Goal: Task Accomplishment & Management: Complete application form

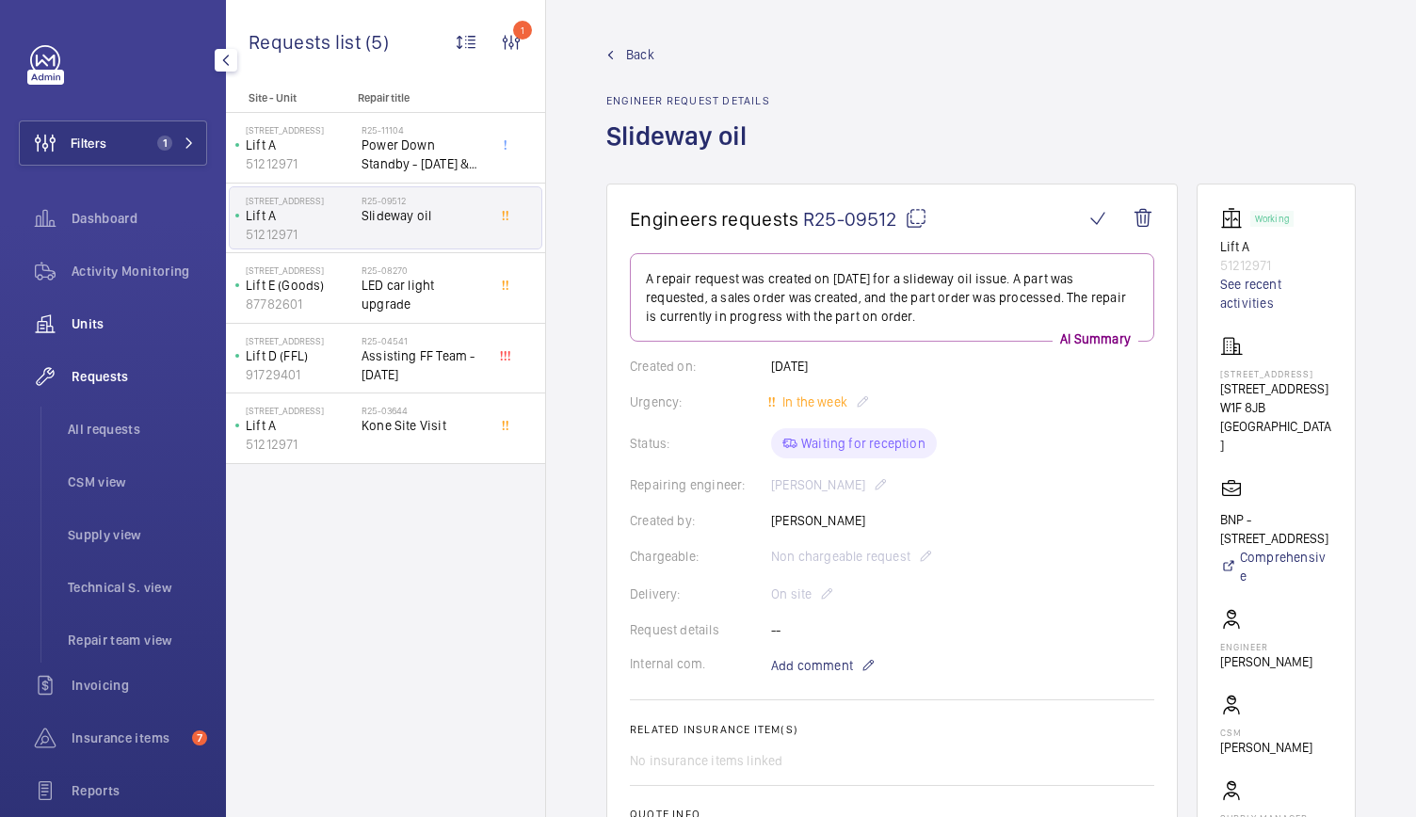
click at [98, 323] on span "Units" at bounding box center [140, 323] width 136 height 19
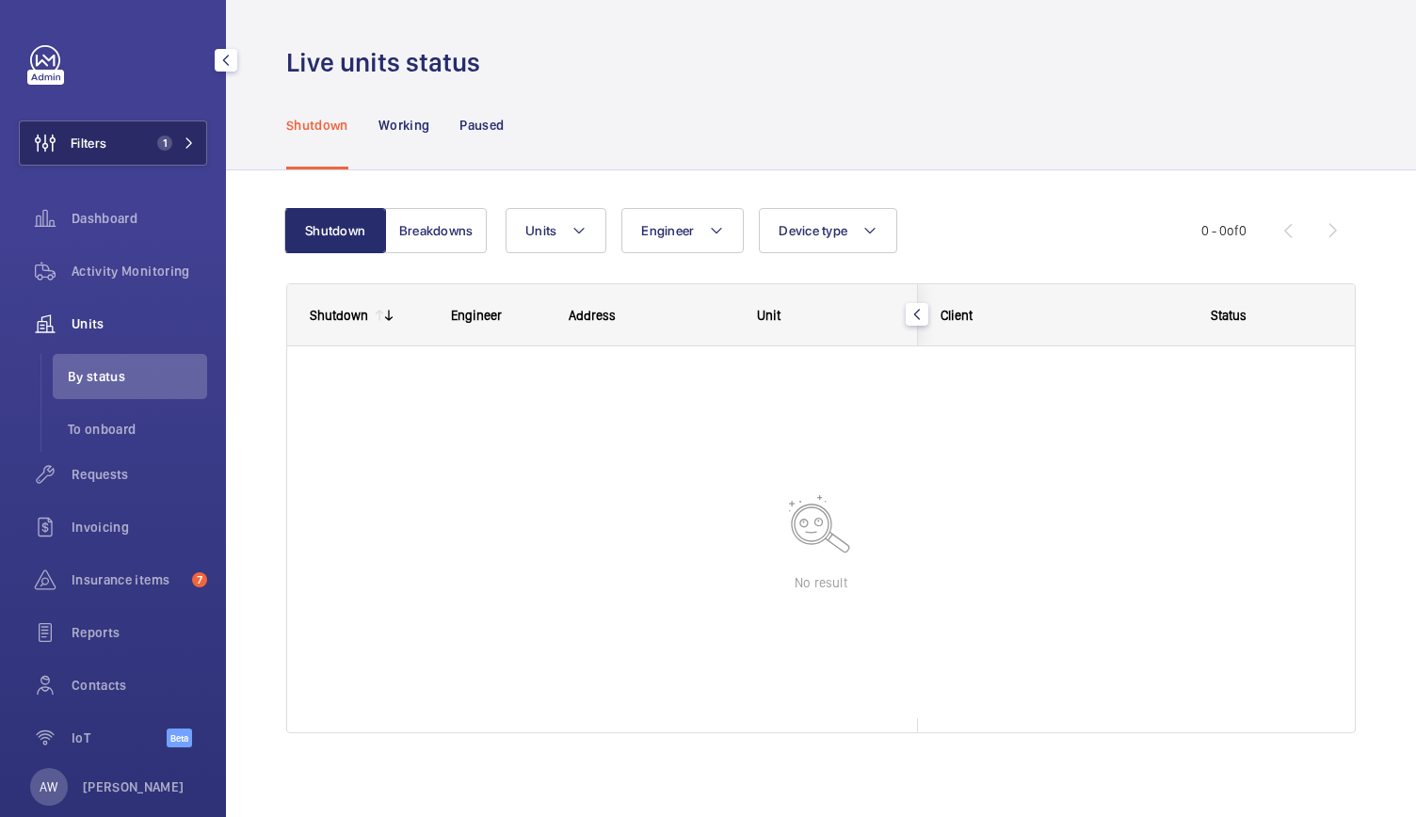
click at [139, 147] on button "Filters 1" at bounding box center [113, 142] width 188 height 45
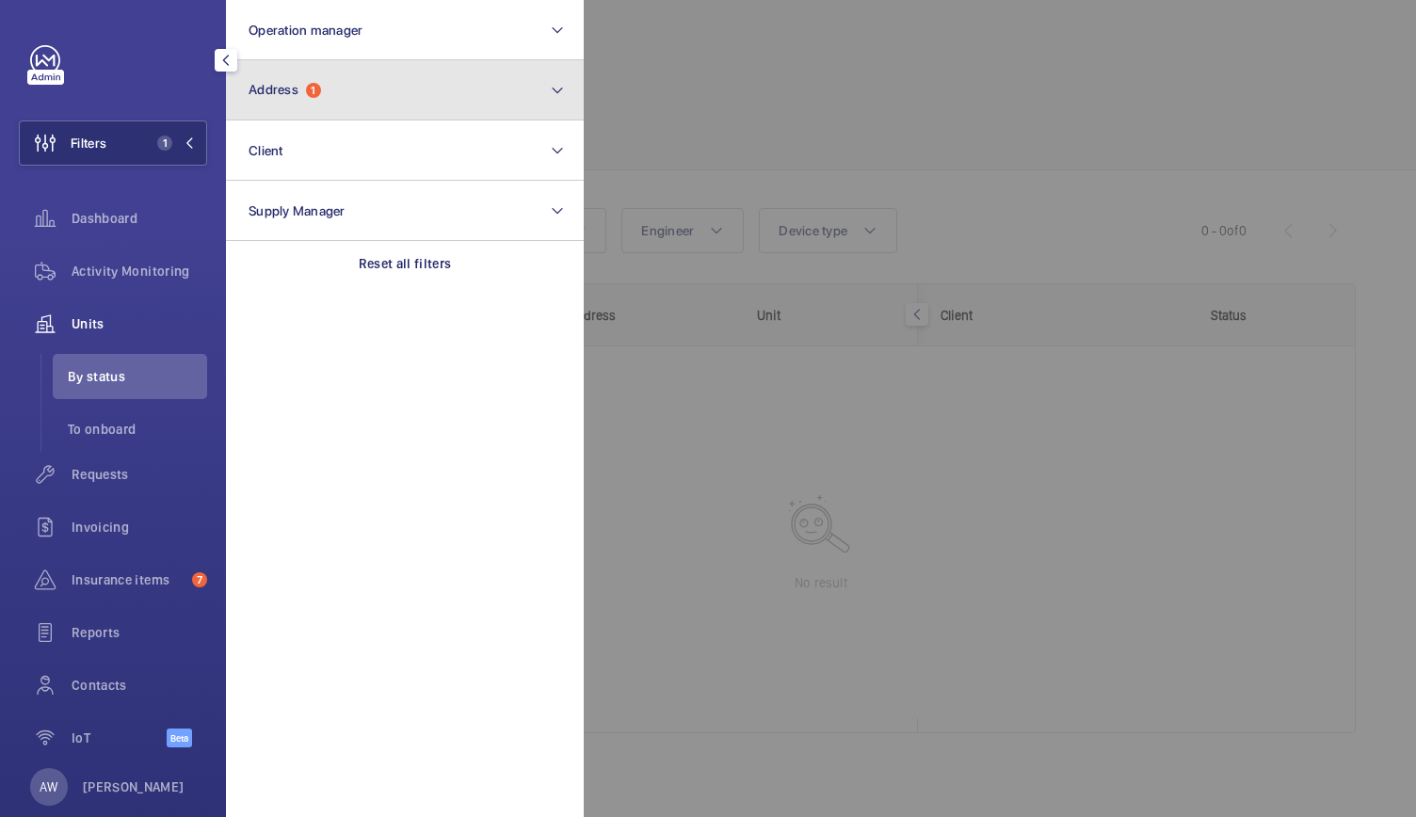
click at [265, 88] on span "Address" at bounding box center [274, 89] width 50 height 15
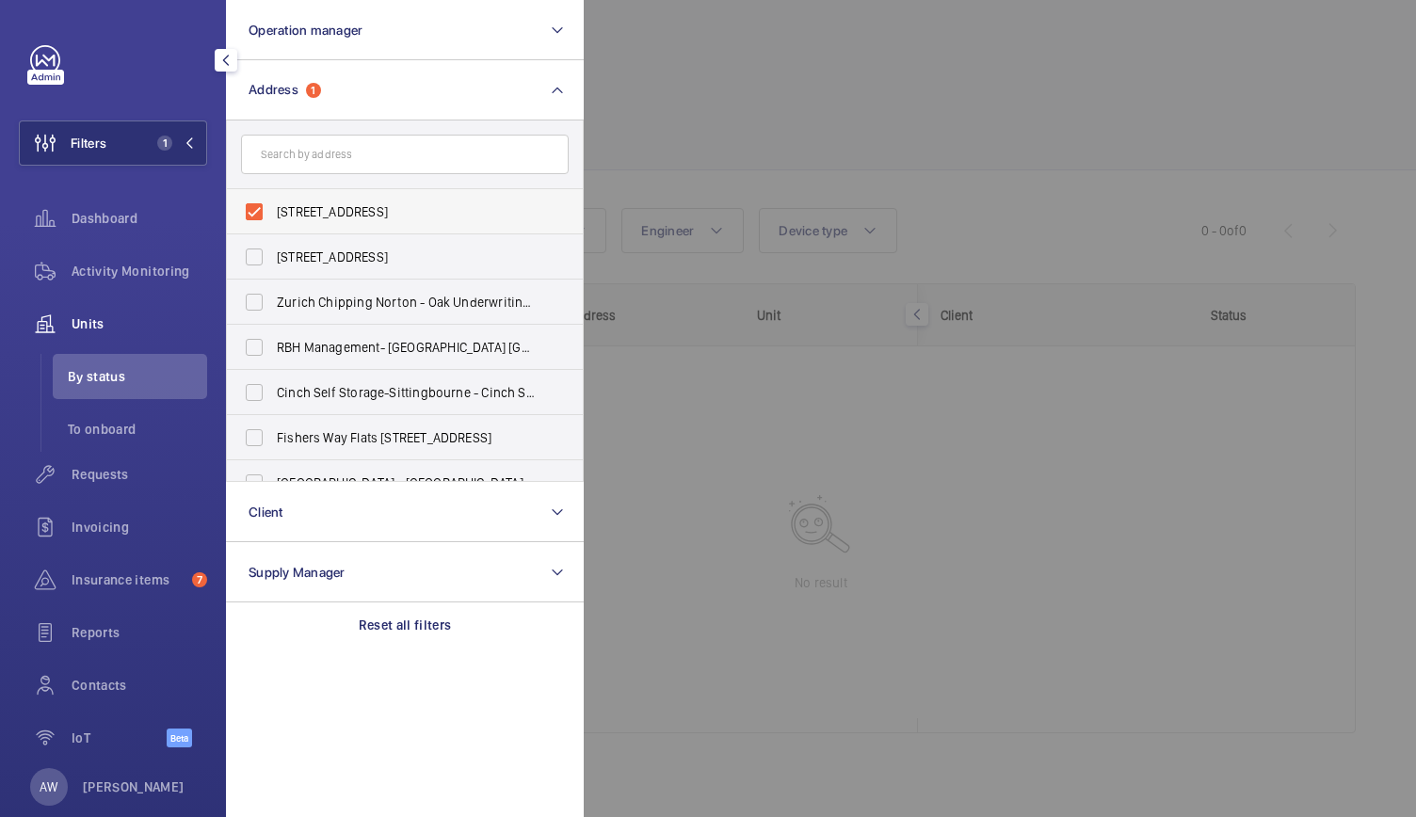
click at [241, 212] on label "30 Broadwick St - 30 Broadwick St, LONDON W1F 8JB" at bounding box center [391, 211] width 328 height 45
click at [241, 212] on input "30 Broadwick St - 30 Broadwick St, LONDON W1F 8JB" at bounding box center [254, 212] width 38 height 38
checkbox input "false"
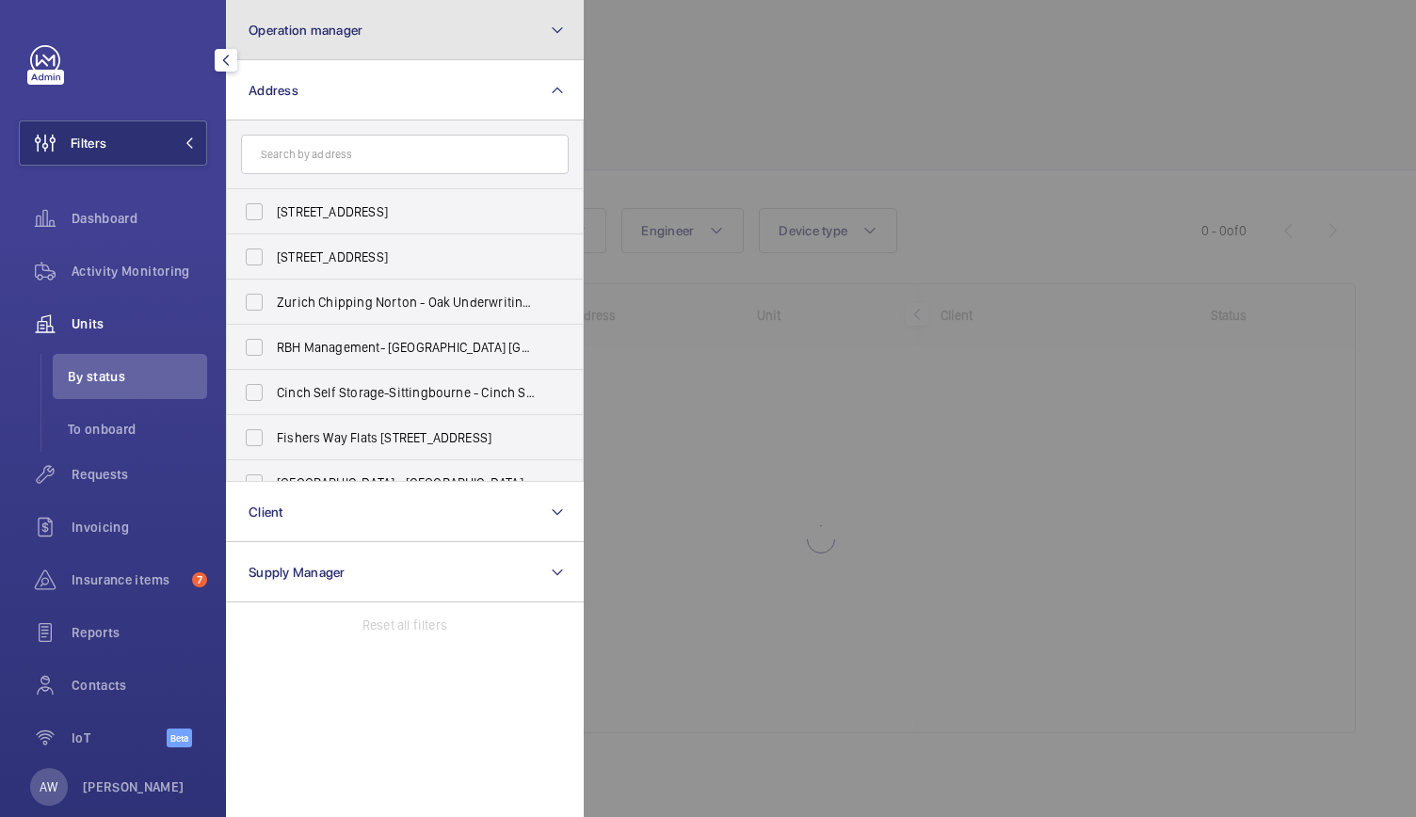
click at [309, 46] on button "Operation manager" at bounding box center [405, 30] width 358 height 60
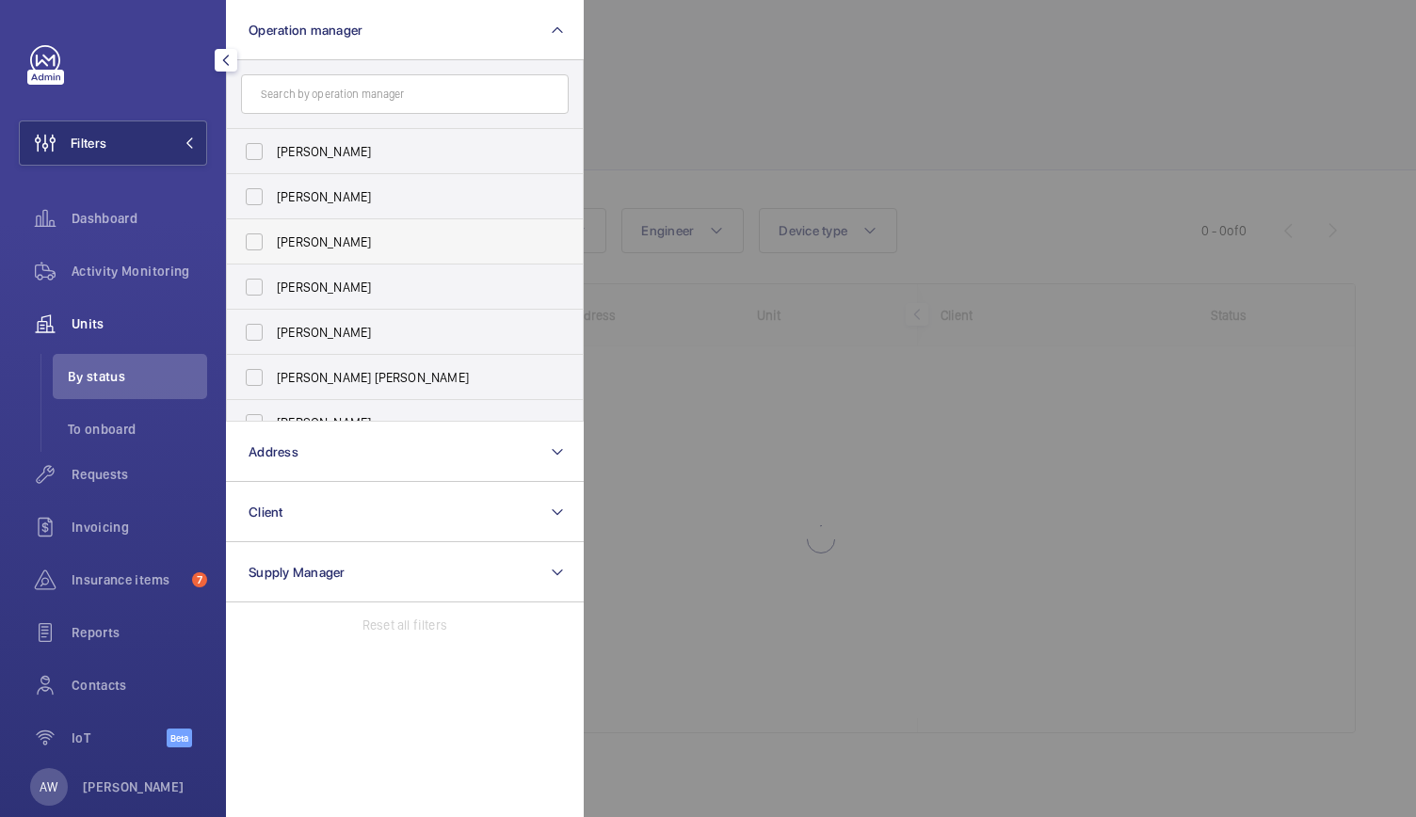
scroll to position [115, 0]
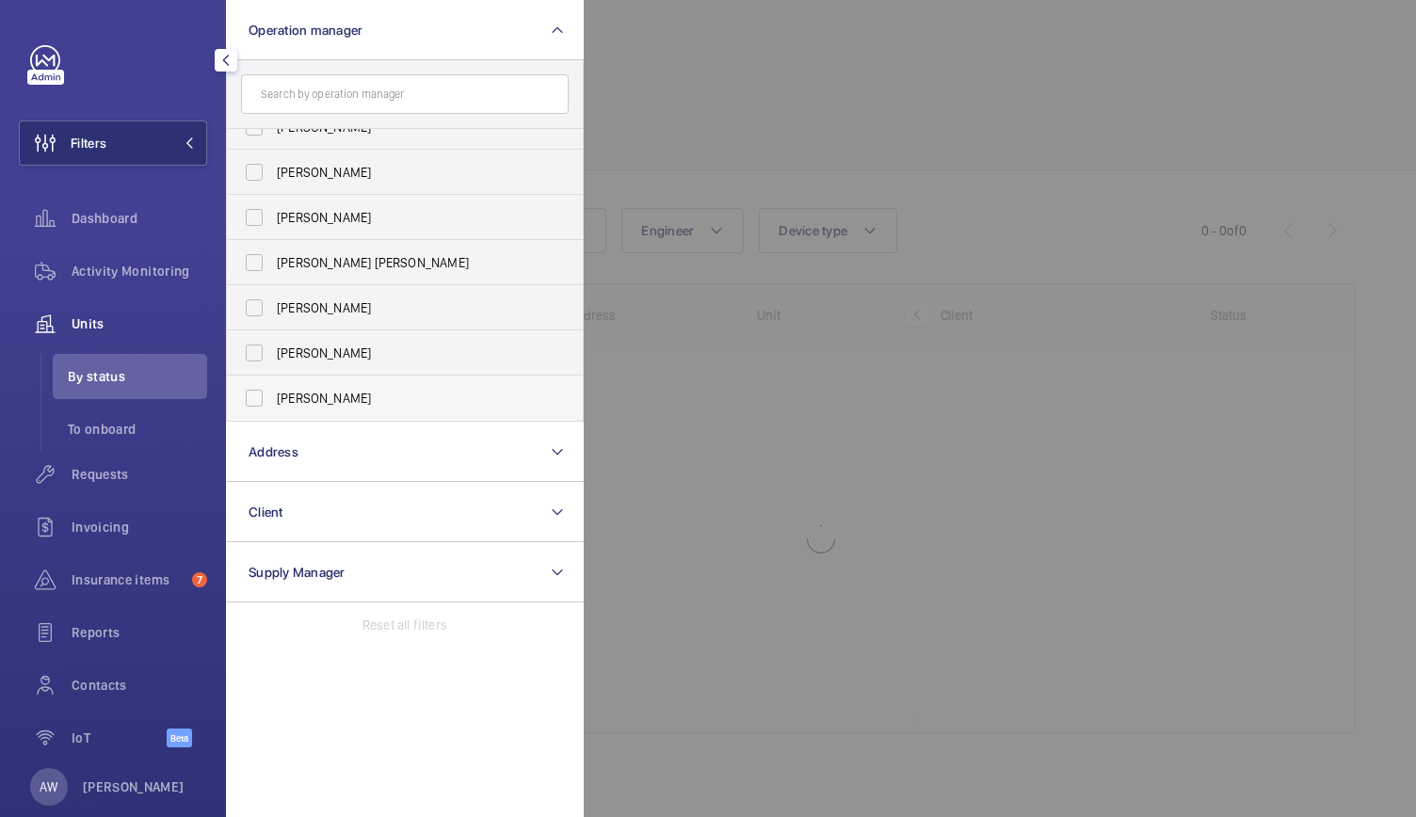
click at [251, 397] on label "[PERSON_NAME]" at bounding box center [391, 398] width 328 height 45
click at [251, 397] on input "[PERSON_NAME]" at bounding box center [254, 398] width 38 height 38
checkbox input "true"
click at [725, 87] on div at bounding box center [1292, 408] width 1416 height 817
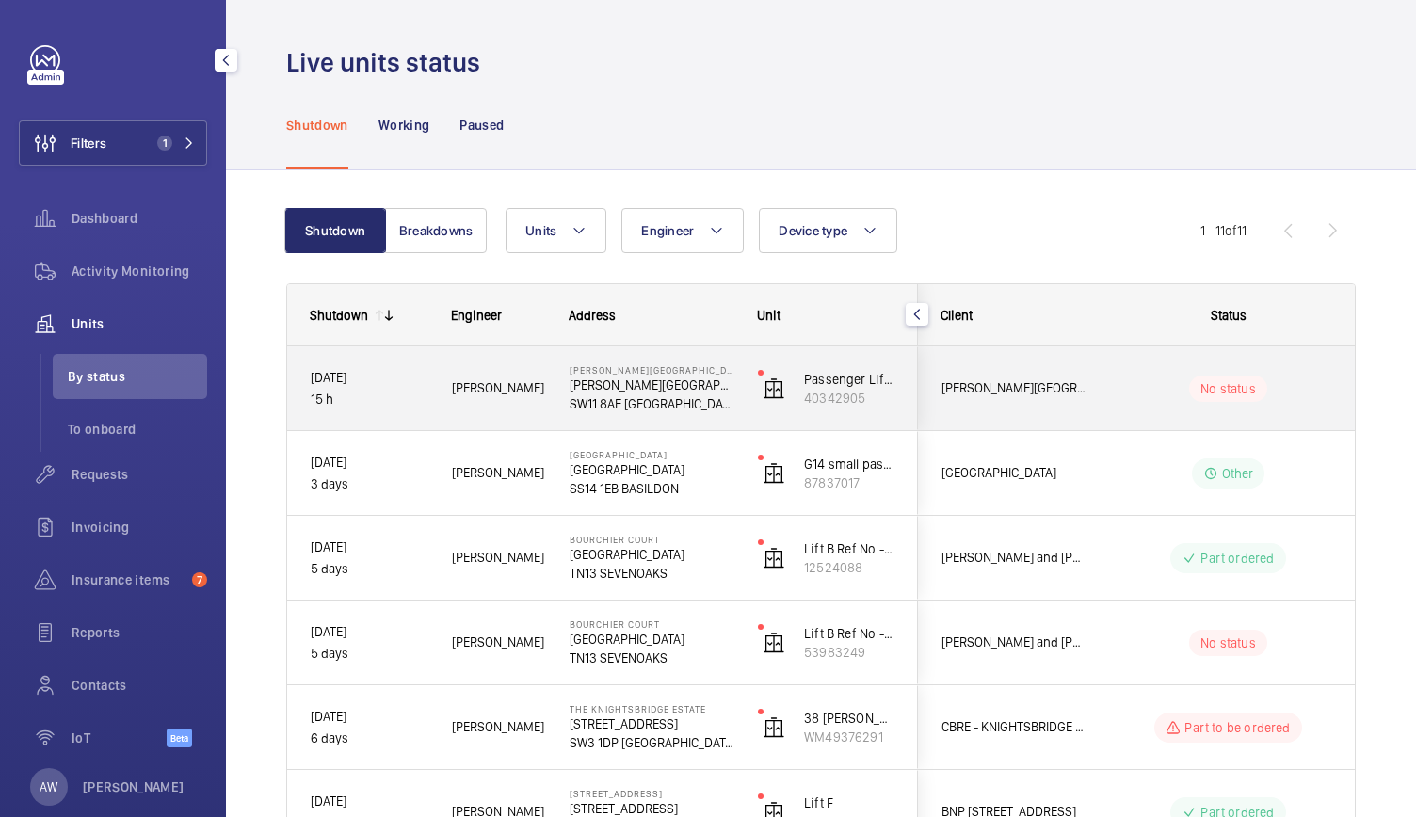
click at [527, 405] on div "[PERSON_NAME]" at bounding box center [487, 388] width 116 height 59
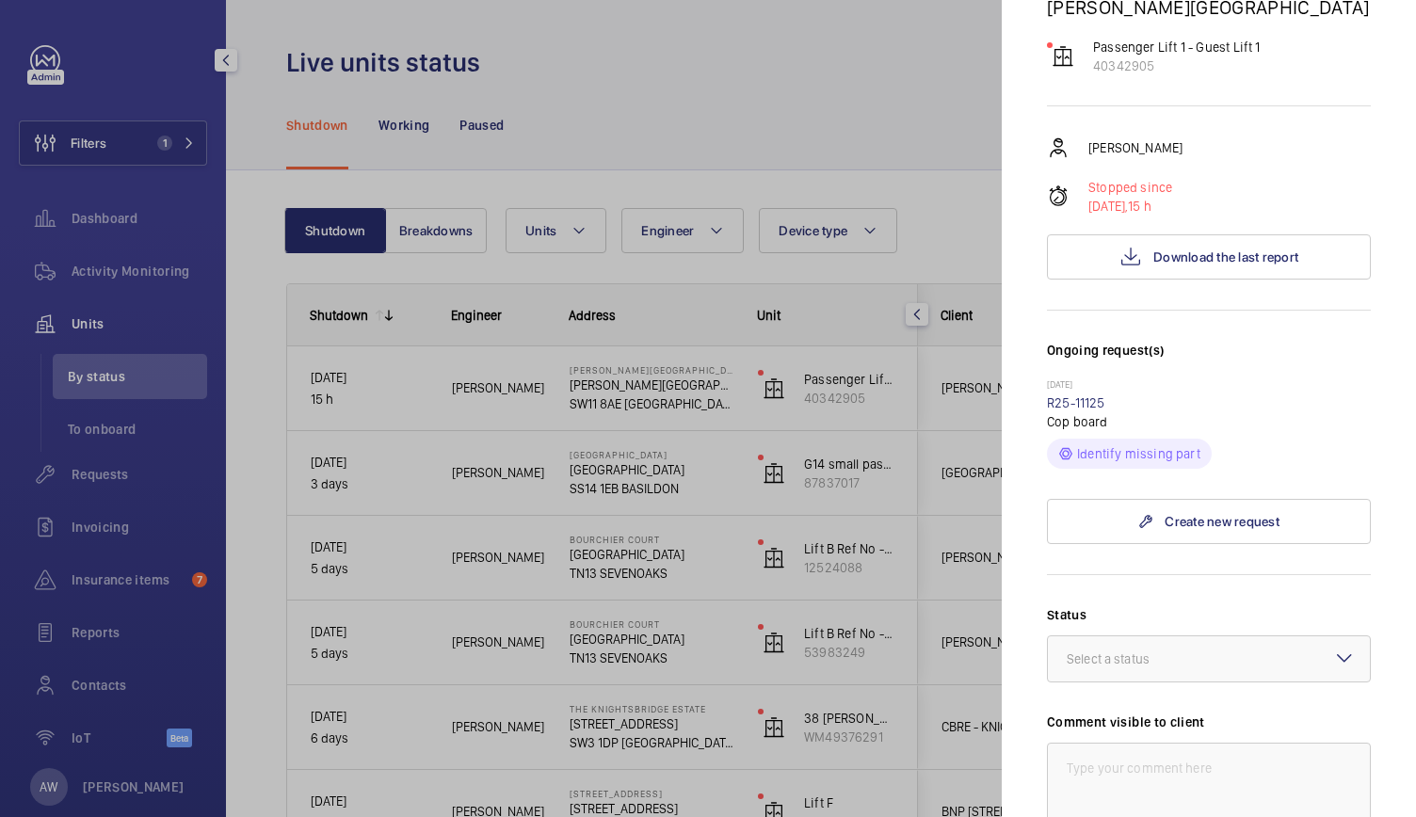
scroll to position [307, 0]
click at [1080, 378] on p "[DATE]" at bounding box center [1209, 385] width 324 height 15
click at [1078, 394] on link "R25-11125" at bounding box center [1076, 401] width 58 height 15
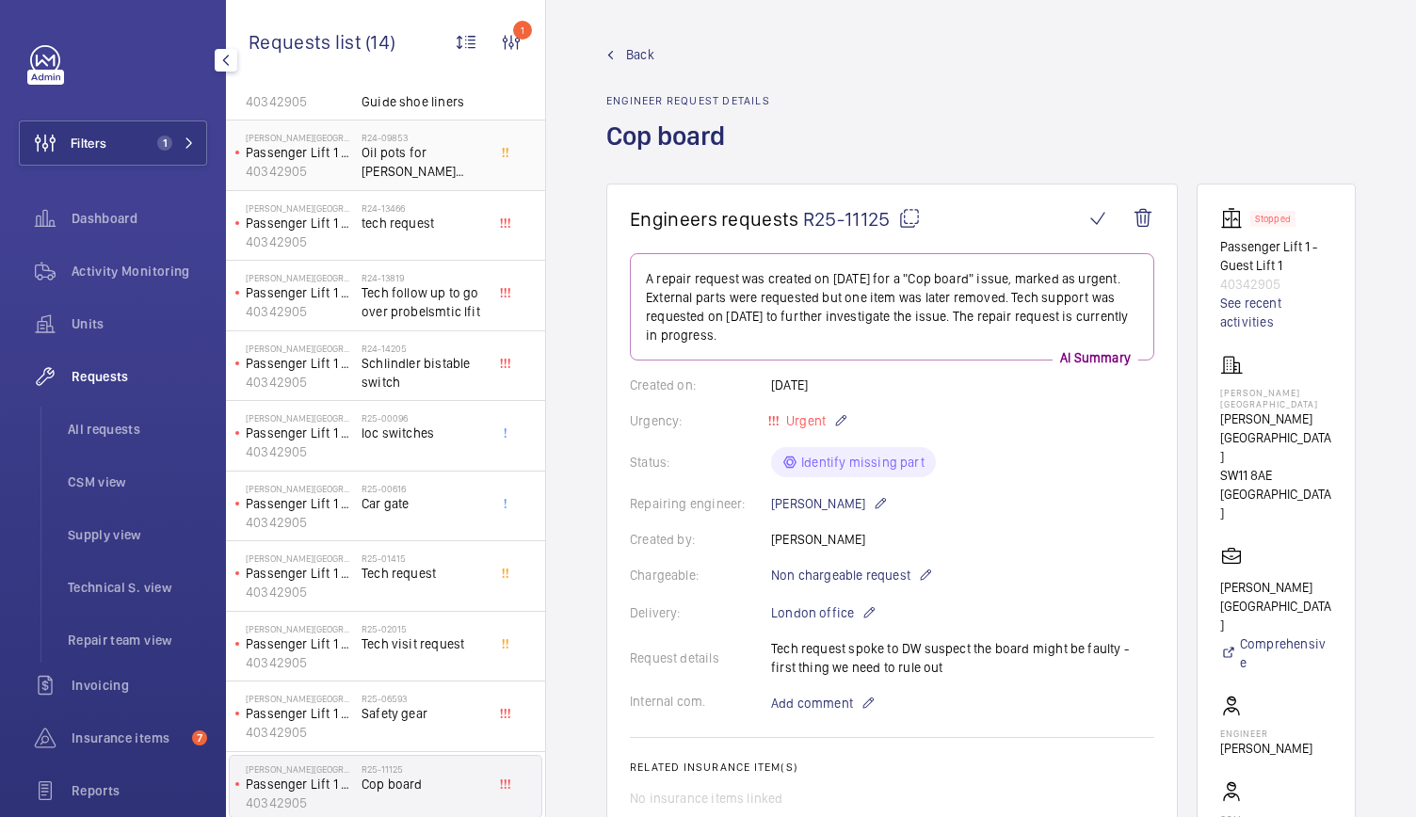
scroll to position [14, 0]
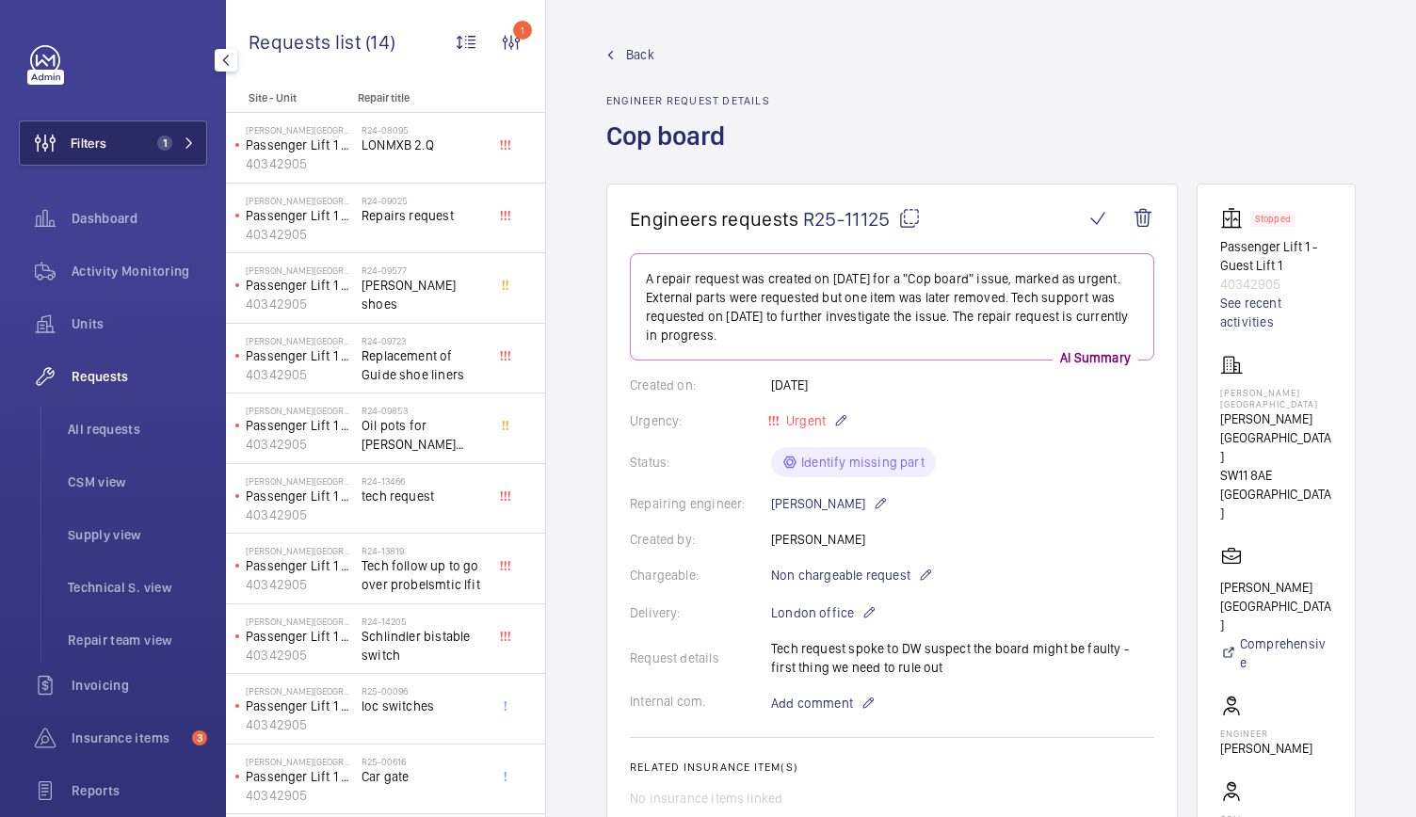
click at [162, 137] on span "1" at bounding box center [164, 143] width 15 height 15
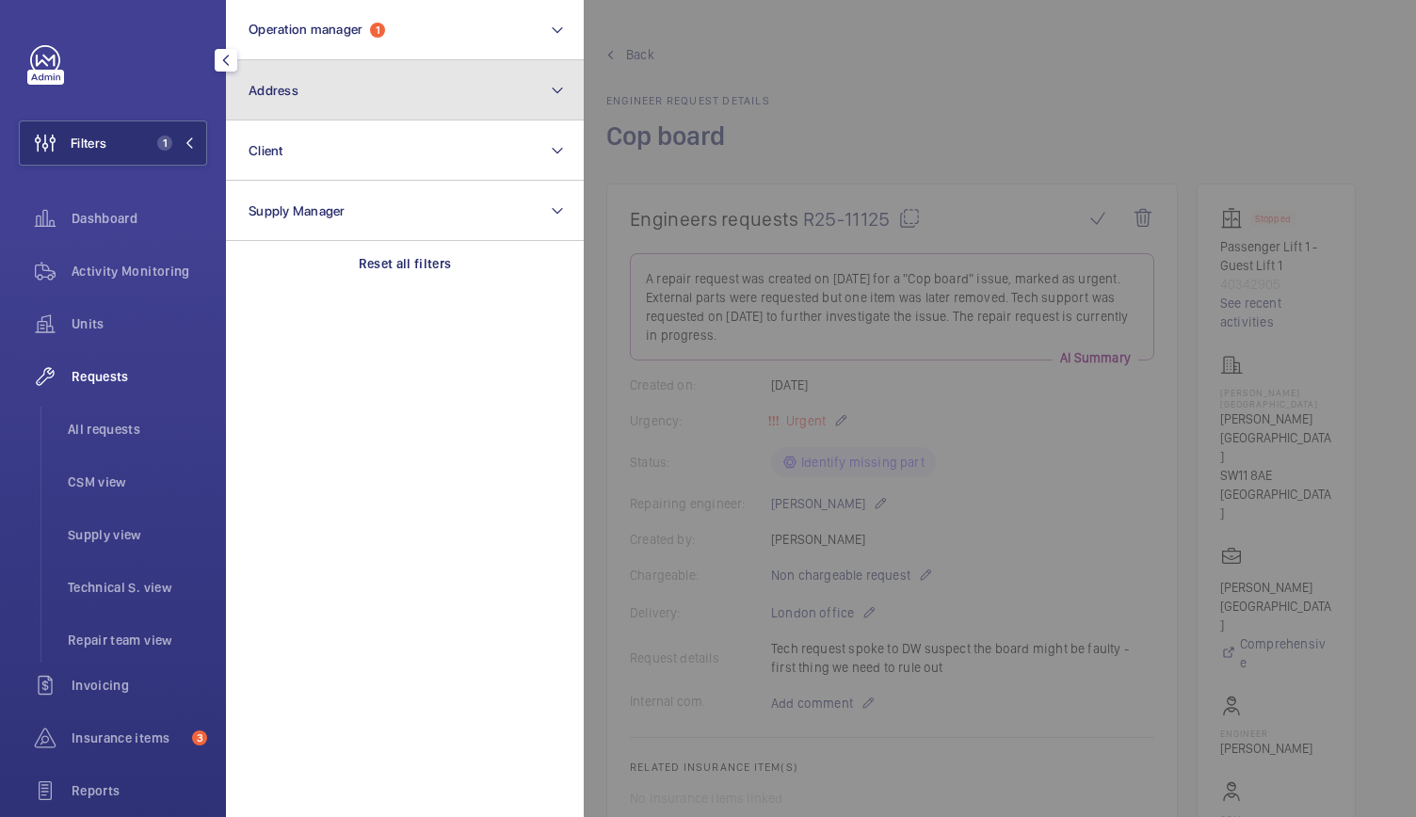
click at [291, 103] on button "Address" at bounding box center [405, 90] width 358 height 60
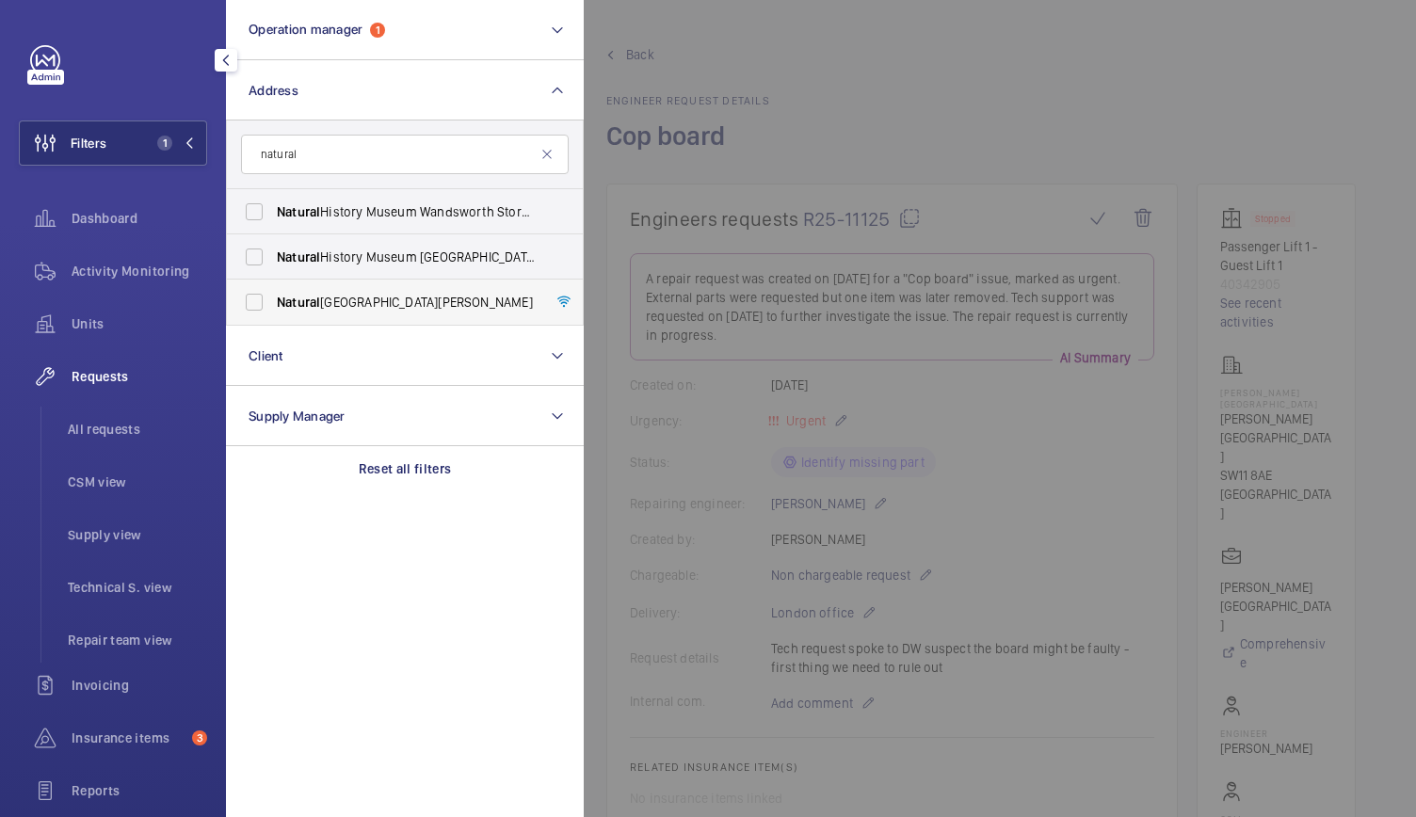
type input "natural"
click at [314, 297] on span "Natural" at bounding box center [298, 302] width 43 height 15
click at [273, 297] on input "Natural History Museum - Cromwell Road, LONDON SW7 5BD" at bounding box center [254, 302] width 38 height 38
checkbox input "true"
click at [849, 109] on div at bounding box center [1292, 408] width 1416 height 817
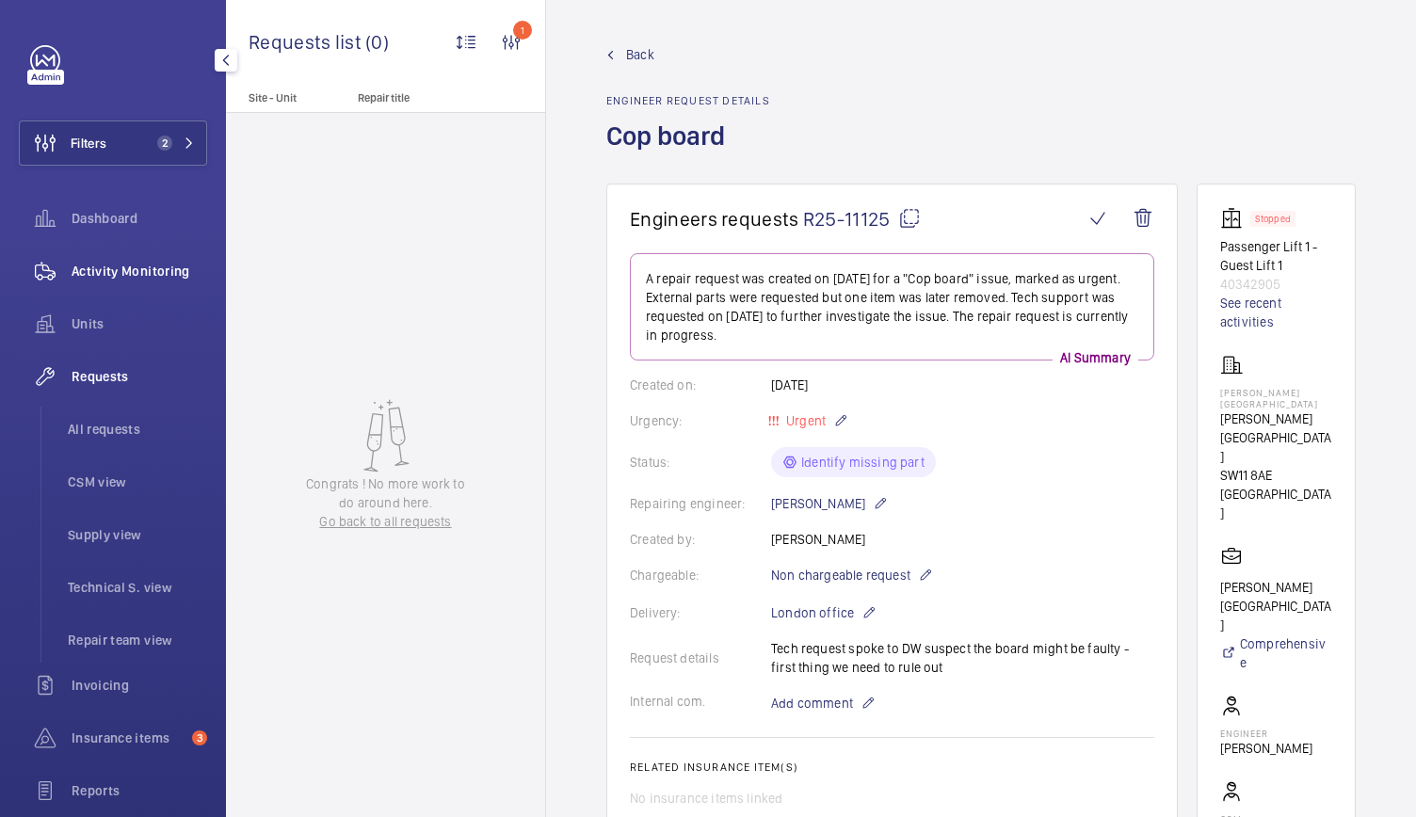
click at [134, 259] on div "Activity Monitoring" at bounding box center [113, 271] width 188 height 45
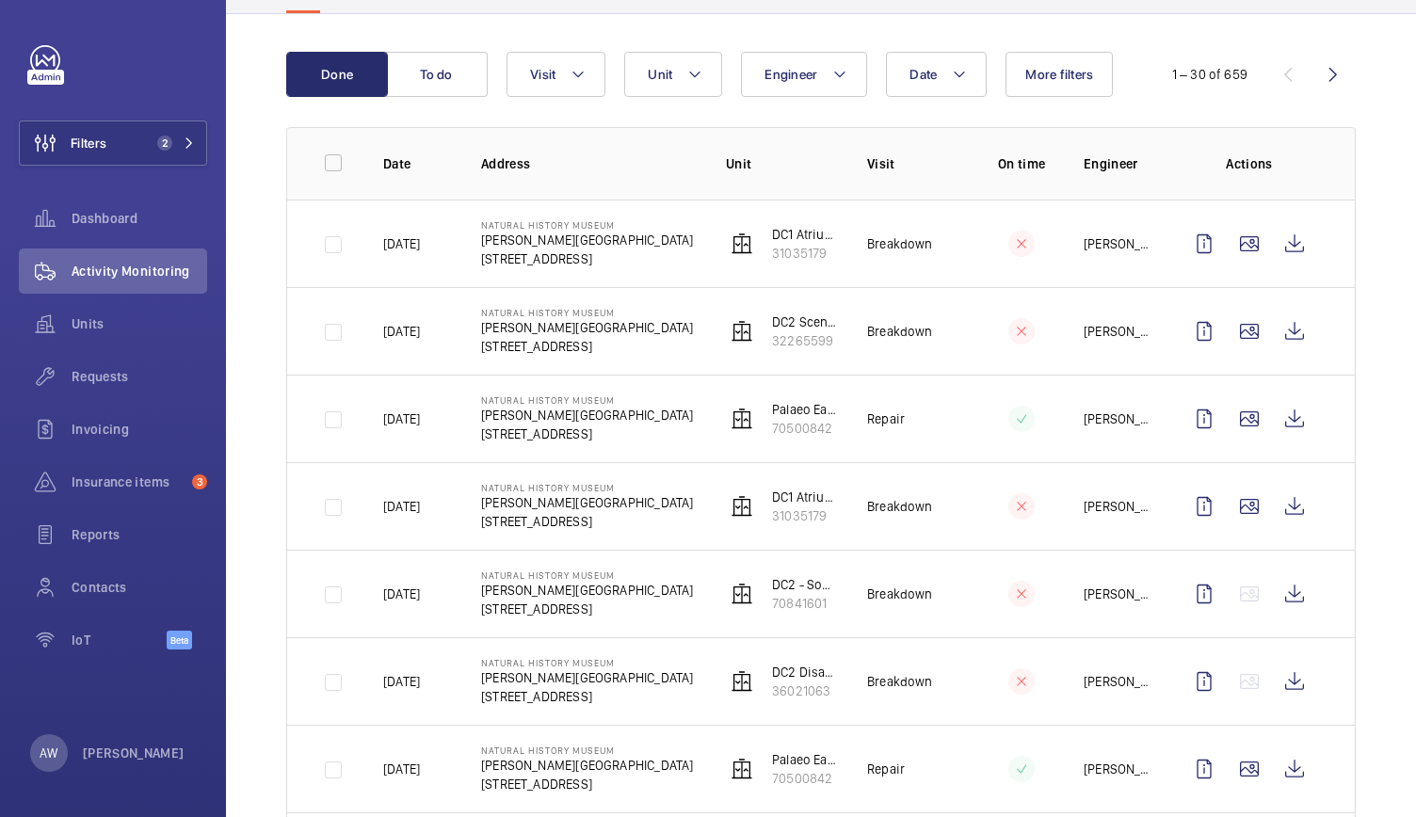
scroll to position [168, 0]
click at [1295, 233] on wm-front-icon-button at bounding box center [1294, 242] width 45 height 45
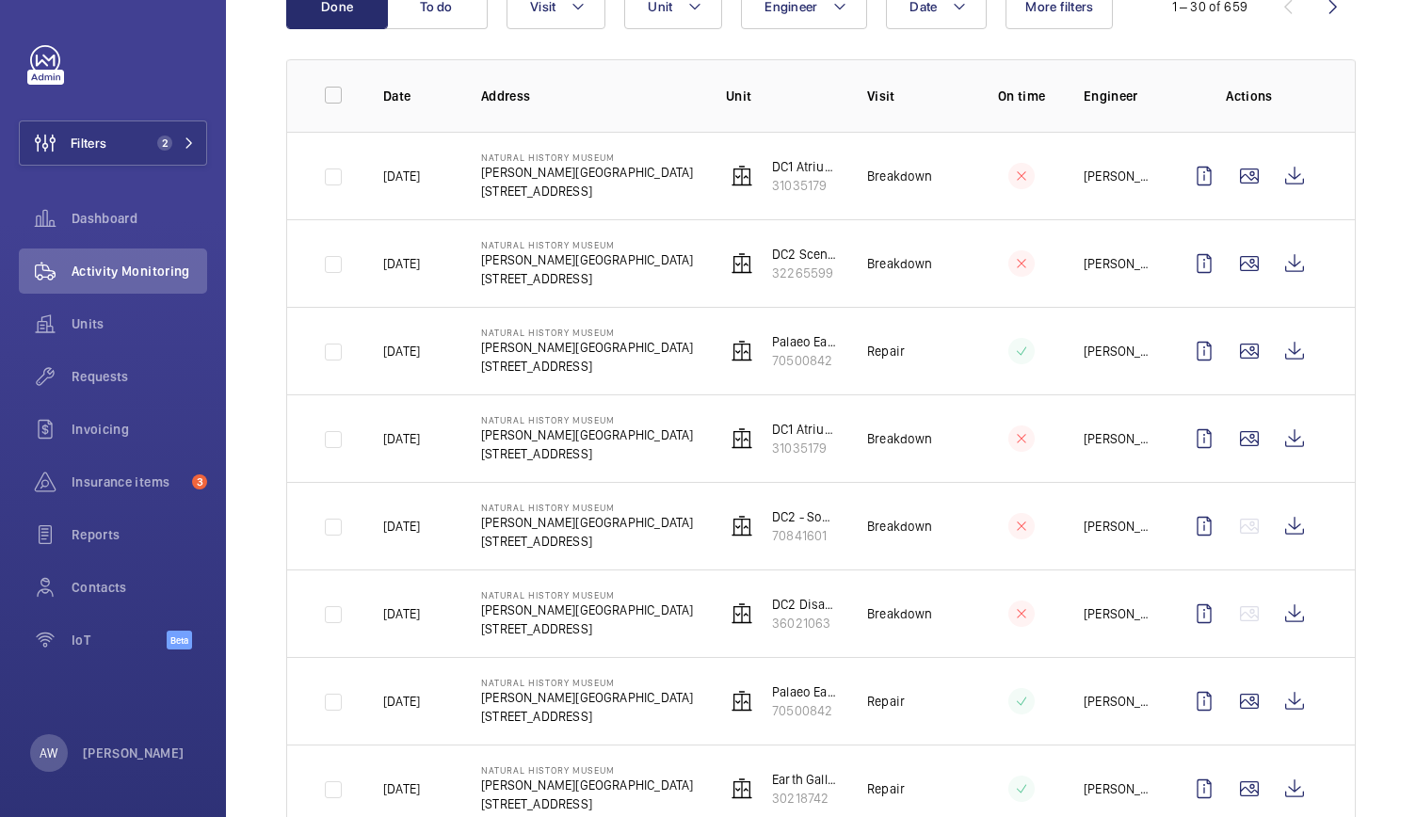
scroll to position [238, 0]
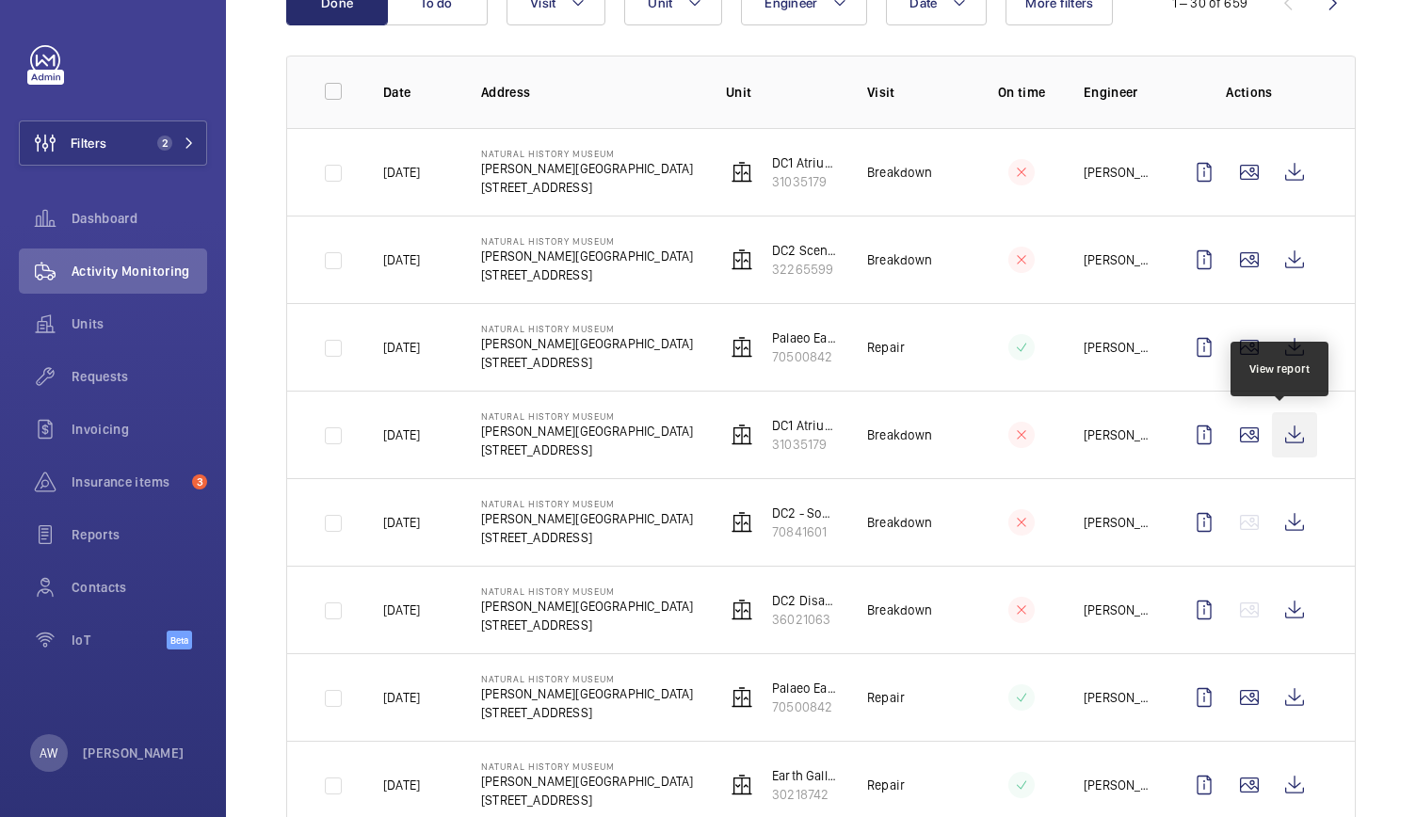
click at [1288, 449] on wm-front-icon-button at bounding box center [1294, 434] width 45 height 45
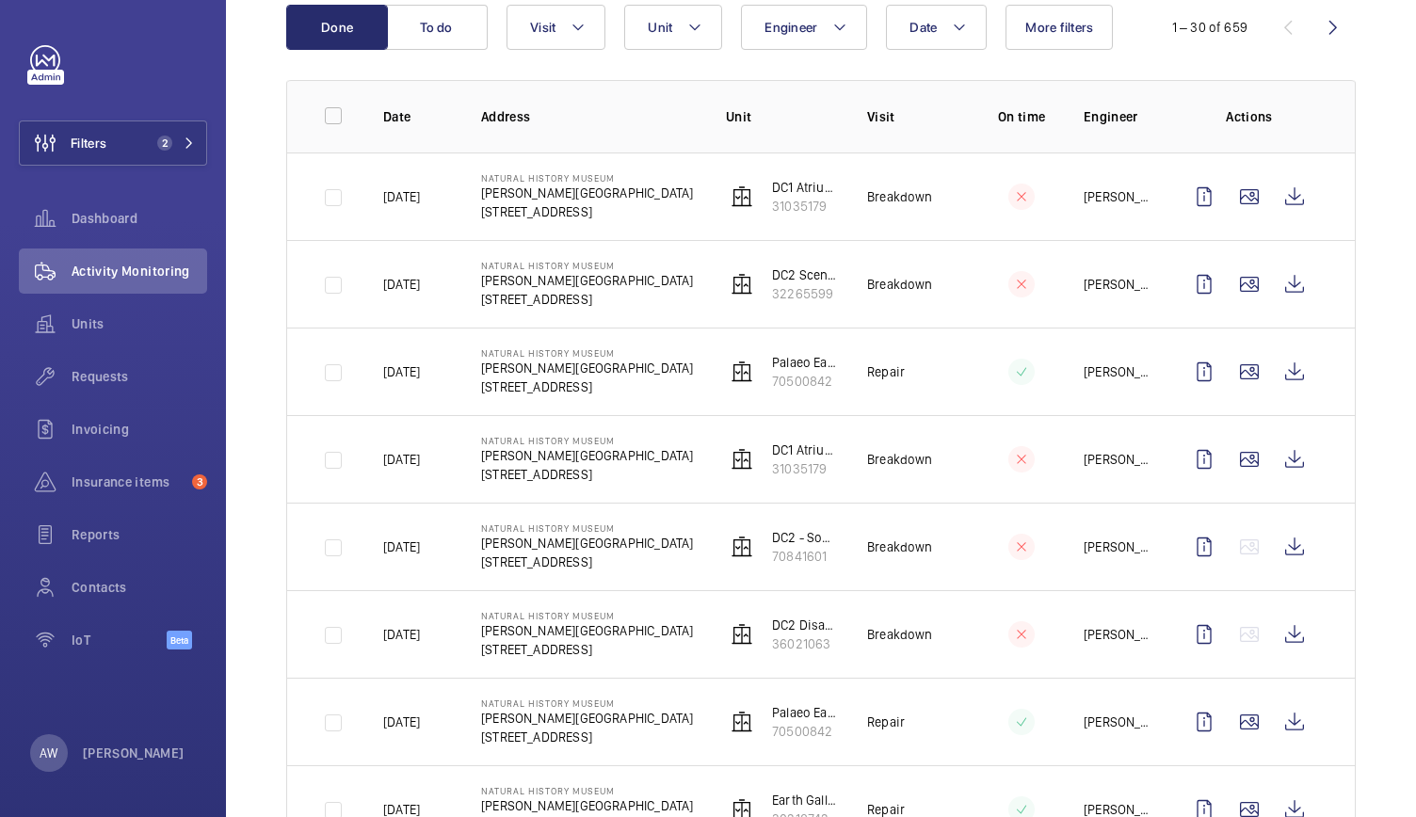
scroll to position [265, 0]
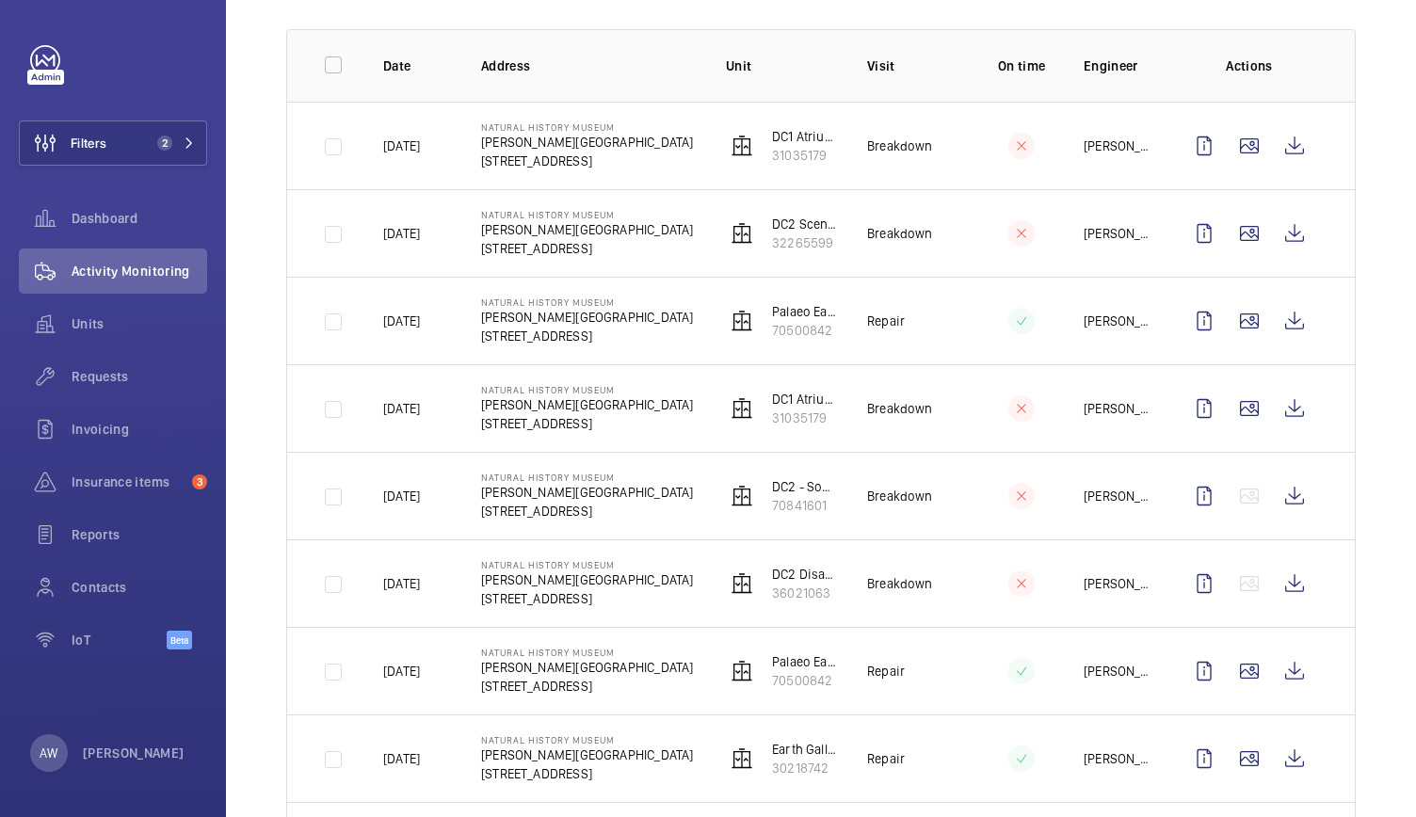
click at [842, 368] on td "Breakdown" at bounding box center [898, 408] width 122 height 88
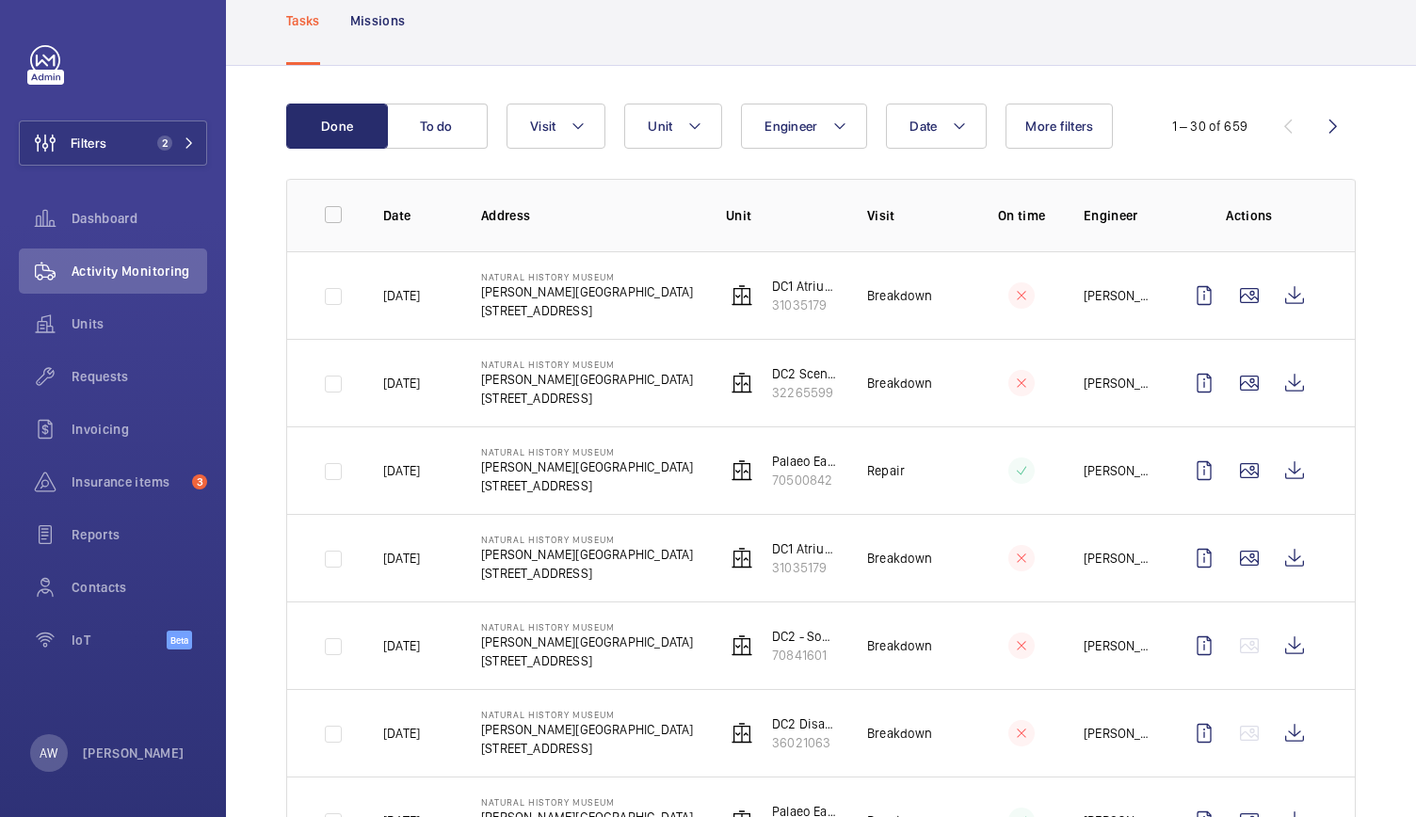
scroll to position [117, 0]
click at [687, 123] on mat-icon at bounding box center [694, 124] width 15 height 23
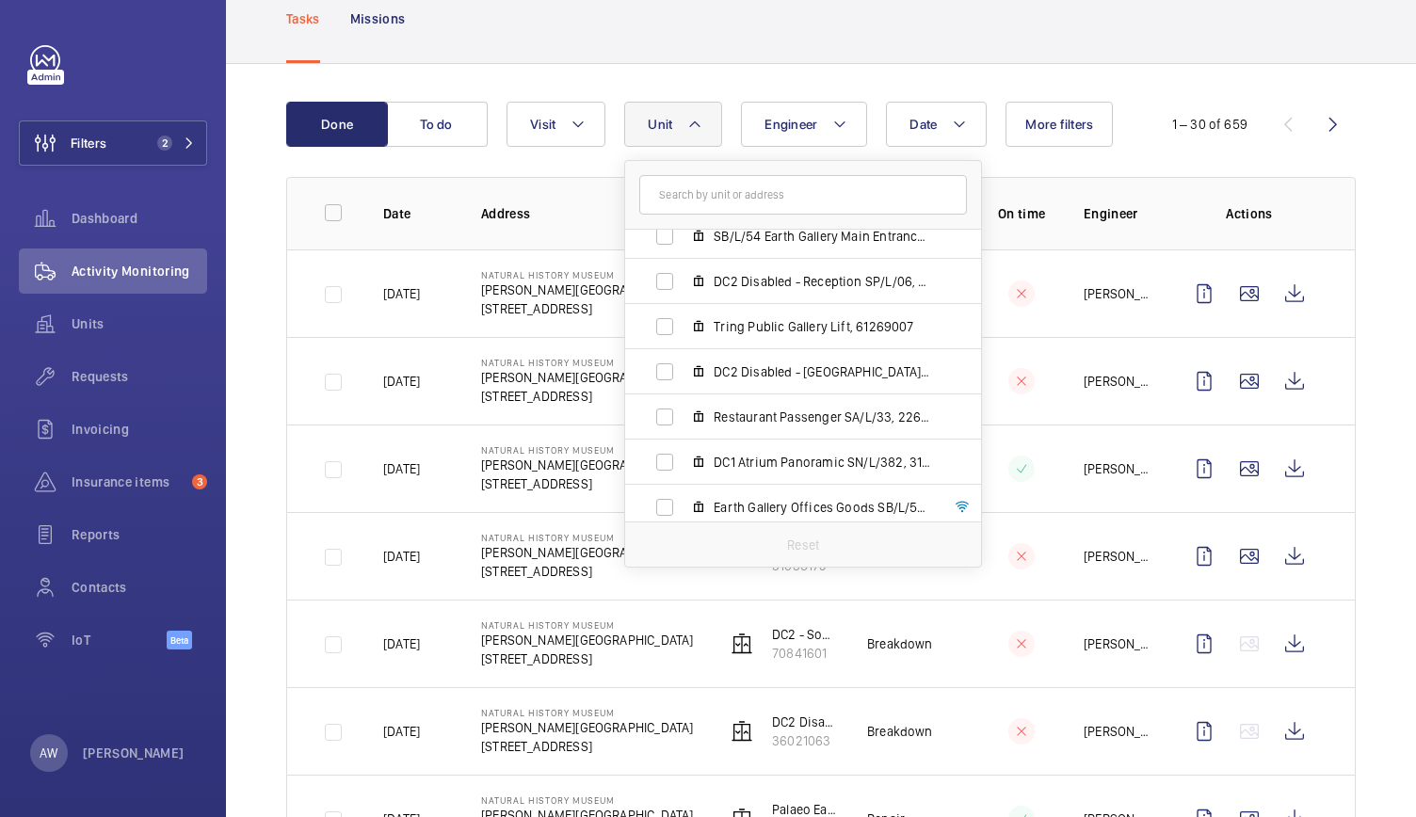
scroll to position [0, 0]
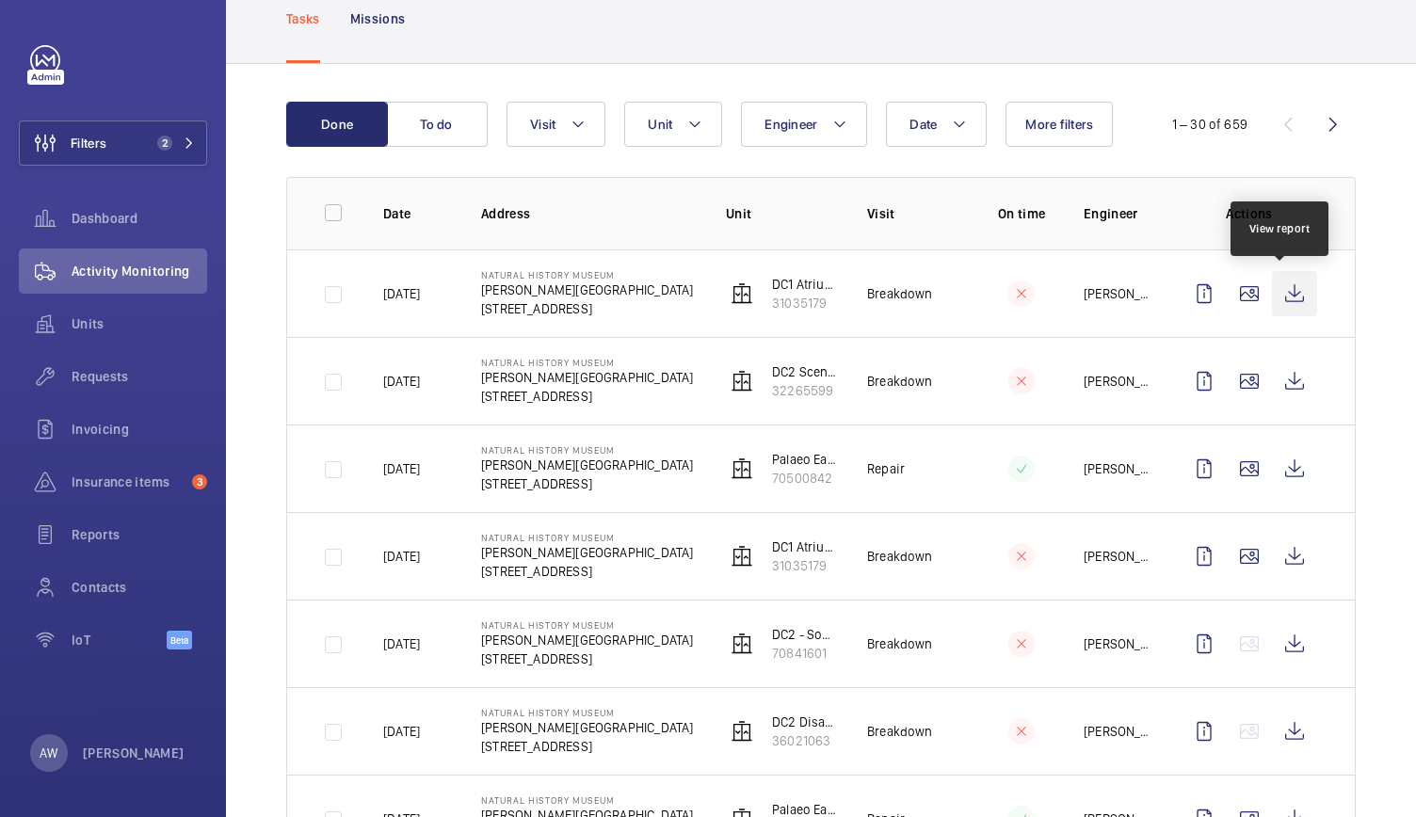
click at [1289, 306] on wm-front-icon-button at bounding box center [1294, 293] width 45 height 45
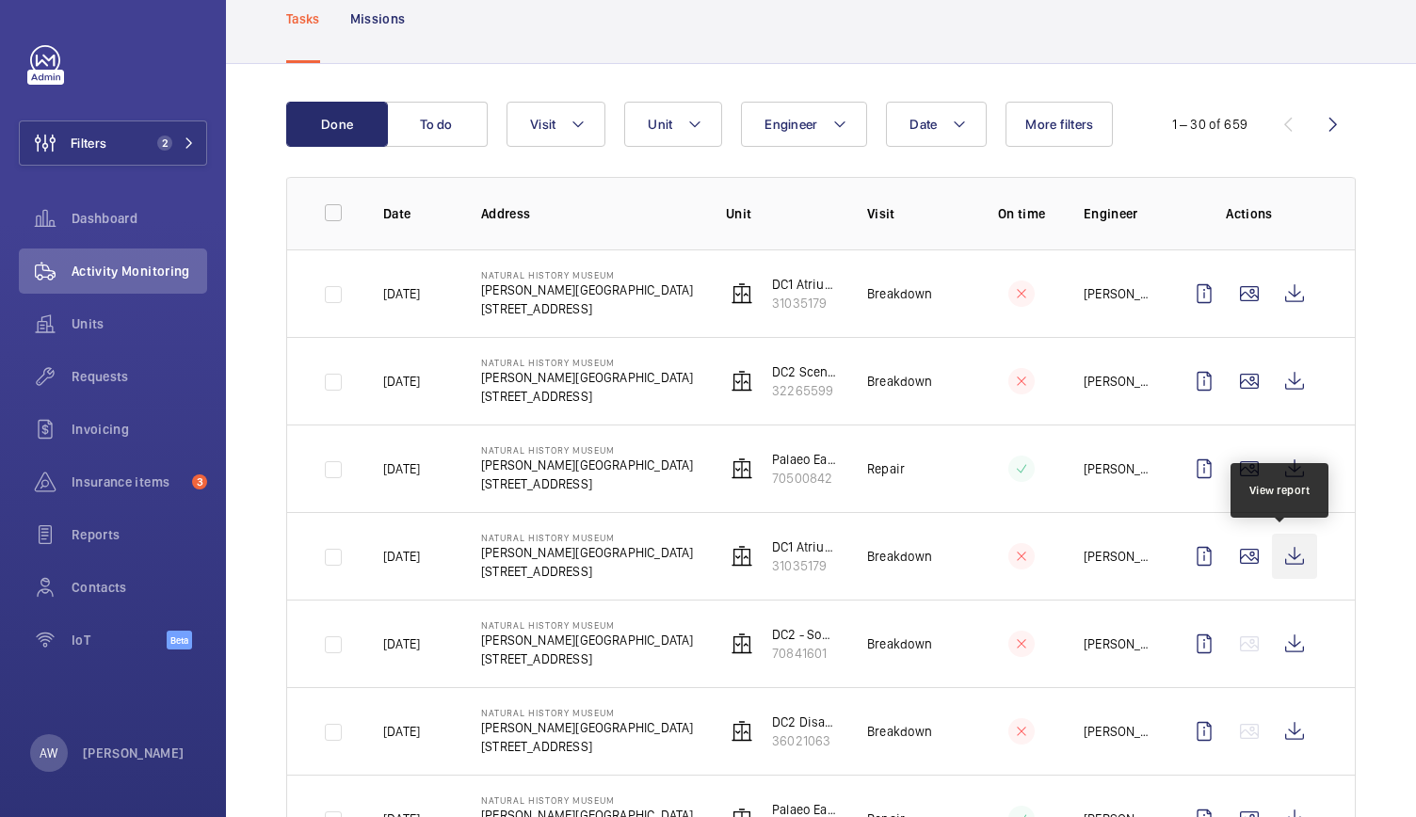
click at [1290, 559] on wm-front-icon-button at bounding box center [1294, 556] width 45 height 45
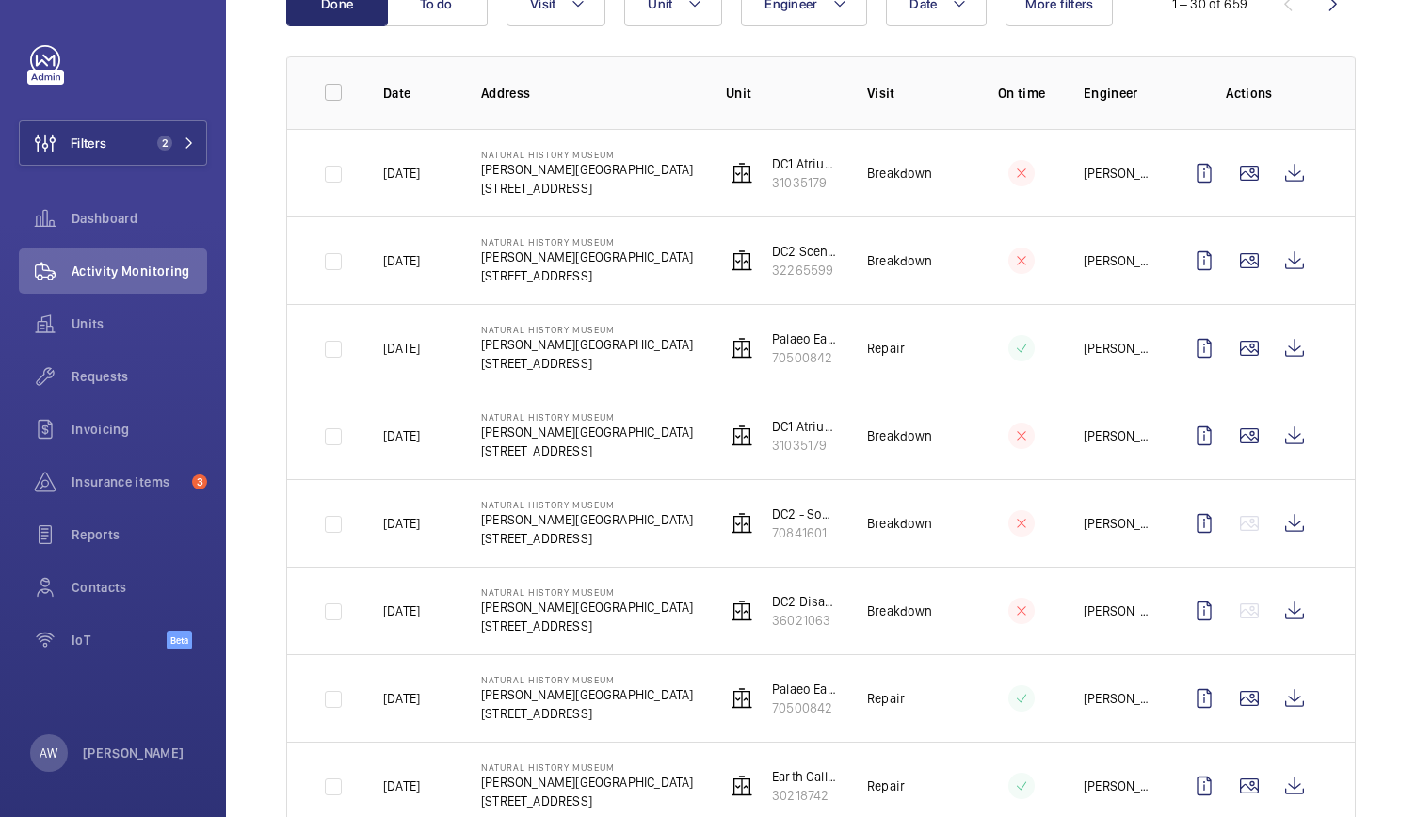
scroll to position [295, 0]
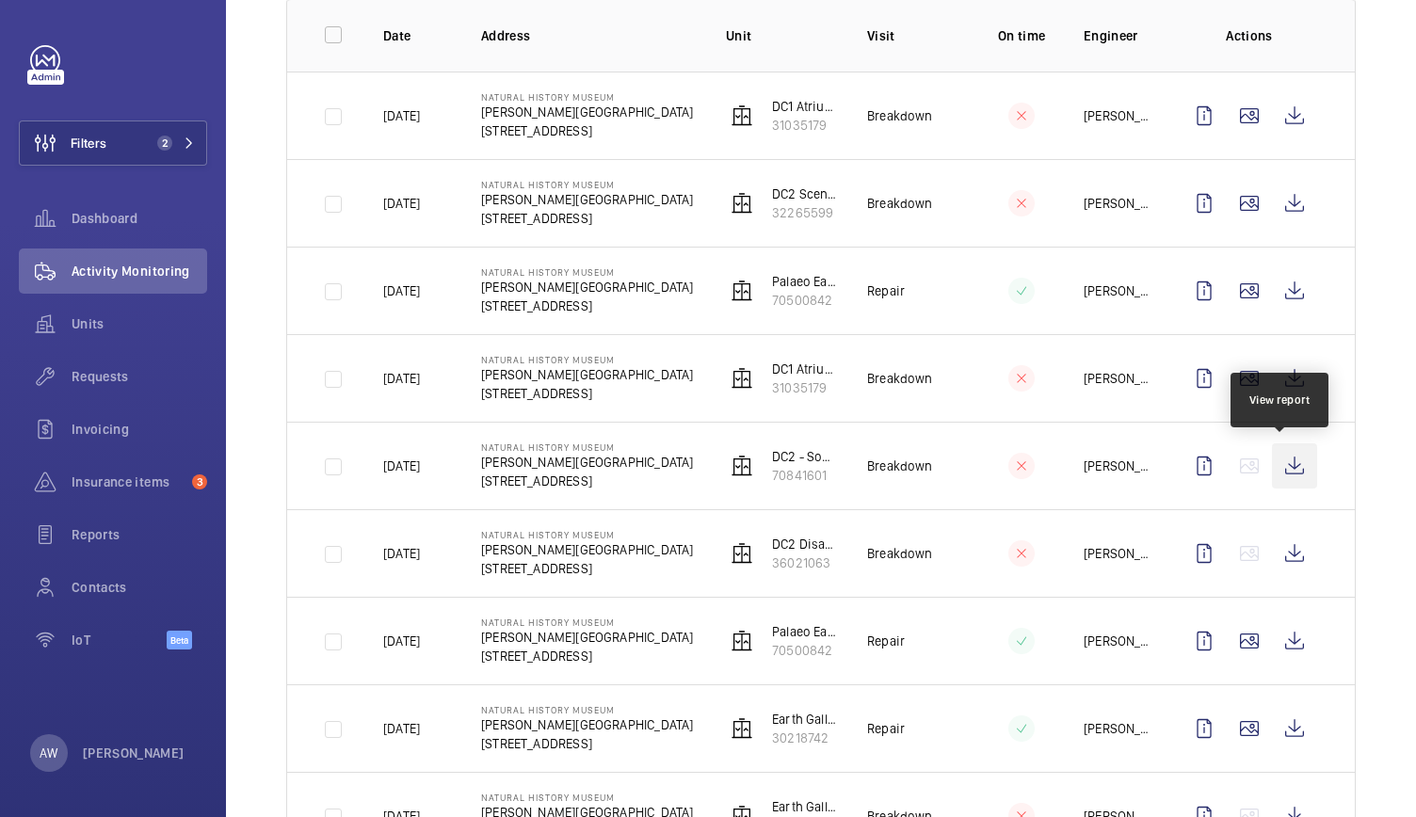
click at [1272, 462] on wm-front-icon-button at bounding box center [1294, 465] width 45 height 45
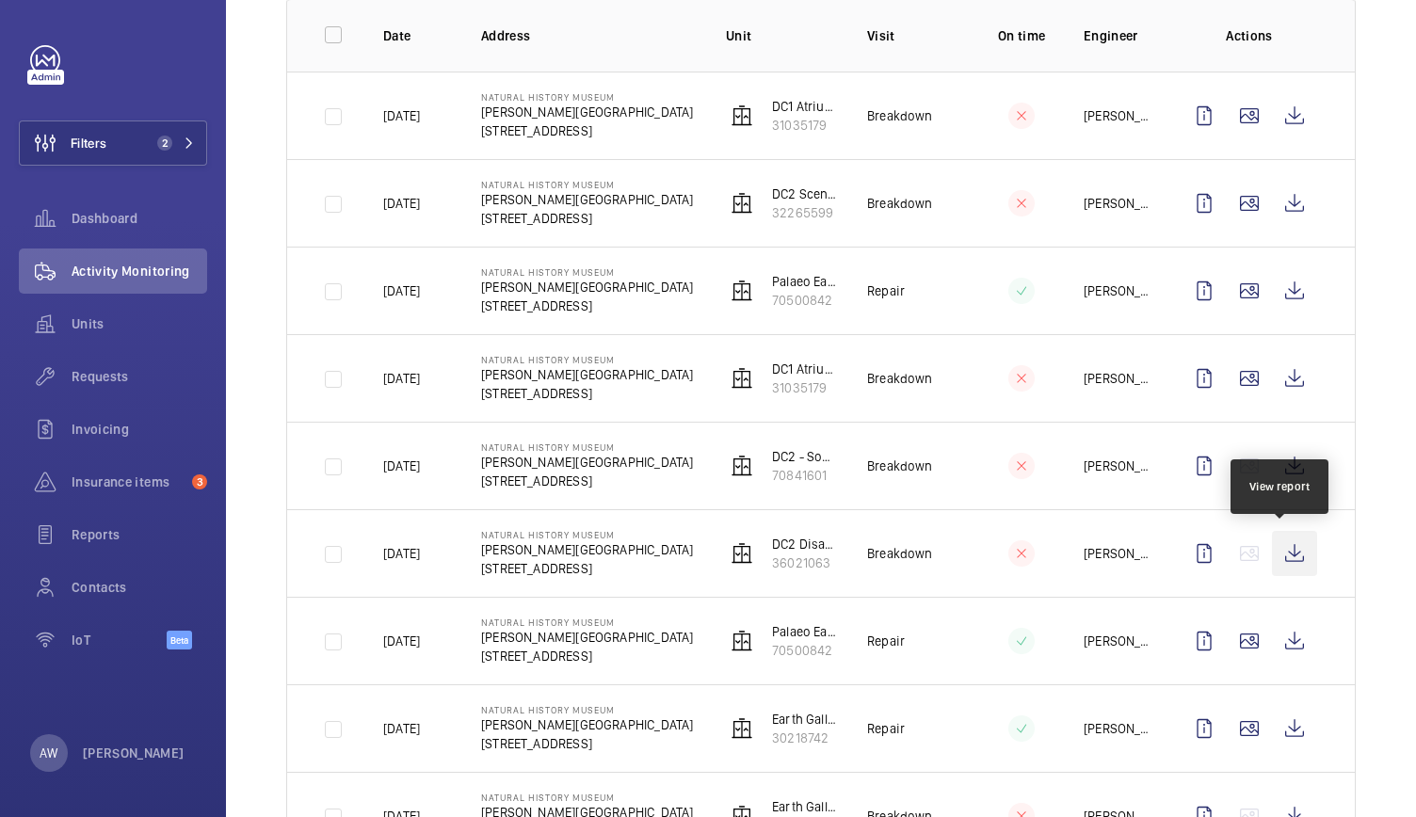
click at [1273, 541] on wm-front-icon-button at bounding box center [1294, 553] width 45 height 45
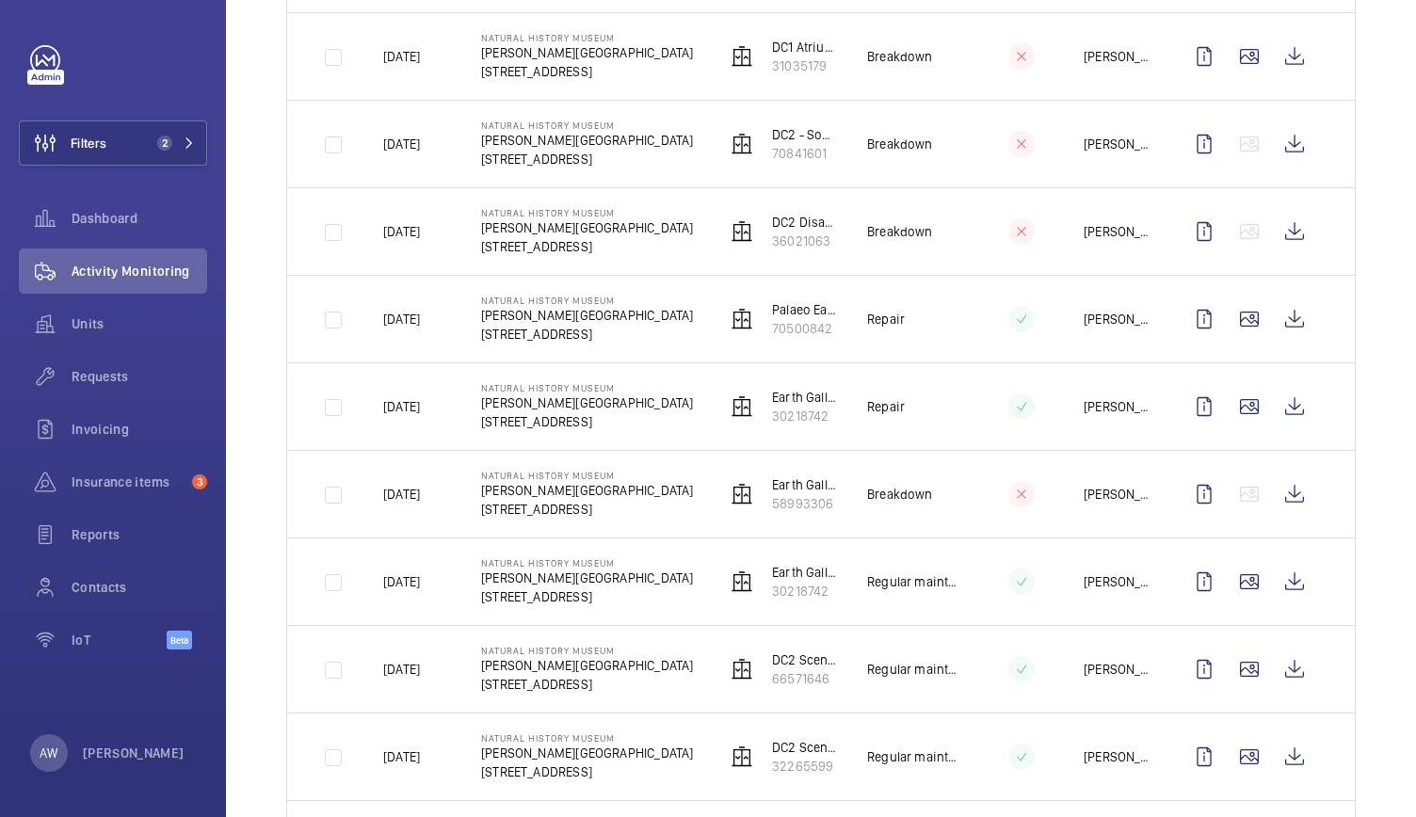
scroll to position [0, 0]
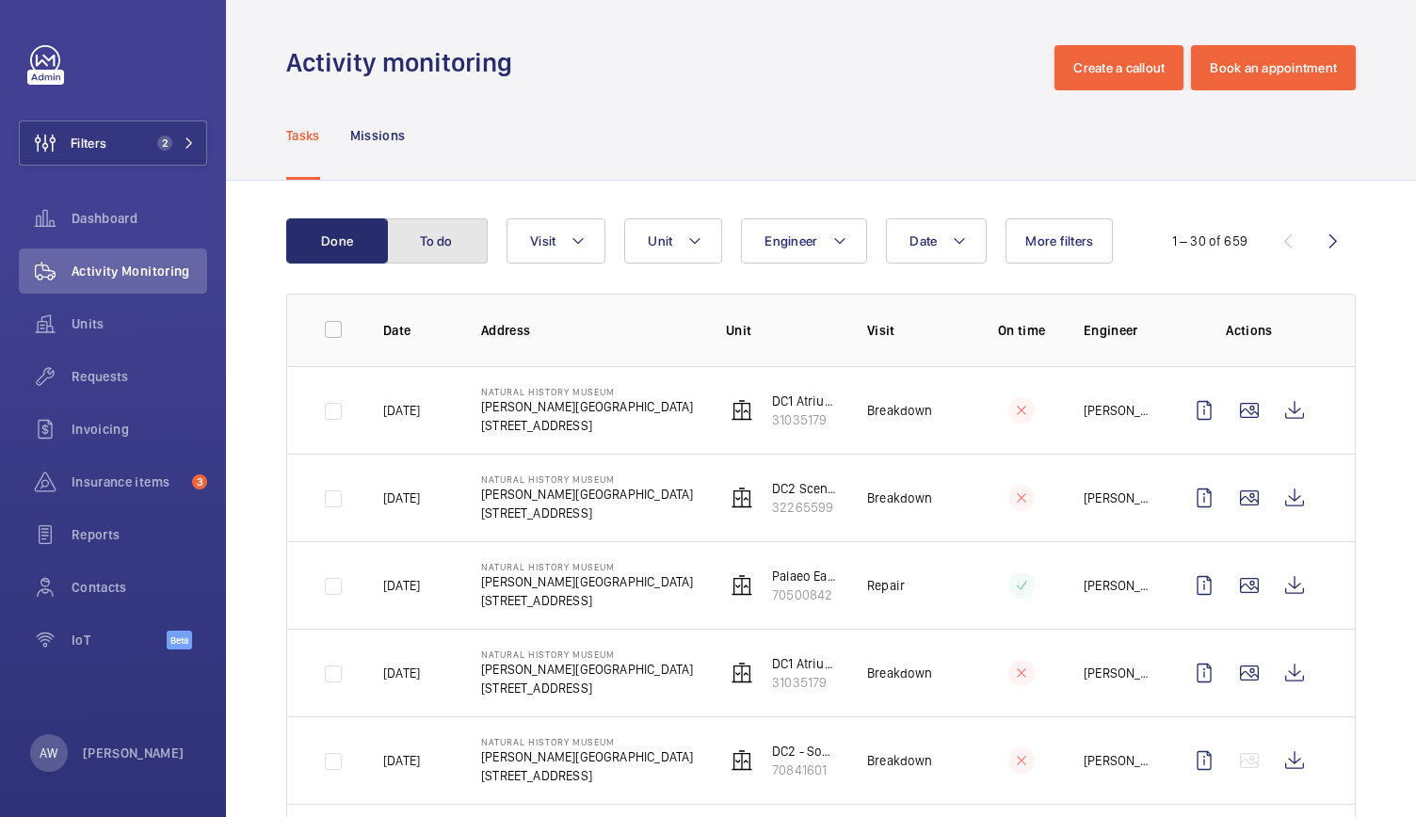
click at [438, 228] on button "To do" at bounding box center [437, 240] width 102 height 45
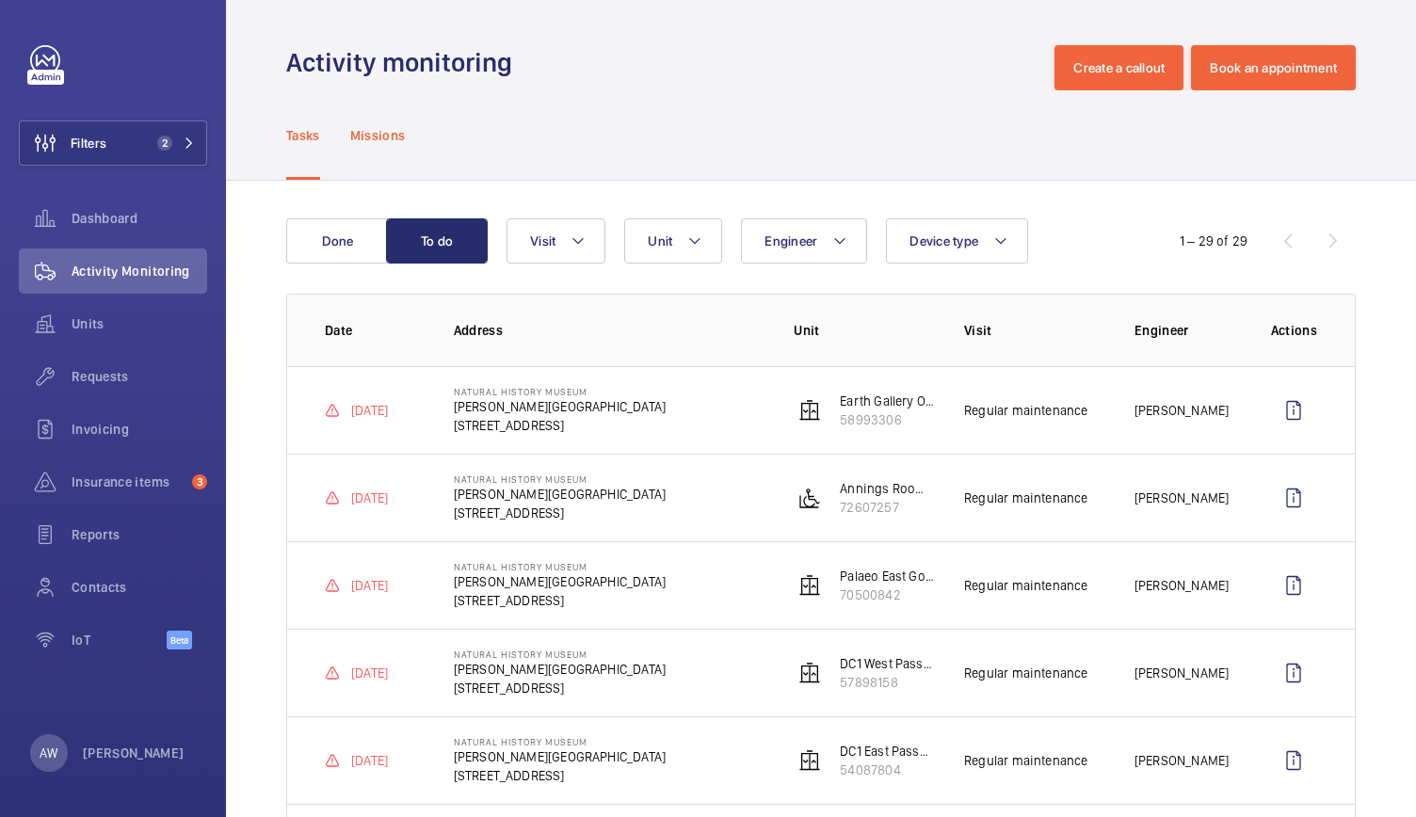
click at [395, 132] on p "Missions" at bounding box center [378, 135] width 56 height 19
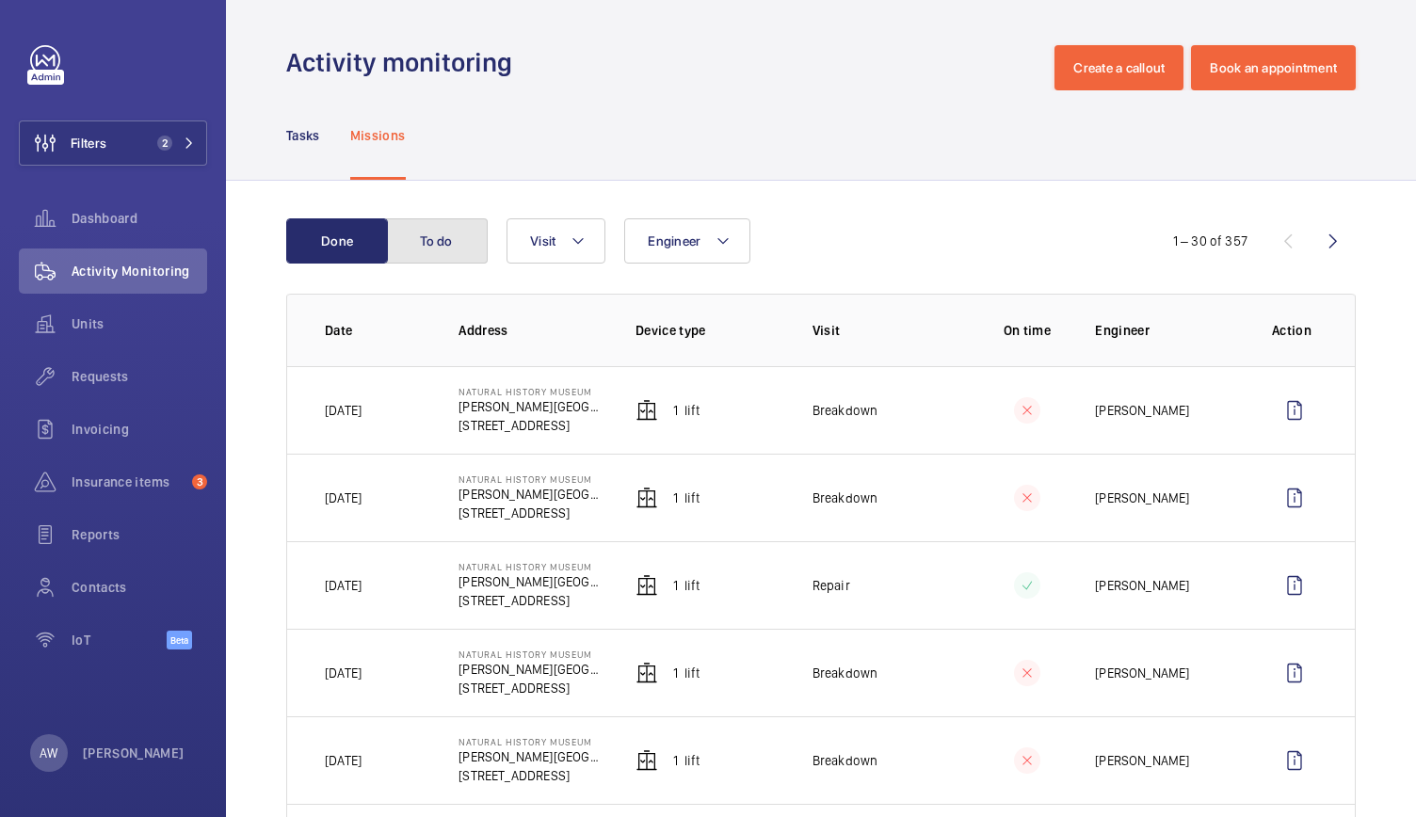
click at [432, 220] on button "To do" at bounding box center [437, 240] width 102 height 45
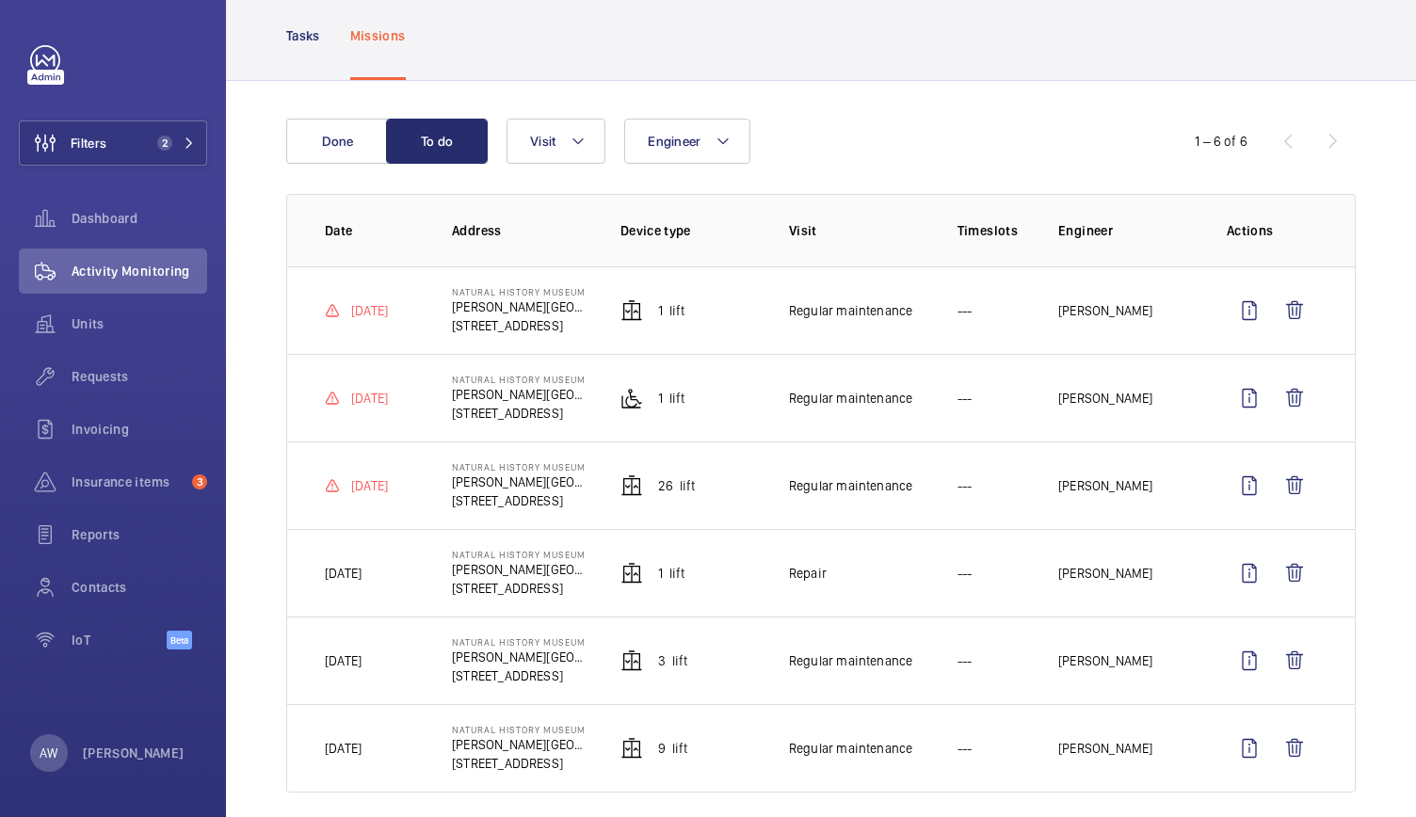
scroll to position [118, 0]
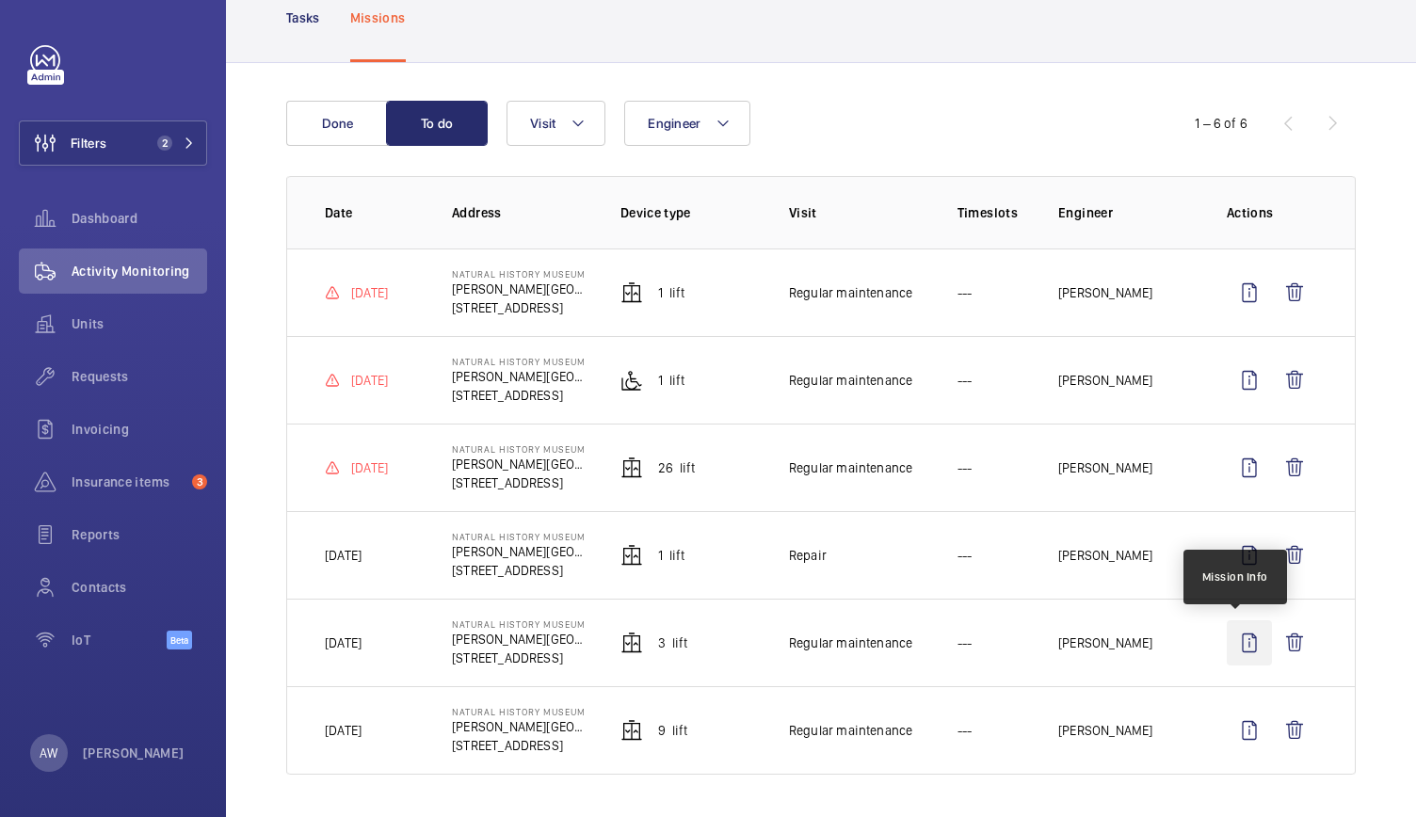
click at [1227, 641] on wm-front-icon-button at bounding box center [1249, 642] width 45 height 45
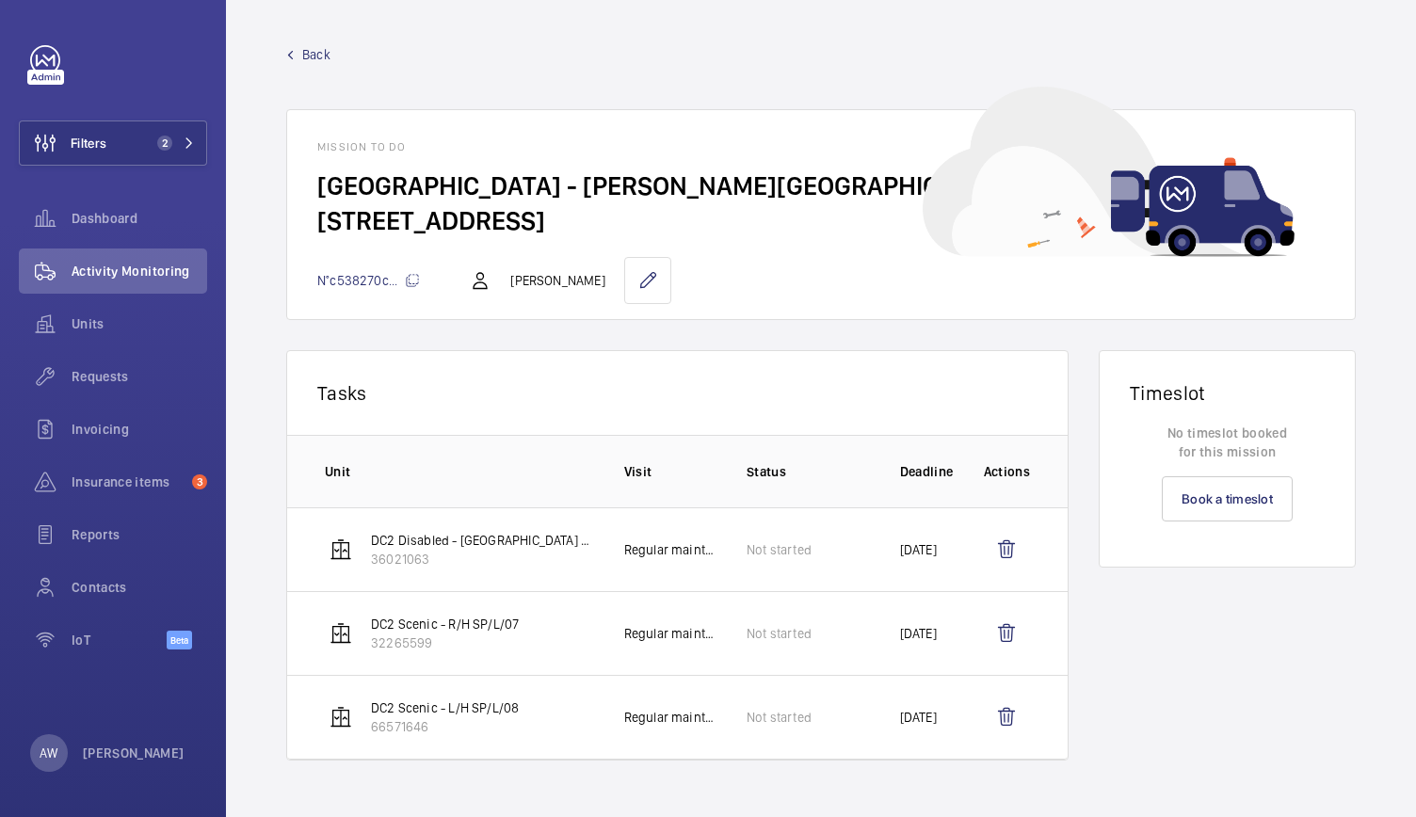
click at [307, 48] on span "Back" at bounding box center [316, 54] width 28 height 19
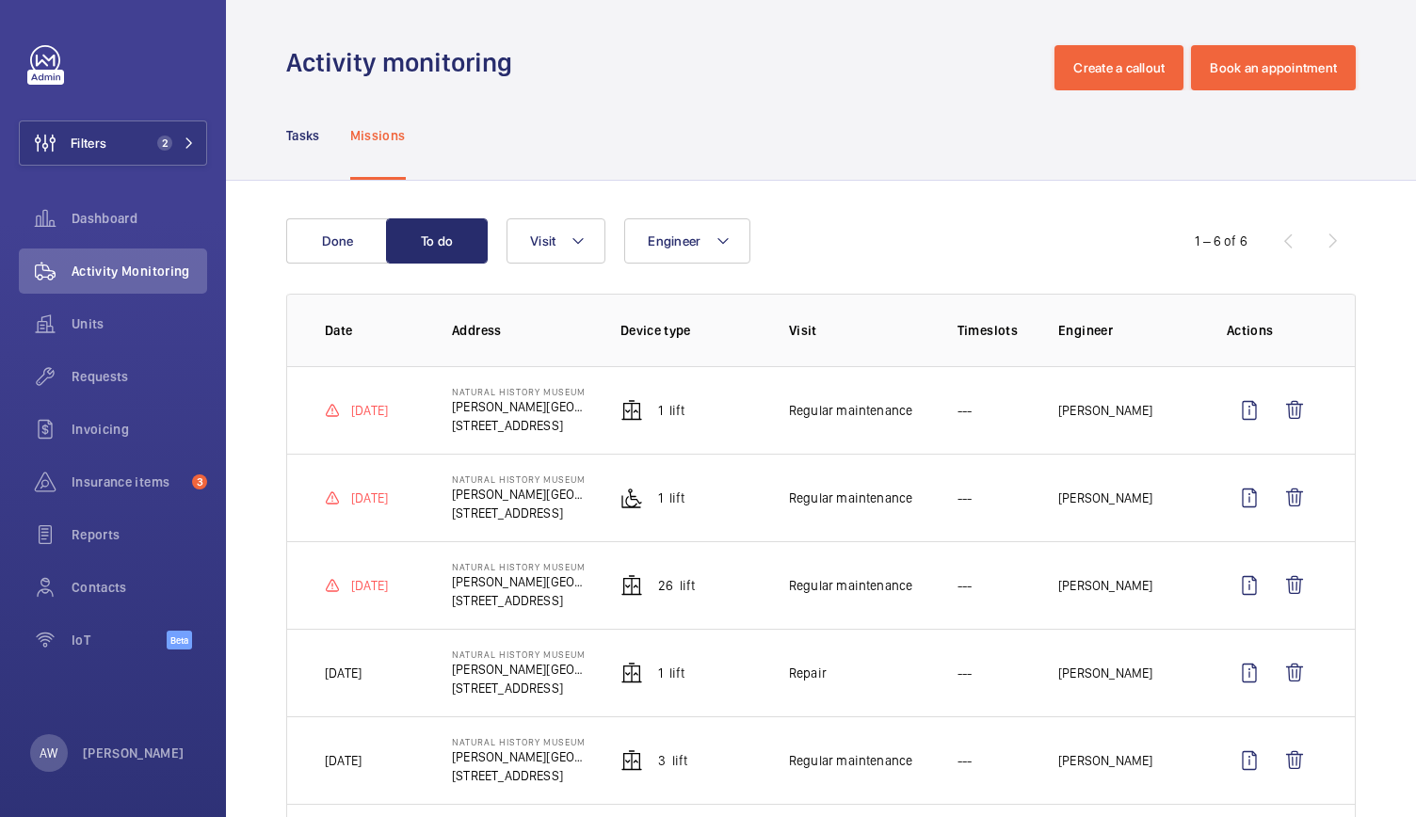
scroll to position [118, 0]
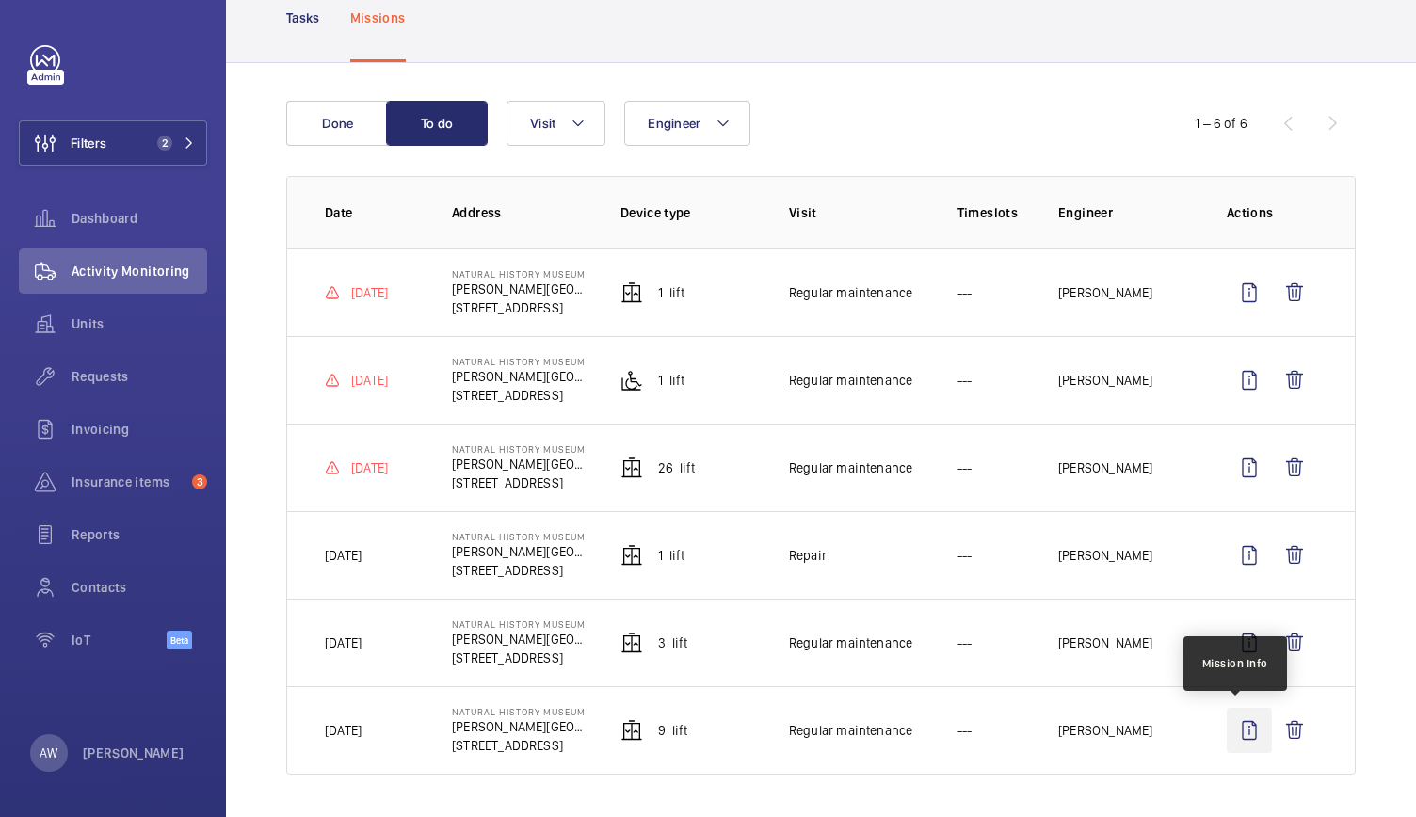
click at [1235, 730] on wm-front-icon-button at bounding box center [1249, 730] width 45 height 45
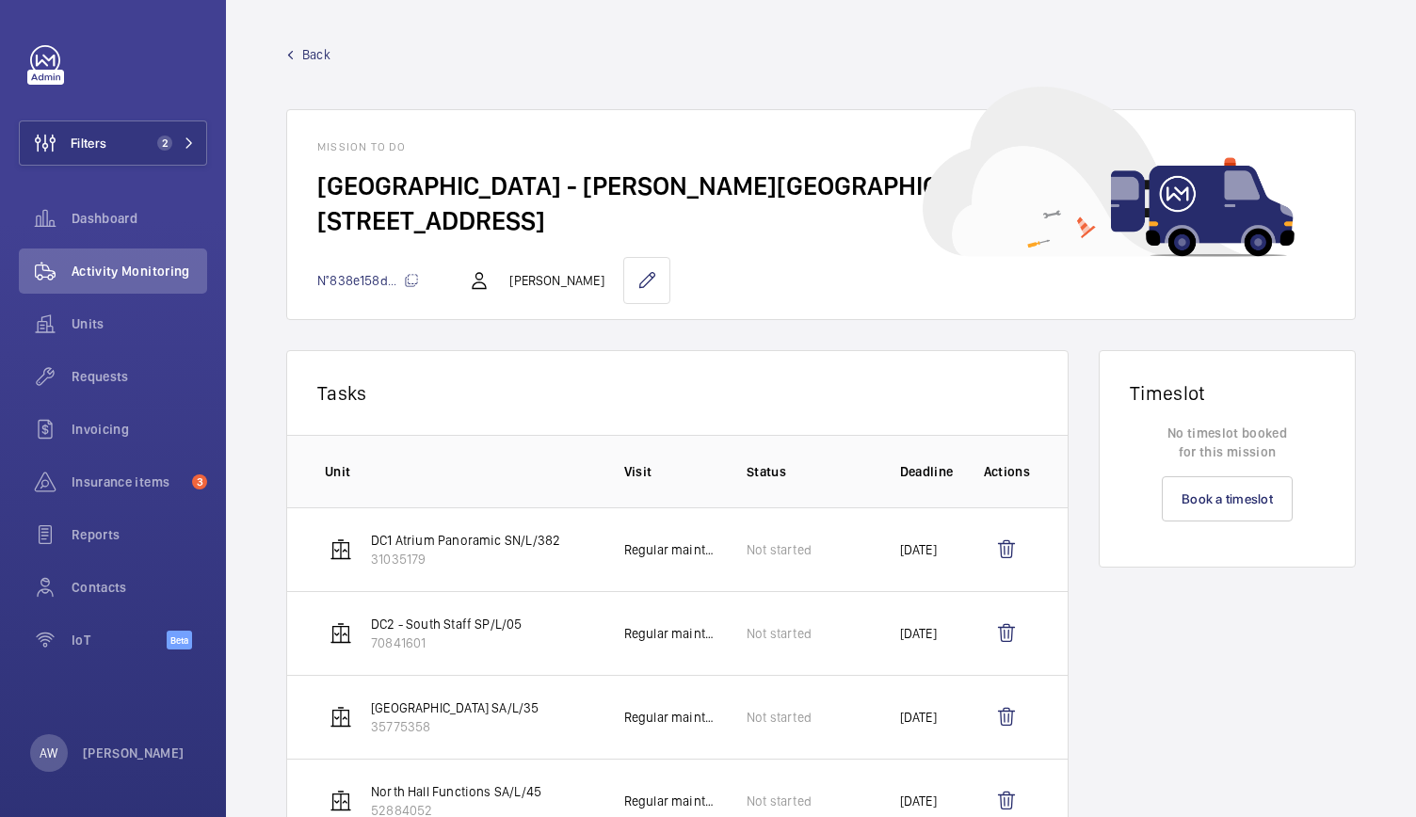
click at [296, 45] on link "Back" at bounding box center [820, 54] width 1069 height 19
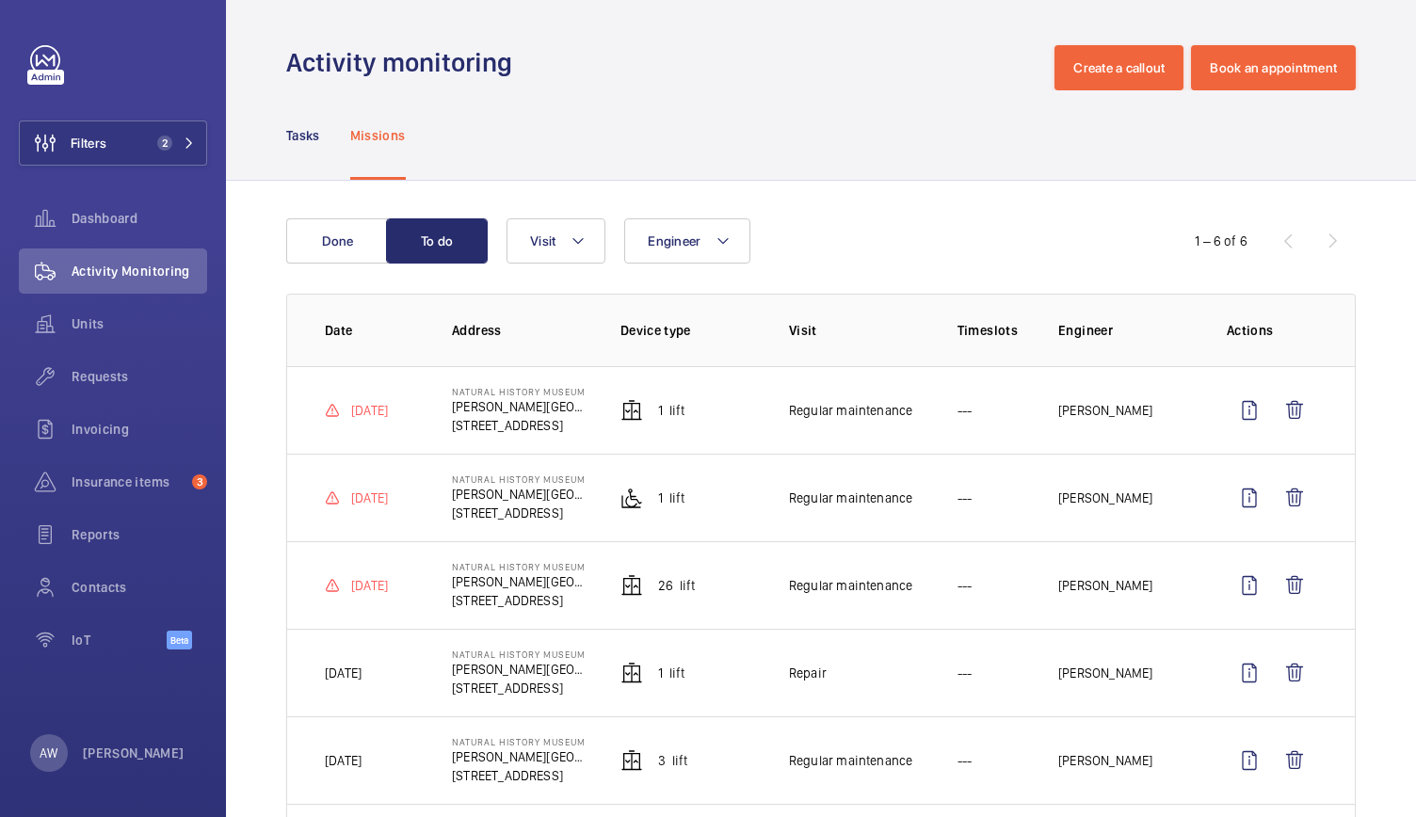
scroll to position [118, 0]
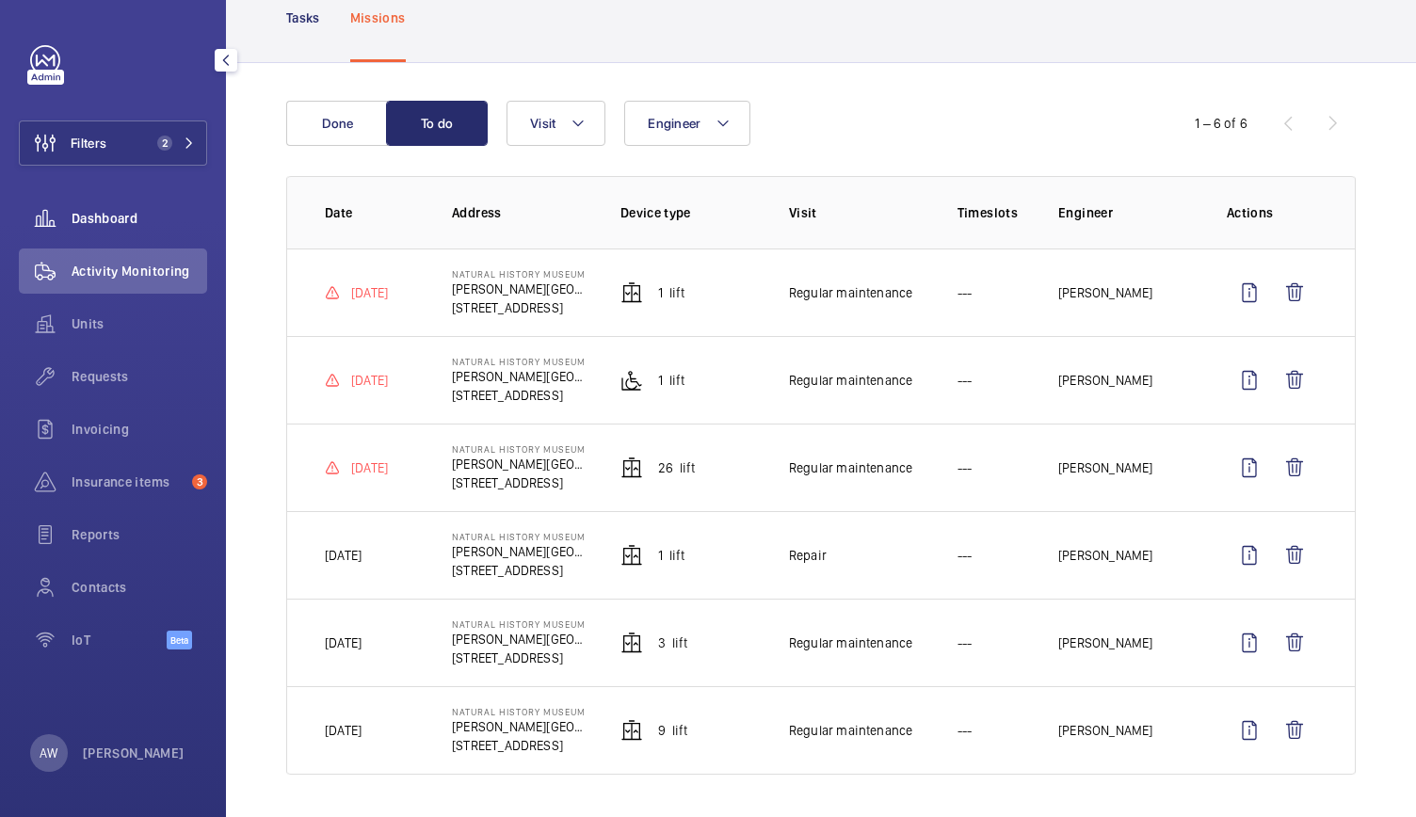
click at [115, 236] on div "Dashboard" at bounding box center [113, 218] width 188 height 45
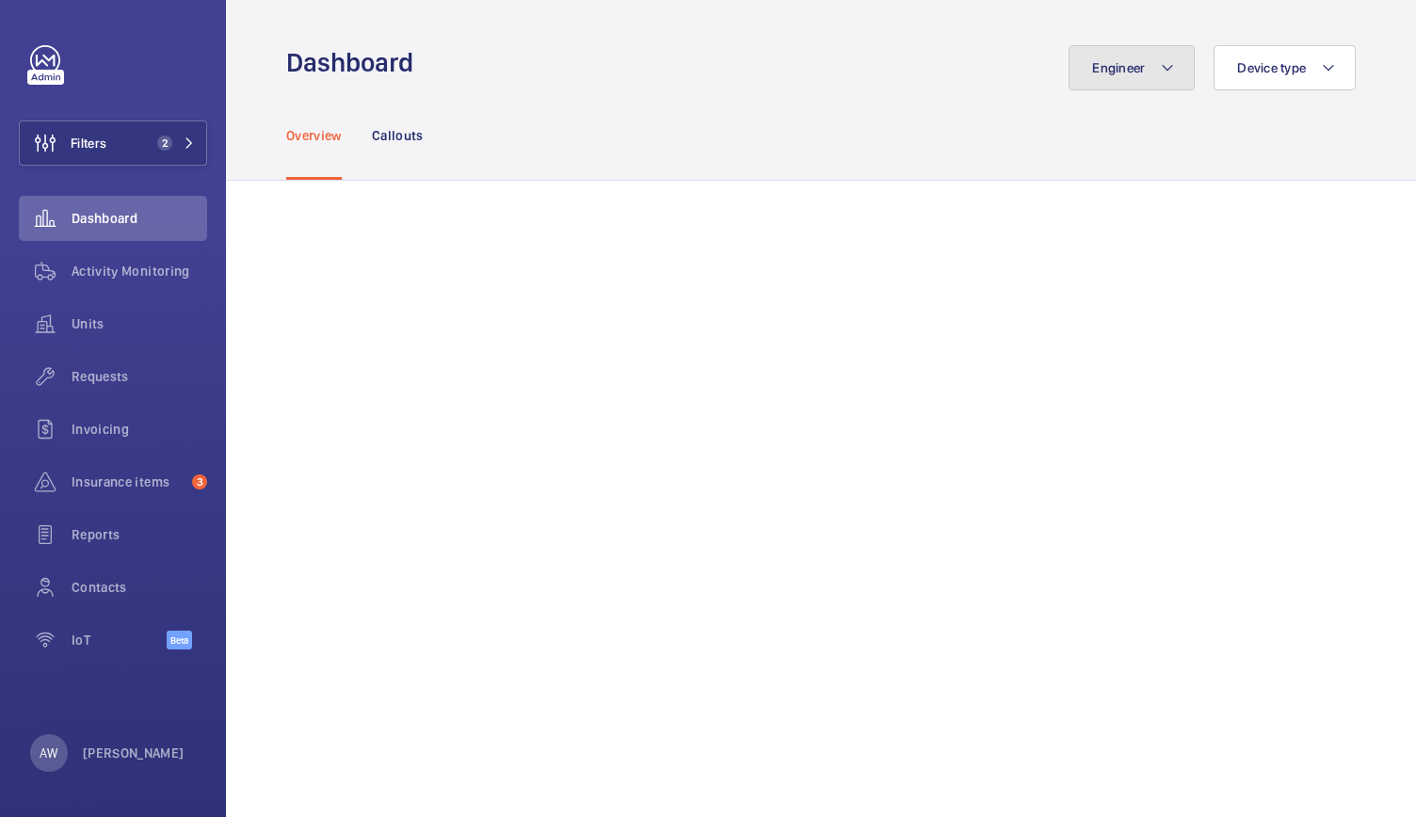
click at [1113, 56] on button "Engineer" at bounding box center [1131, 67] width 126 height 45
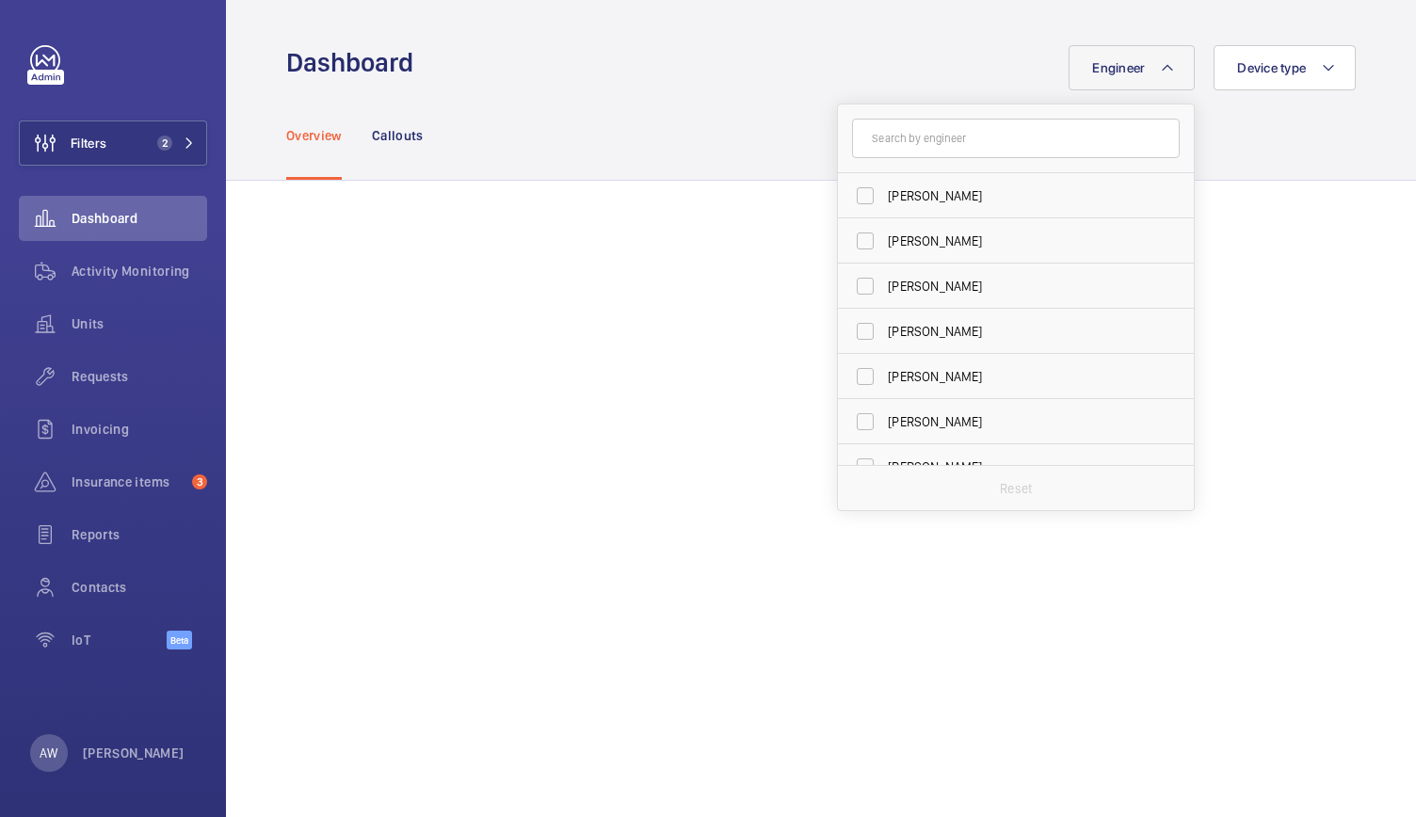
click at [1018, 137] on input "text" at bounding box center [1016, 139] width 328 height 40
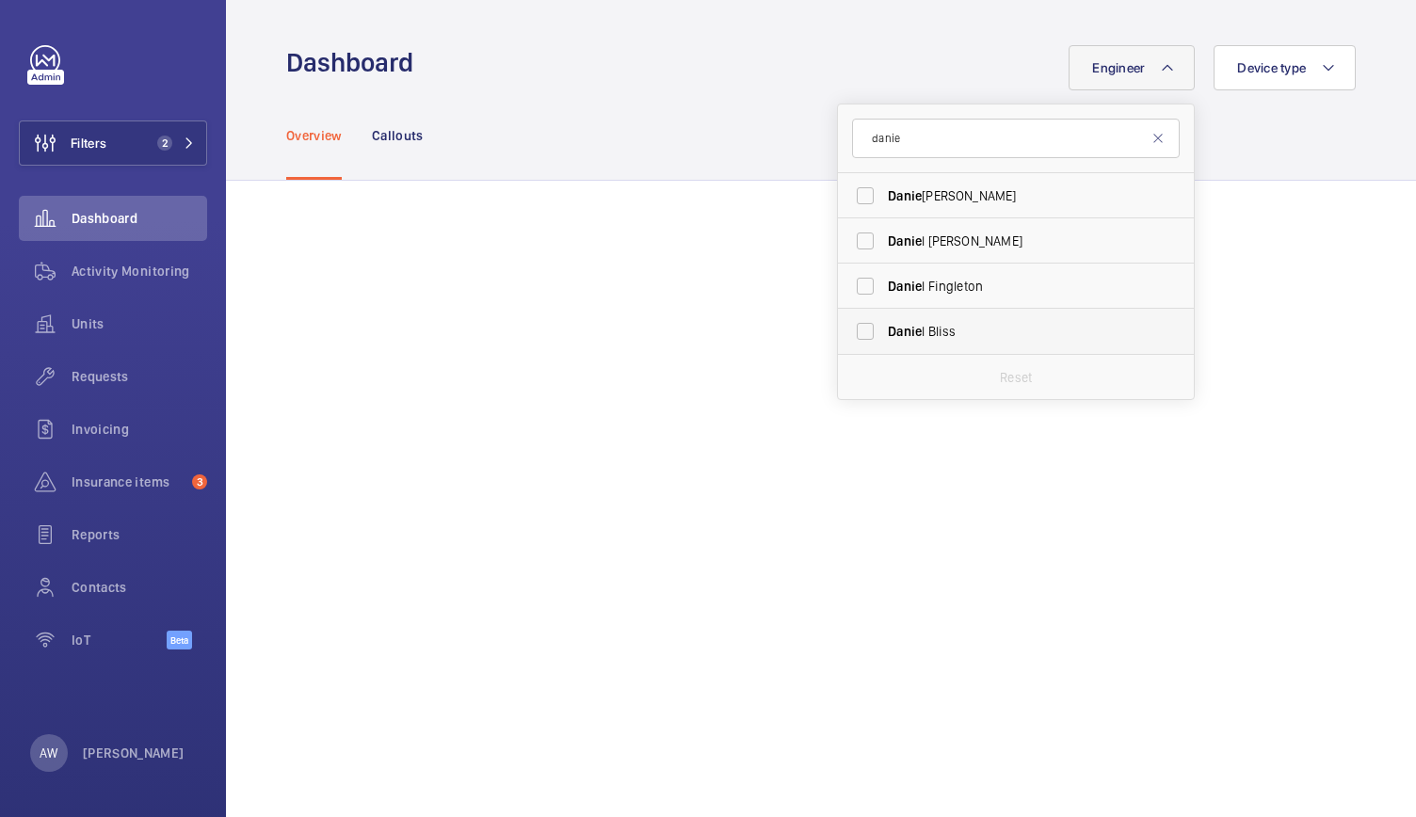
type input "danie"
click at [888, 329] on span "Danie" at bounding box center [905, 331] width 34 height 15
click at [884, 329] on input "Danie l Bliss" at bounding box center [865, 332] width 38 height 38
checkbox input "true"
click at [692, 125] on div "Overview Callouts" at bounding box center [820, 134] width 1069 height 89
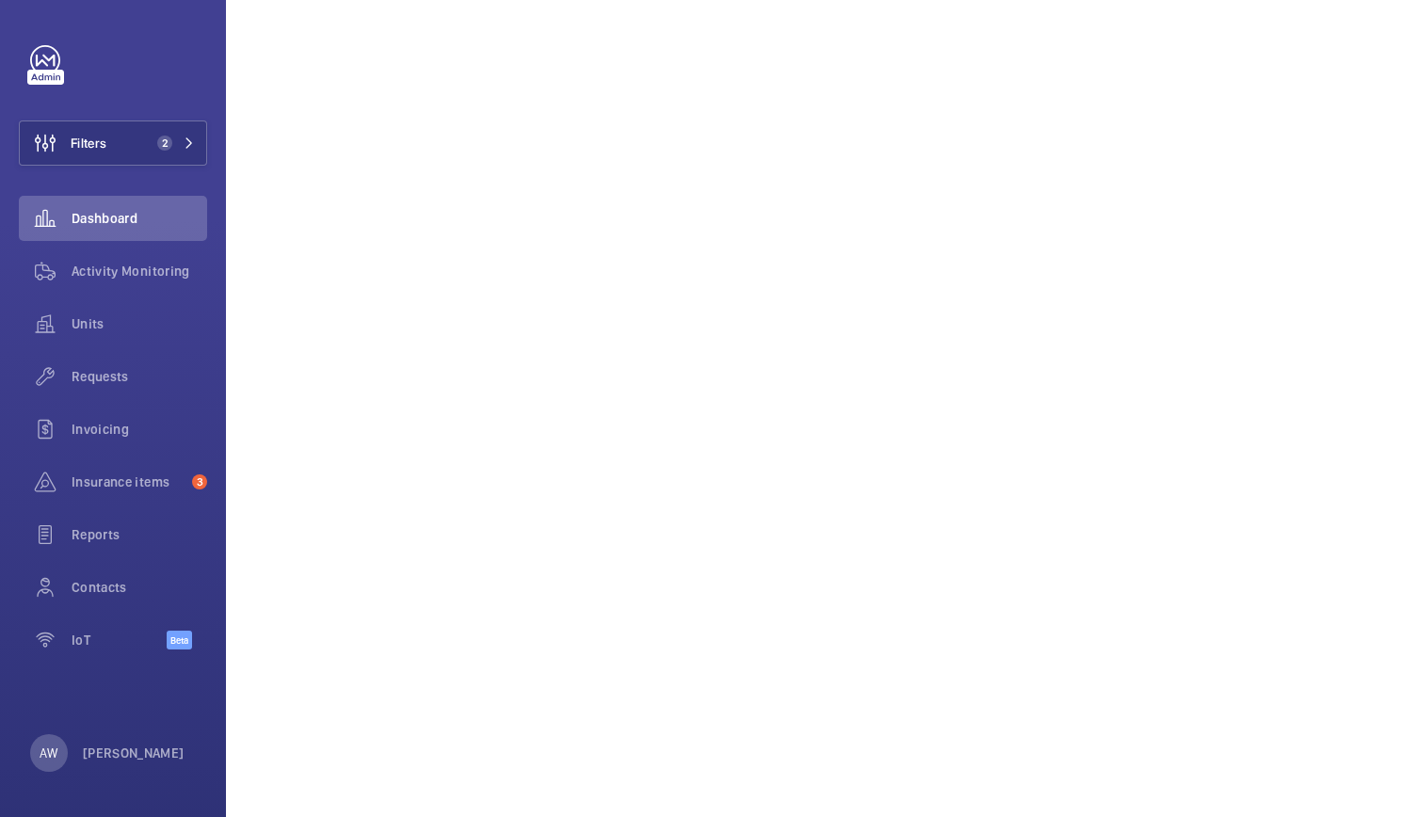
scroll to position [1287, 0]
click at [154, 270] on span "Activity Monitoring" at bounding box center [140, 271] width 136 height 19
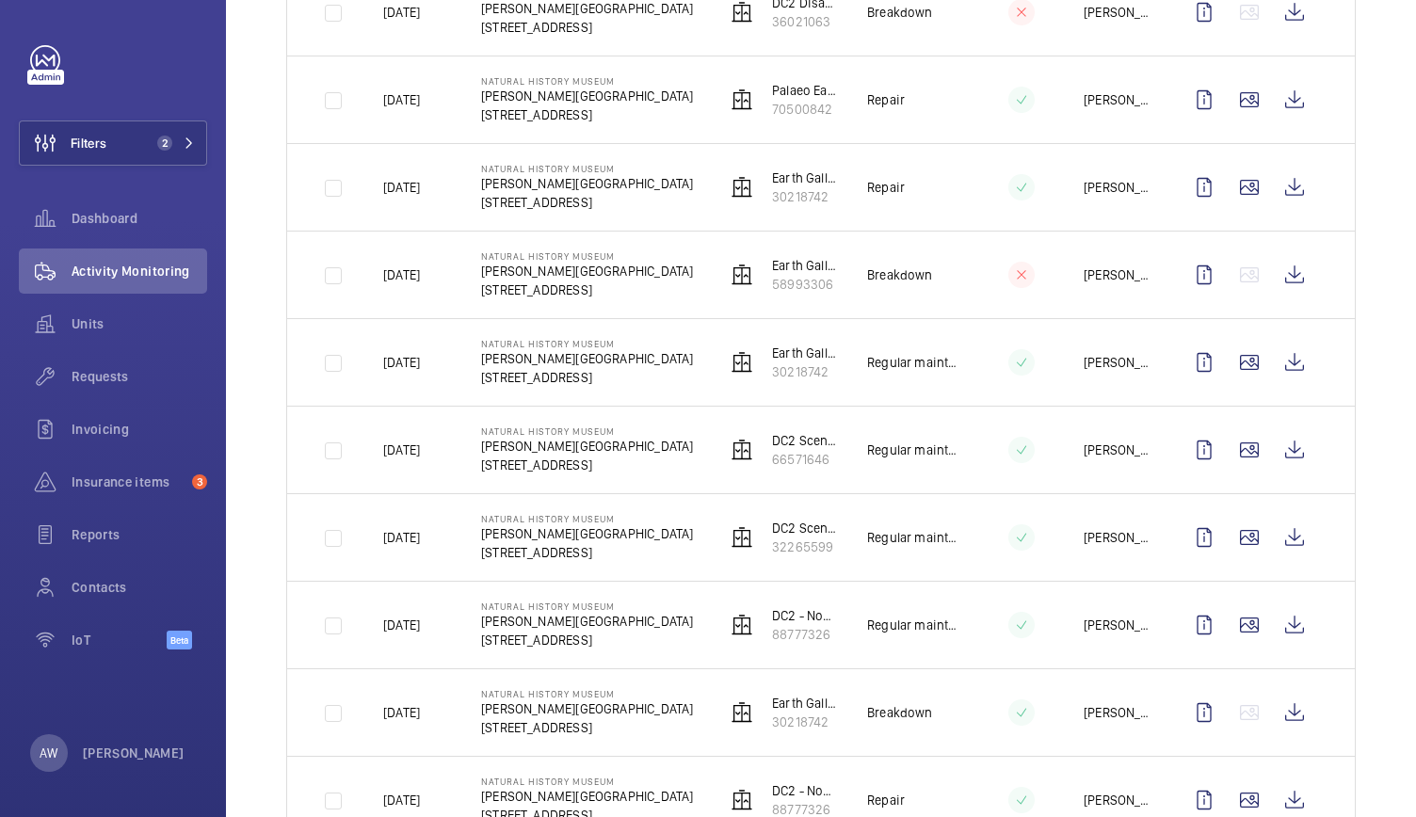
scroll to position [838, 0]
click at [180, 148] on span "2" at bounding box center [172, 143] width 45 height 15
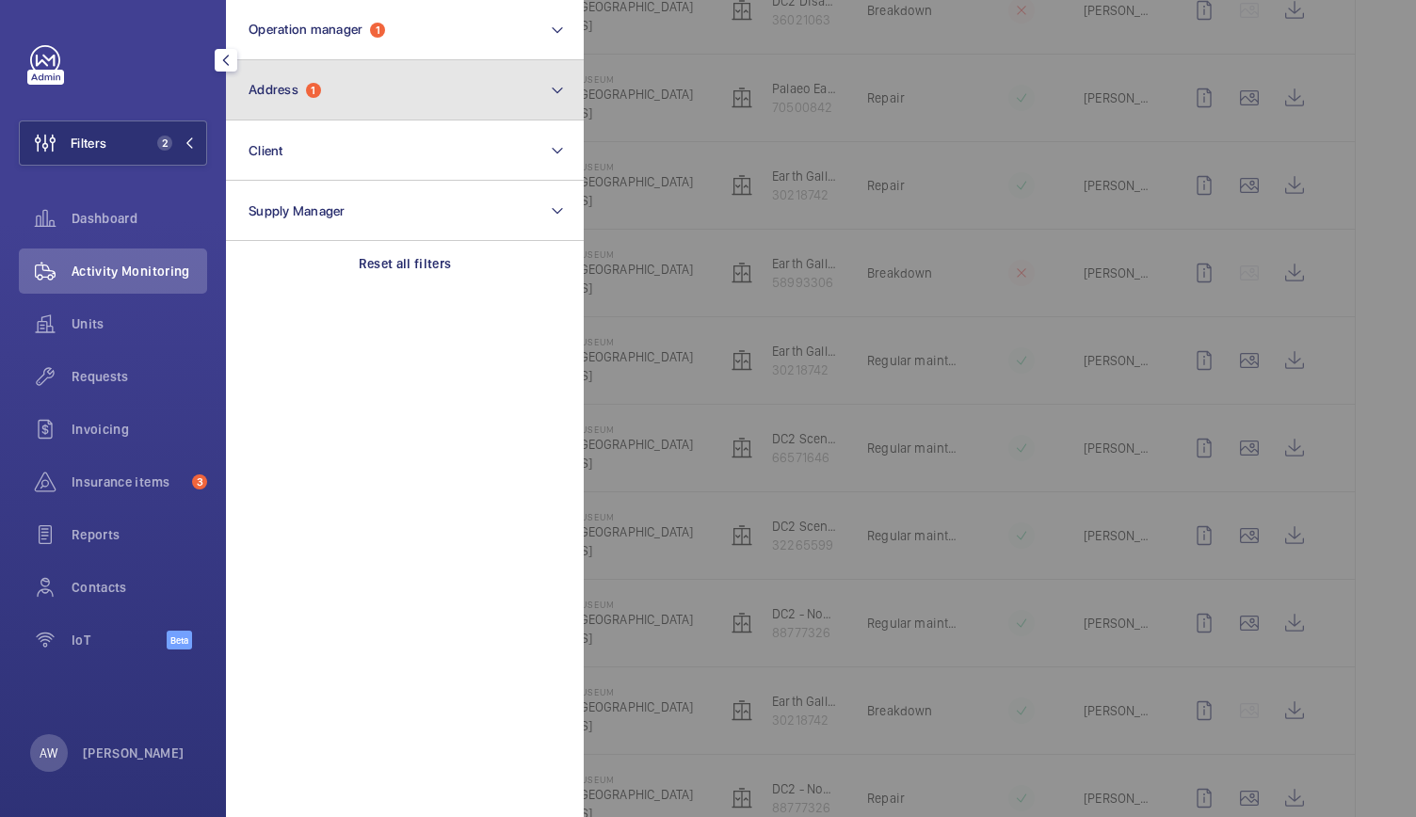
click at [303, 86] on span "Address 1" at bounding box center [285, 90] width 72 height 16
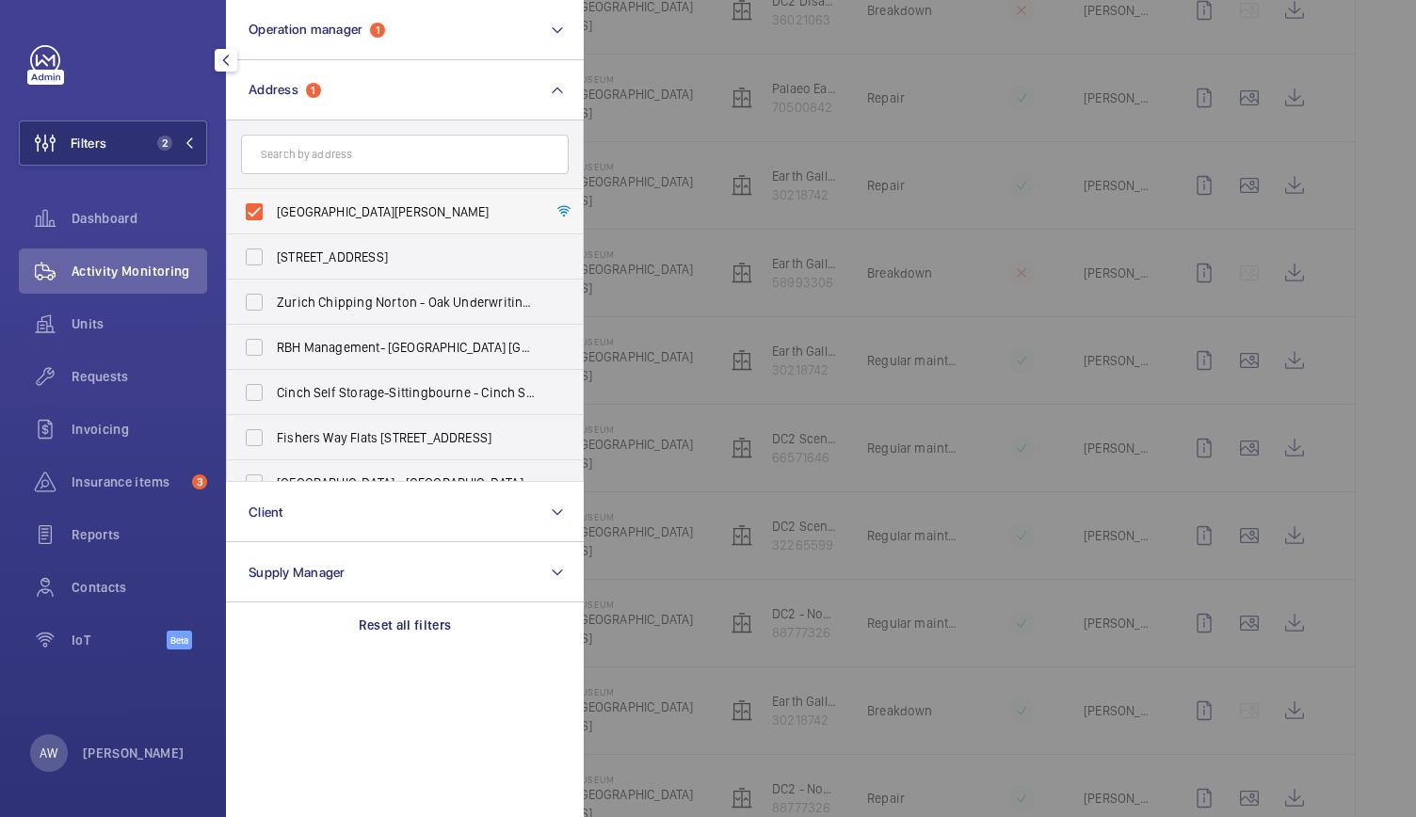
click at [253, 208] on label "Natural History Museum - Cromwell Road, LONDON SW7 5BD" at bounding box center [391, 211] width 328 height 45
click at [253, 208] on input "Natural History Museum - Cromwell Road, LONDON SW7 5BD" at bounding box center [254, 212] width 38 height 38
checkbox input "false"
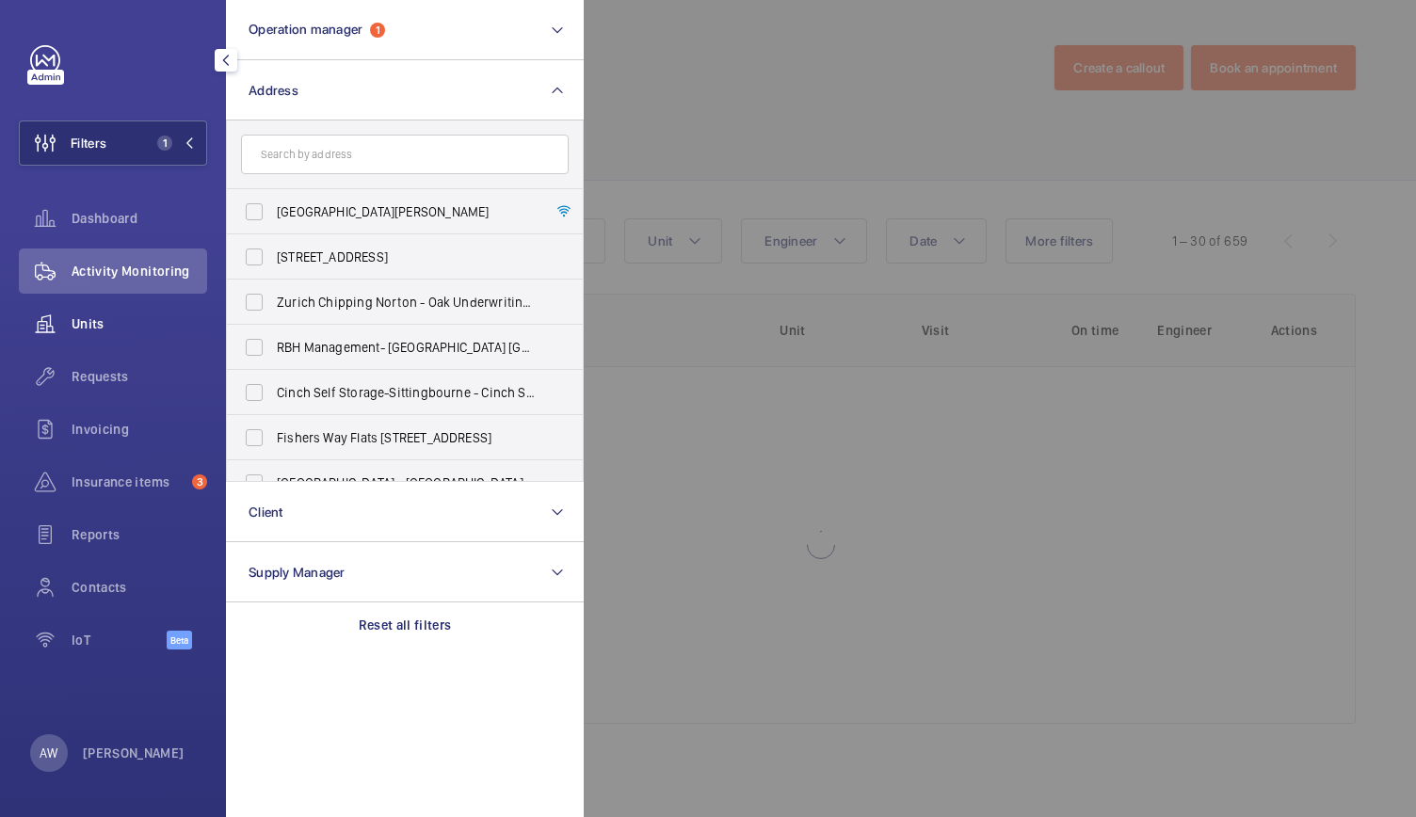
click at [104, 314] on span "Units" at bounding box center [140, 323] width 136 height 19
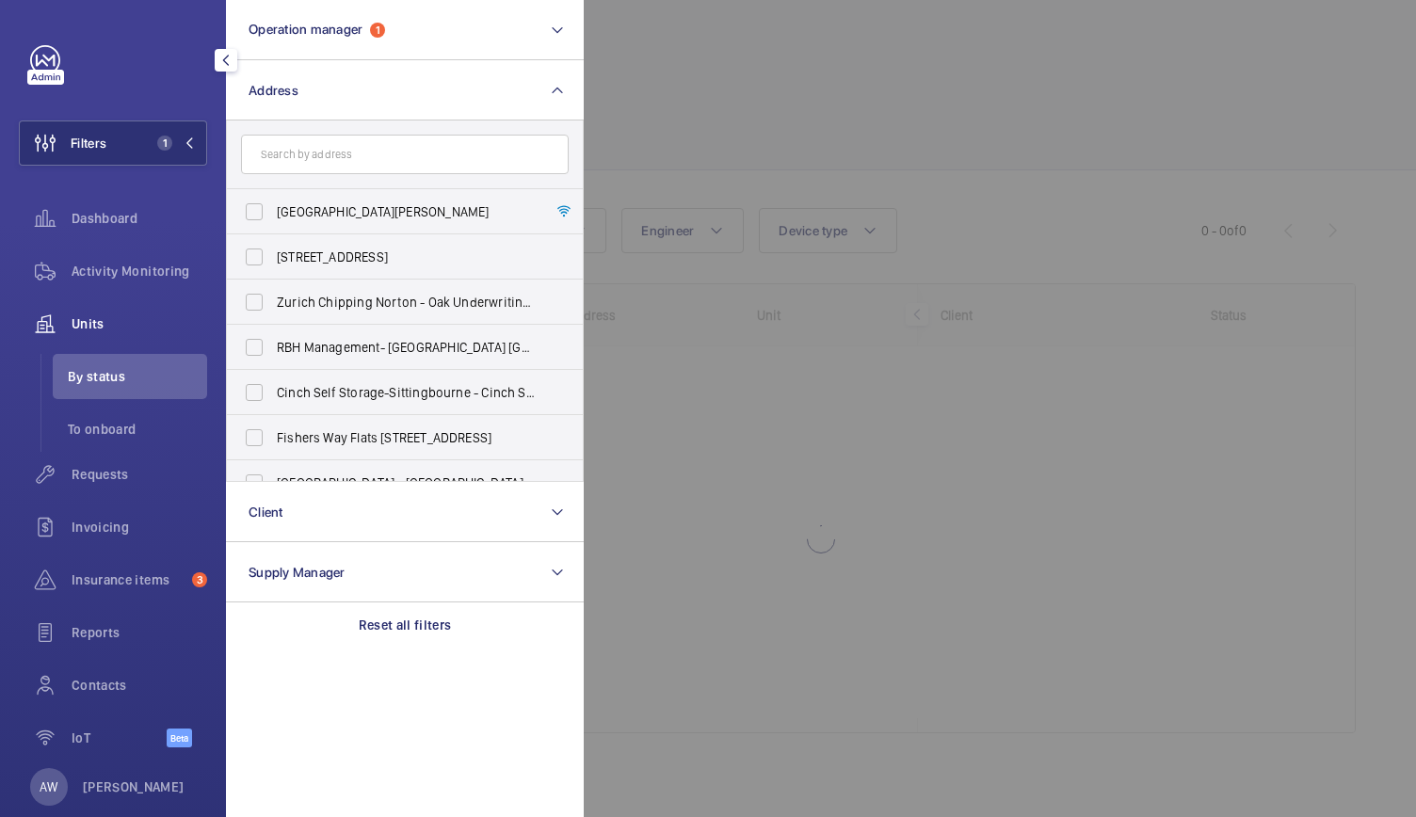
click at [714, 313] on div at bounding box center [1292, 408] width 1416 height 817
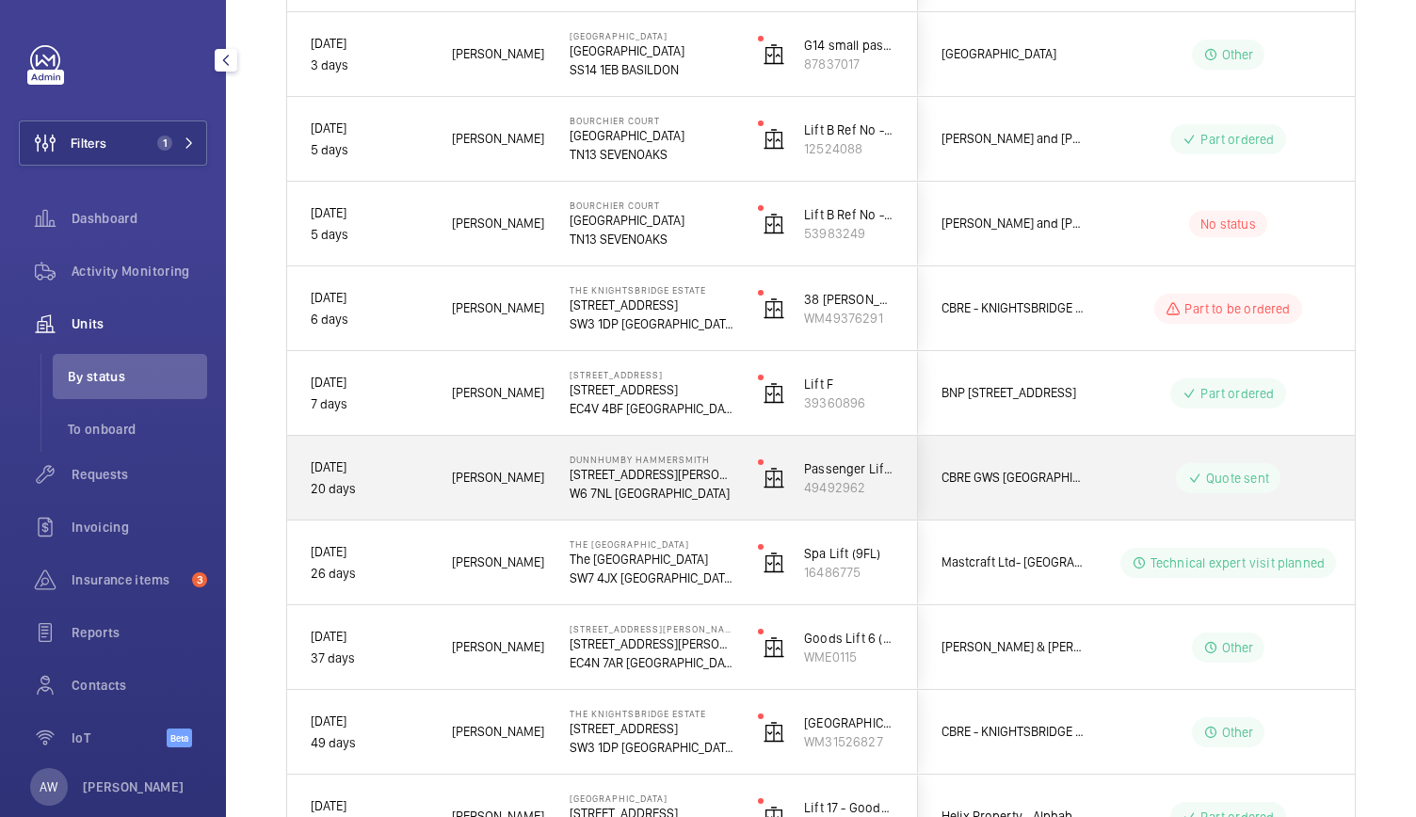
scroll to position [566, 0]
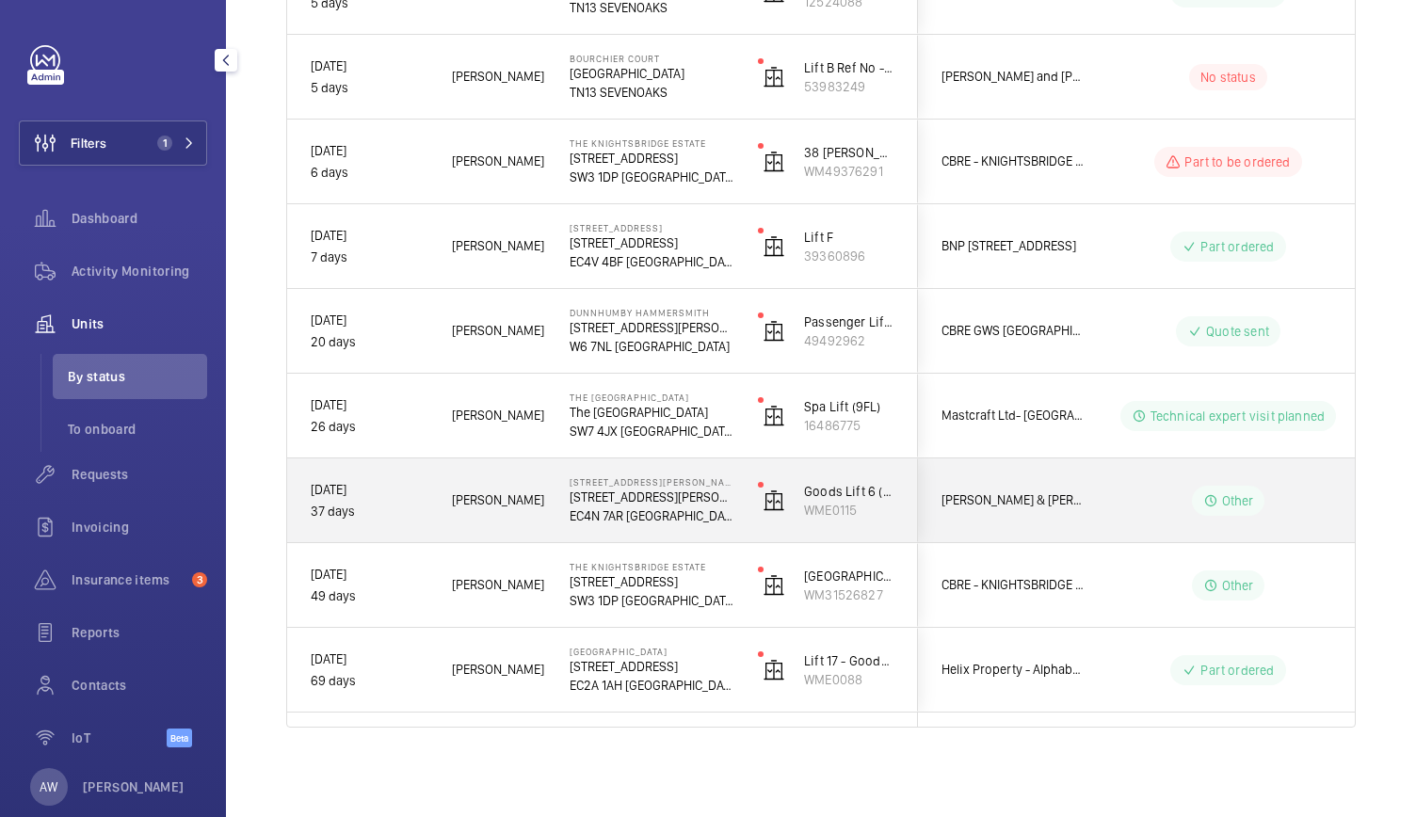
click at [458, 503] on span "Josh J." at bounding box center [498, 501] width 93 height 22
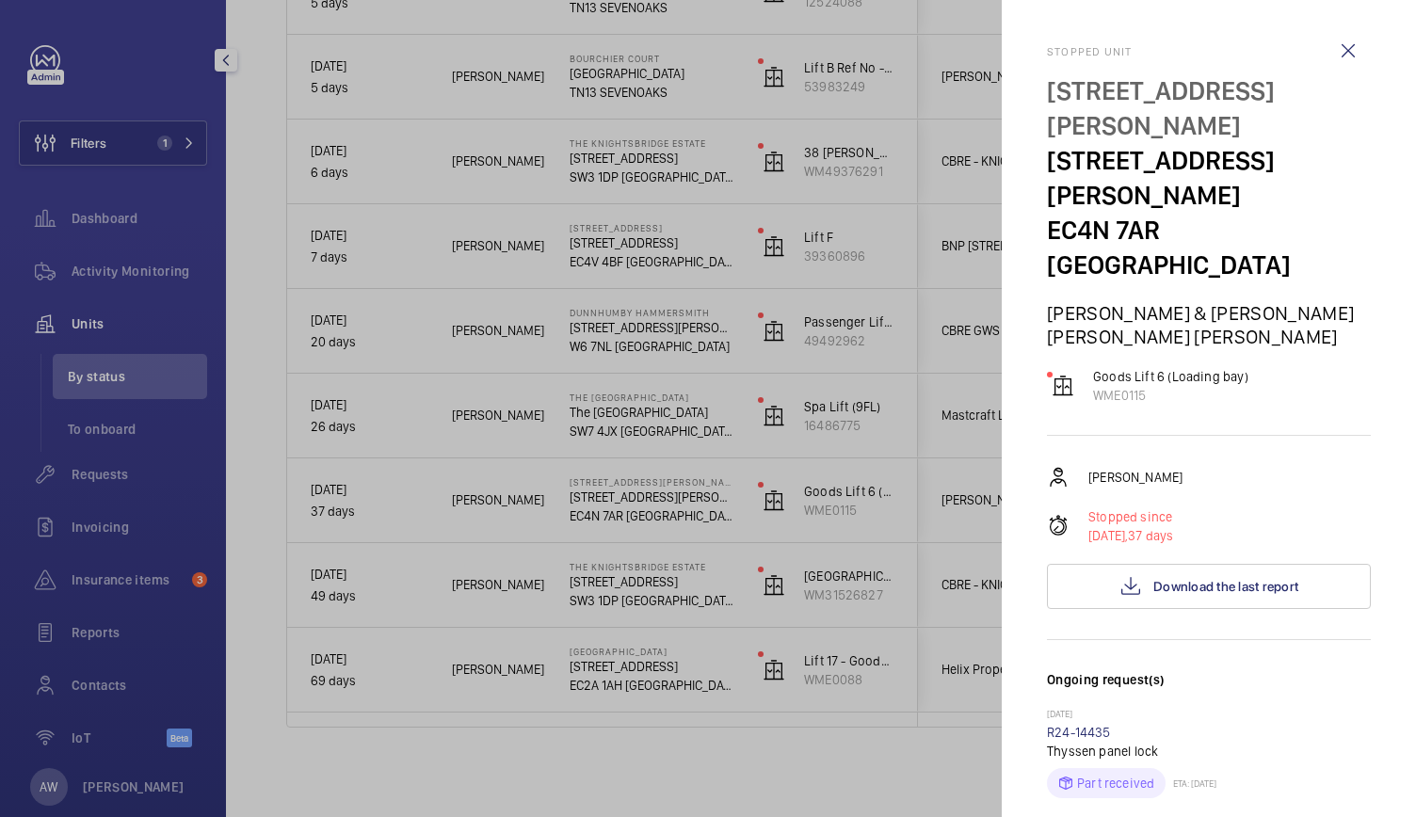
drag, startPoint x: 458, startPoint y: 503, endPoint x: 988, endPoint y: 392, distance: 541.5
click at [988, 392] on div at bounding box center [708, 408] width 1416 height 817
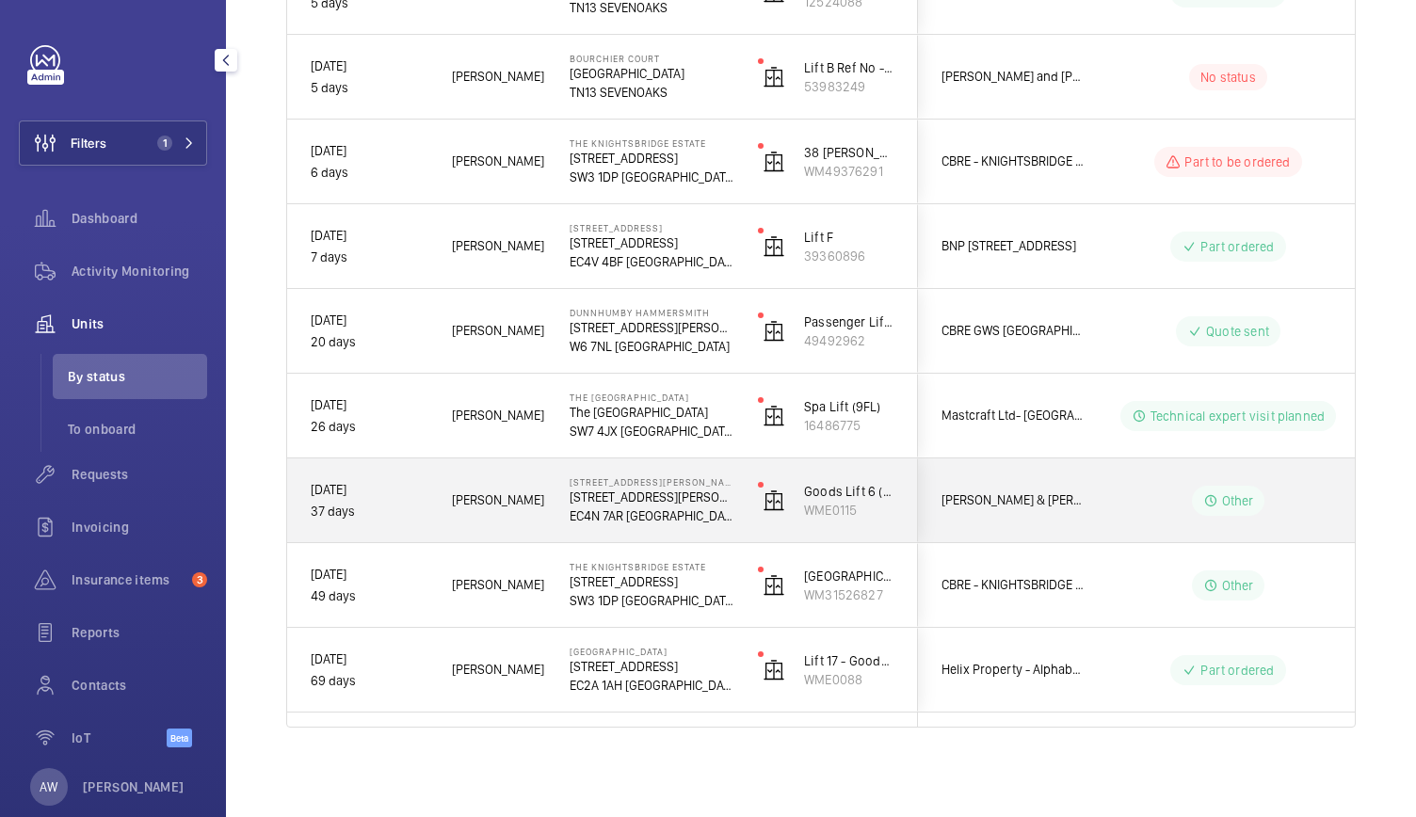
click at [542, 518] on div "Josh J." at bounding box center [487, 500] width 116 height 59
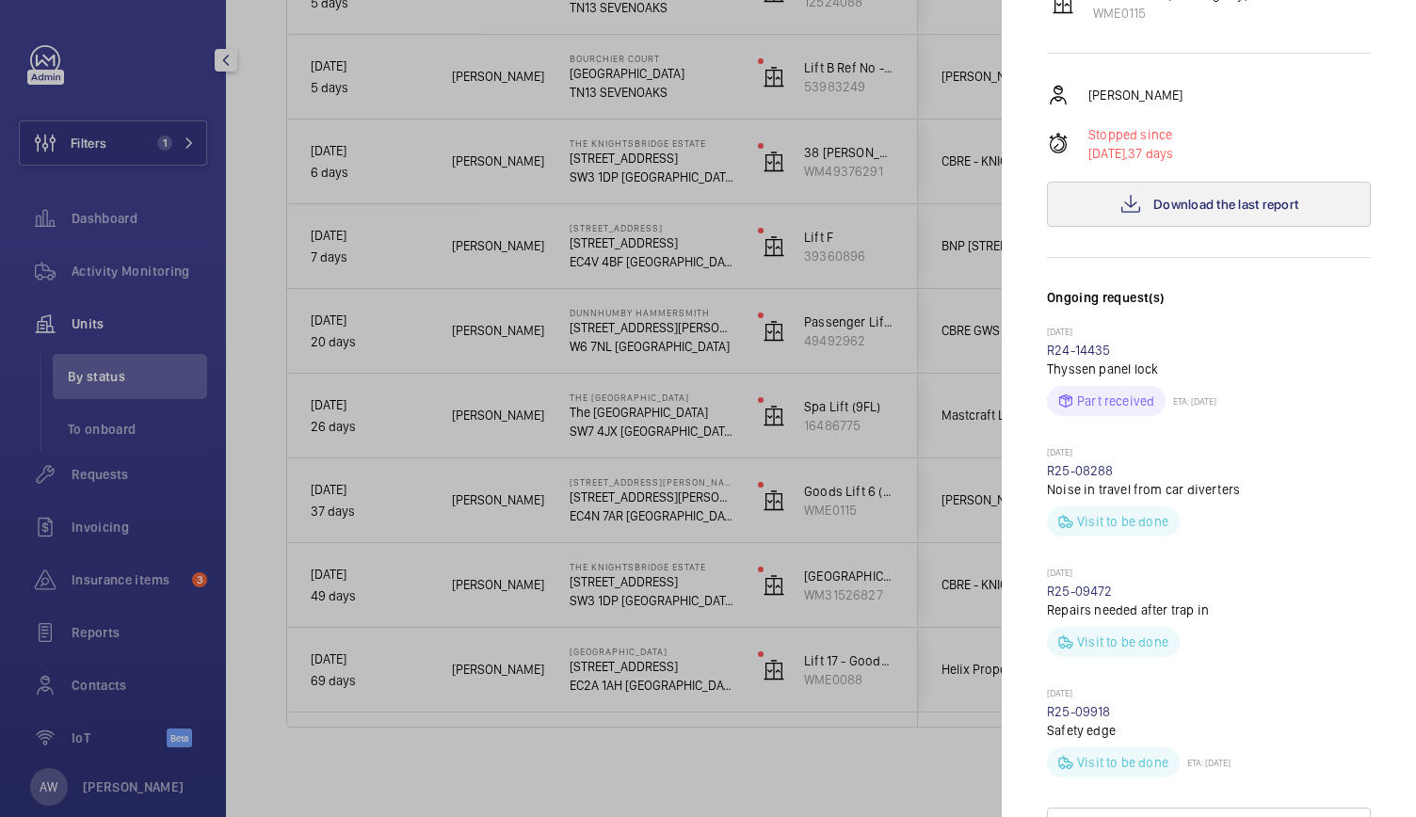
scroll to position [263, 0]
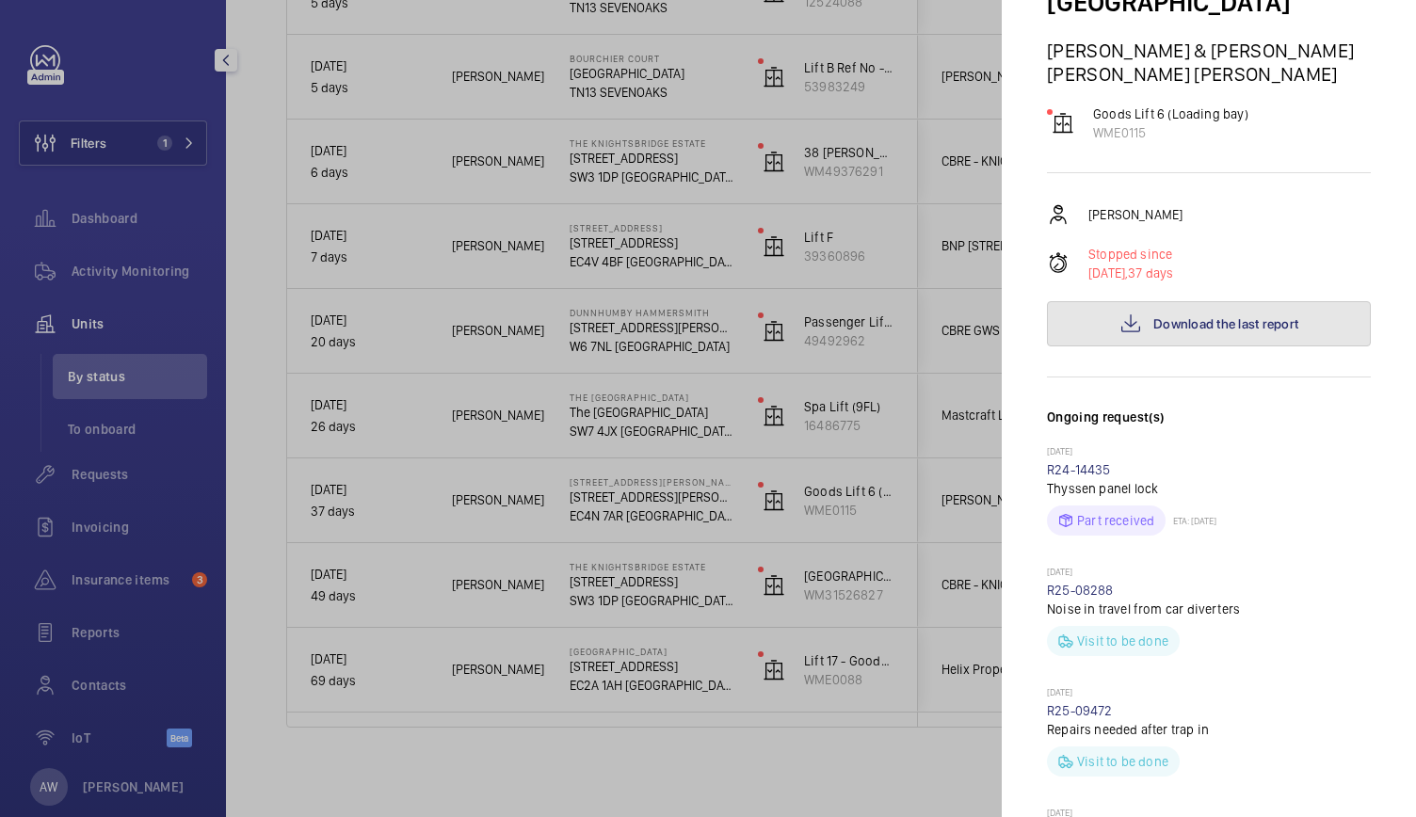
click at [1101, 301] on button "Download the last report" at bounding box center [1209, 323] width 324 height 45
click at [595, 754] on div at bounding box center [708, 408] width 1416 height 817
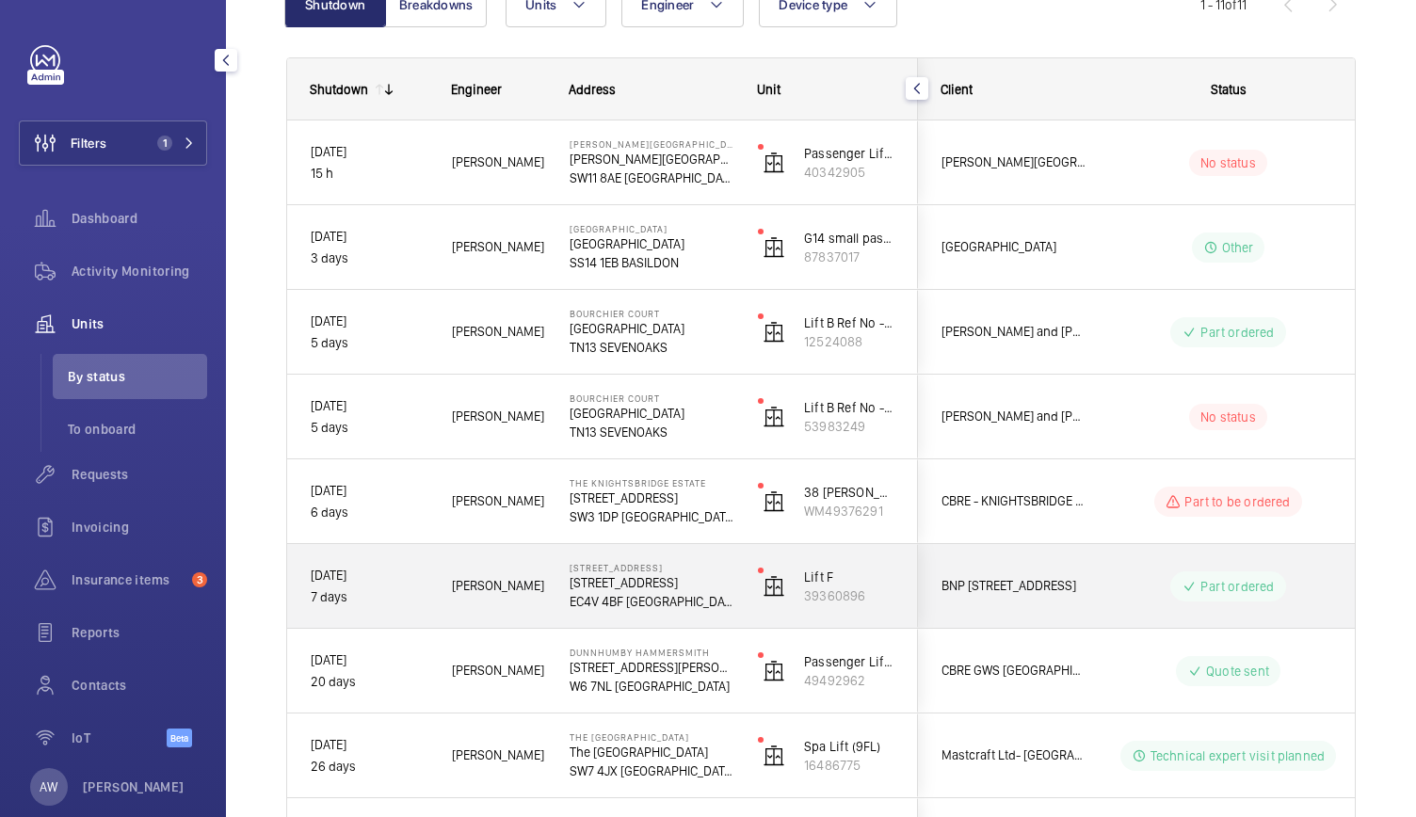
scroll to position [225, 0]
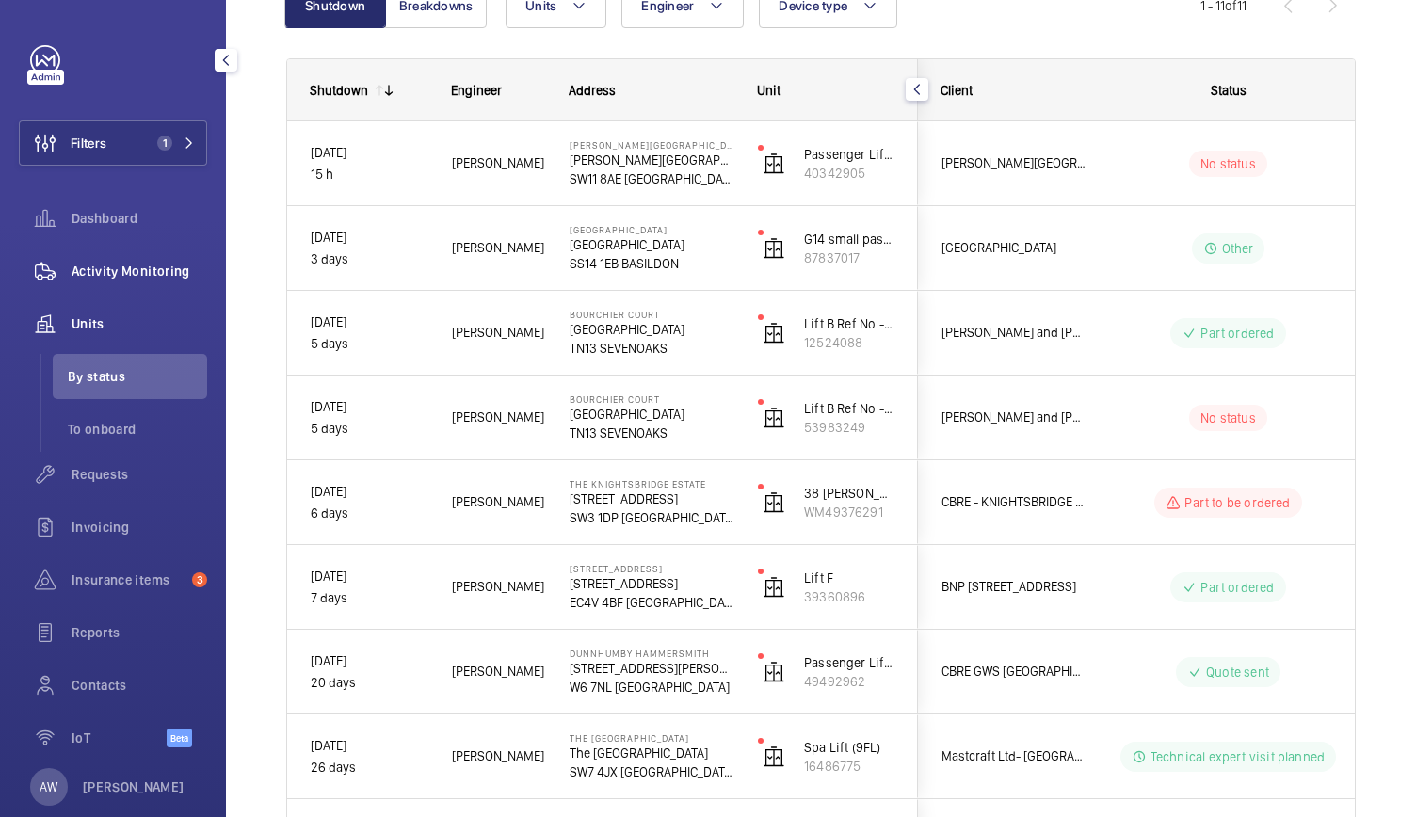
click at [90, 272] on span "Activity Monitoring" at bounding box center [140, 271] width 136 height 19
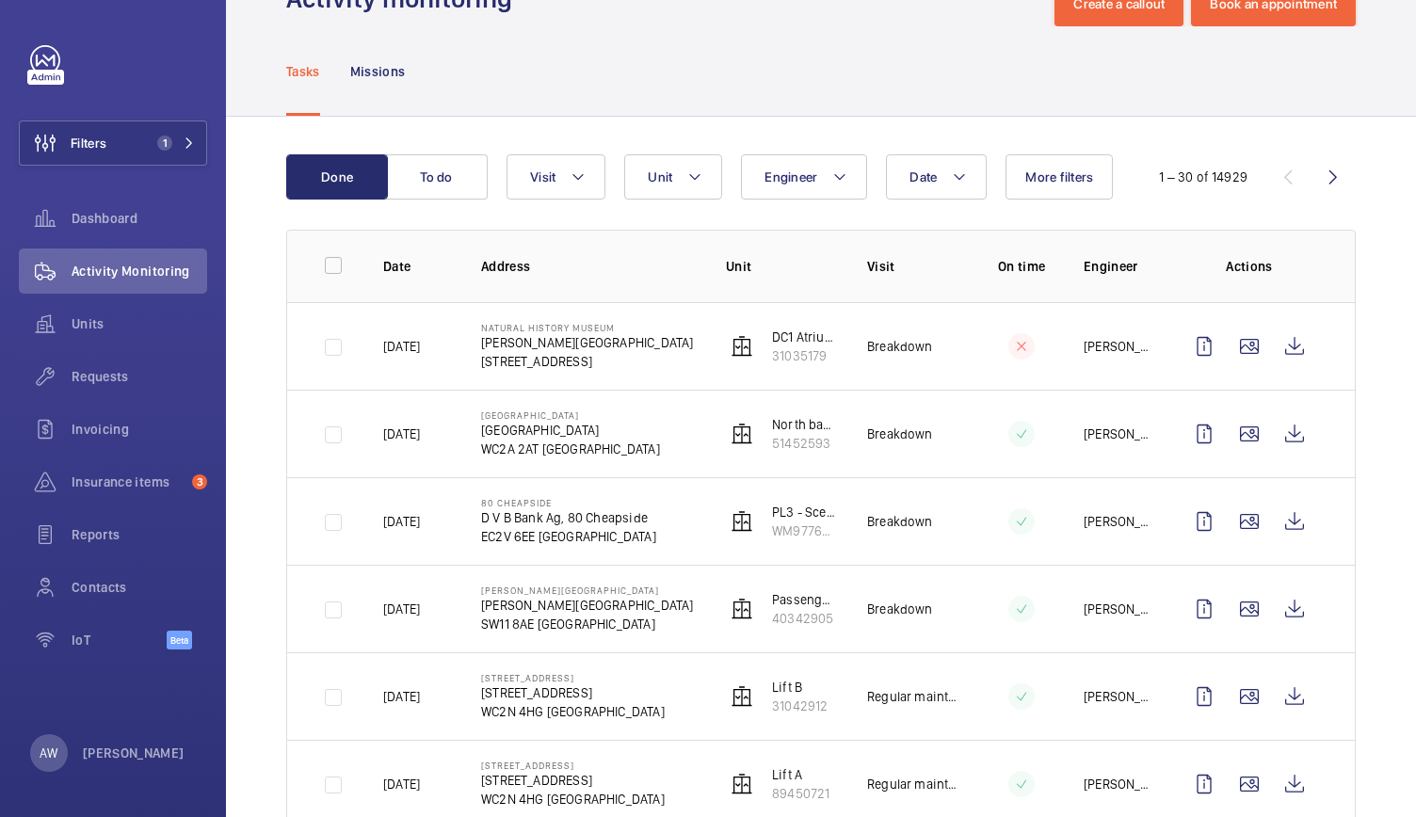
scroll to position [163, 0]
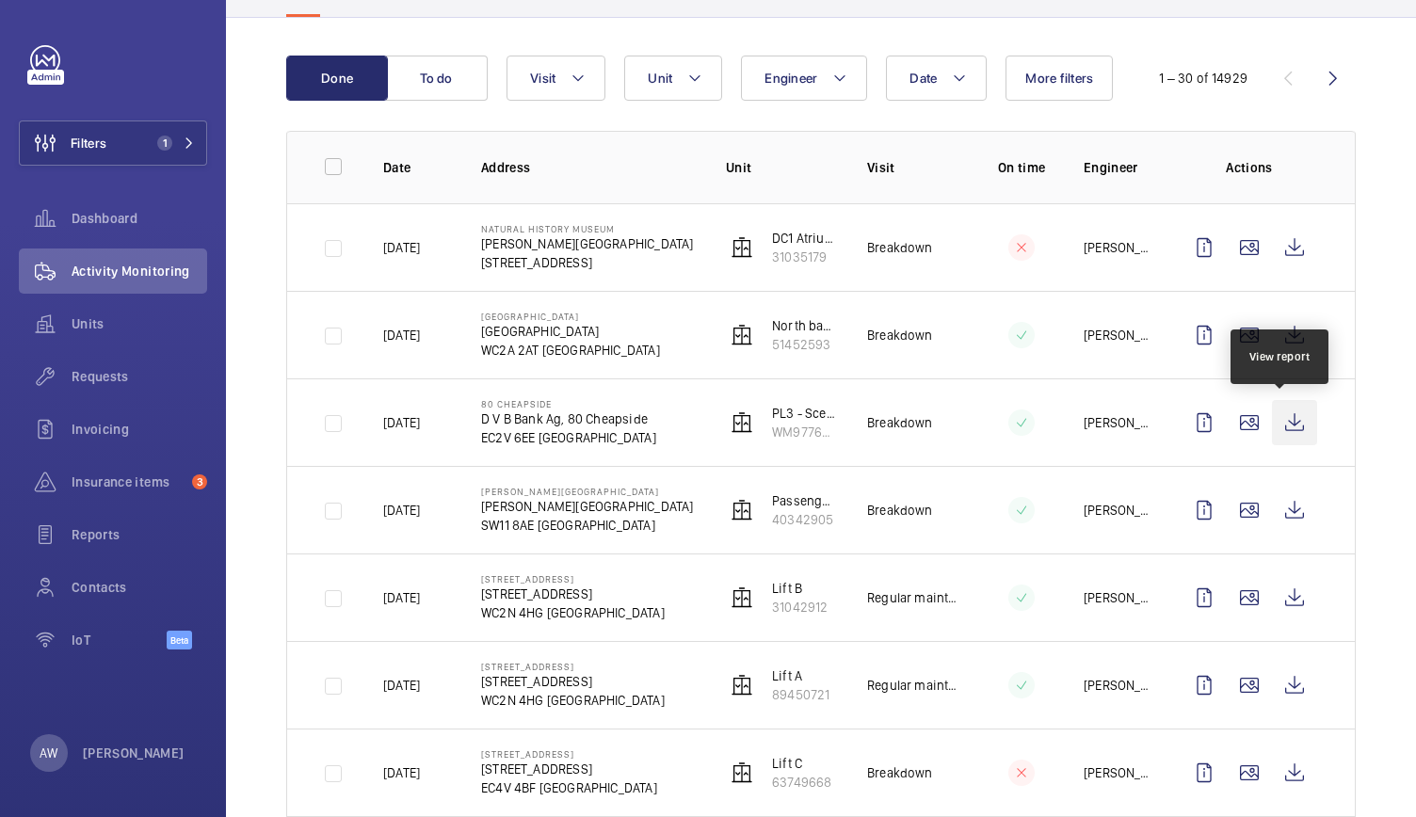
click at [1280, 424] on wm-front-icon-button at bounding box center [1294, 422] width 45 height 45
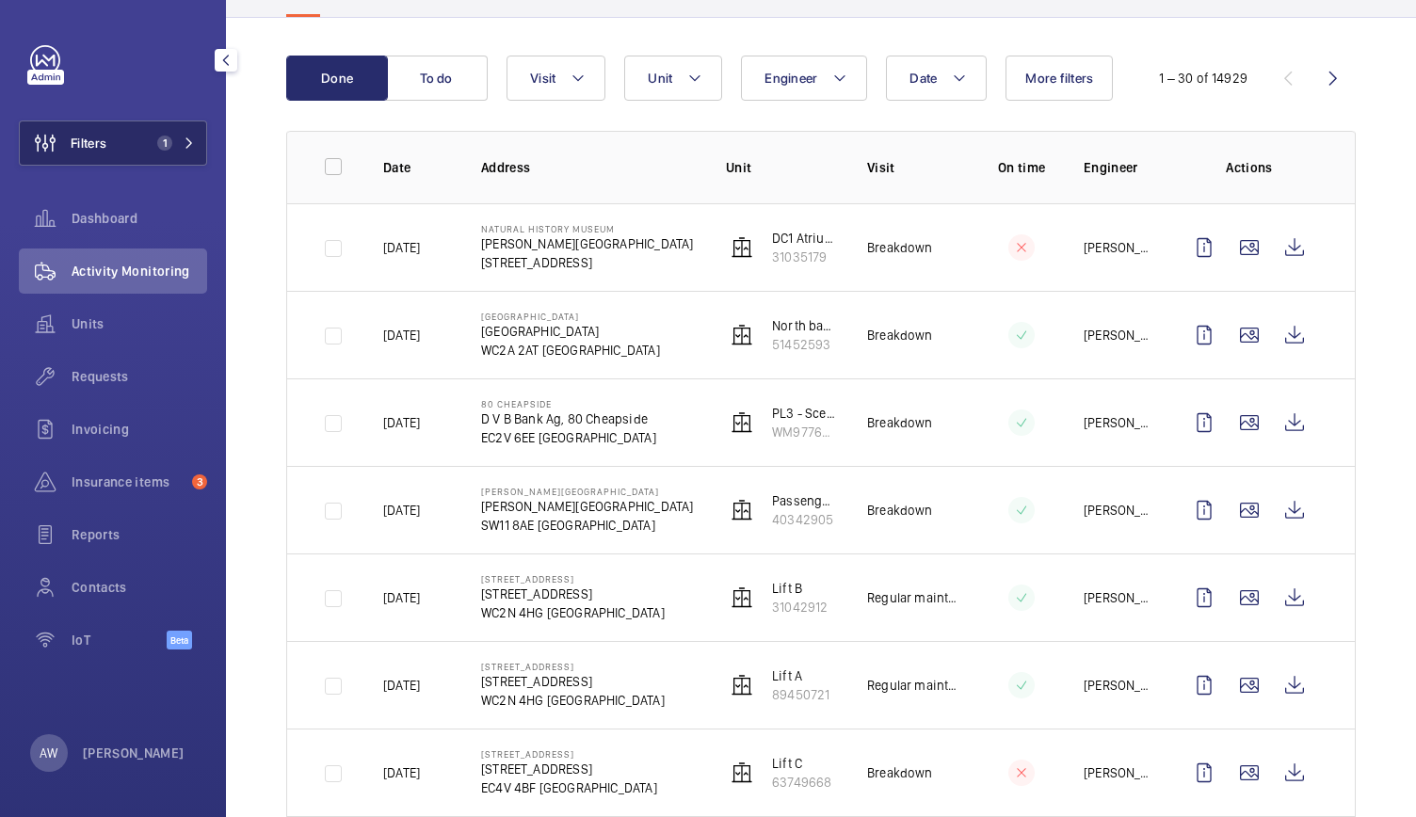
click at [168, 136] on span "1" at bounding box center [164, 143] width 15 height 15
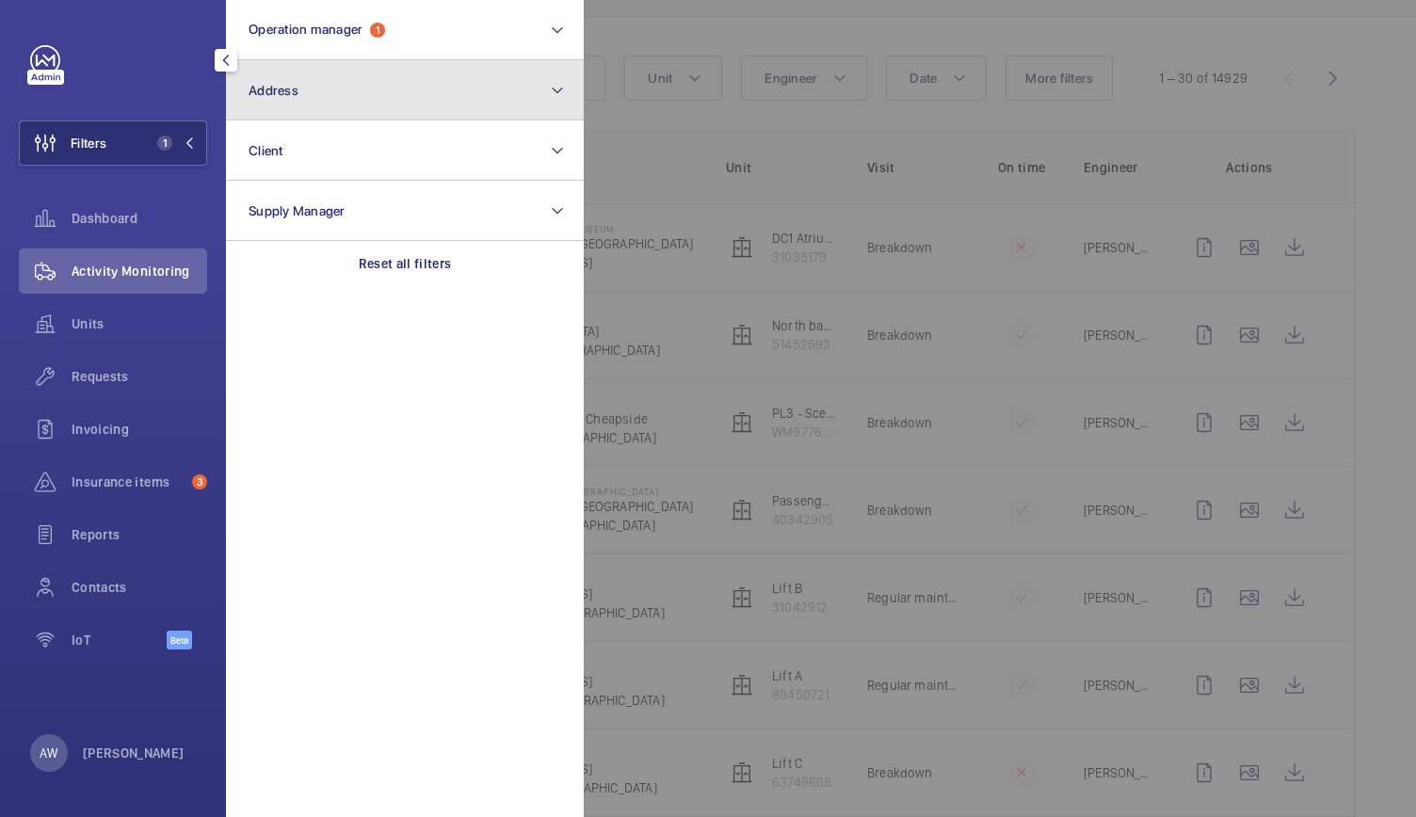
click at [307, 87] on button "Address" at bounding box center [405, 90] width 358 height 60
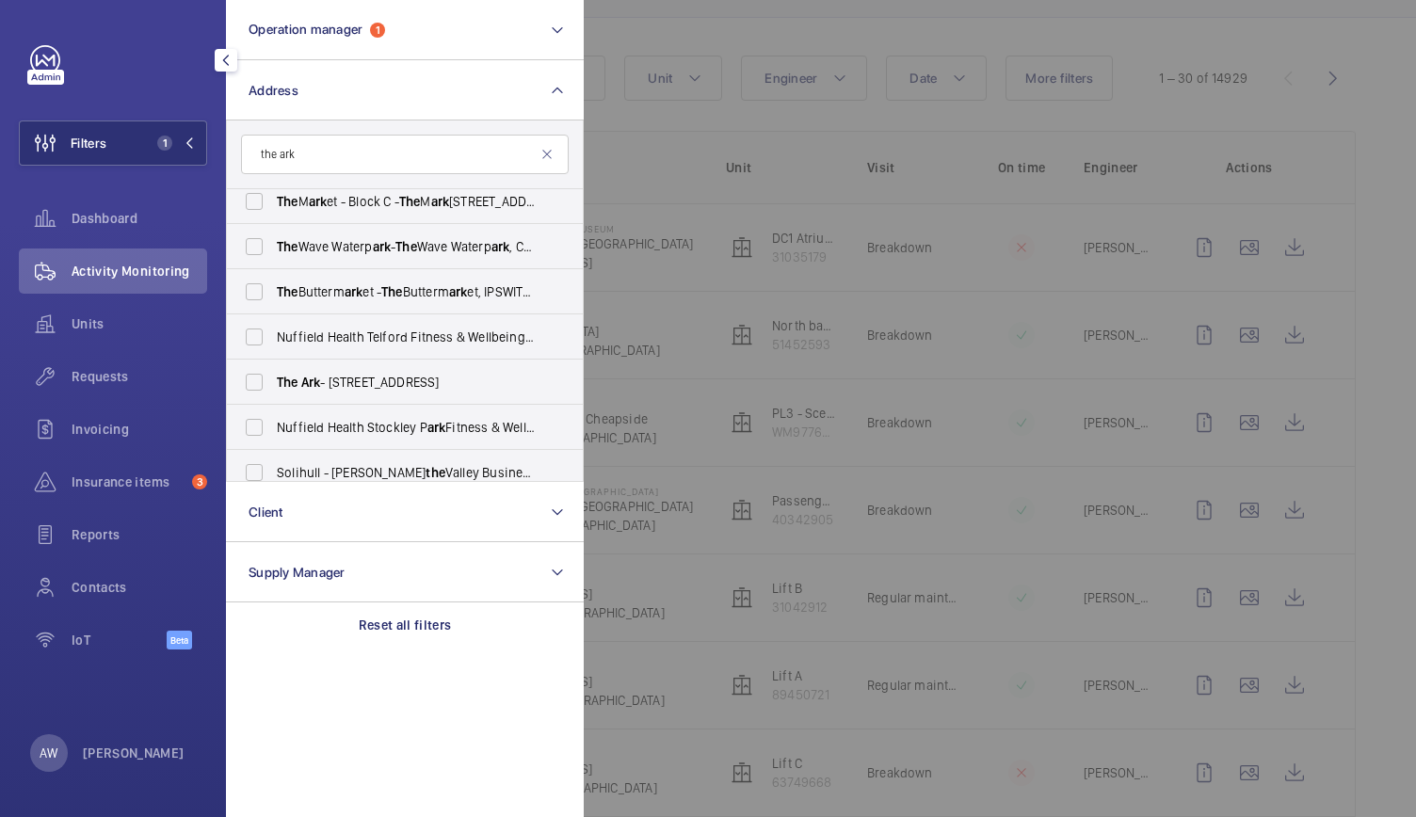
scroll to position [341, 0]
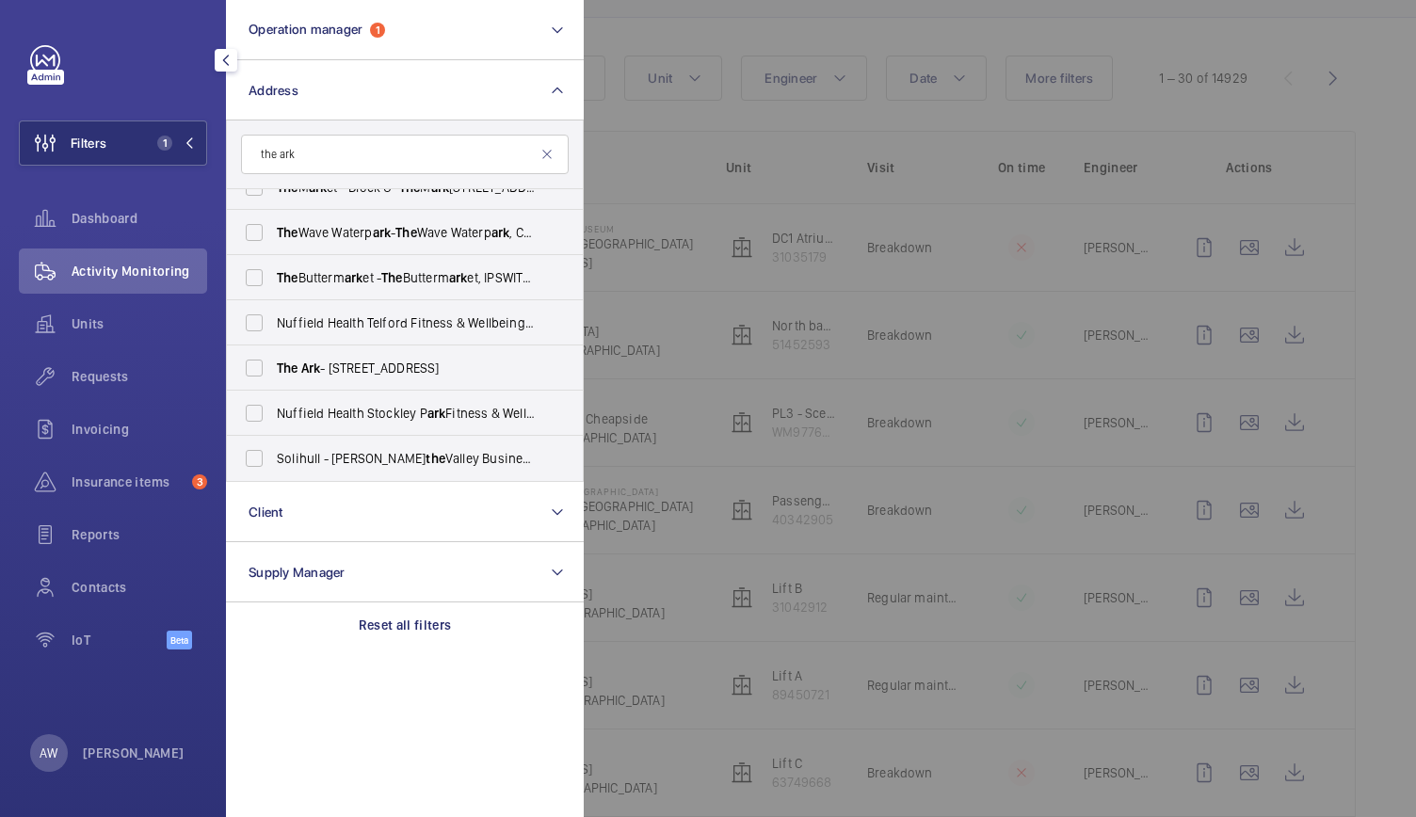
type input "the ark"
click at [314, 367] on span "Ark" at bounding box center [311, 368] width 20 height 15
click at [273, 367] on input "The Ark - 201 Talgarth Road, LONDON W6 8BJ" at bounding box center [254, 368] width 38 height 38
checkbox input "true"
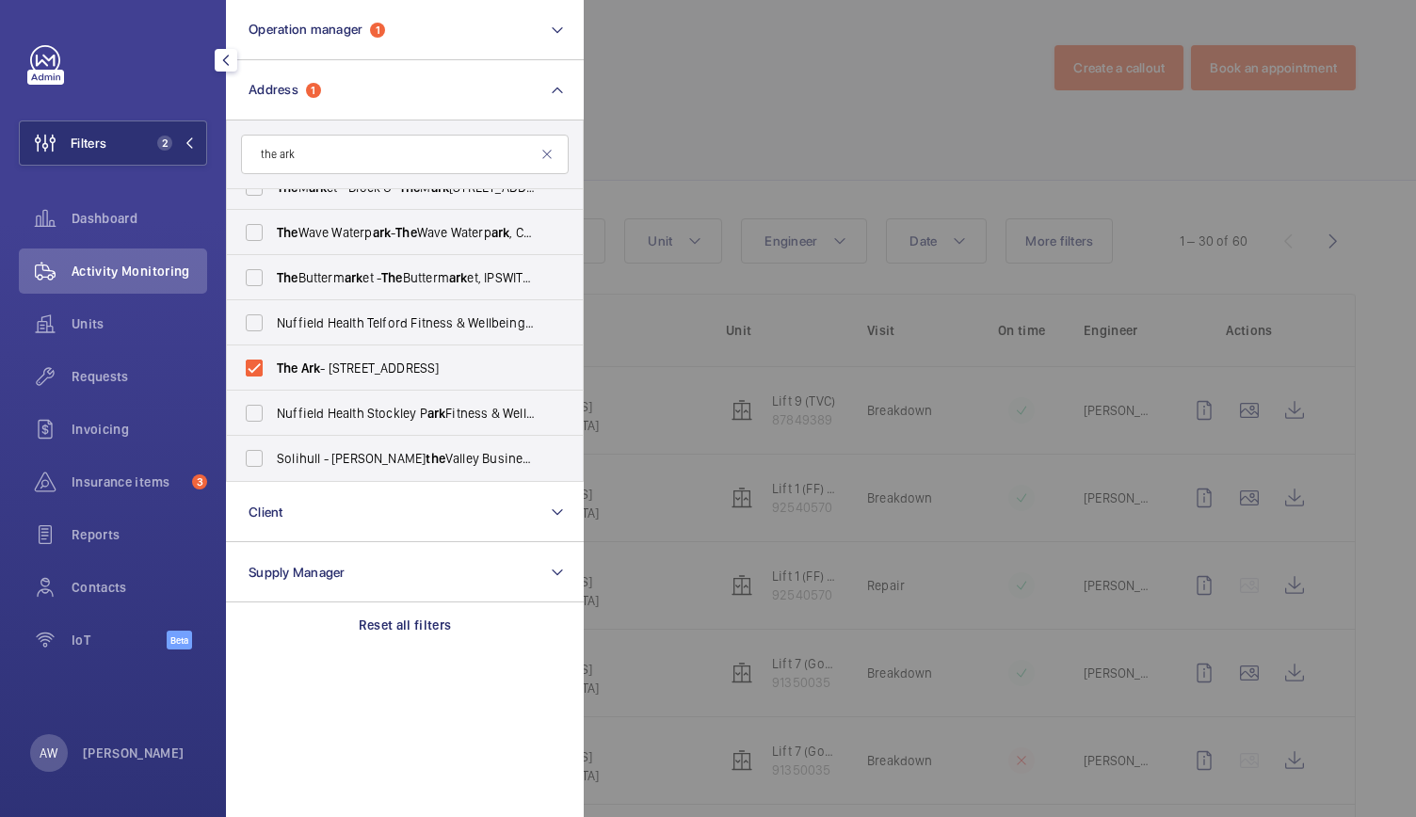
click at [776, 33] on div at bounding box center [1292, 408] width 1416 height 817
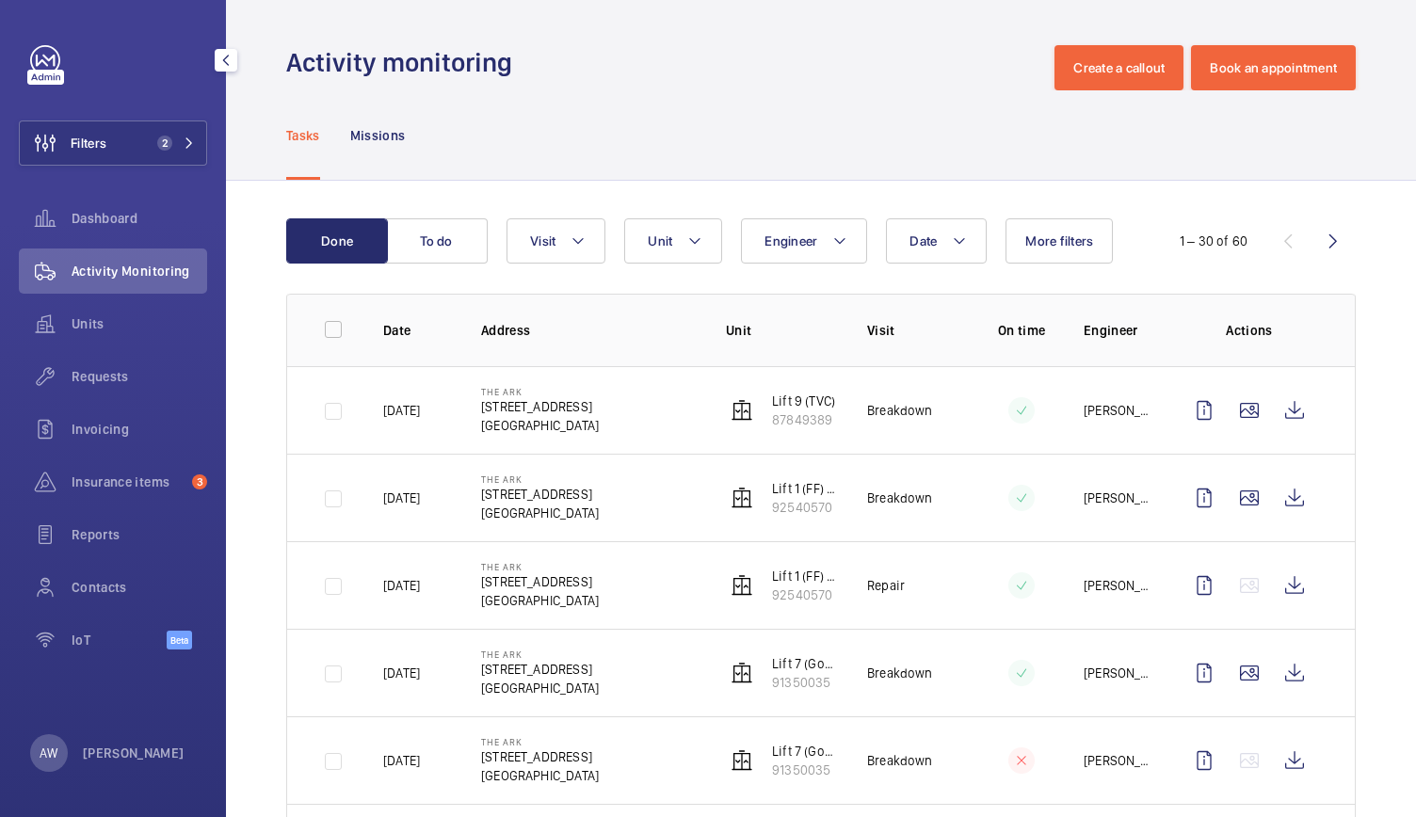
scroll to position [46, 0]
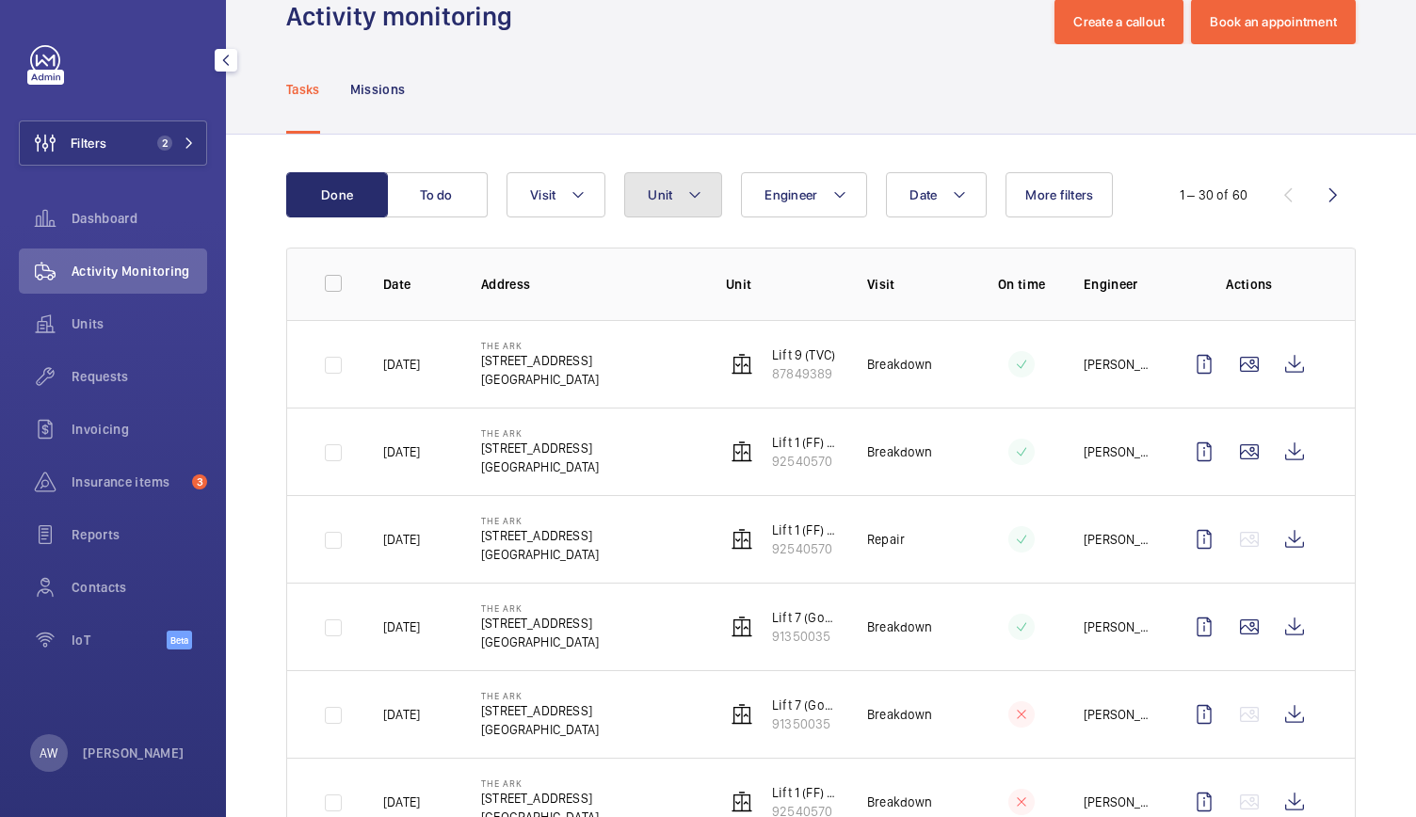
click at [667, 206] on button "Unit" at bounding box center [673, 194] width 98 height 45
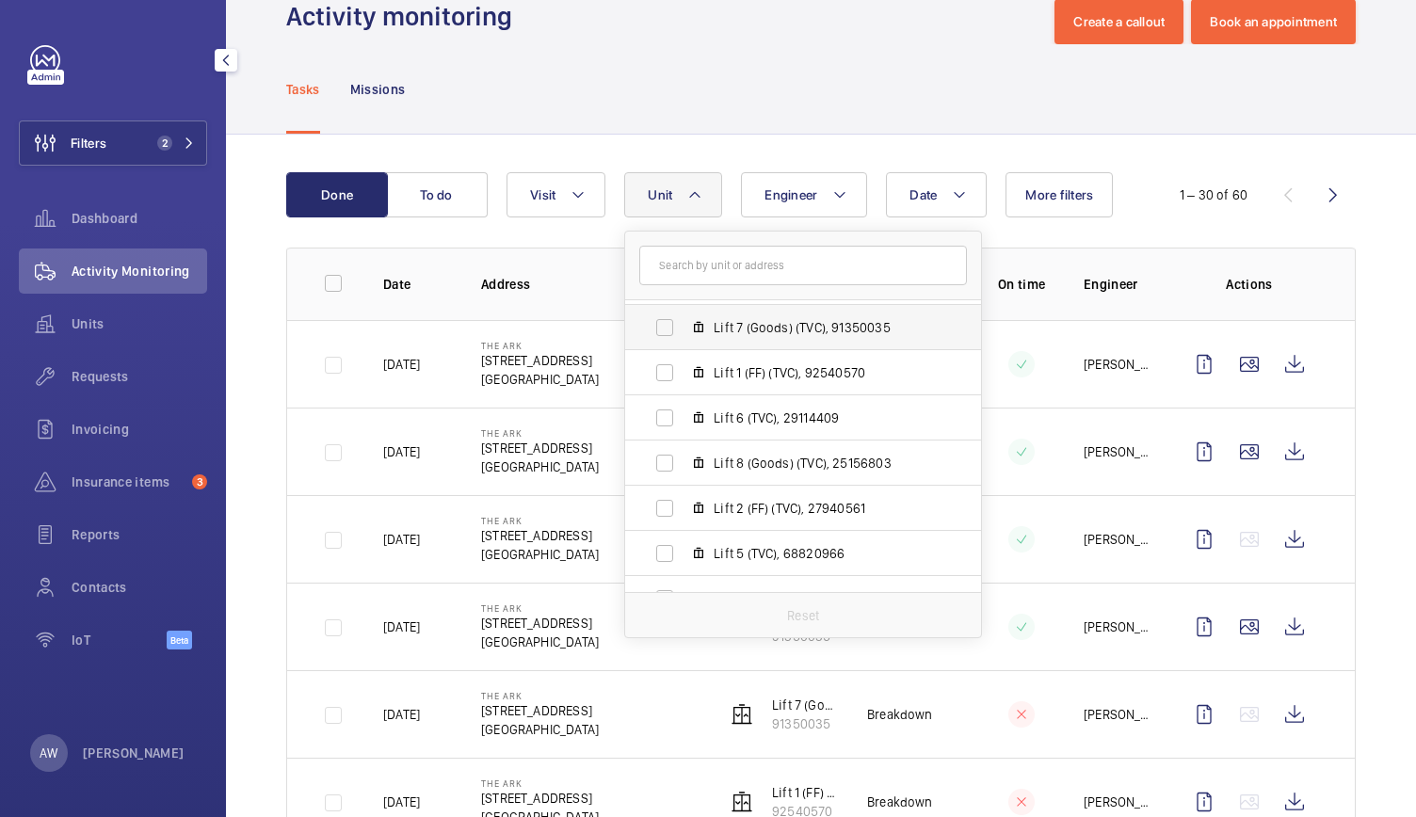
scroll to position [160, 0]
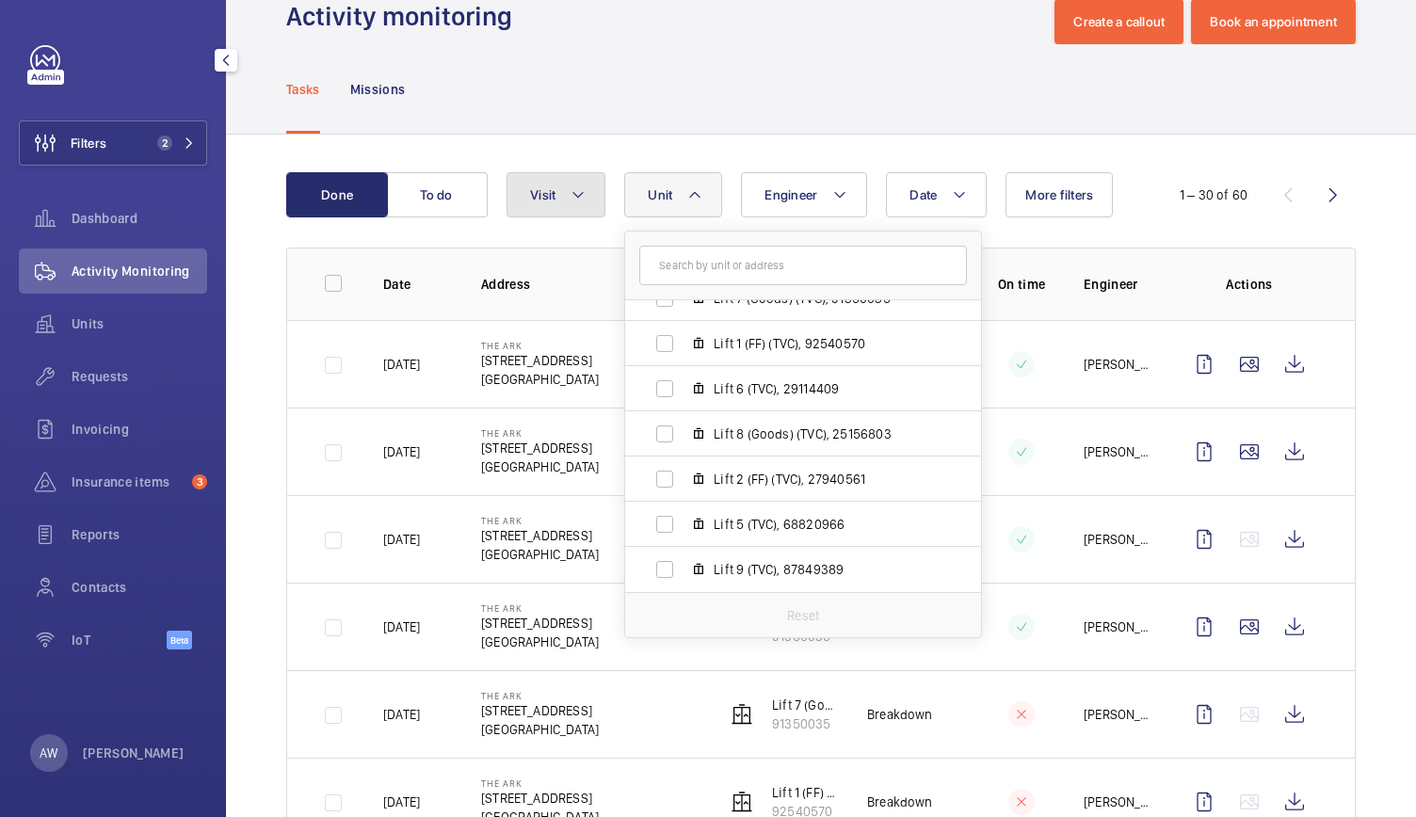
click at [541, 213] on button "Visit" at bounding box center [555, 194] width 99 height 45
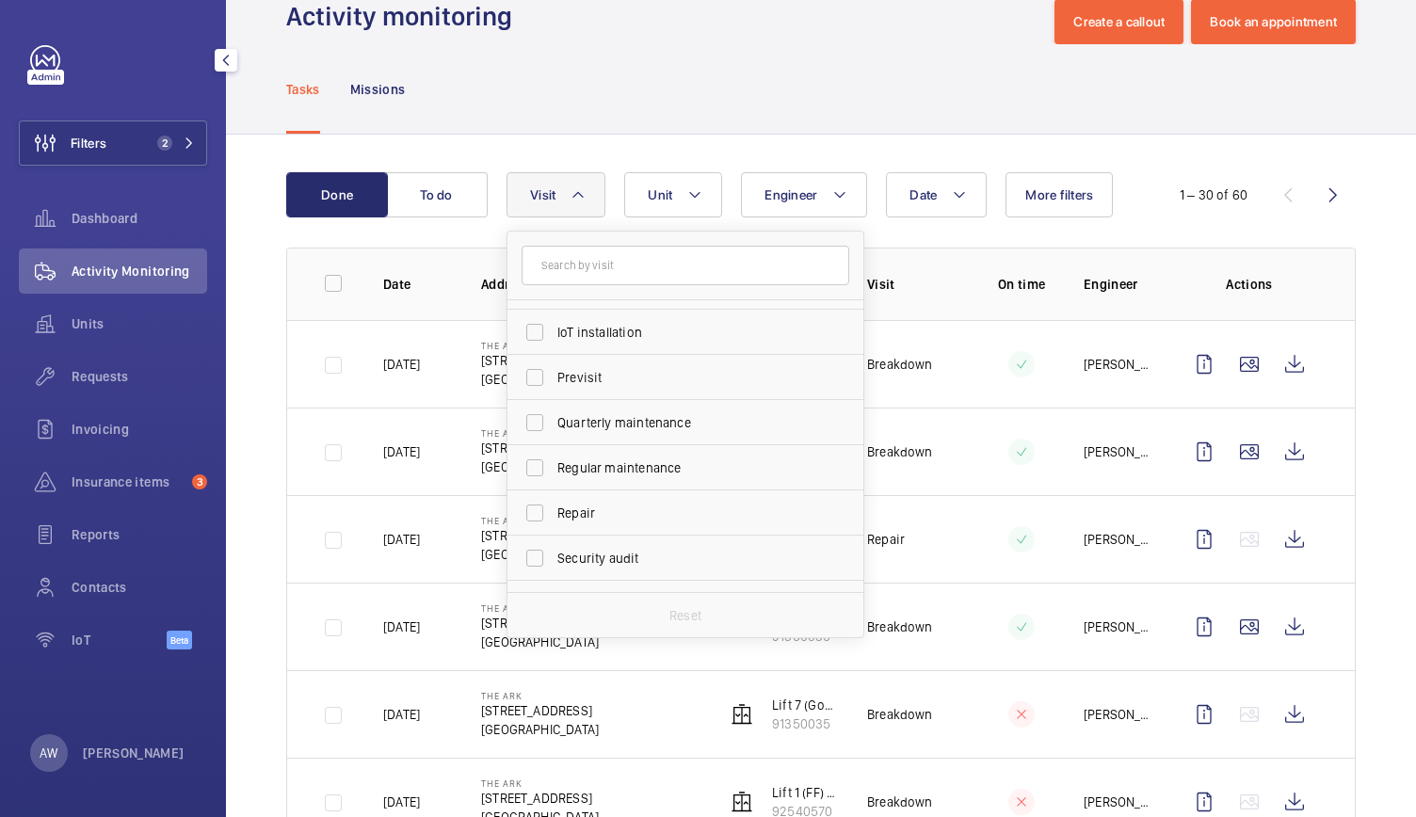
scroll to position [217, 0]
click at [578, 462] on span "Regular maintenance" at bounding box center [686, 467] width 259 height 19
click at [554, 462] on input "Regular maintenance" at bounding box center [535, 467] width 38 height 38
checkbox input "true"
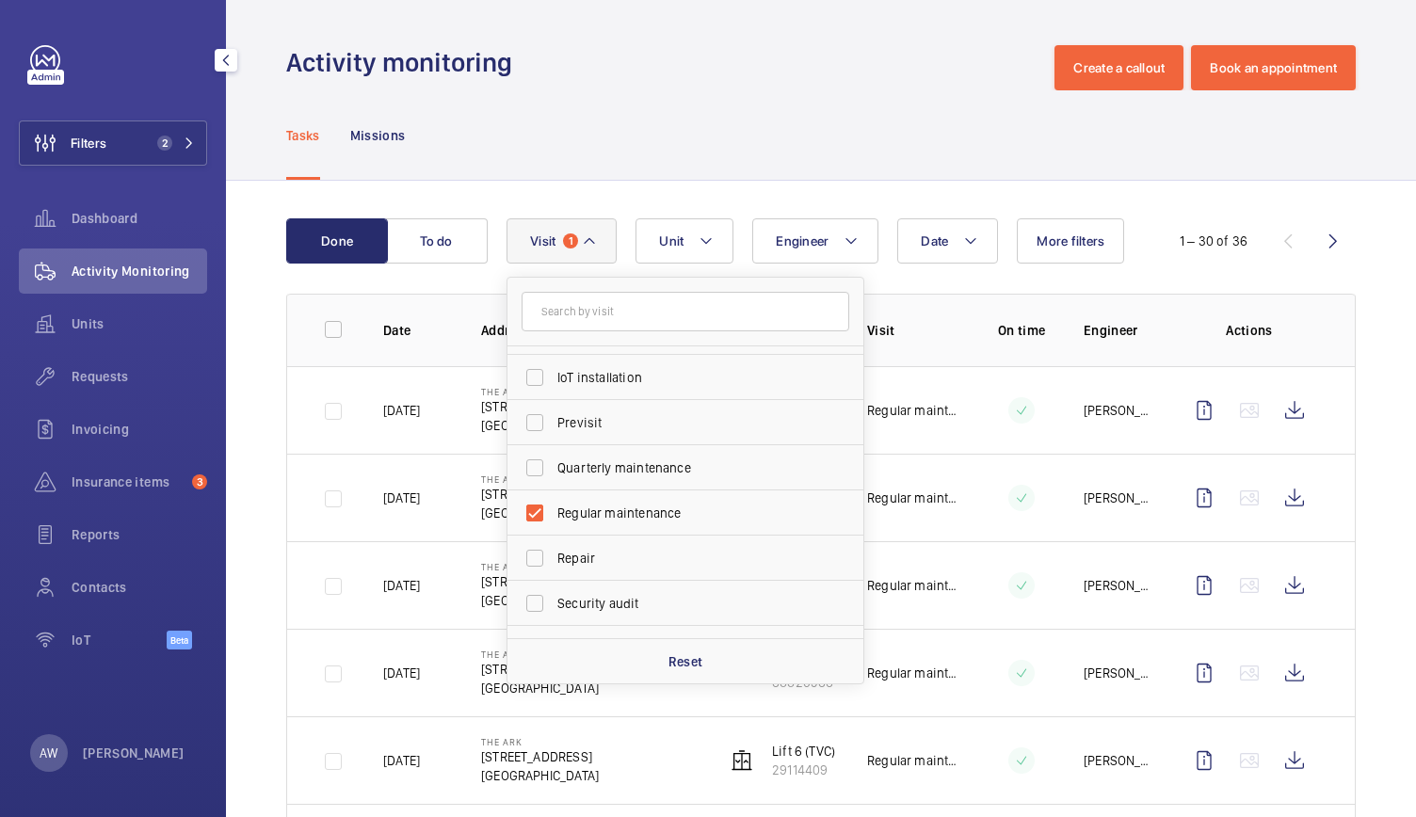
click at [584, 157] on div "Tasks Missions" at bounding box center [820, 134] width 1069 height 89
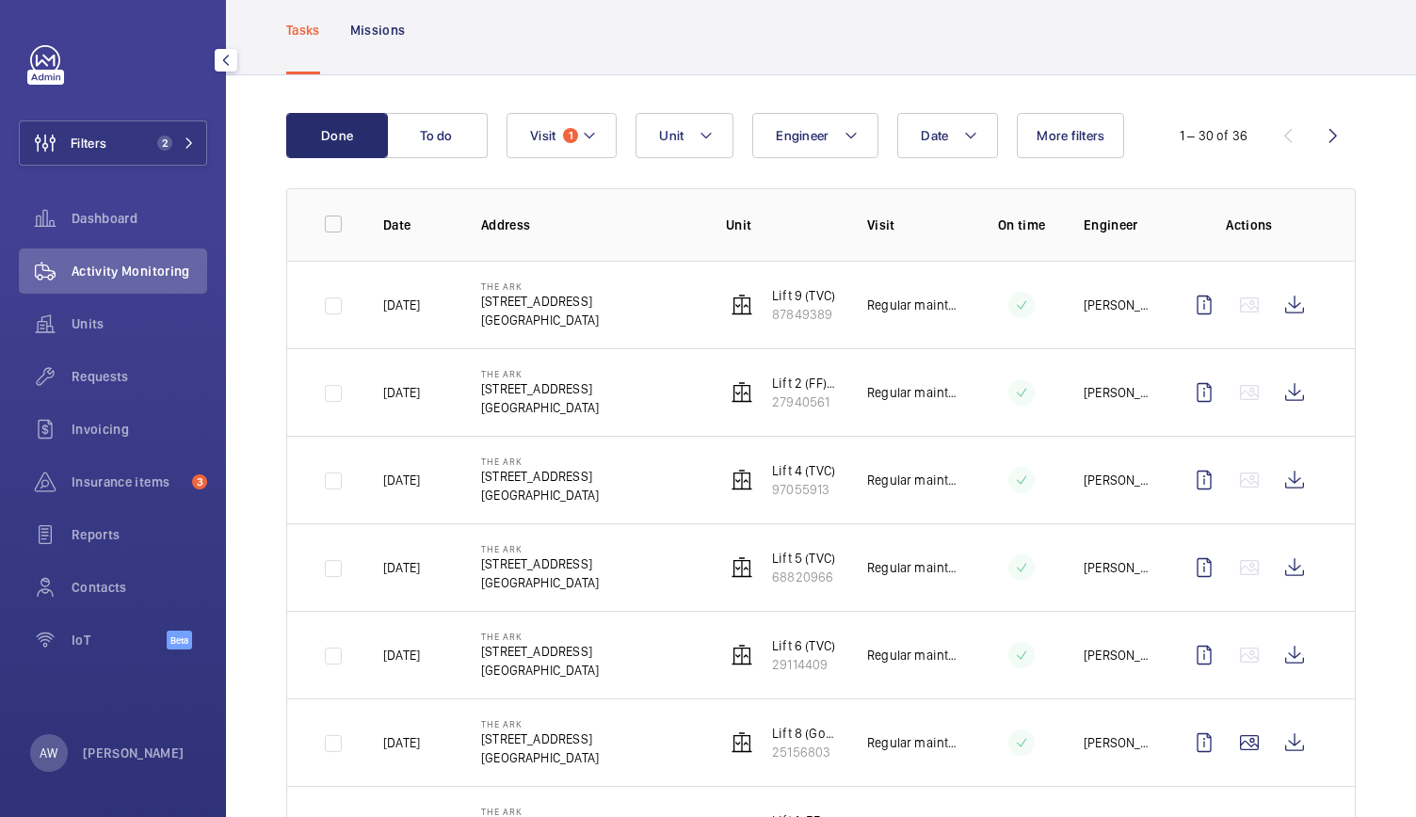
scroll to position [234, 0]
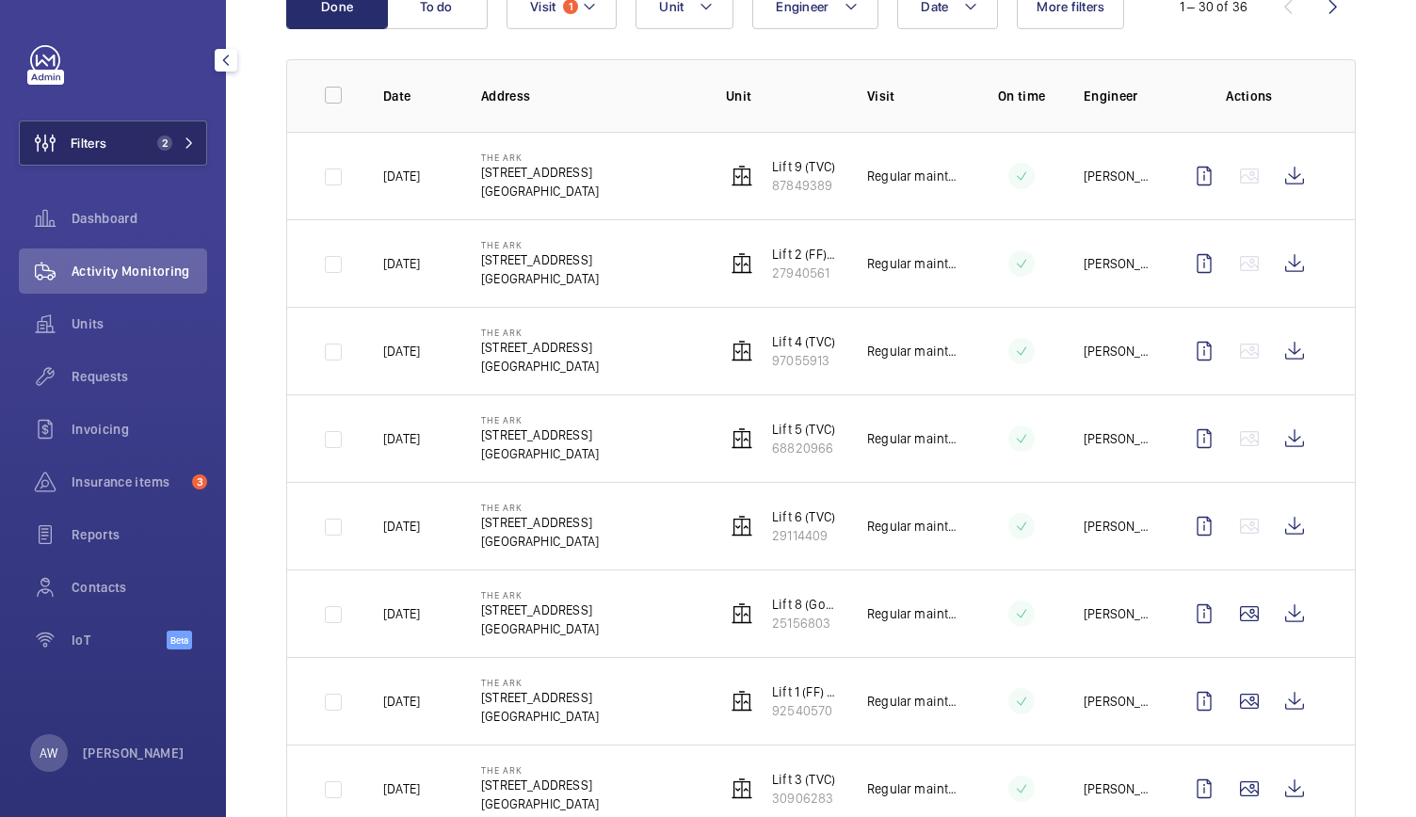
click at [156, 140] on span "2" at bounding box center [161, 143] width 23 height 15
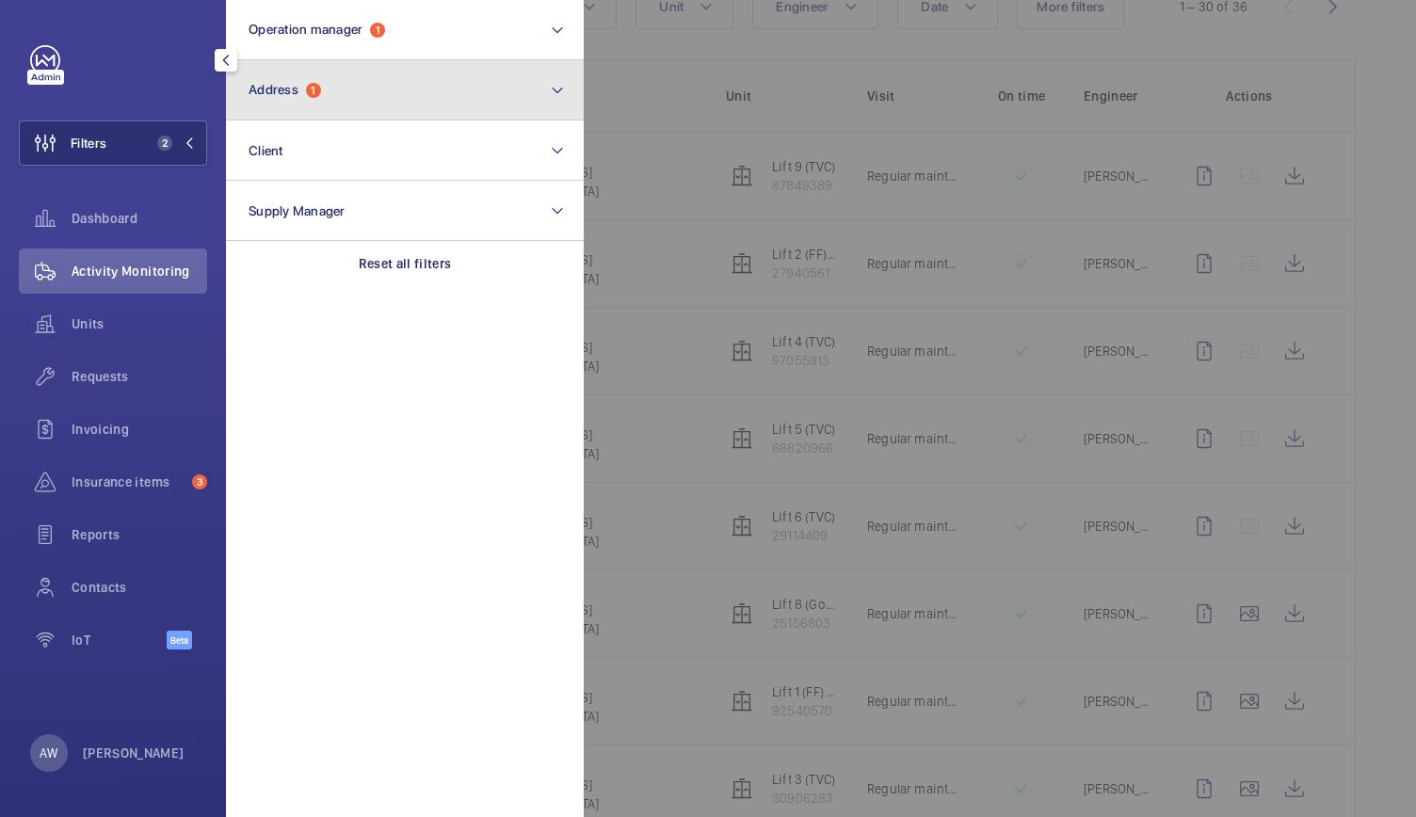
click at [264, 91] on span "Address" at bounding box center [274, 89] width 50 height 15
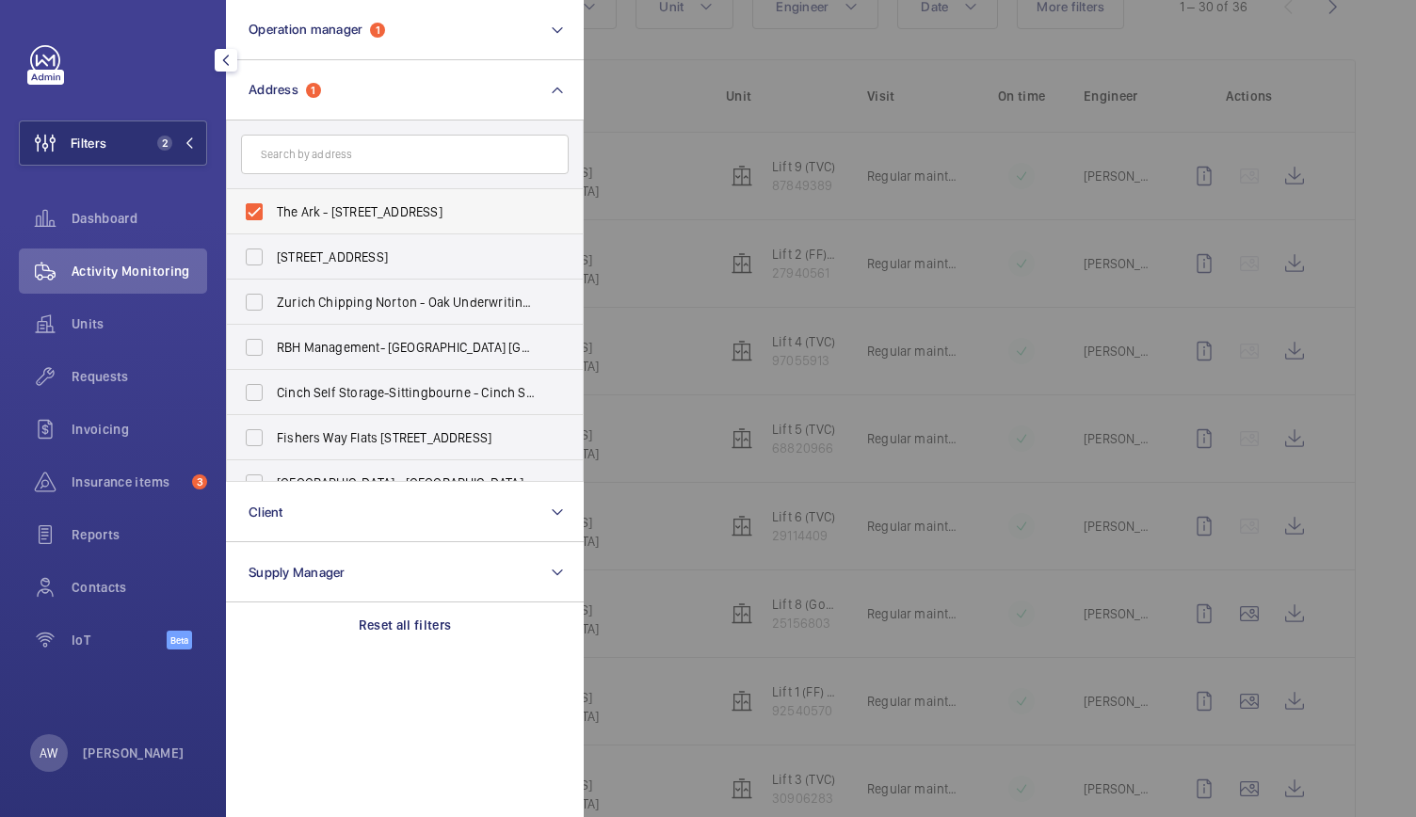
click at [250, 216] on label "The Ark - 201 Talgarth Road, LONDON W6 8BJ" at bounding box center [391, 211] width 328 height 45
click at [250, 216] on input "The Ark - 201 Talgarth Road, LONDON W6 8BJ" at bounding box center [254, 212] width 38 height 38
checkbox input "false"
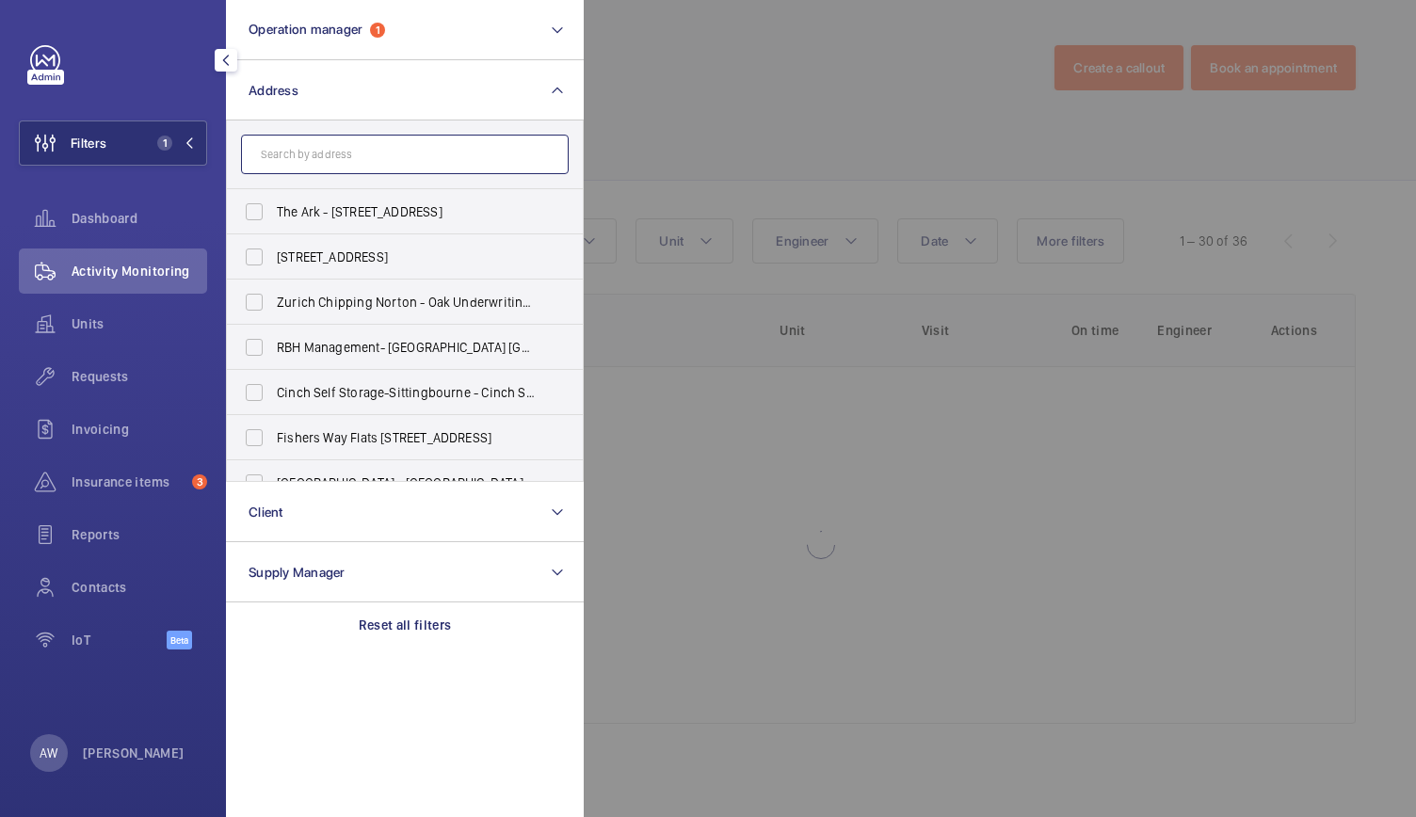
click at [297, 158] on input "text" at bounding box center [405, 155] width 328 height 40
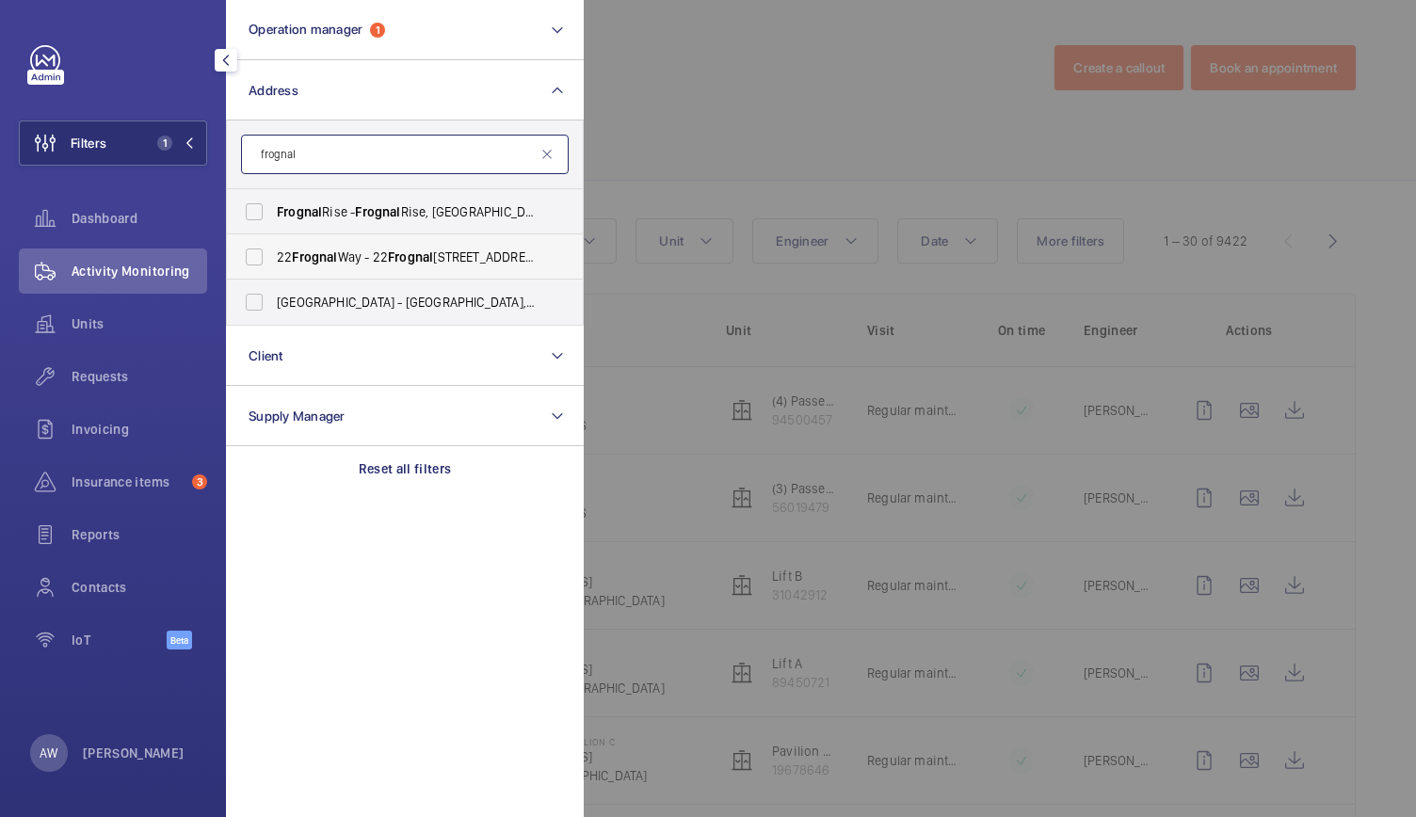
type input "frognal"
click at [317, 262] on span "Frognal" at bounding box center [314, 256] width 45 height 15
click at [273, 262] on input "22 Frognal Way - 22 Frognal Way, LONDON NW3 6XE" at bounding box center [254, 257] width 38 height 38
checkbox input "true"
click at [813, 100] on div at bounding box center [1292, 408] width 1416 height 817
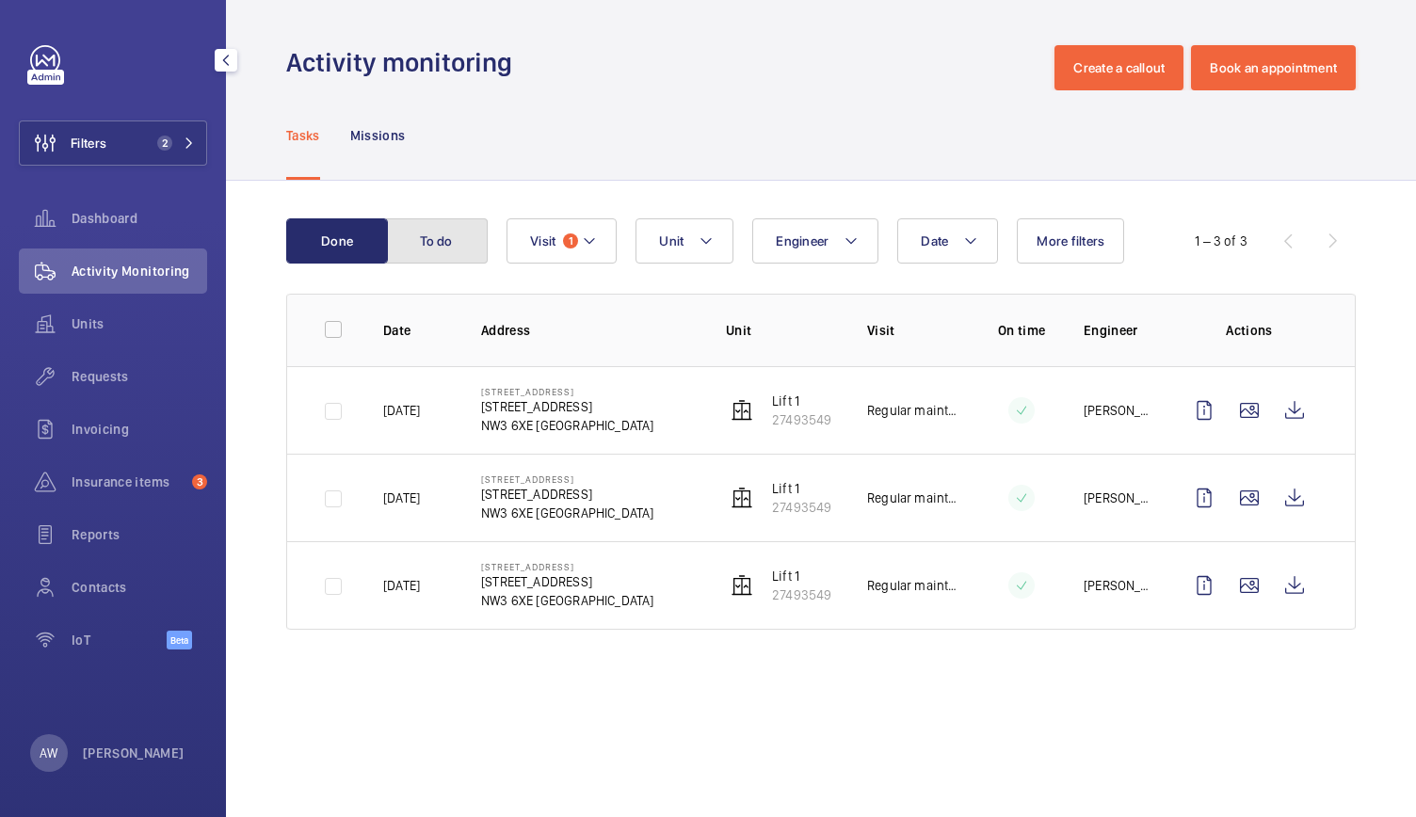
click at [433, 242] on button "To do" at bounding box center [437, 240] width 102 height 45
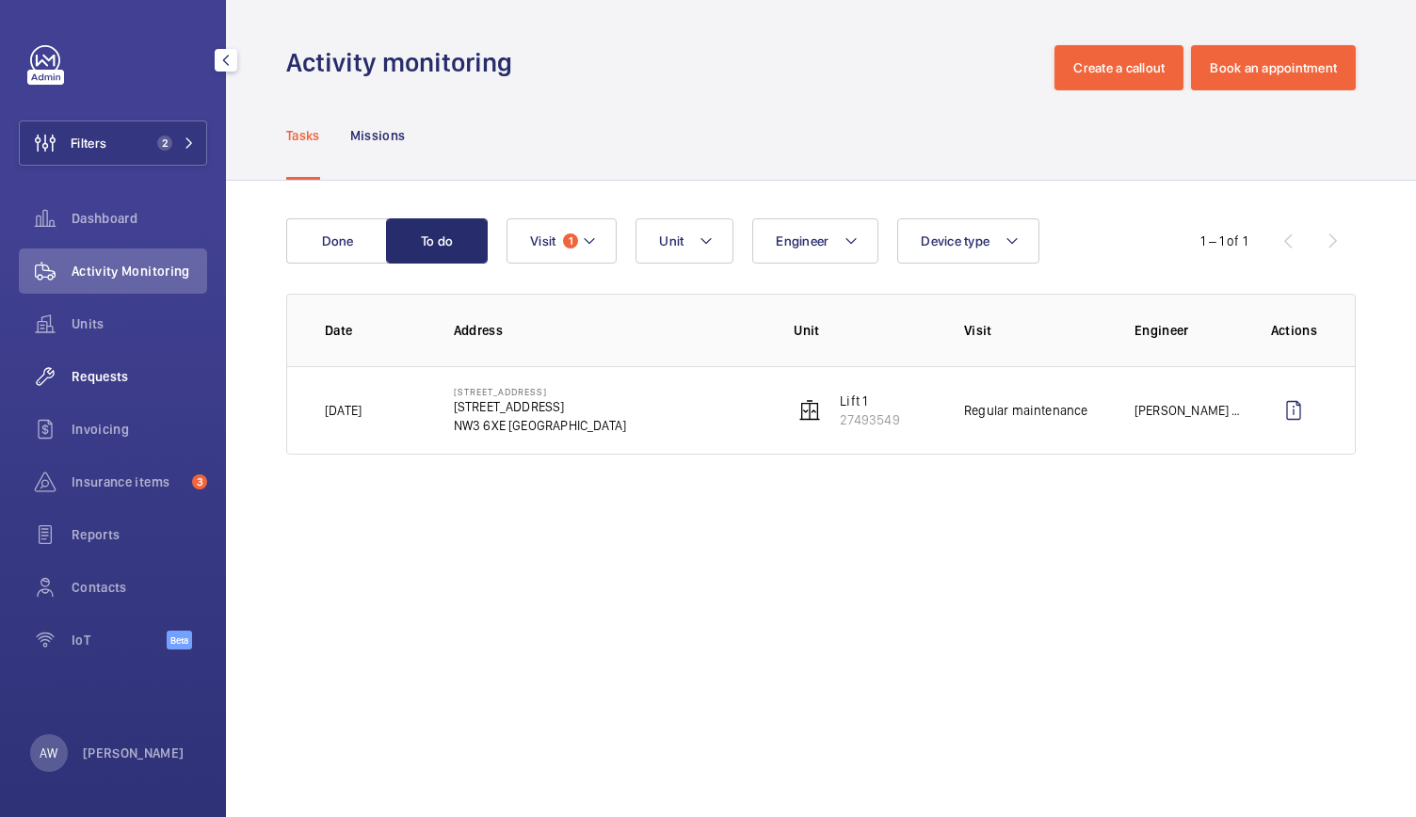
click at [104, 362] on div "Requests" at bounding box center [113, 376] width 188 height 45
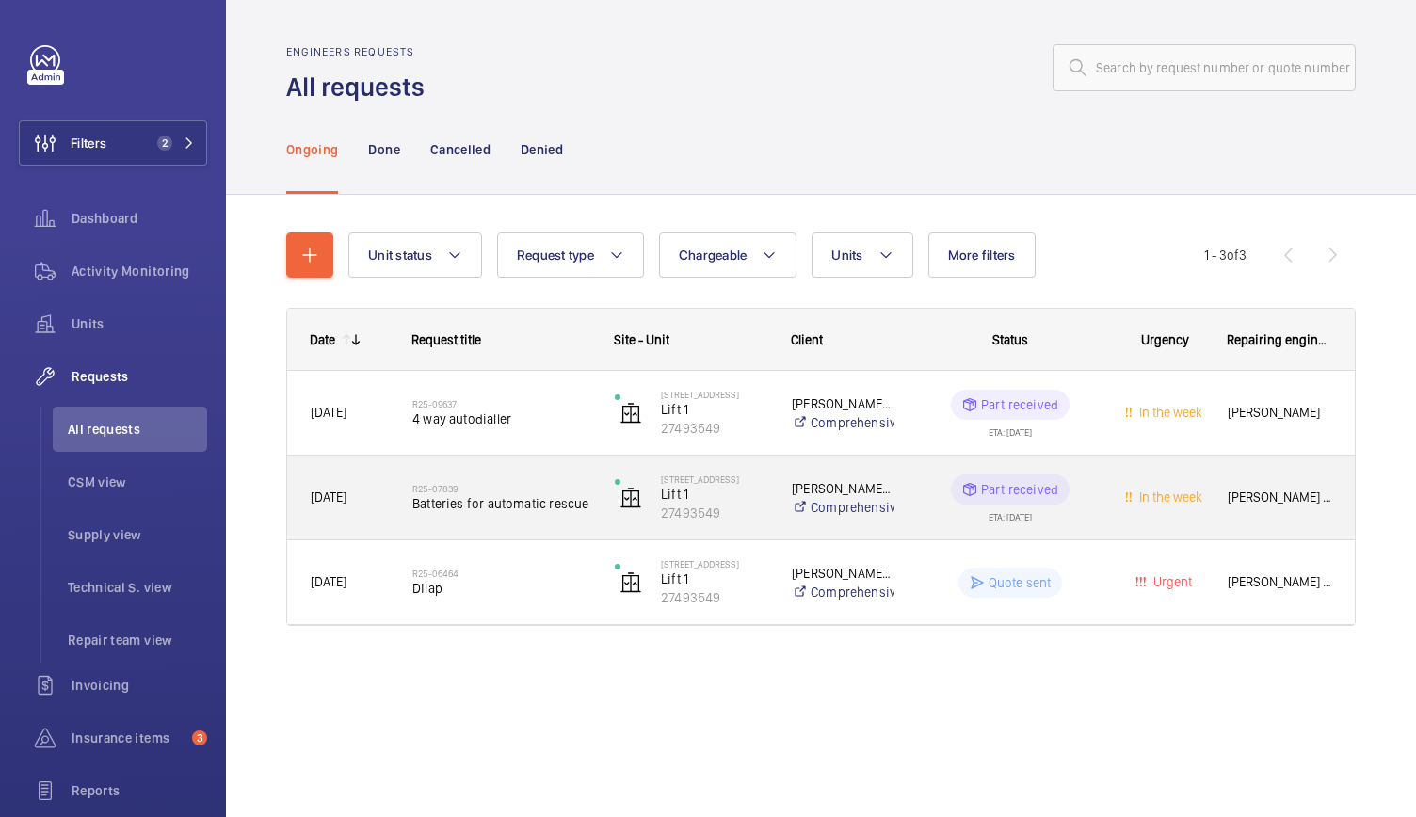
drag, startPoint x: 656, startPoint y: 519, endPoint x: 554, endPoint y: 523, distance: 102.7
click at [554, 523] on div "09/06/2025 R25-07839 Batteries for automatic rescue 22 Frognal Way Lift 1 27493…" at bounding box center [821, 498] width 1068 height 85
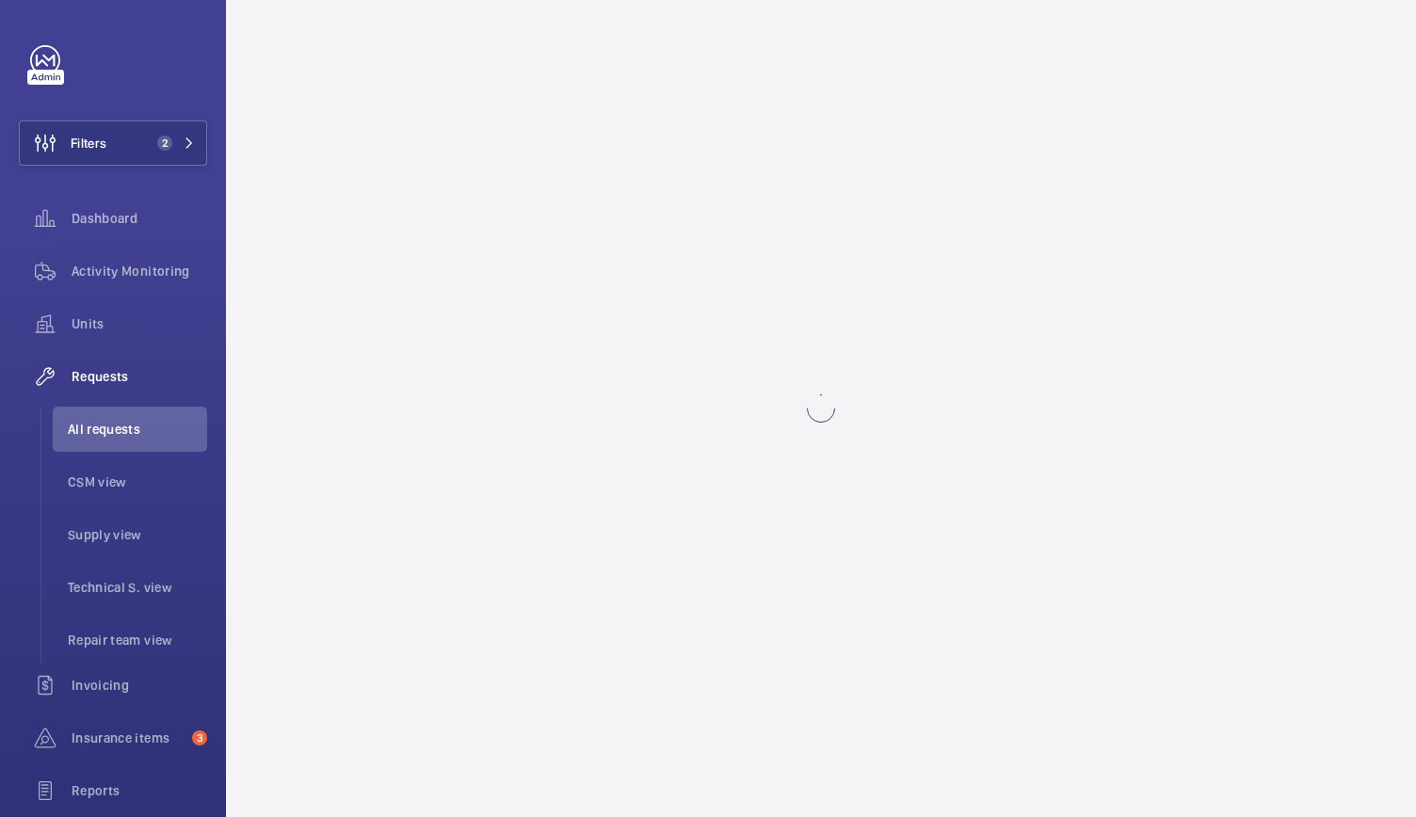
click at [554, 523] on wm-front-async-data-loader at bounding box center [821, 408] width 1190 height 817
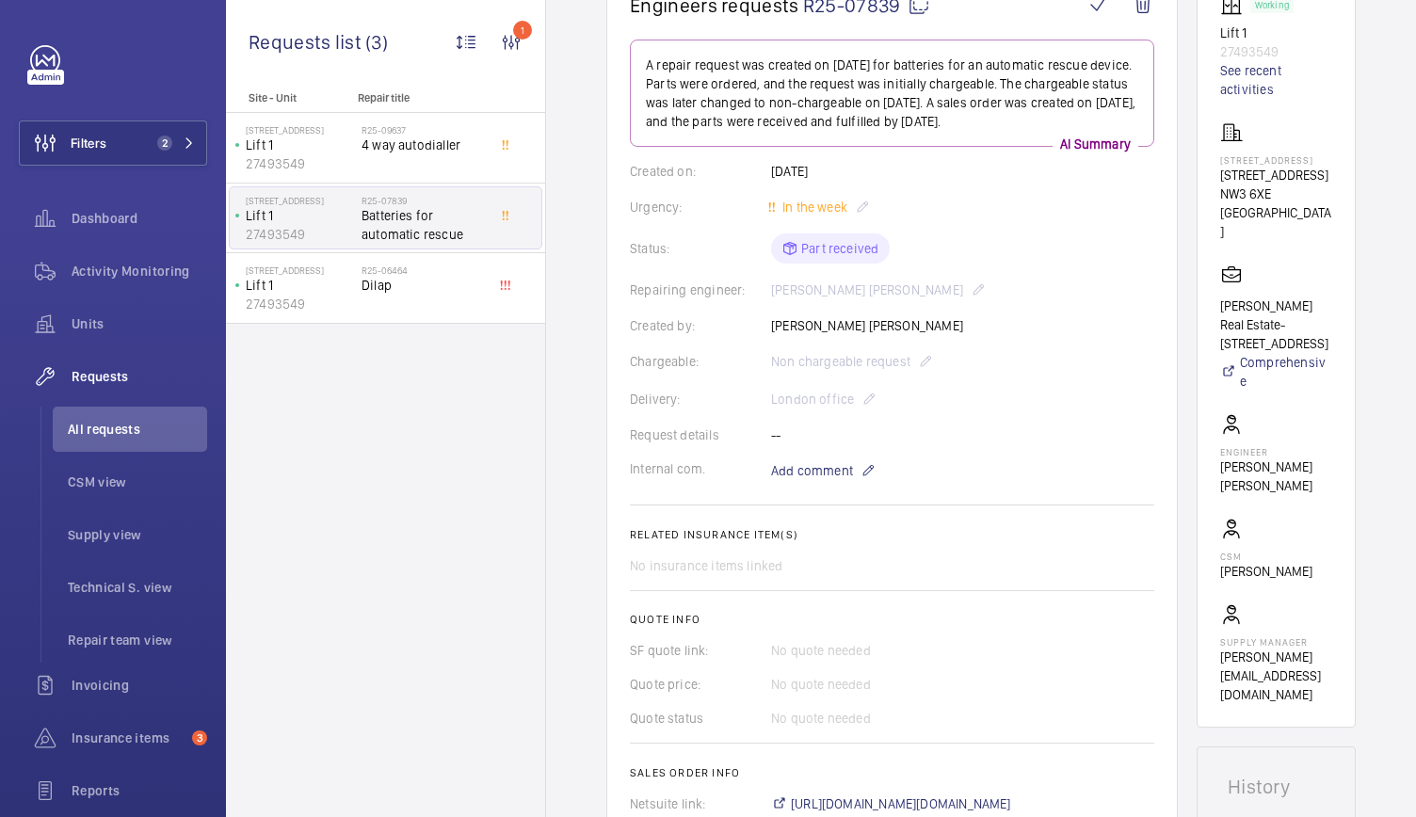
scroll to position [207, 0]
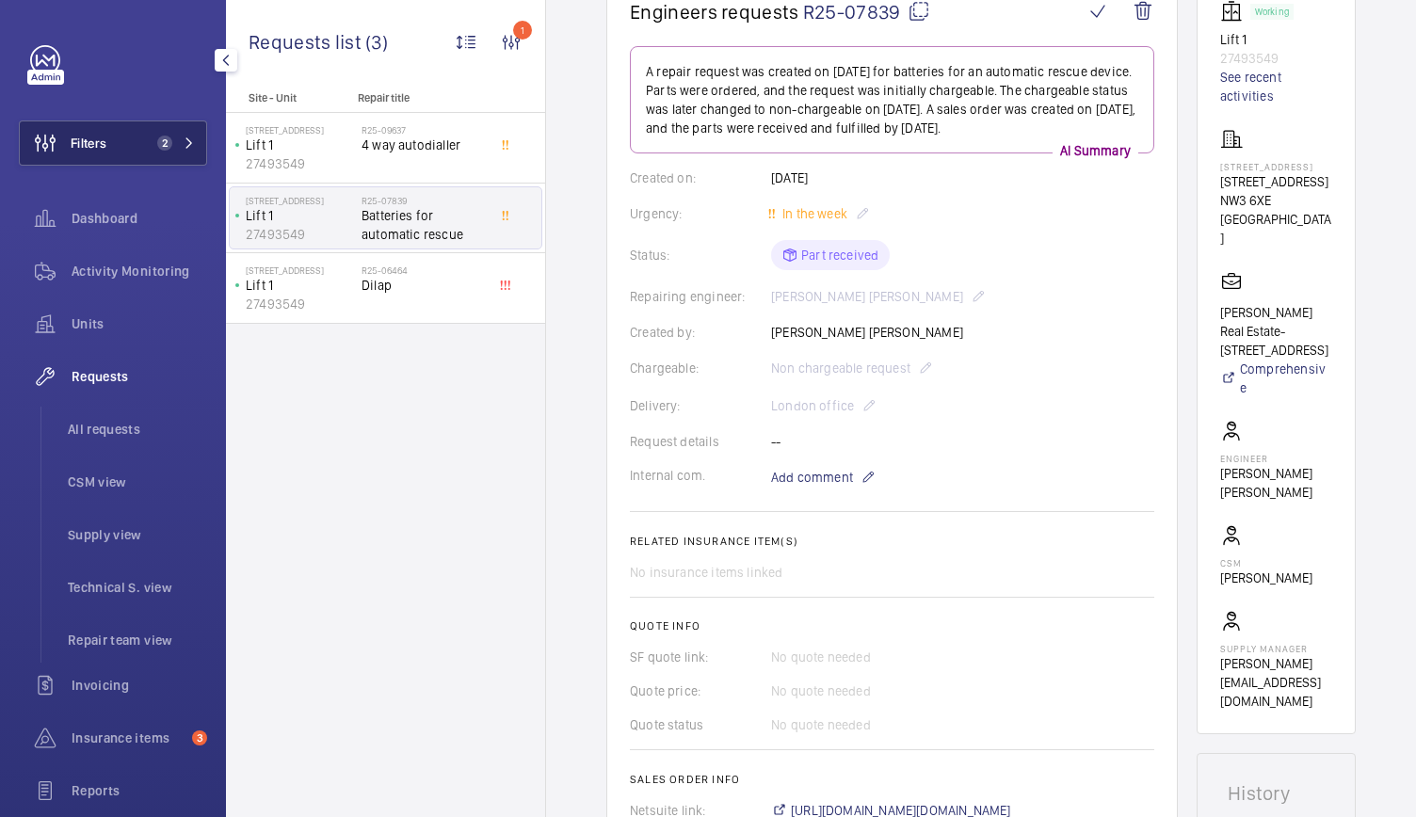
click at [153, 128] on button "Filters 2" at bounding box center [113, 142] width 188 height 45
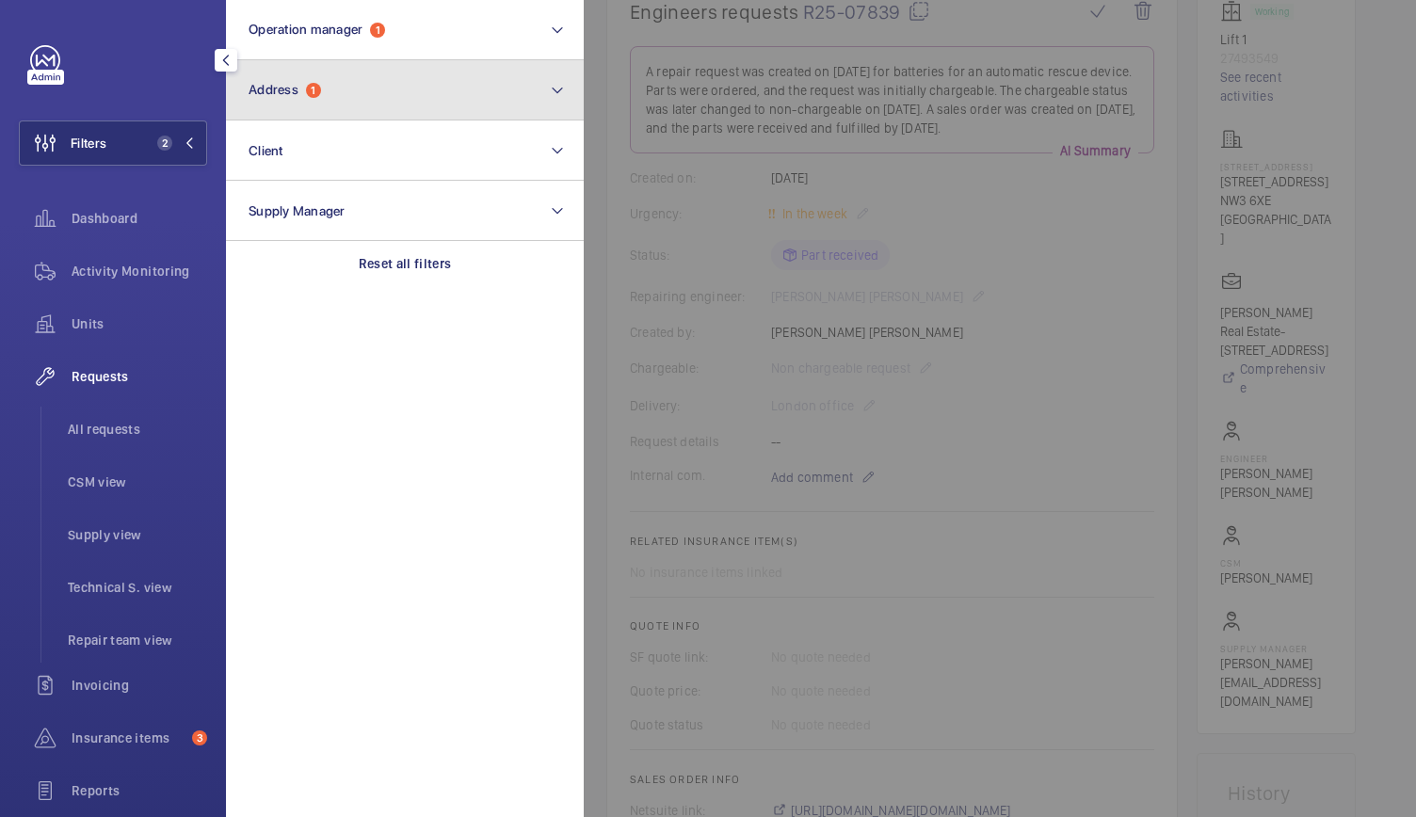
click at [281, 85] on span "Address" at bounding box center [274, 89] width 50 height 15
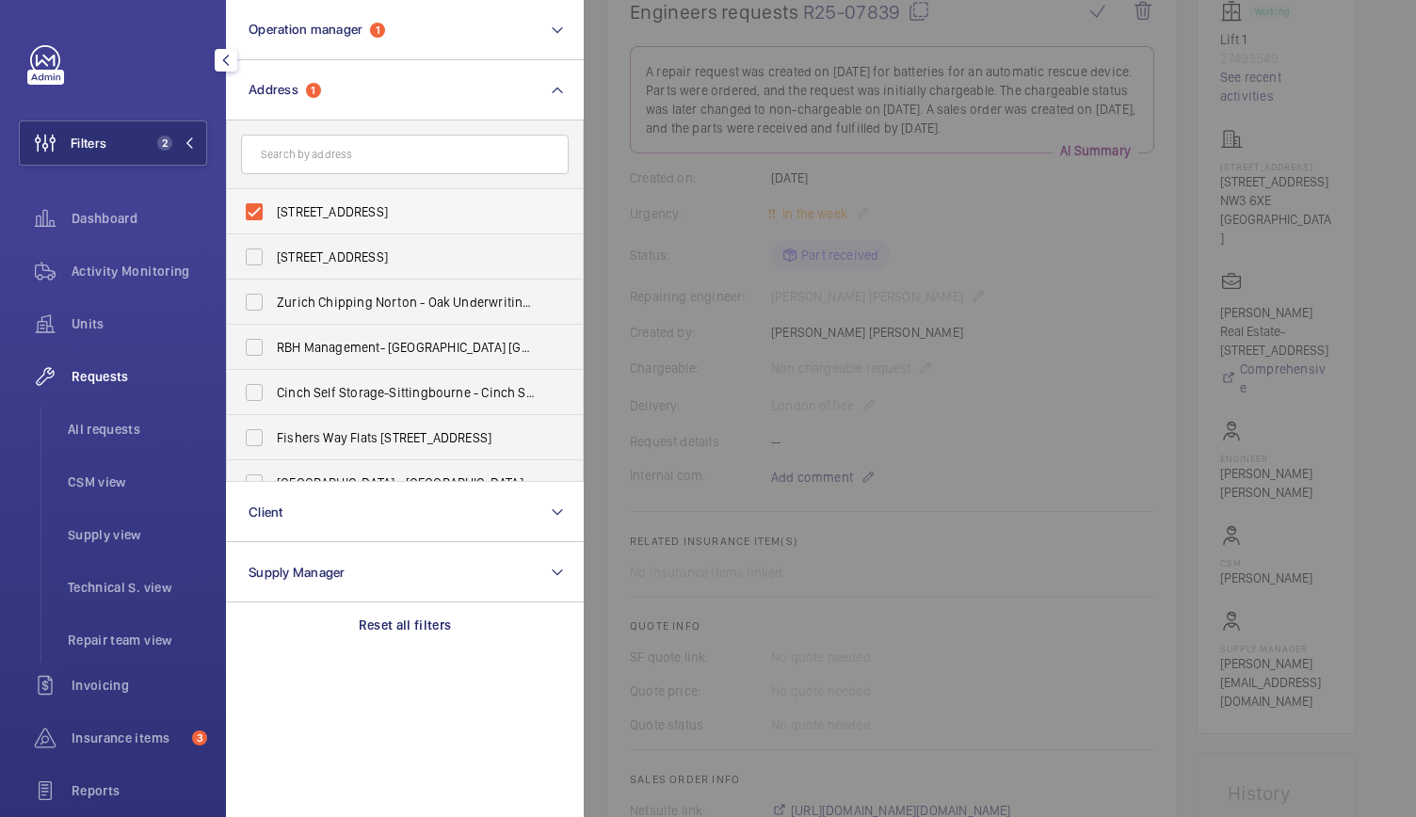
click at [257, 210] on label "22 Frognal Way - 22 Frognal Way, LONDON NW3 6XE" at bounding box center [391, 211] width 328 height 45
click at [257, 210] on input "22 Frognal Way - 22 Frognal Way, LONDON NW3 6XE" at bounding box center [254, 212] width 38 height 38
checkbox input "false"
click at [309, 136] on input "text" at bounding box center [405, 155] width 328 height 40
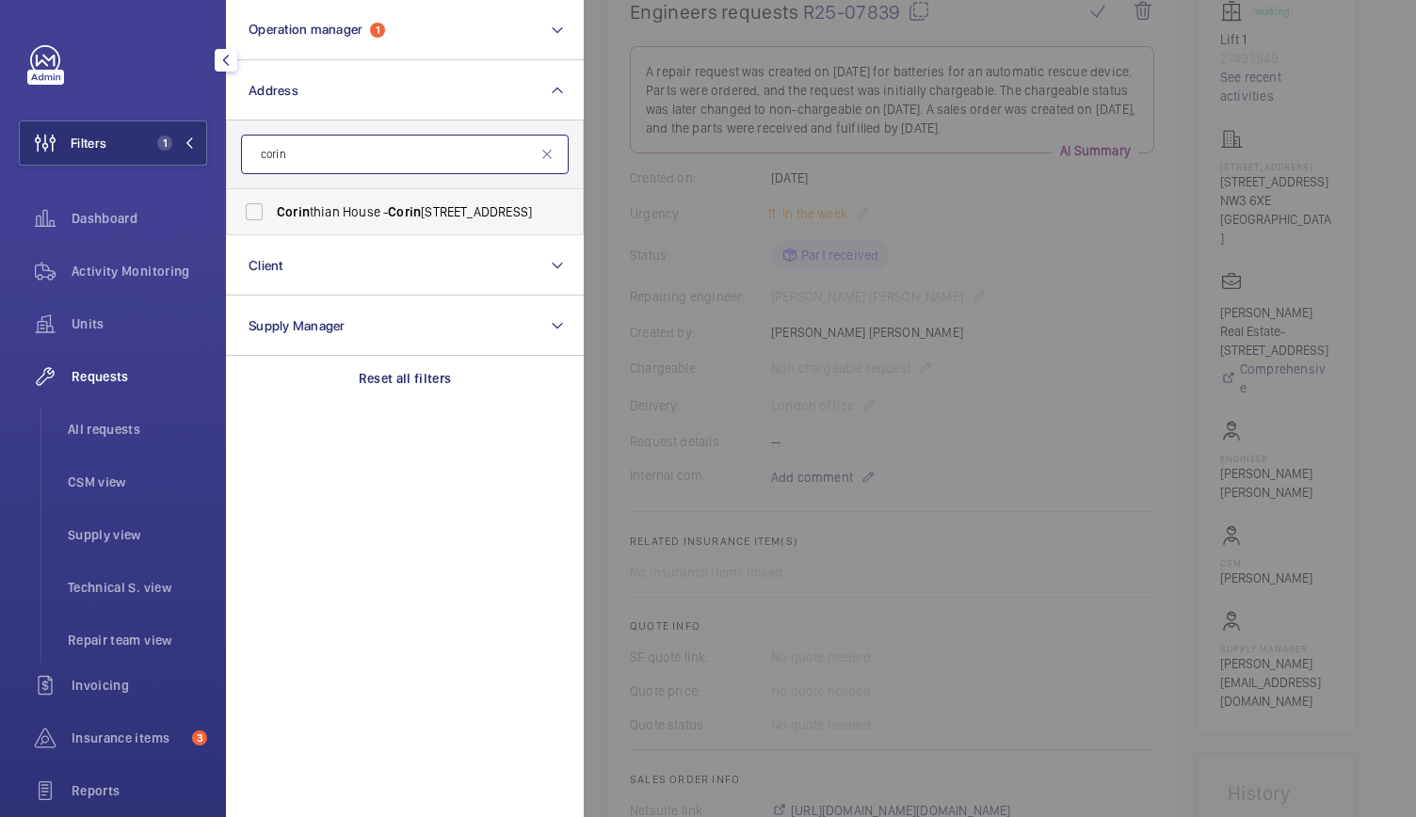
type input "corin"
click at [279, 212] on span "Corin" at bounding box center [293, 211] width 33 height 15
click at [273, 212] on input "Corin thian House - Corin thian House, CROYDON CR0 2BX" at bounding box center [254, 212] width 38 height 38
checkbox input "true"
click at [927, 349] on div at bounding box center [1292, 408] width 1416 height 817
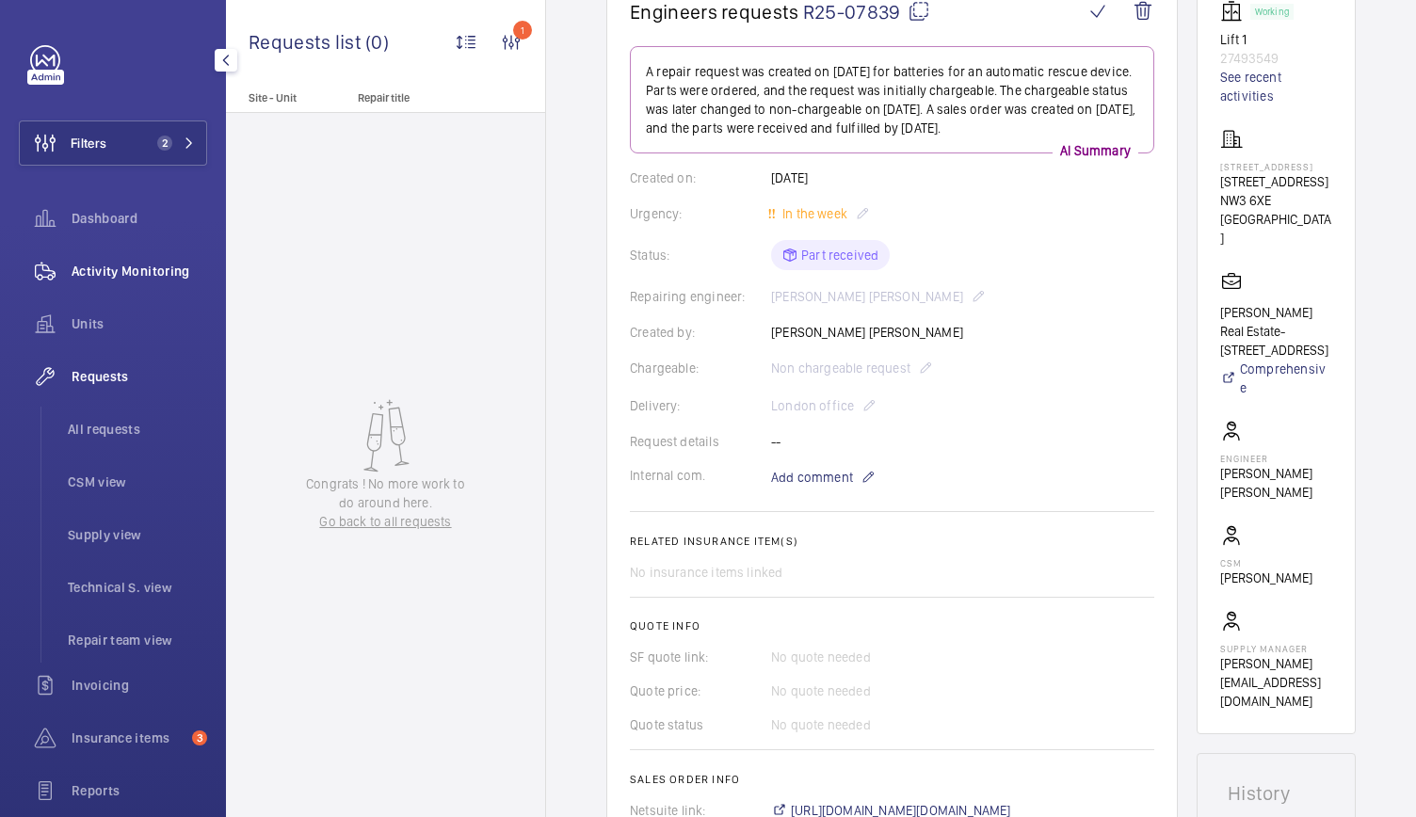
click at [174, 266] on span "Activity Monitoring" at bounding box center [140, 271] width 136 height 19
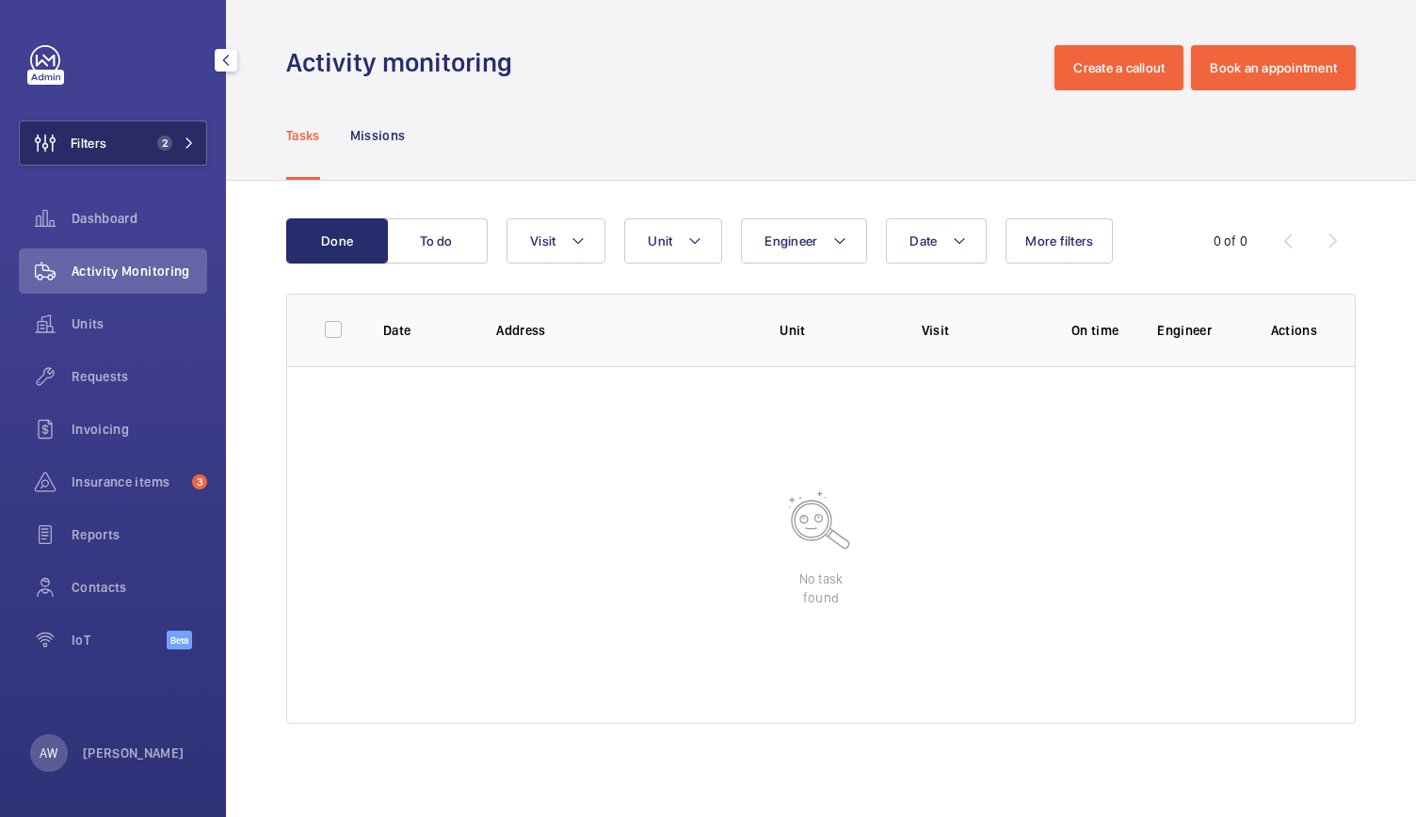
click at [197, 126] on button "Filters 2" at bounding box center [113, 142] width 188 height 45
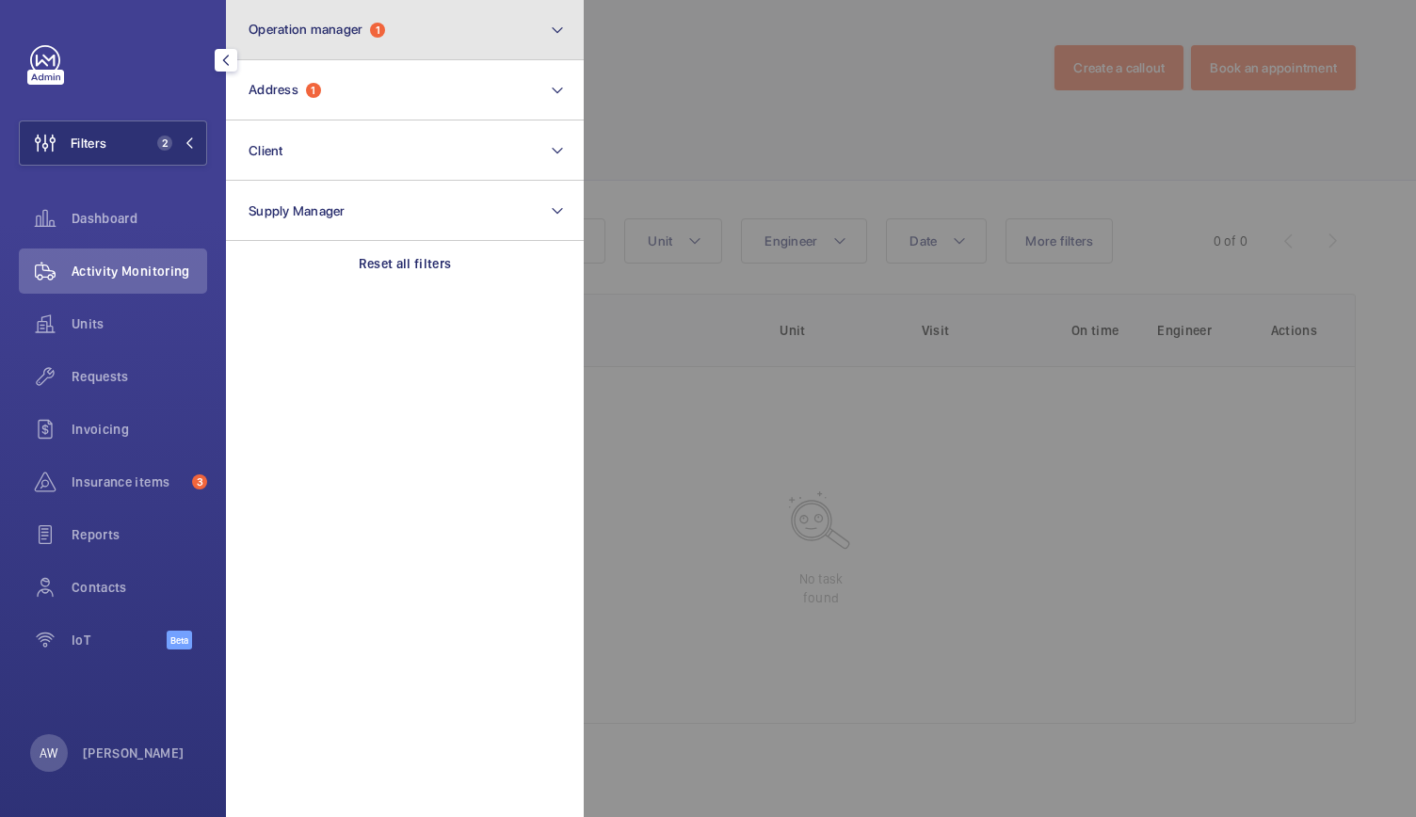
click at [388, 31] on button "Operation manager 1" at bounding box center [405, 30] width 358 height 60
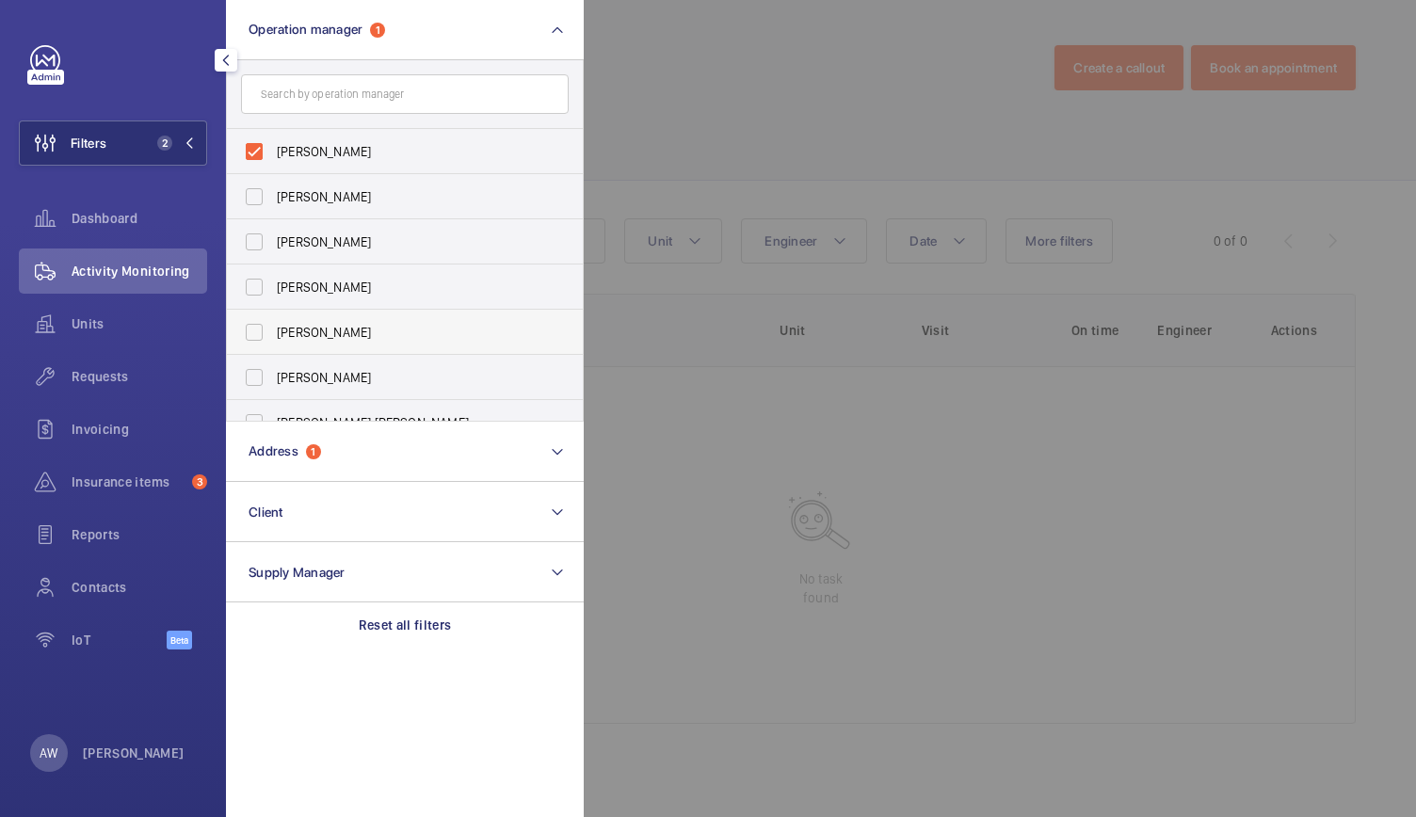
click at [346, 337] on span "Connor Dudley" at bounding box center [406, 332] width 259 height 19
click at [273, 337] on input "Connor Dudley" at bounding box center [254, 332] width 38 height 38
checkbox input "true"
click at [674, 93] on div at bounding box center [1292, 408] width 1416 height 817
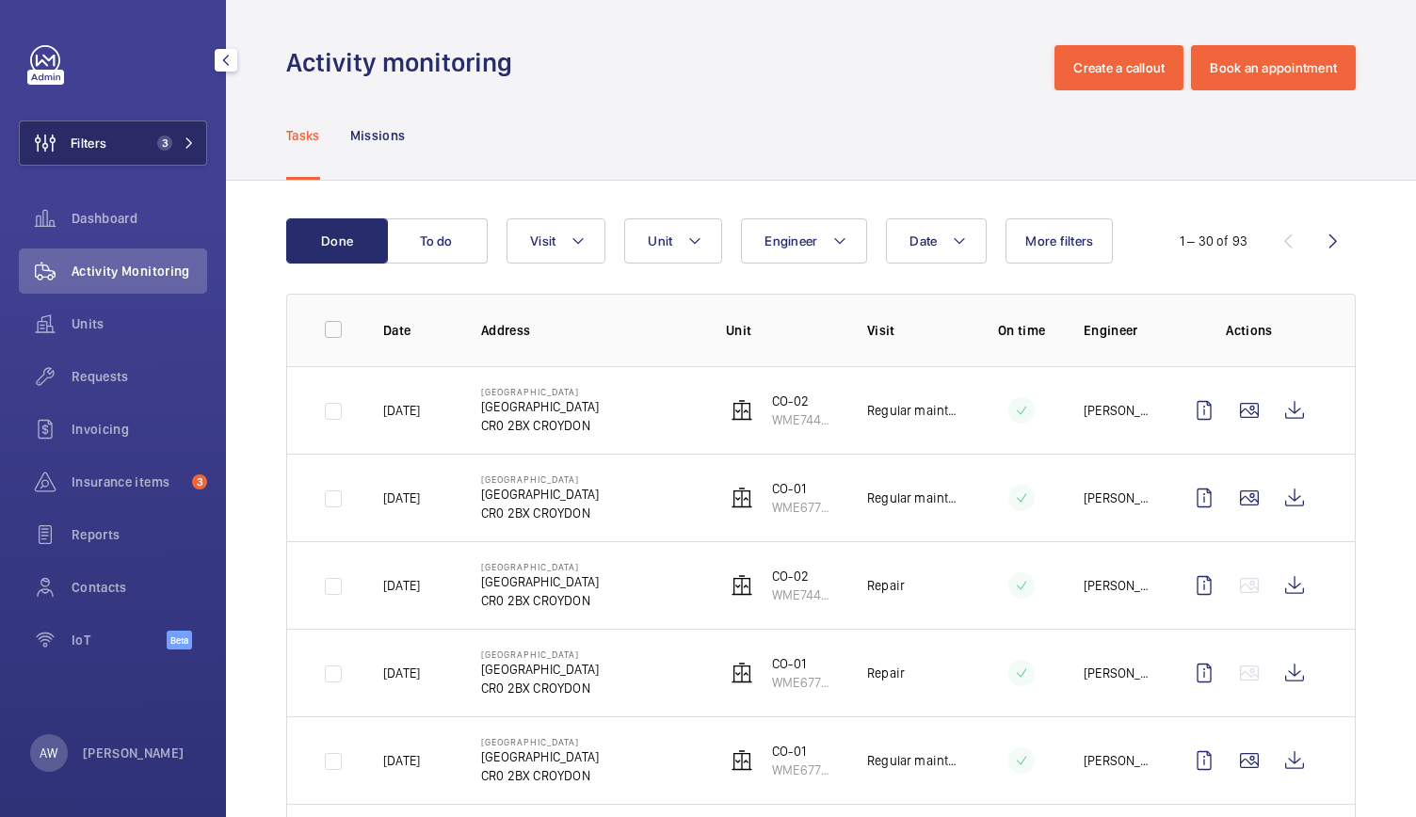
click at [179, 136] on span "3" at bounding box center [172, 143] width 45 height 15
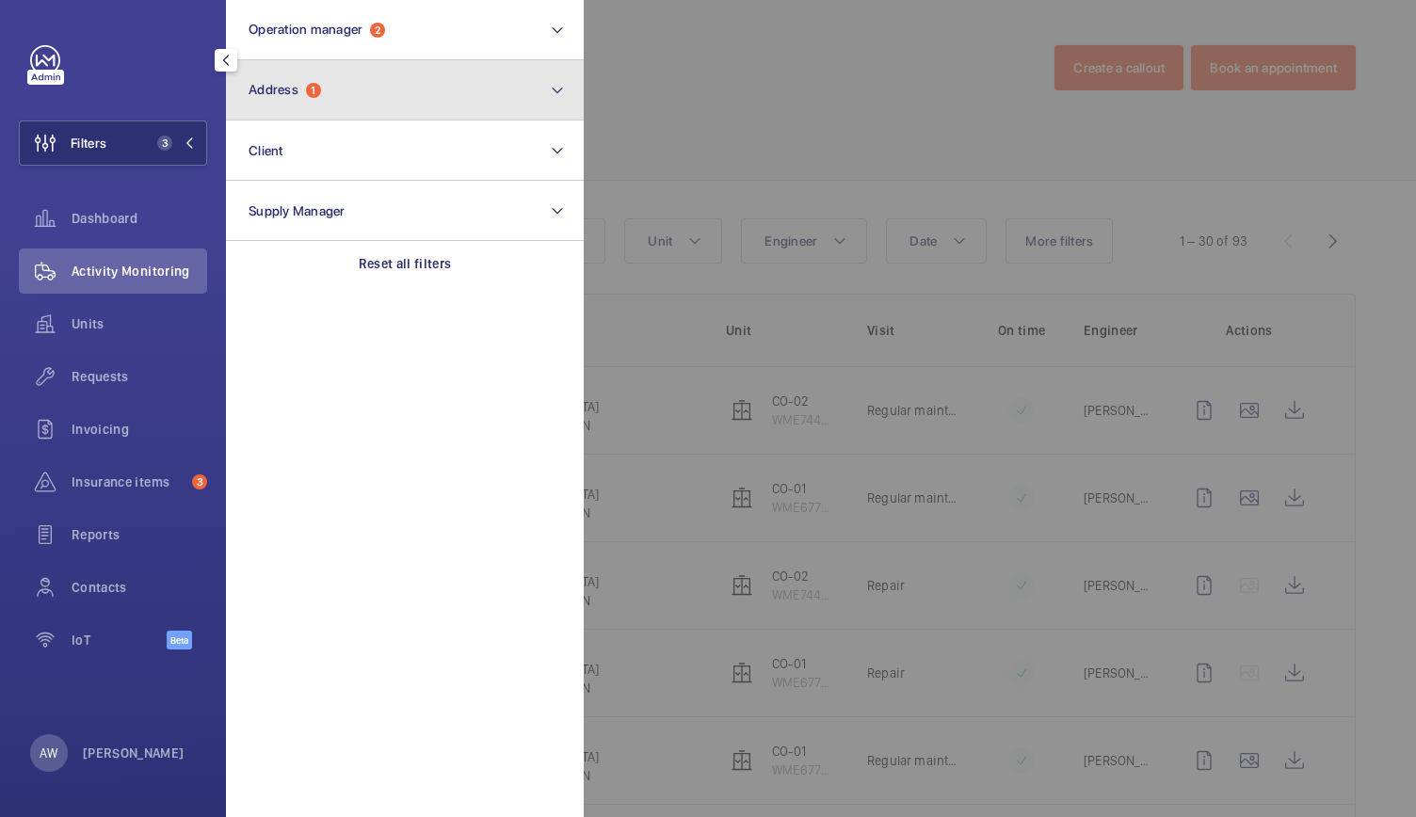
click at [304, 107] on button "Address 1" at bounding box center [405, 90] width 358 height 60
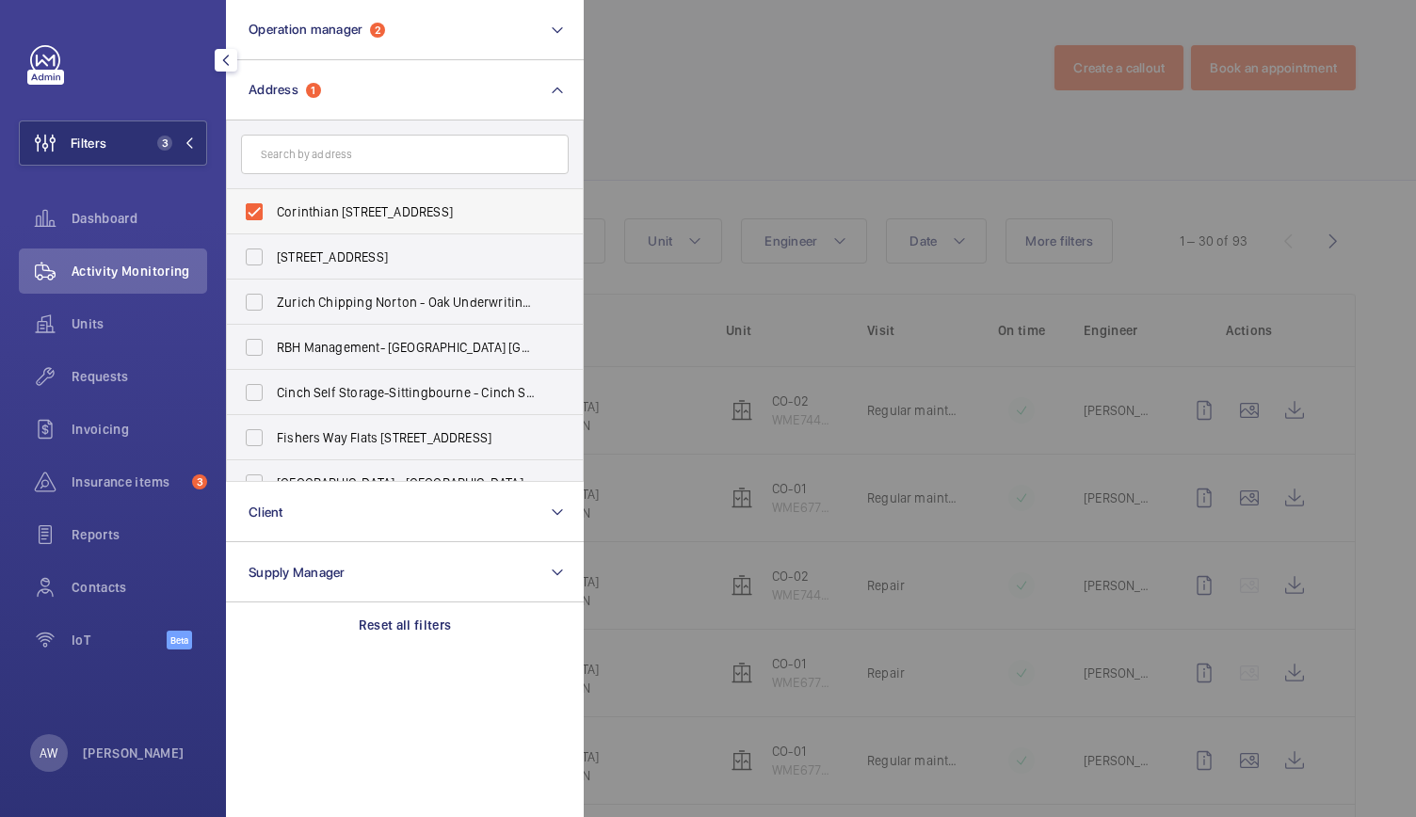
click at [252, 216] on label "Corinthian House - Corinthian House, CROYDON CR0 2BX" at bounding box center [391, 211] width 328 height 45
click at [252, 216] on input "Corinthian House - Corinthian House, CROYDON CR0 2BX" at bounding box center [254, 212] width 38 height 38
checkbox input "false"
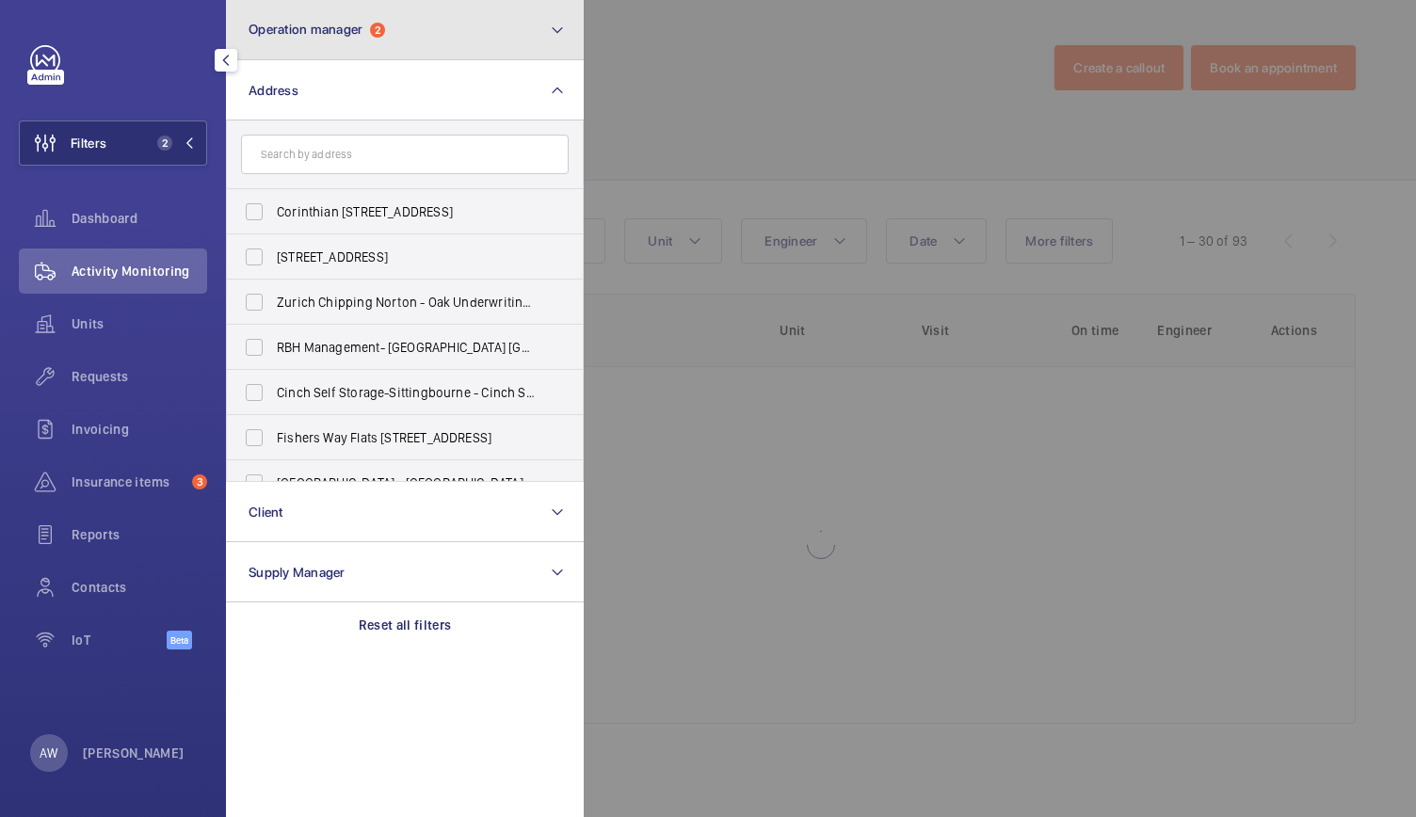
click at [324, 24] on span "Operation manager" at bounding box center [306, 29] width 114 height 15
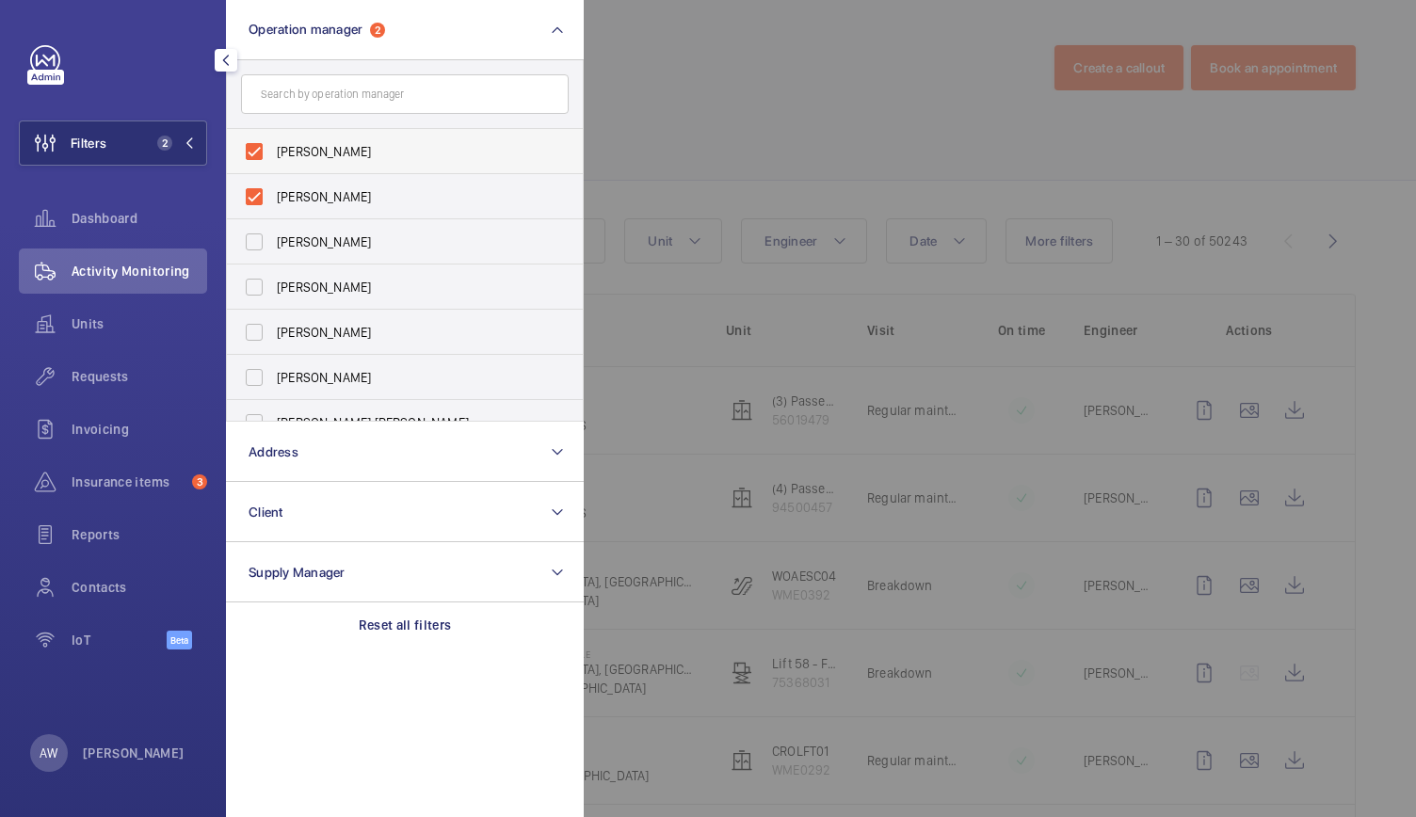
click at [258, 159] on label "Connor Dudley" at bounding box center [391, 151] width 328 height 45
click at [258, 159] on input "Connor Dudley" at bounding box center [254, 152] width 38 height 38
checkbox input "false"
click at [104, 372] on span "Requests" at bounding box center [140, 376] width 136 height 19
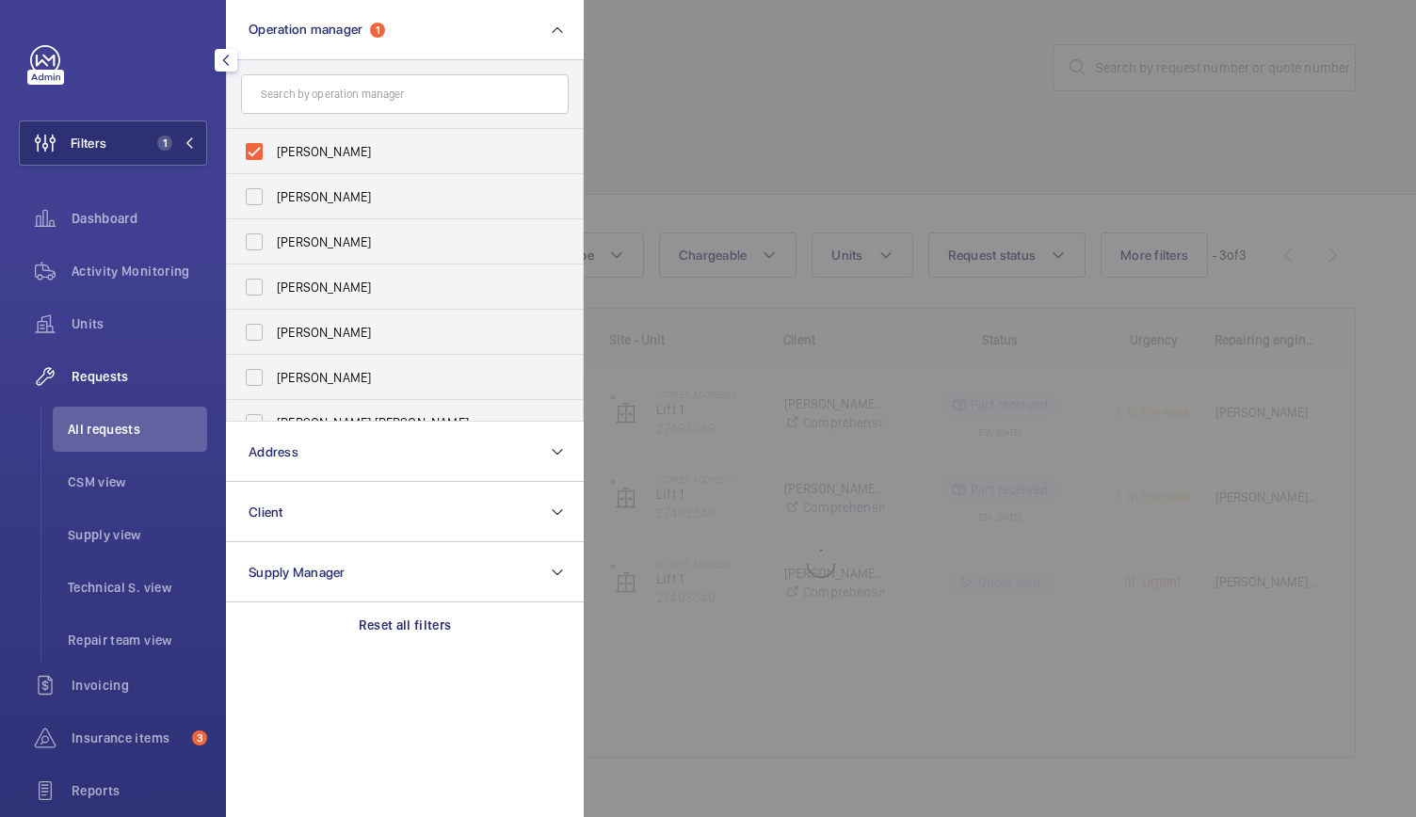
click at [645, 125] on div at bounding box center [1292, 408] width 1416 height 817
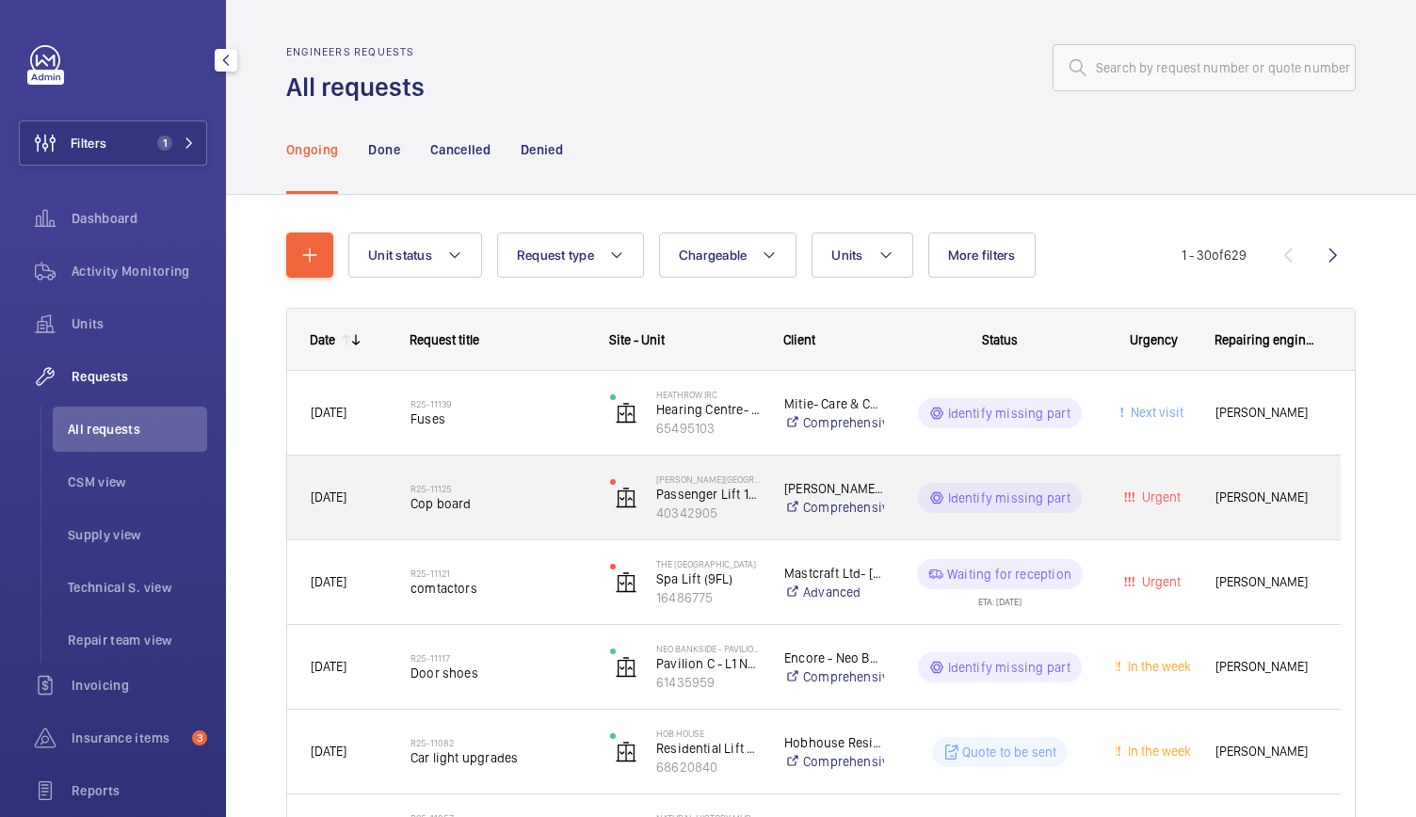
click at [543, 526] on div "R25-11125 Cop board" at bounding box center [487, 498] width 198 height 85
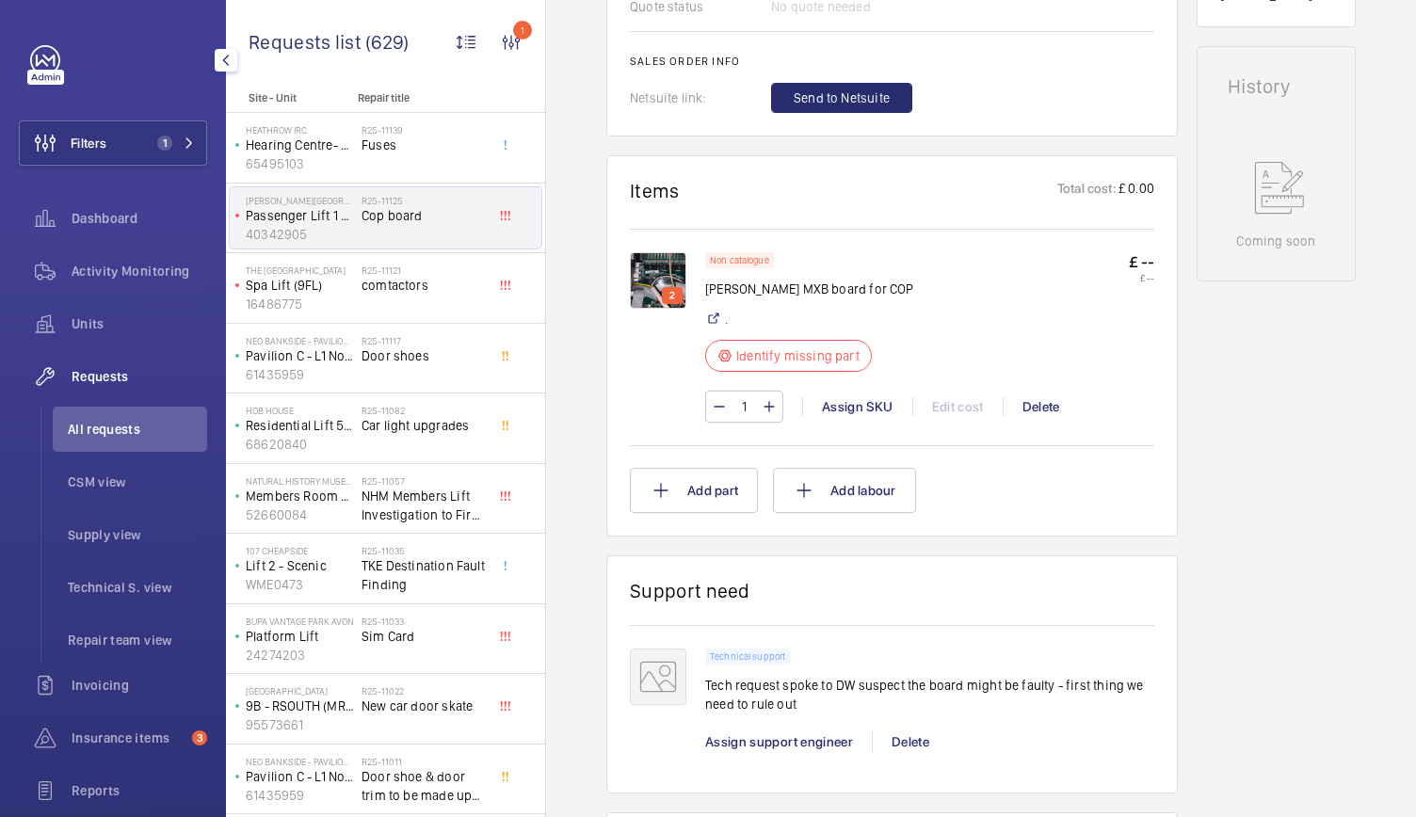
scroll to position [936, 0]
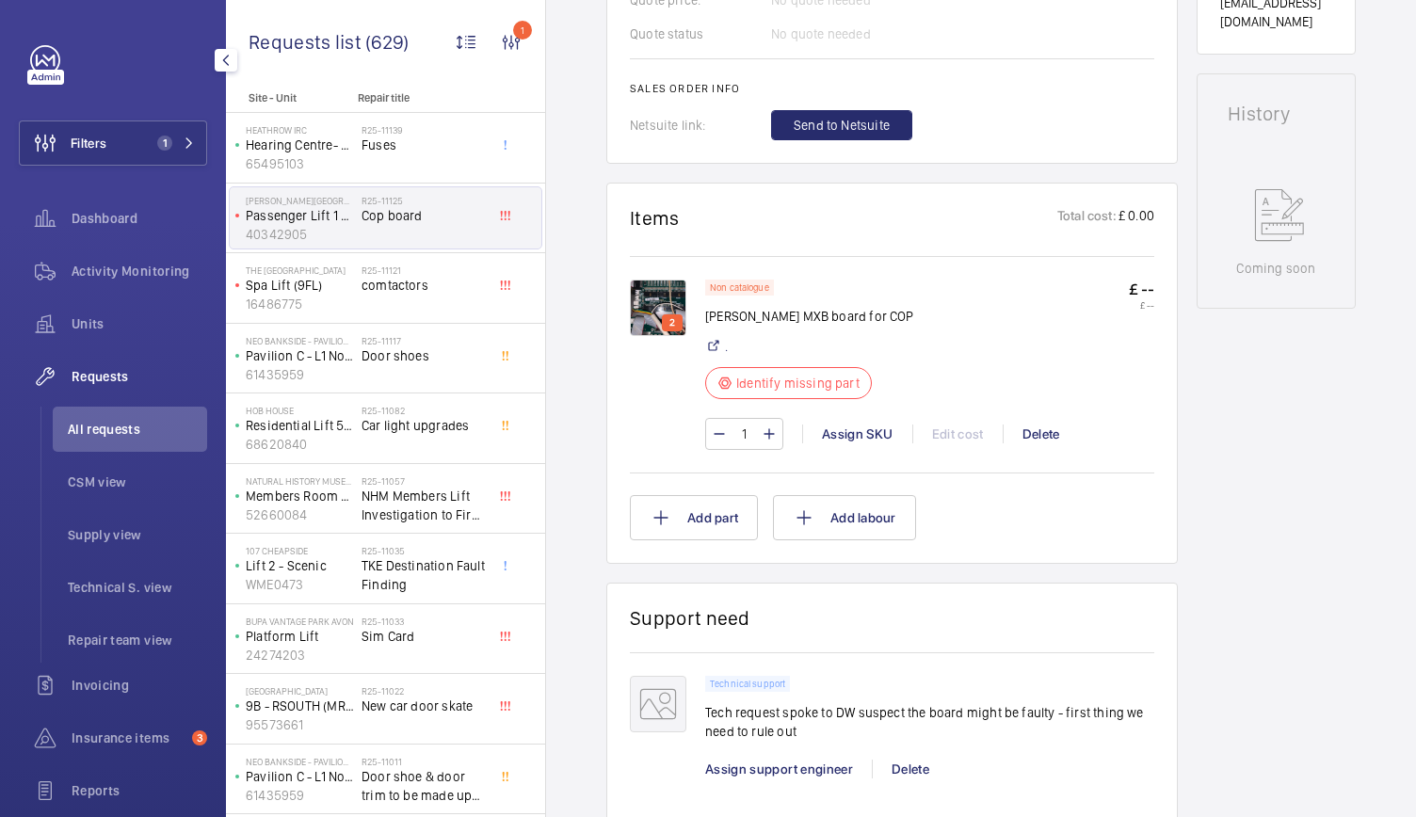
click at [659, 299] on img at bounding box center [658, 308] width 56 height 56
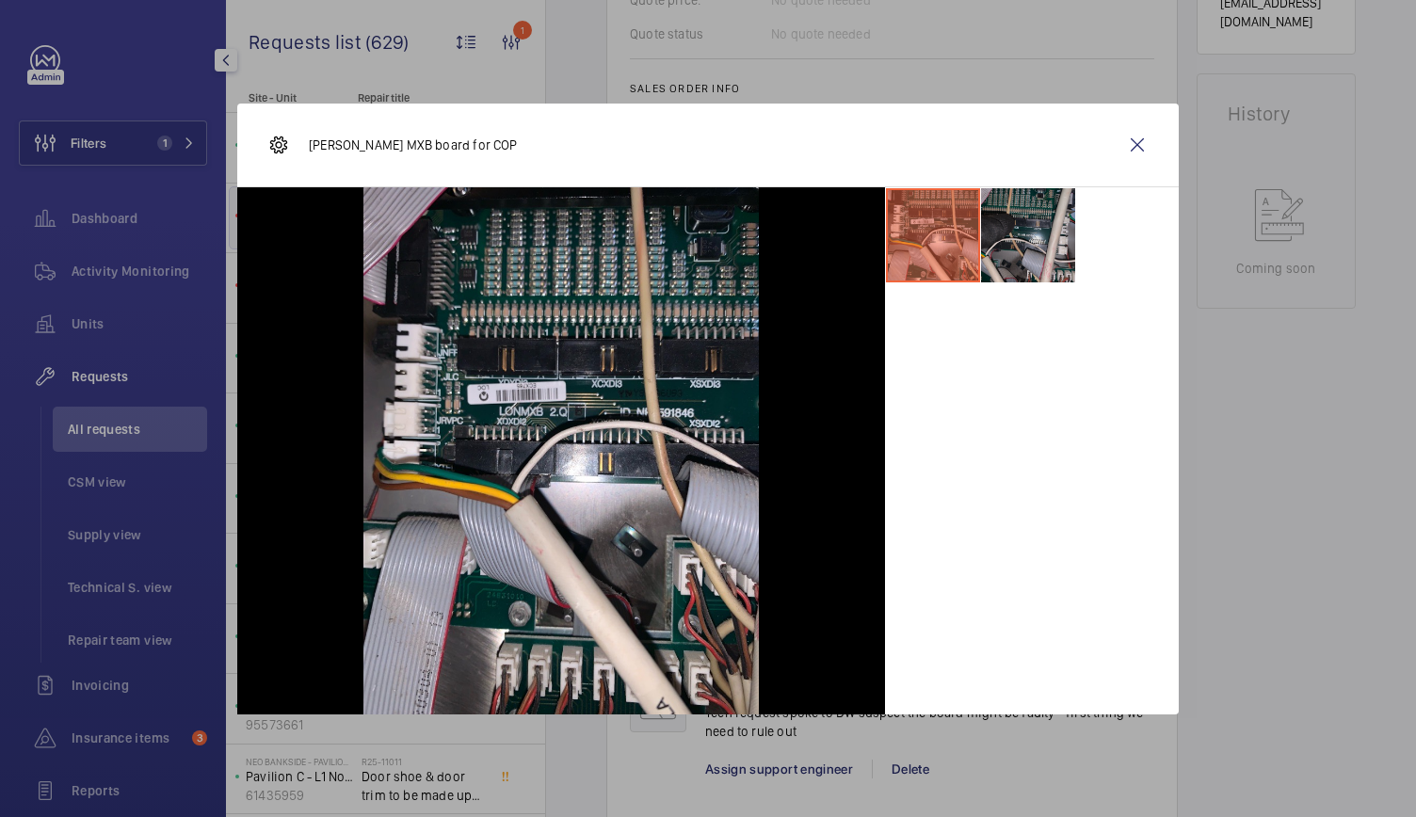
click at [1034, 241] on li at bounding box center [1028, 235] width 94 height 94
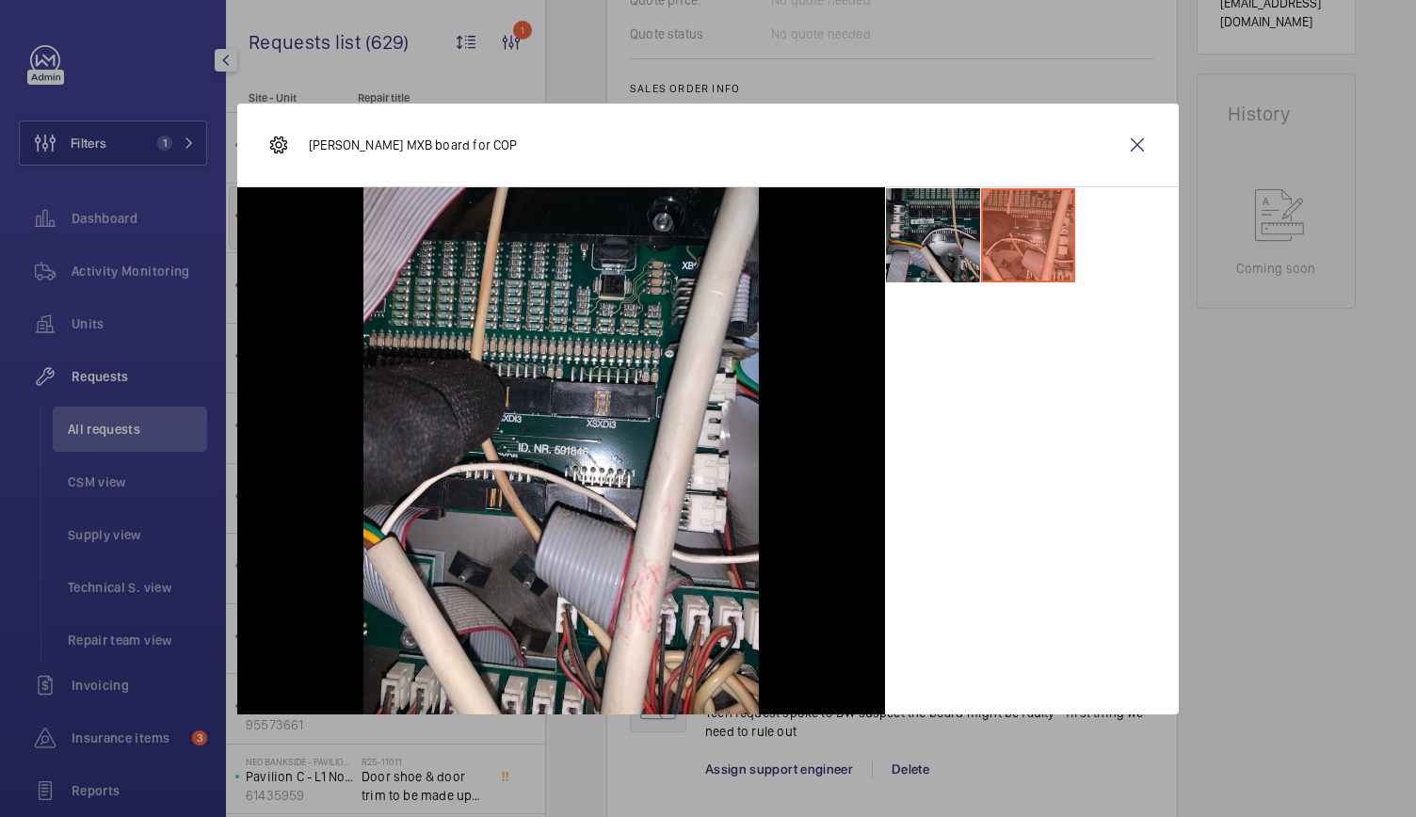
click at [955, 239] on li at bounding box center [933, 235] width 94 height 94
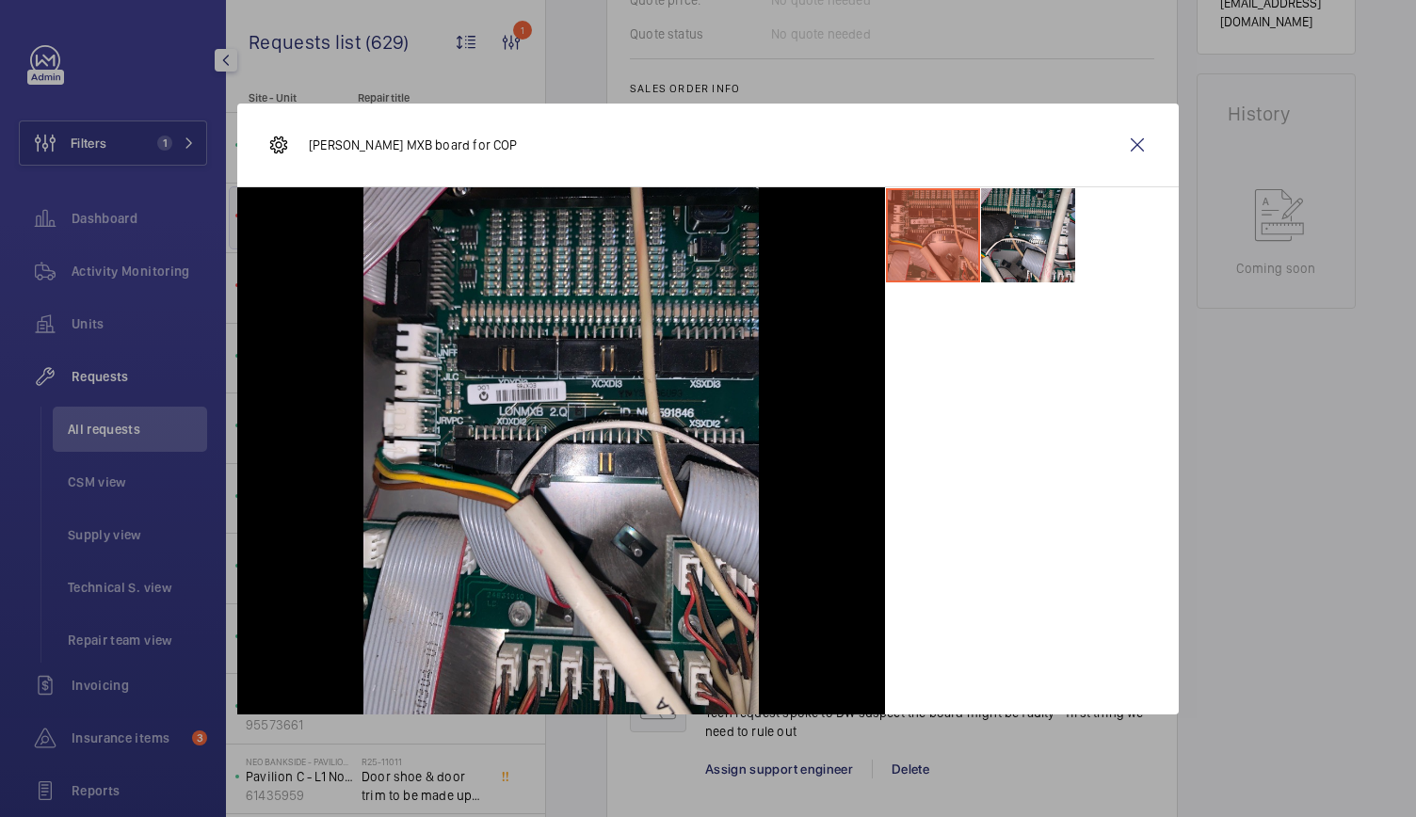
click at [1244, 378] on div at bounding box center [708, 408] width 1416 height 817
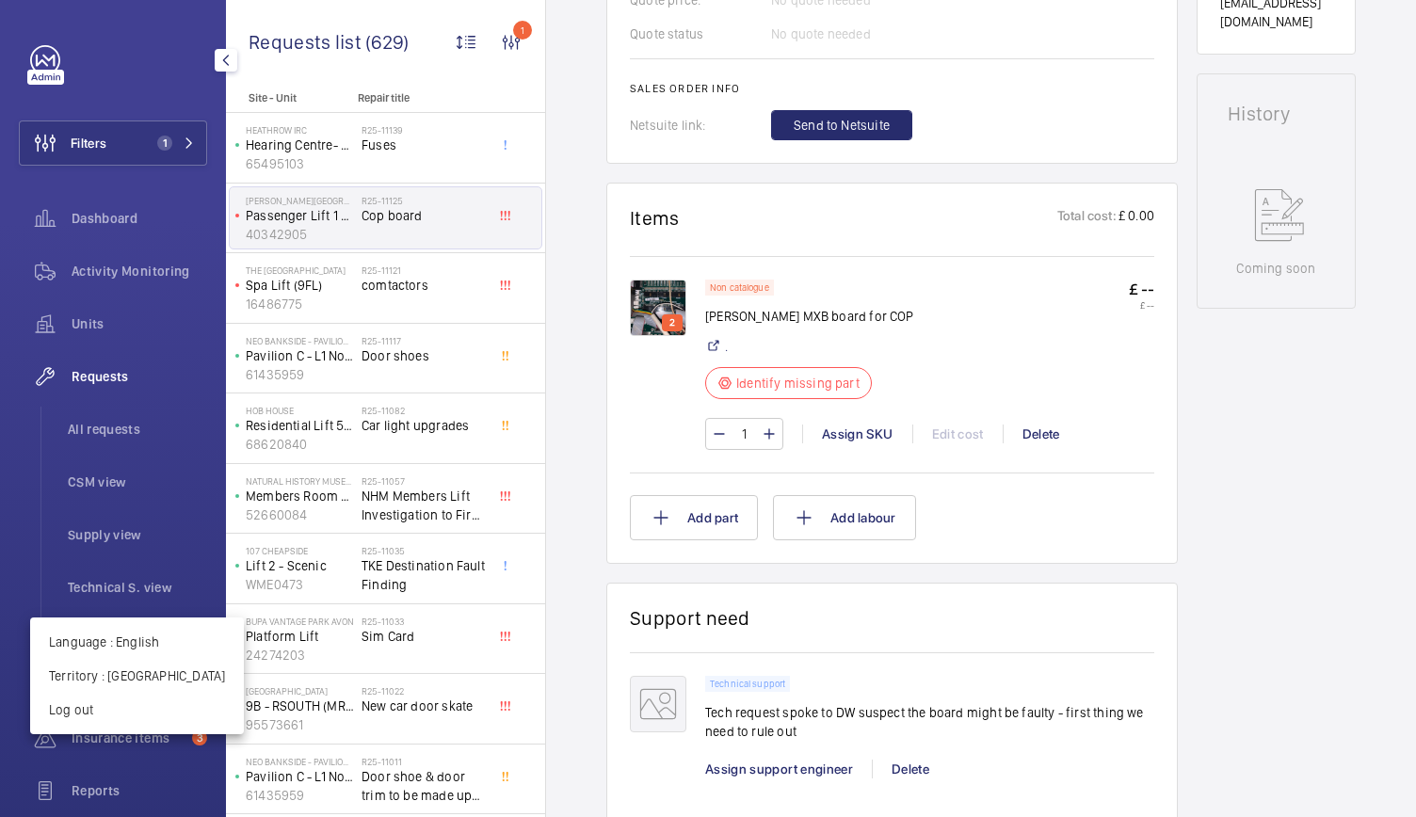
scroll to position [192, 0]
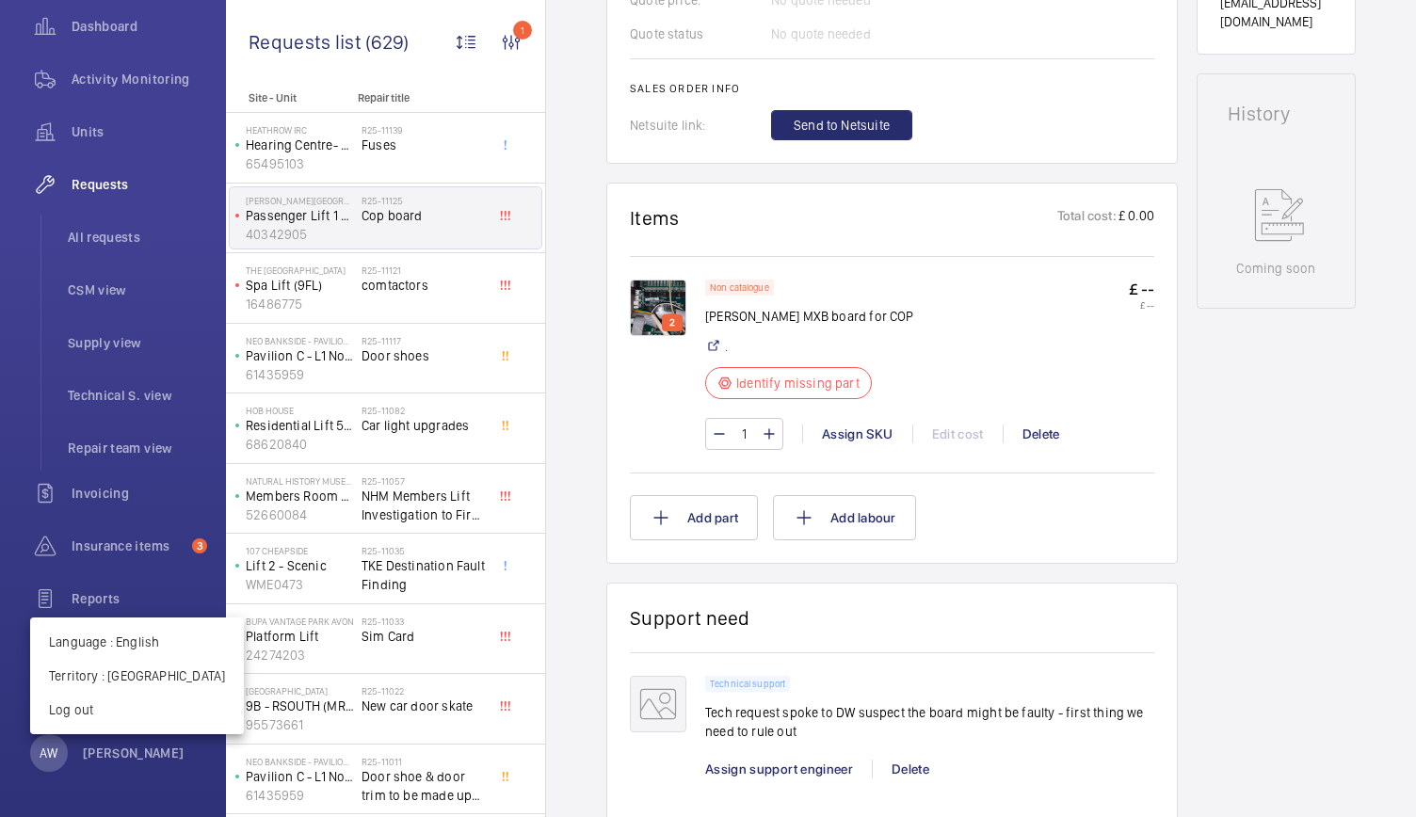
click at [117, 554] on div at bounding box center [708, 408] width 1416 height 817
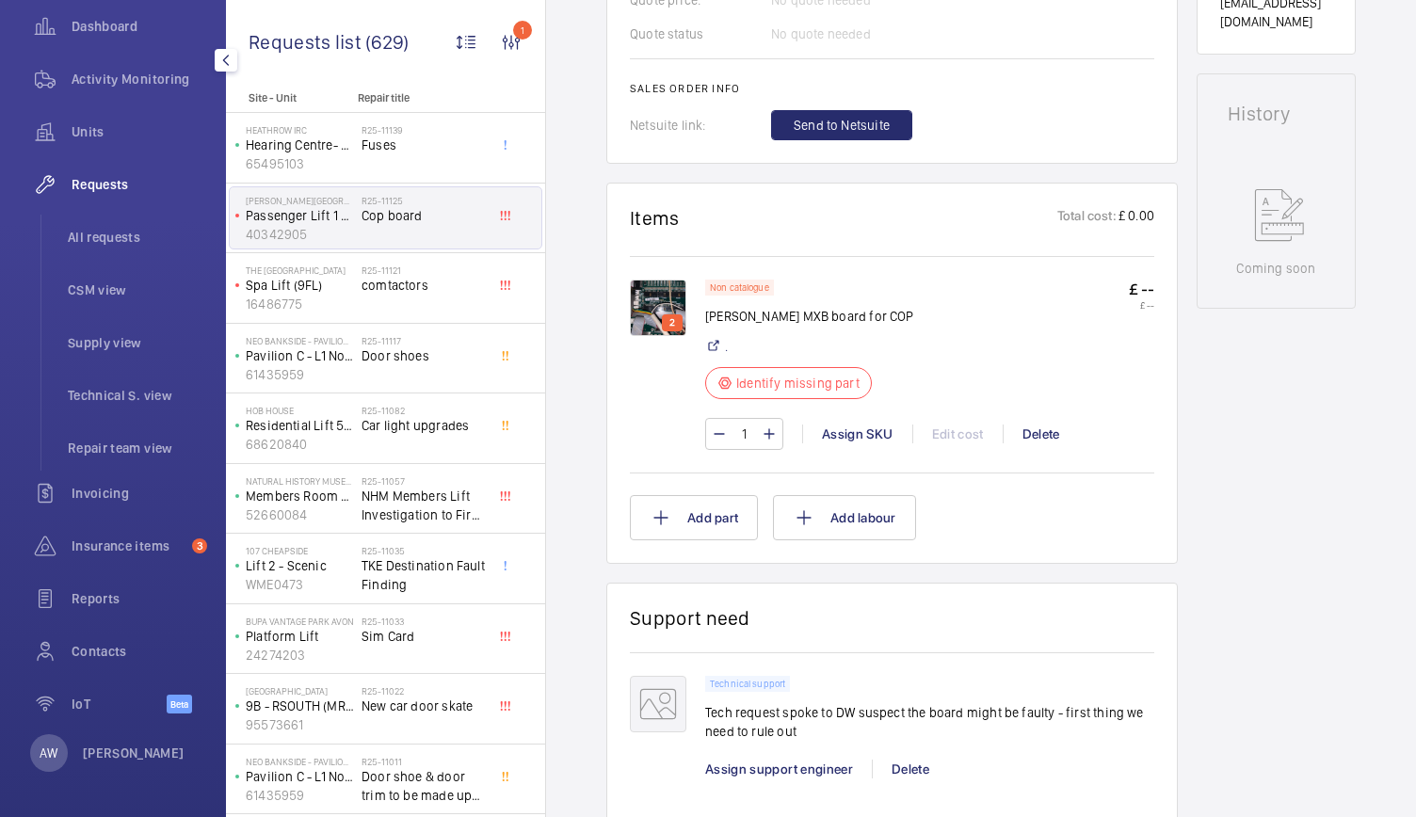
click at [148, 149] on div "Filters 1 Dashboard Activity Monitoring Units Requests All requests CSM view Su…" at bounding box center [113, 293] width 188 height 881
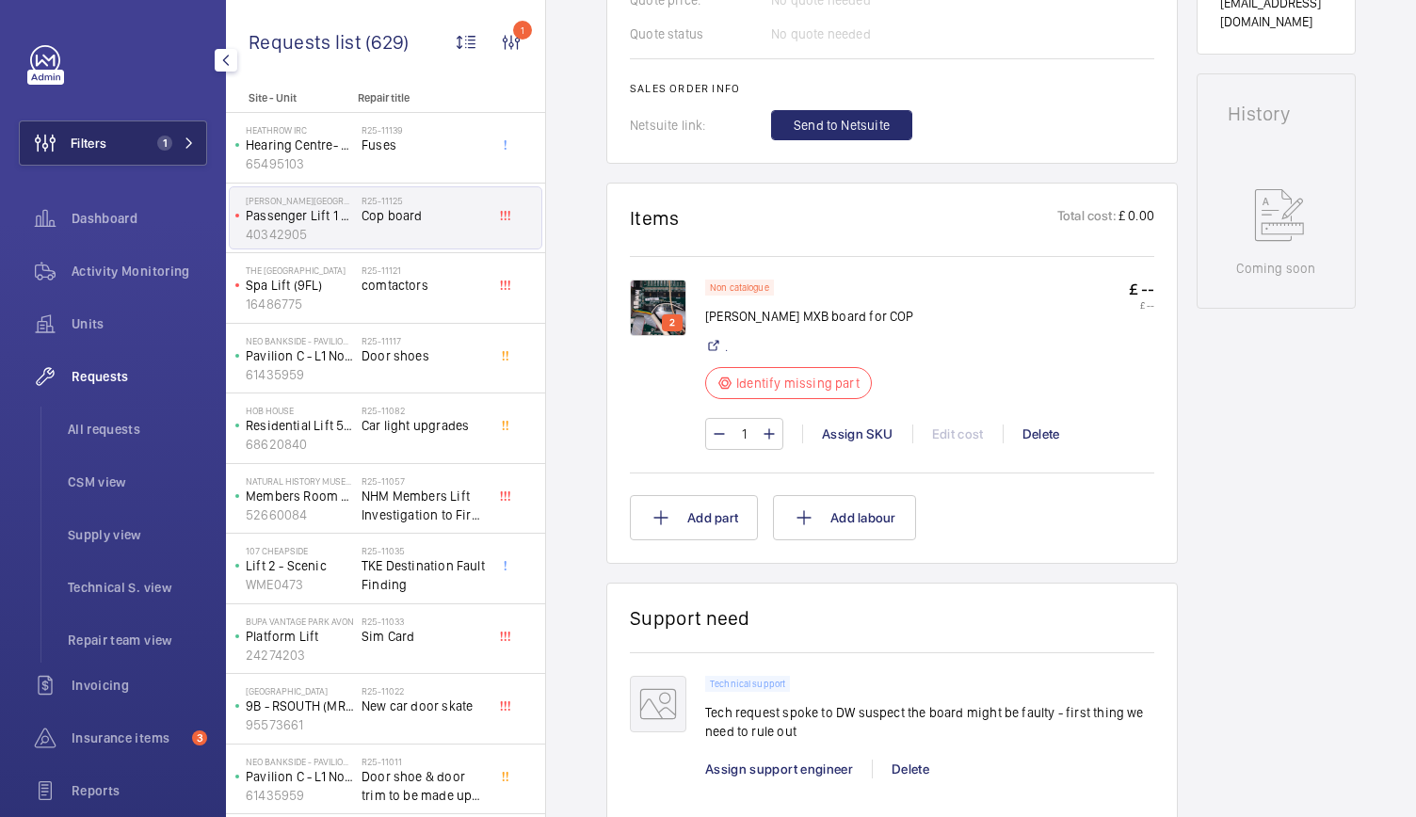
click at [184, 146] on mat-icon at bounding box center [189, 142] width 11 height 11
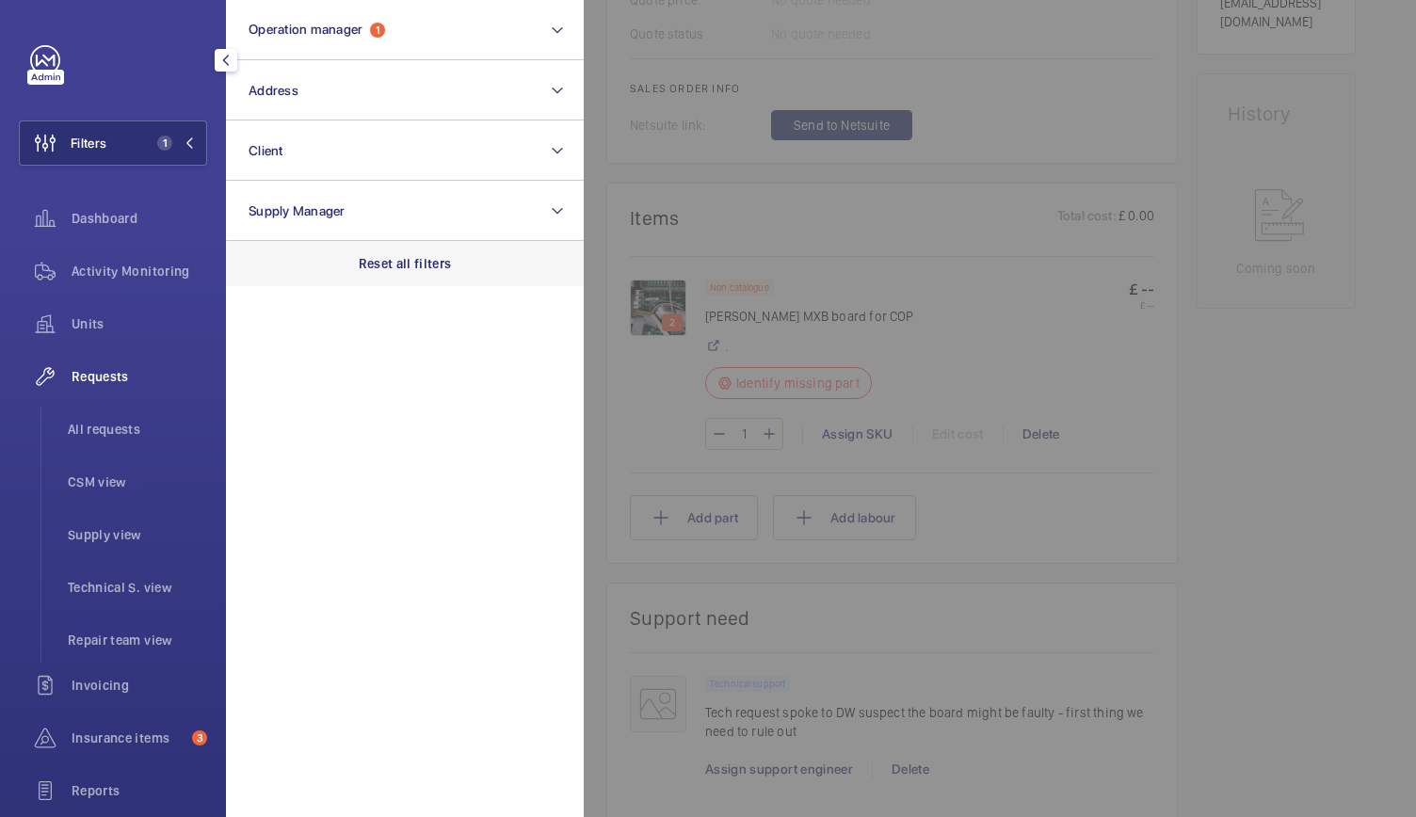
click at [443, 250] on div "Reset all filters" at bounding box center [405, 263] width 358 height 45
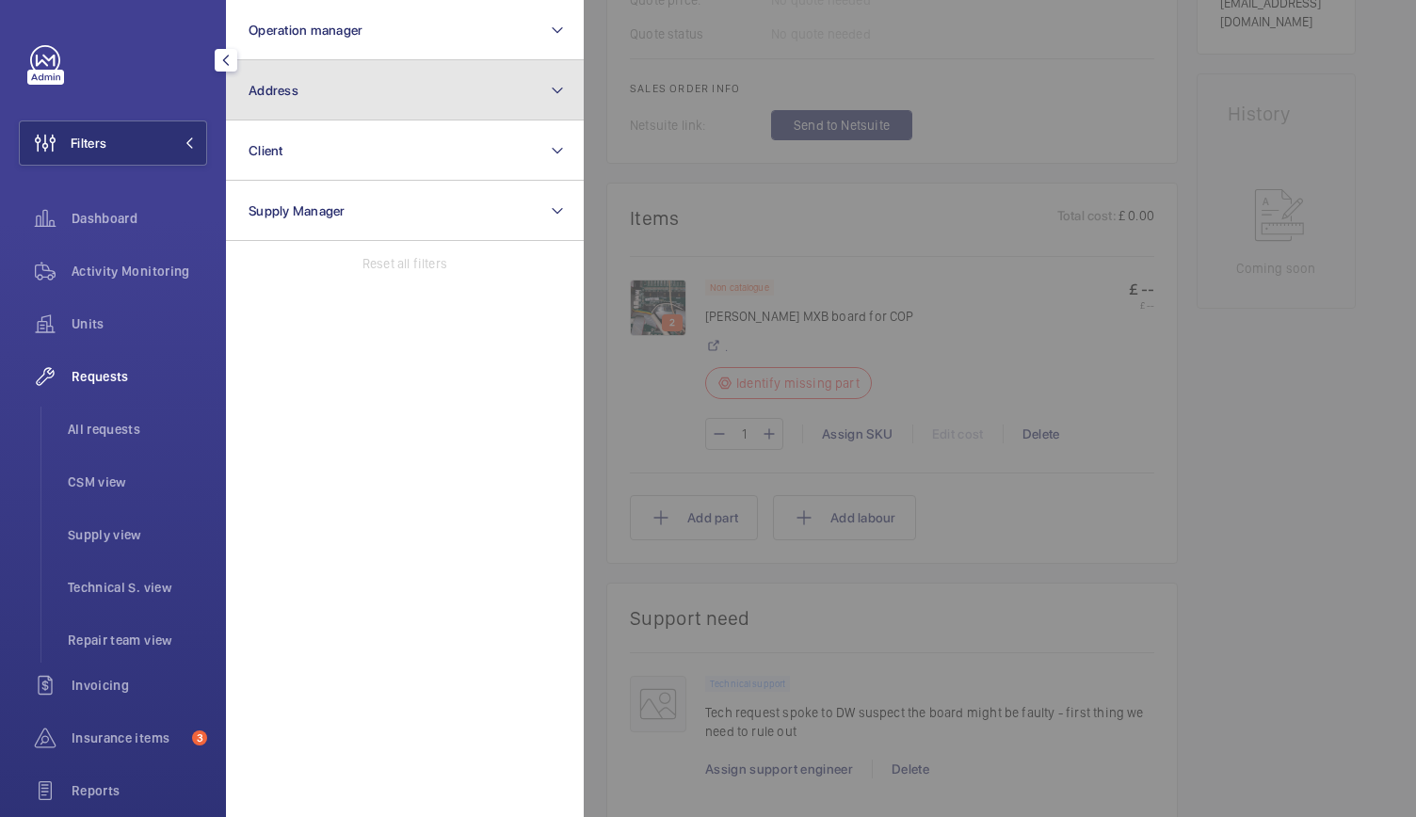
click at [331, 104] on button "Address" at bounding box center [405, 90] width 358 height 60
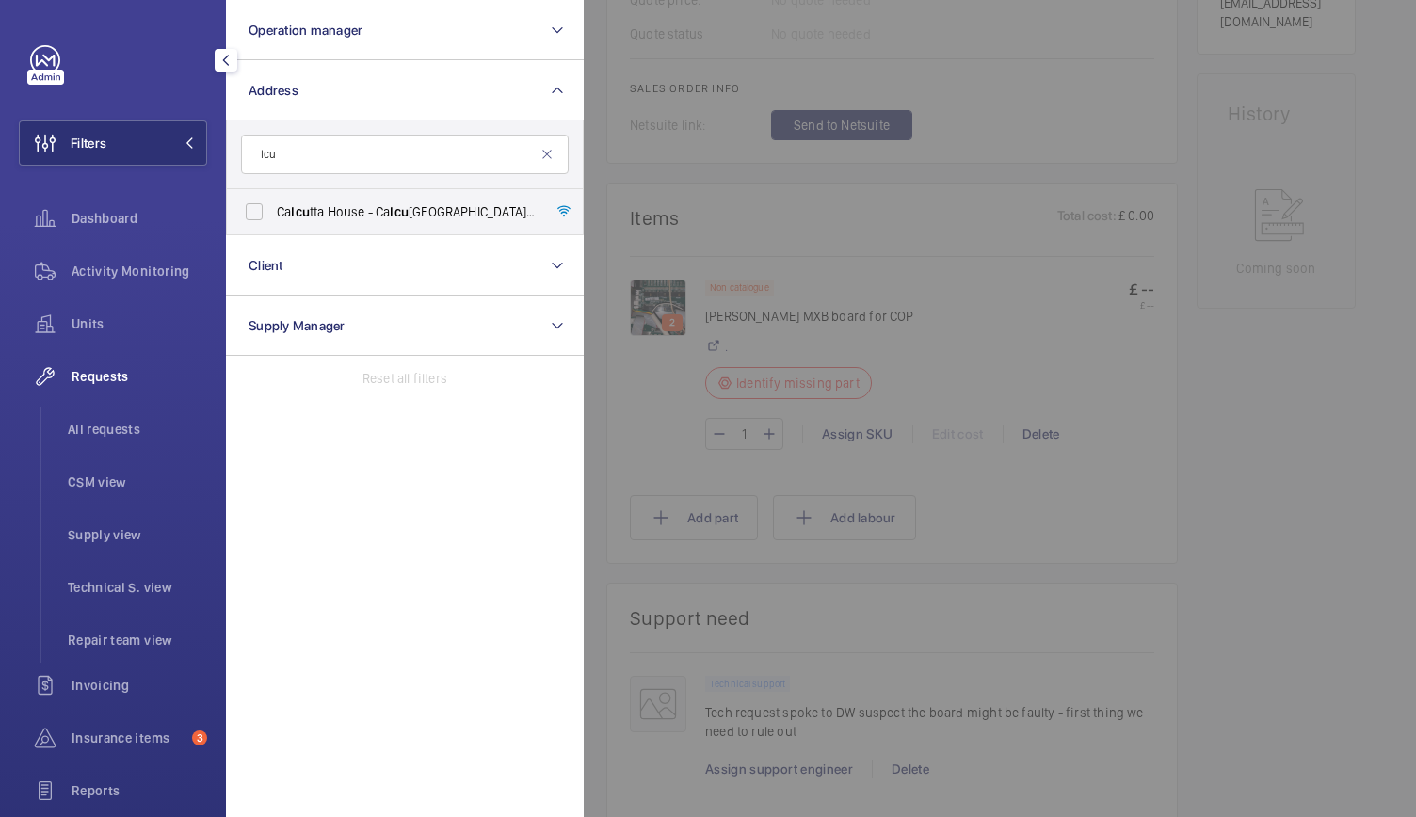
type input "lcu"
click at [1064, 297] on div at bounding box center [1292, 408] width 1416 height 817
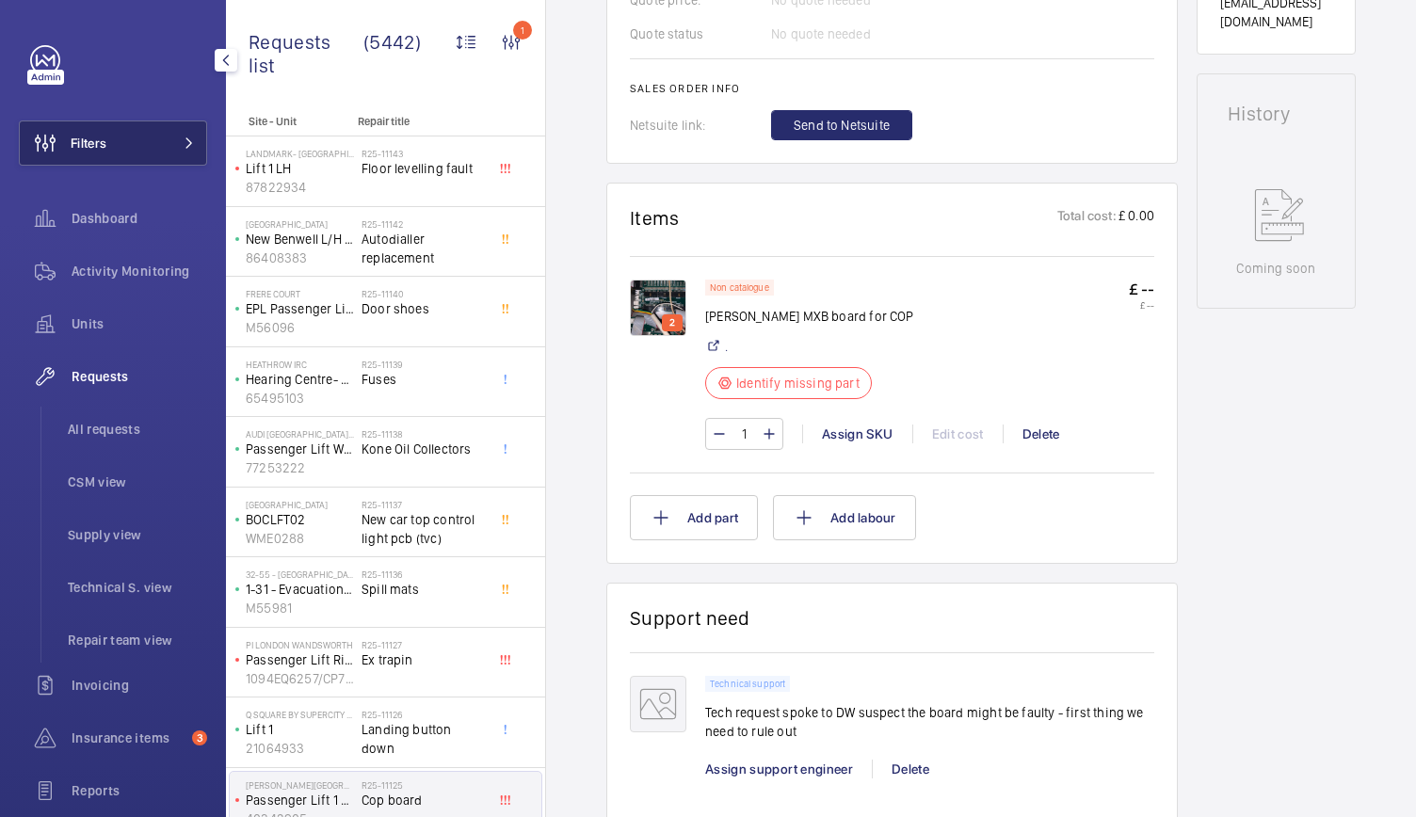
click at [172, 140] on span at bounding box center [183, 142] width 23 height 11
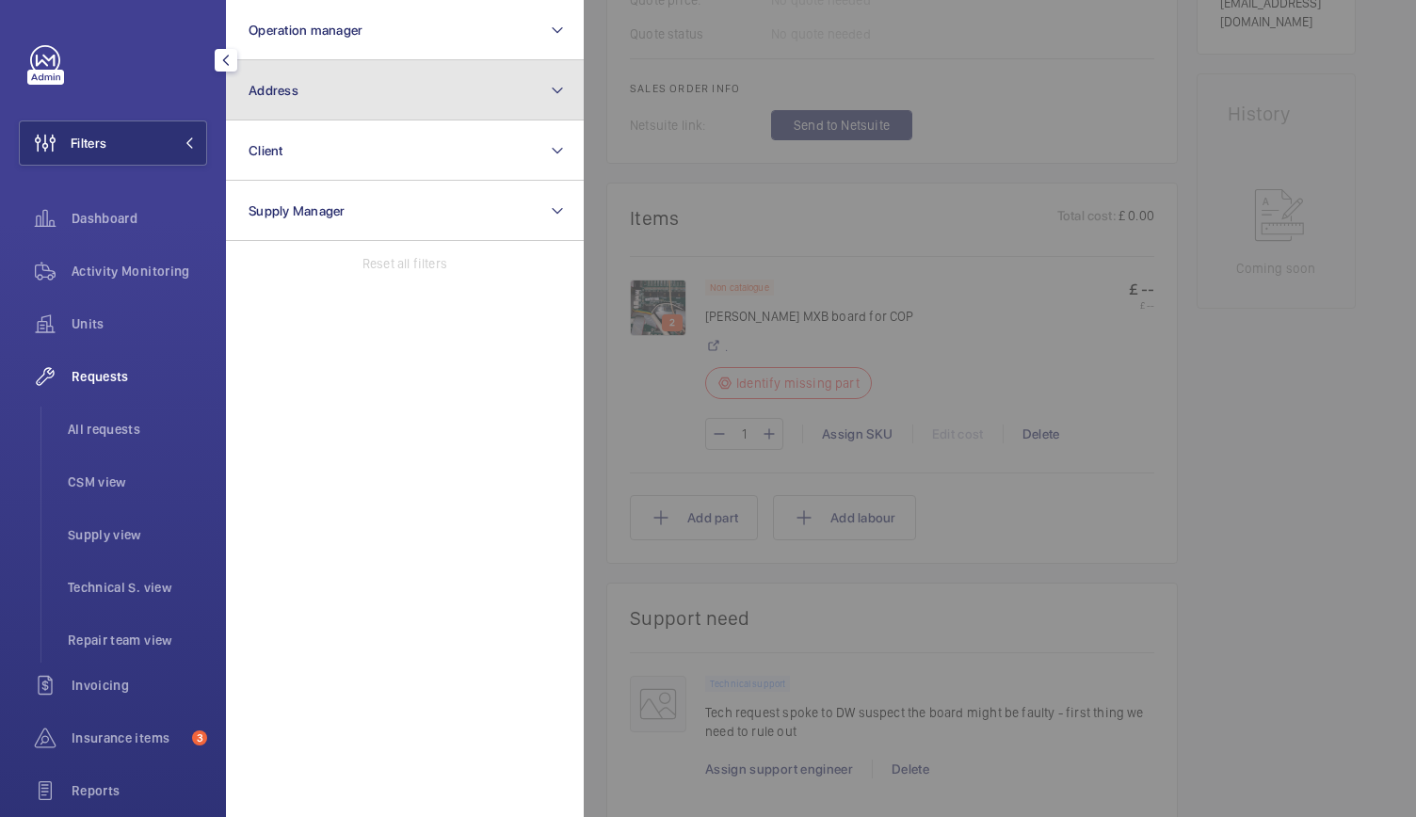
click at [385, 98] on button "Address" at bounding box center [405, 90] width 358 height 60
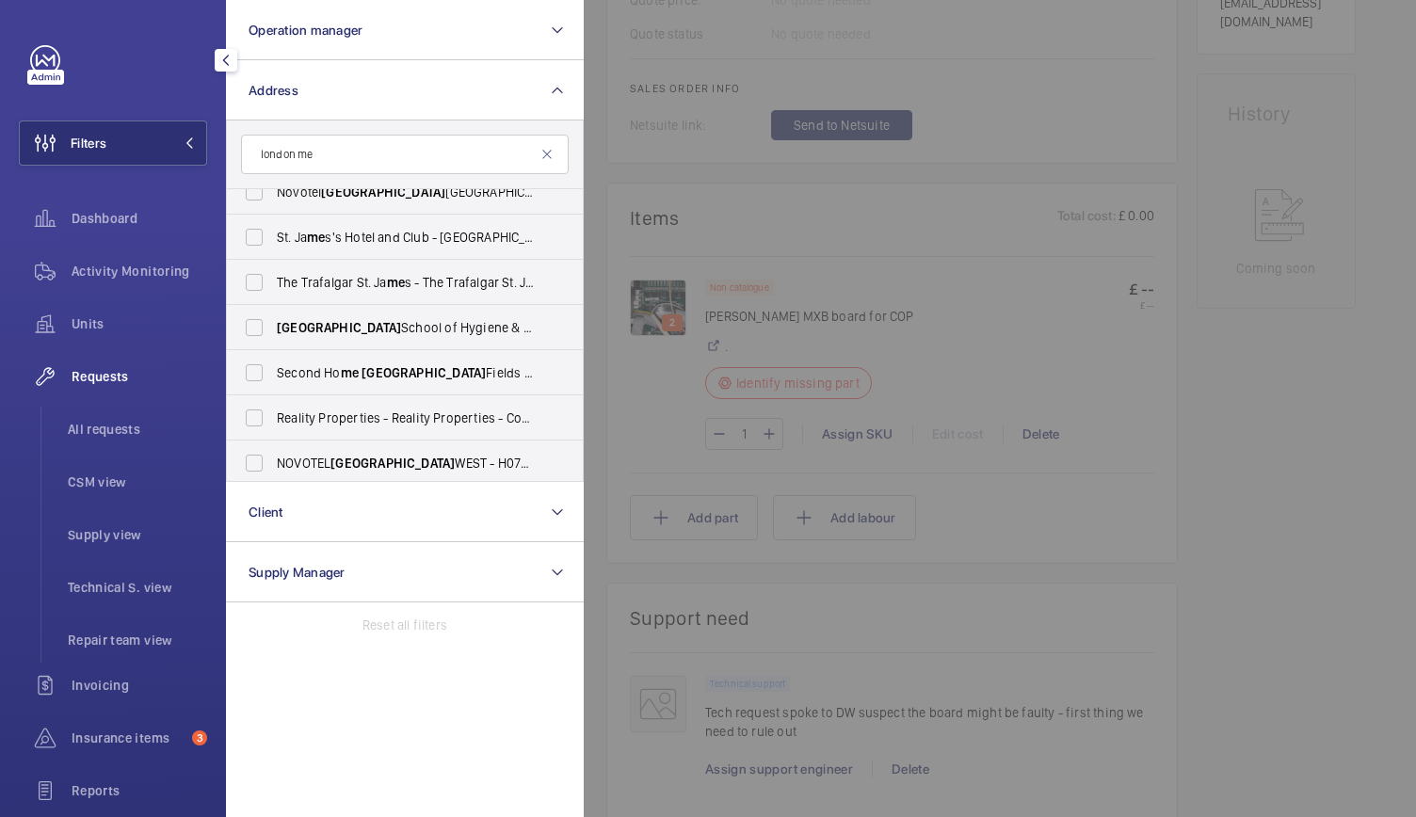
scroll to position [702, 0]
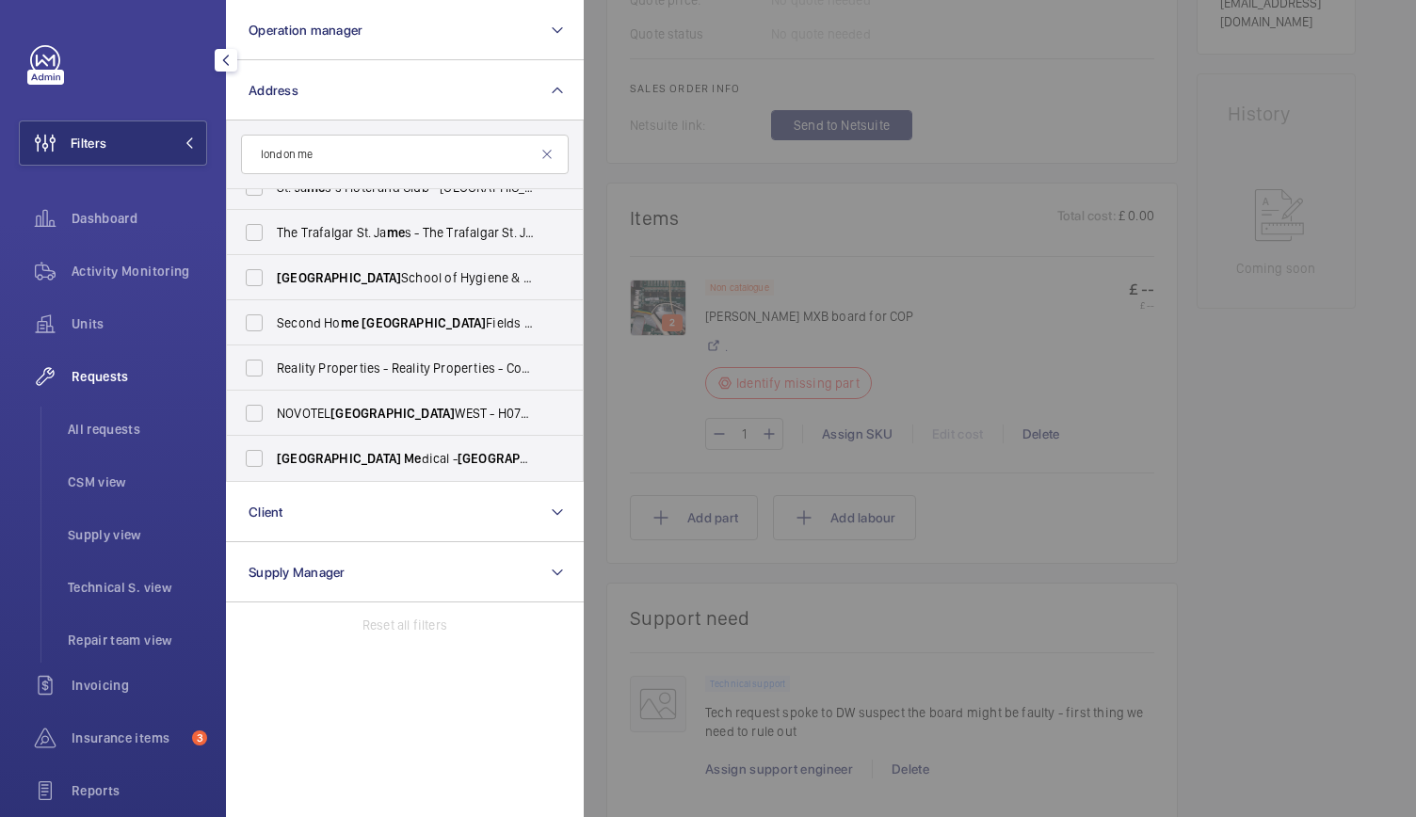
click at [333, 159] on input "london me" at bounding box center [405, 155] width 328 height 40
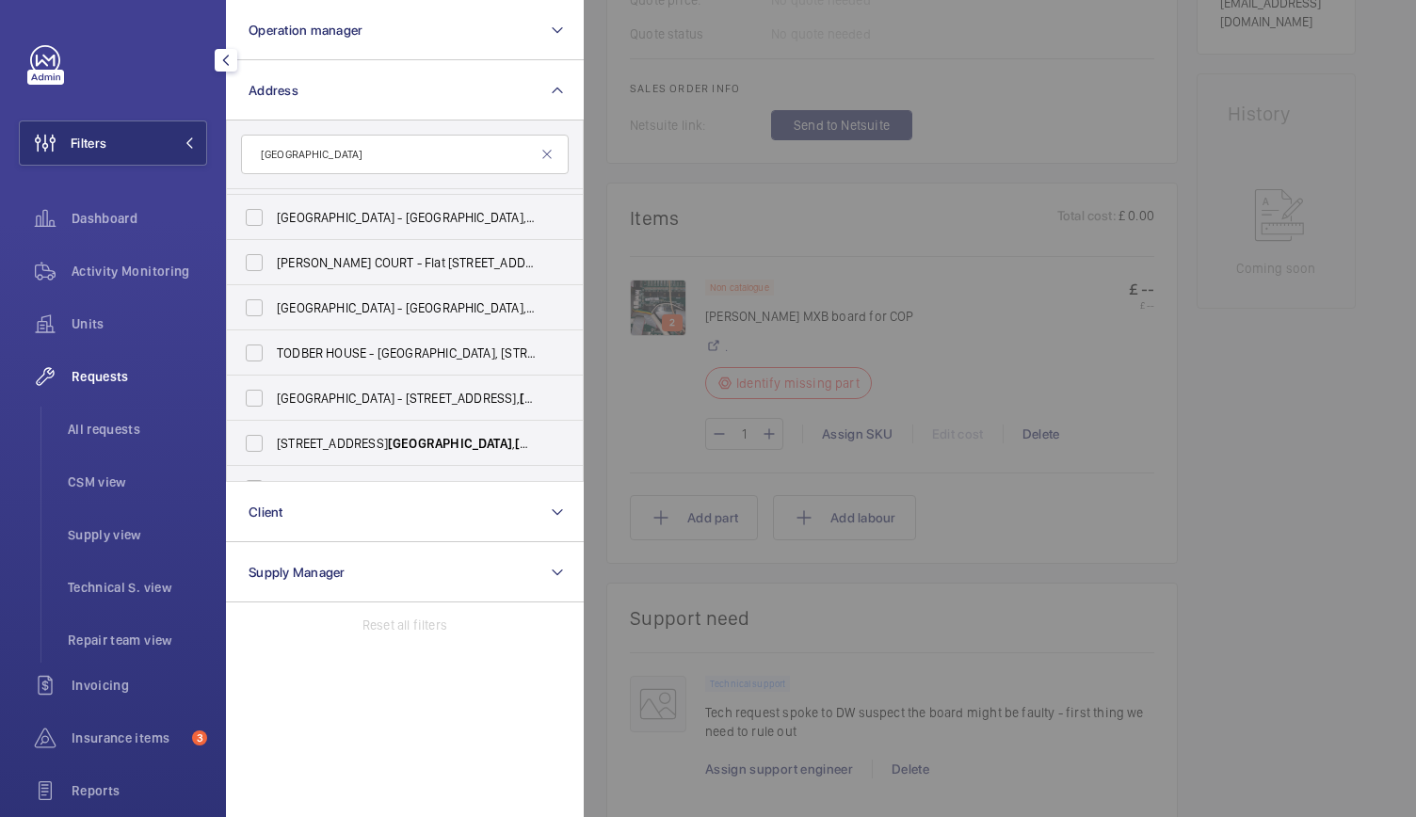
scroll to position [857, 0]
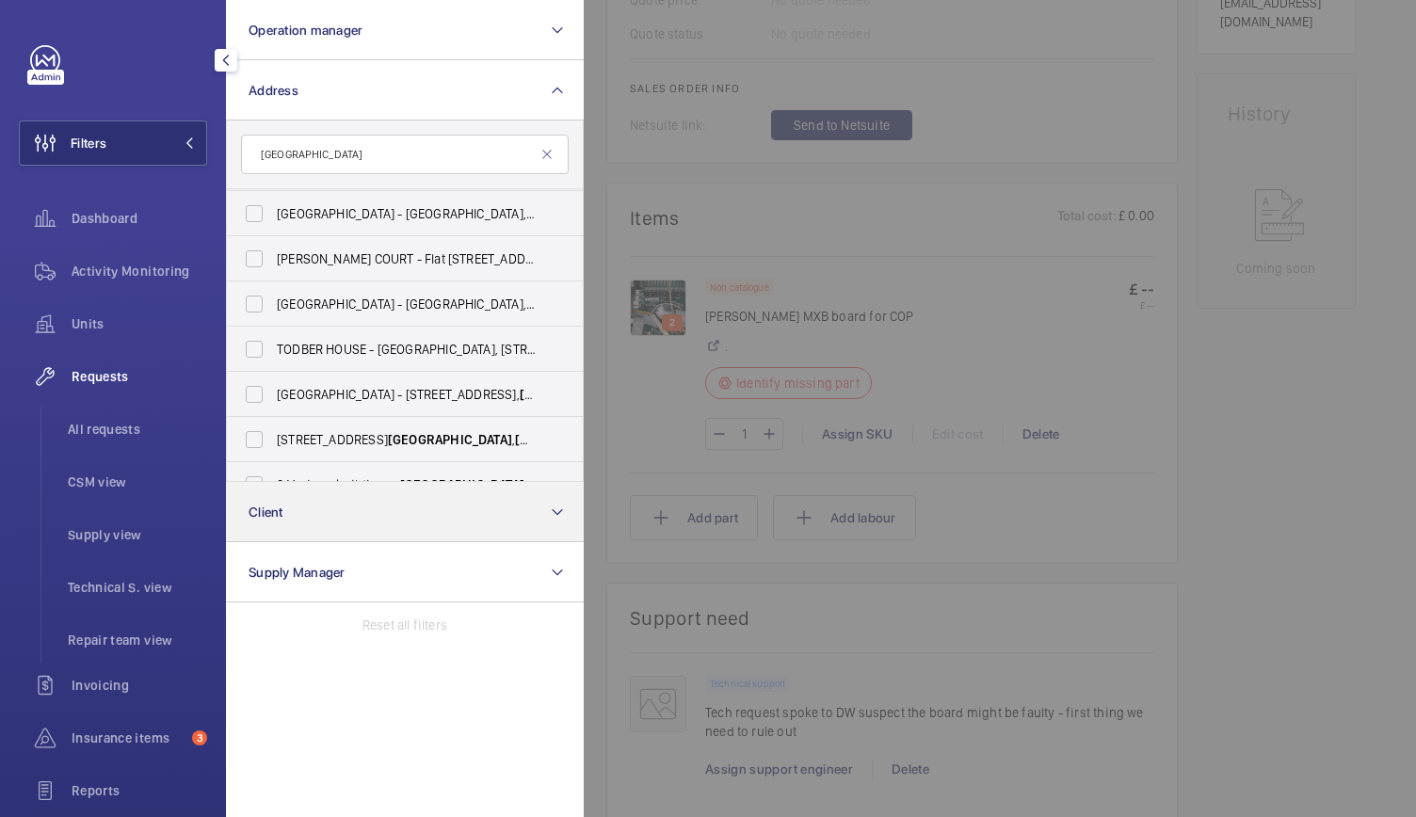
type input "london"
click at [313, 513] on button "Client" at bounding box center [405, 512] width 358 height 60
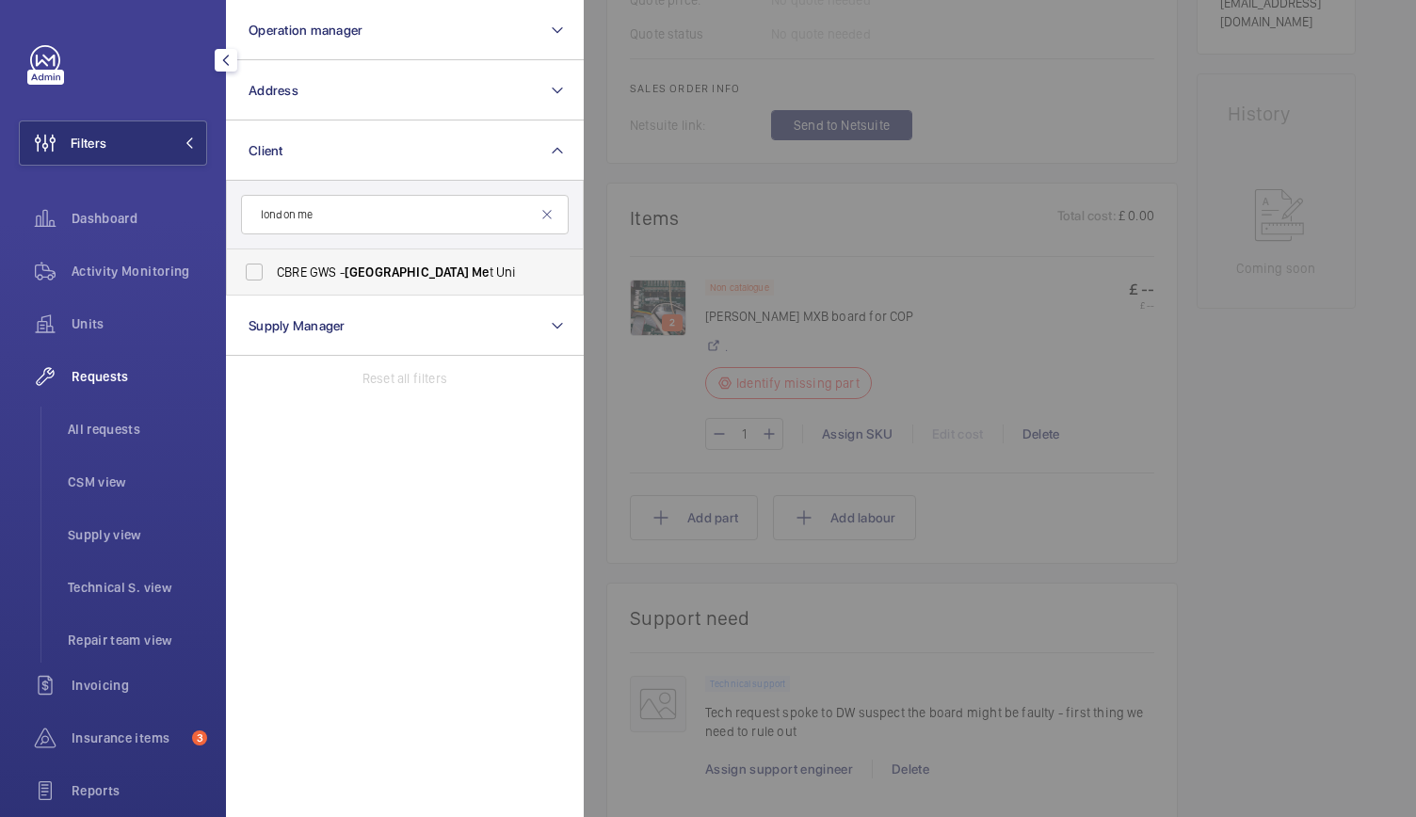
type input "london me"
click at [250, 274] on label "CBRE GWS - London Me t Uni" at bounding box center [391, 271] width 328 height 45
click at [250, 274] on input "CBRE GWS - London Me t Uni" at bounding box center [254, 272] width 38 height 38
checkbox input "true"
click at [111, 415] on li "All requests" at bounding box center [130, 429] width 154 height 45
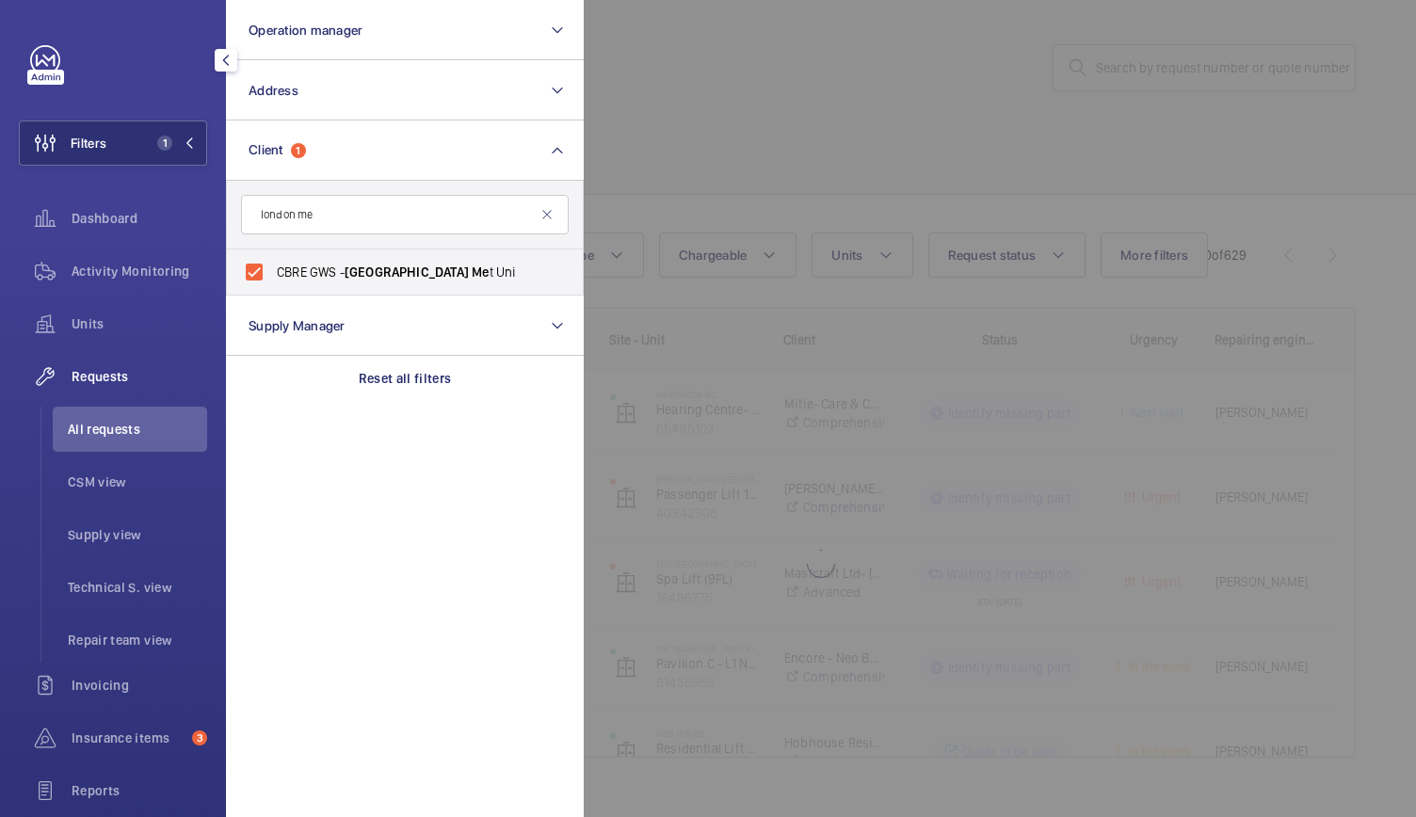
click at [936, 106] on div at bounding box center [1292, 408] width 1416 height 817
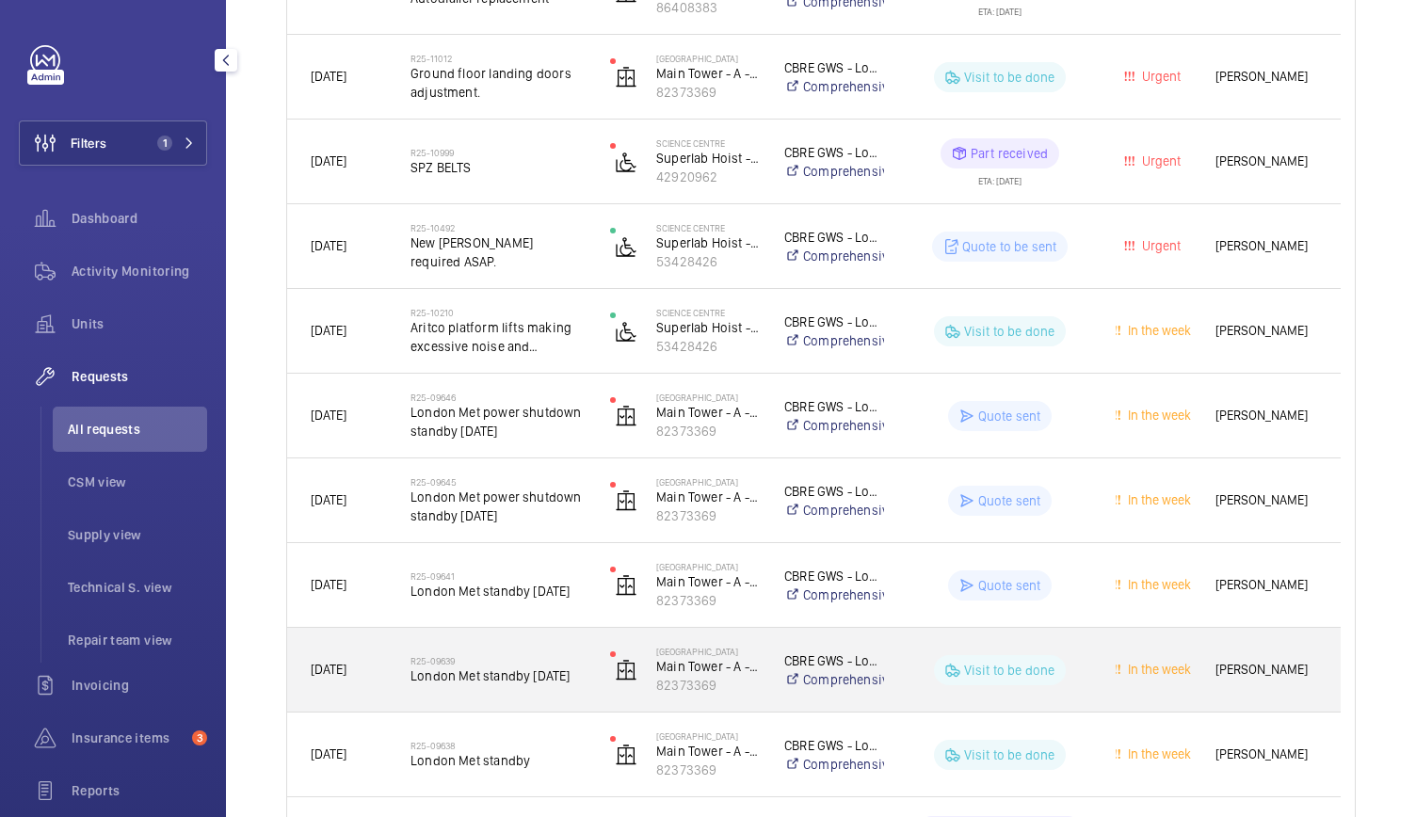
scroll to position [606, 0]
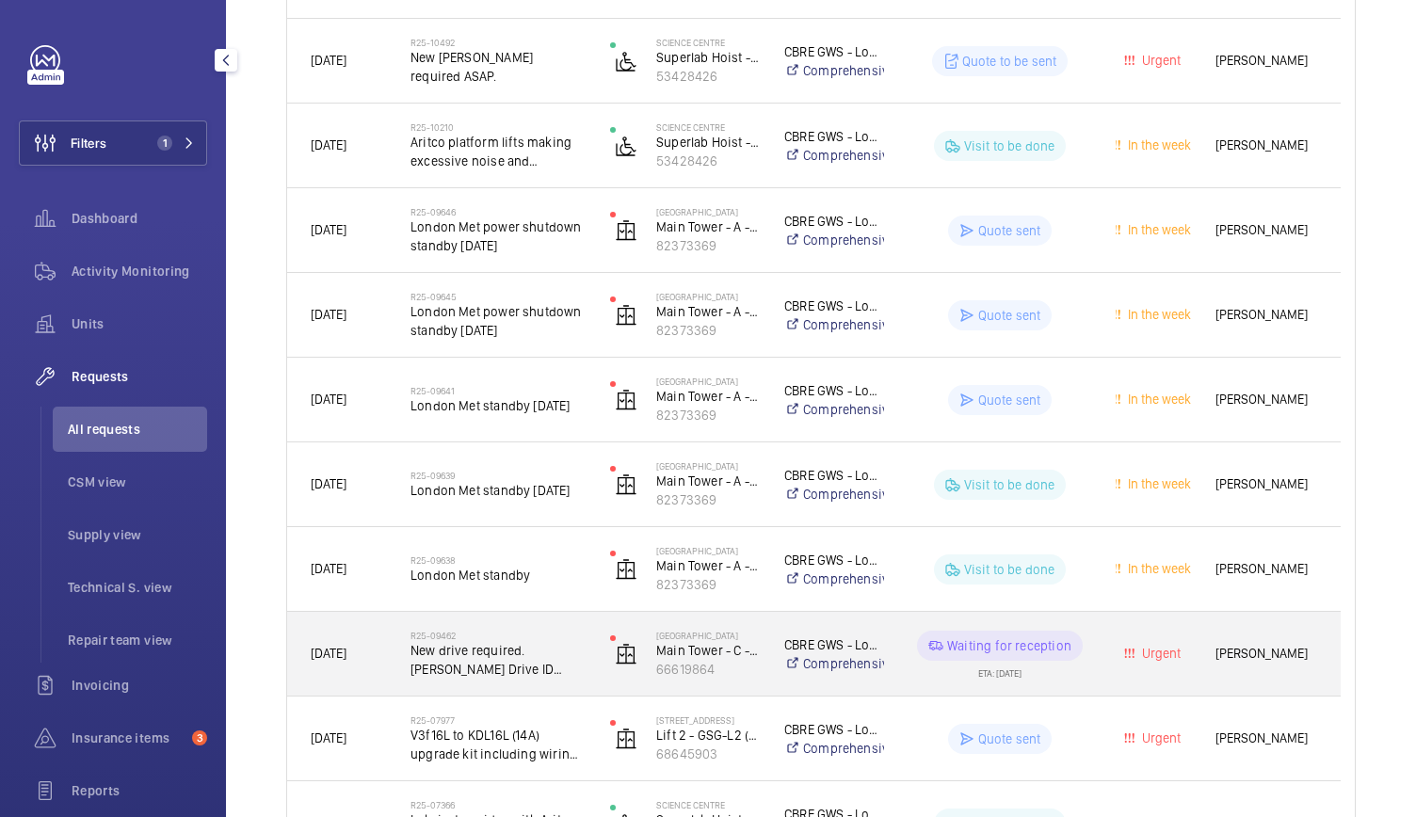
click at [544, 682] on div "R25-09462 New drive required. Schindler Drive ID 59410966" at bounding box center [487, 654] width 198 height 85
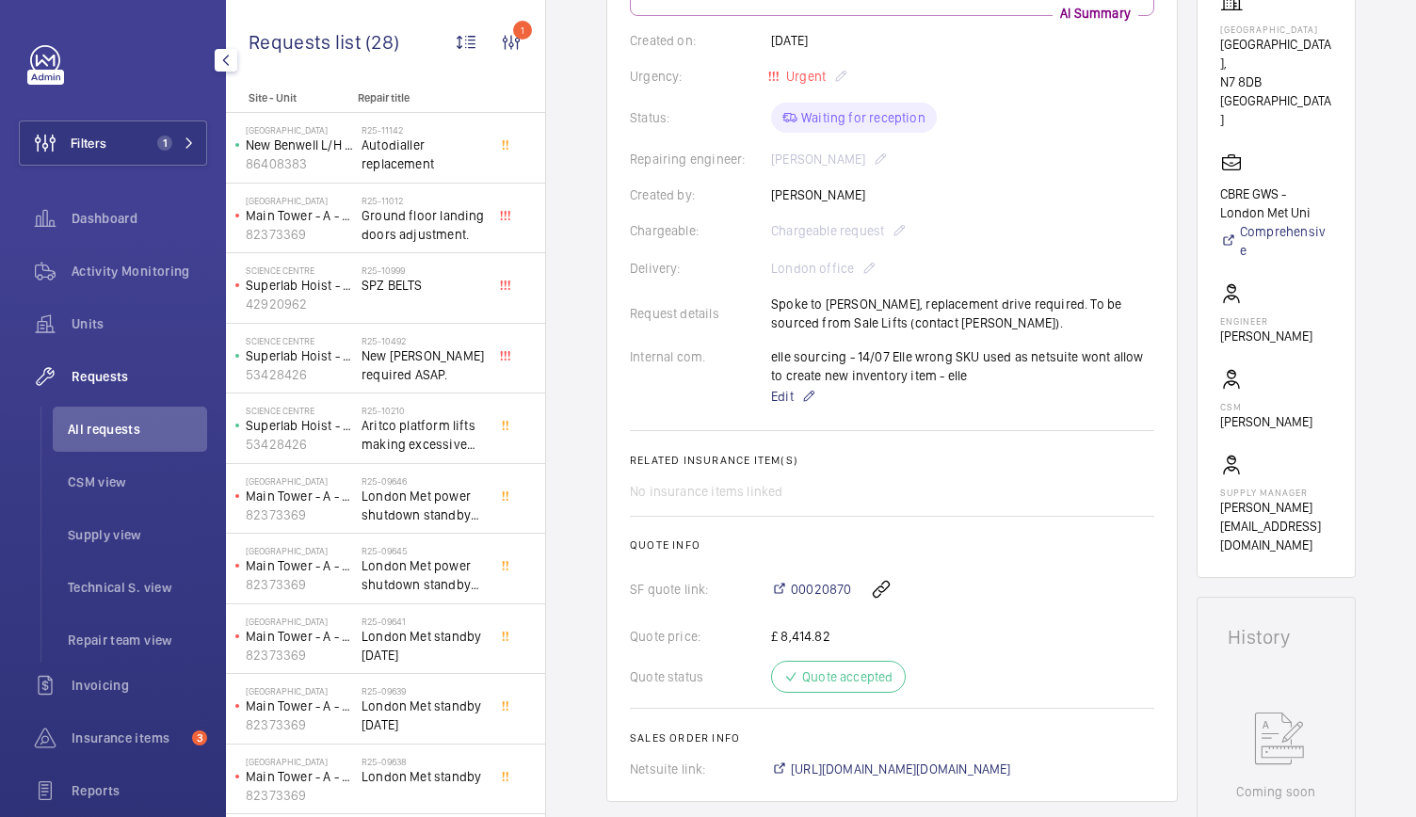
scroll to position [397, 0]
click at [823, 581] on span "00020870" at bounding box center [821, 590] width 60 height 19
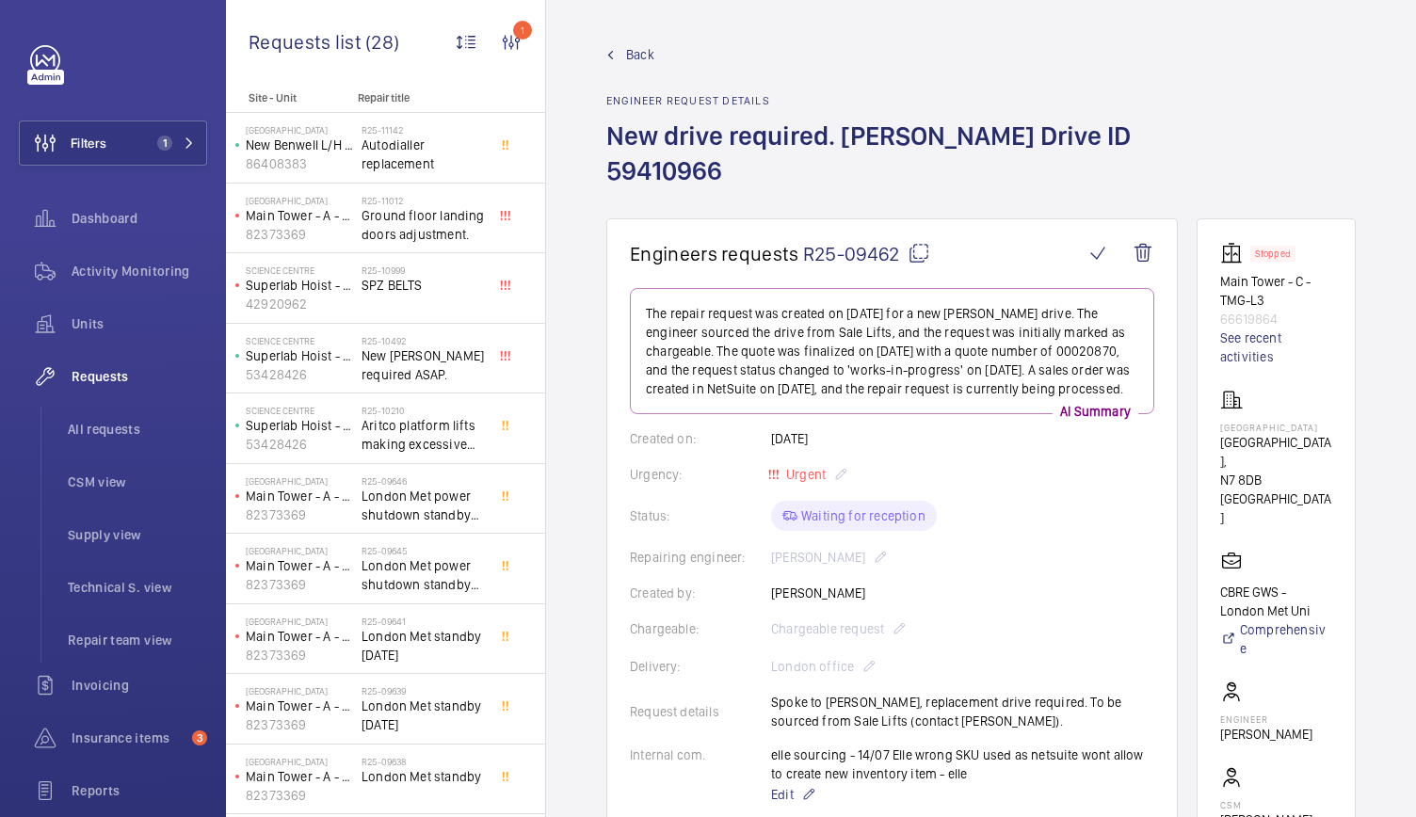
click at [1220, 86] on div "Back Engineer request details New drive required. Schindler Drive ID 59410966" at bounding box center [980, 131] width 749 height 173
click at [626, 48] on span "Back" at bounding box center [640, 54] width 28 height 19
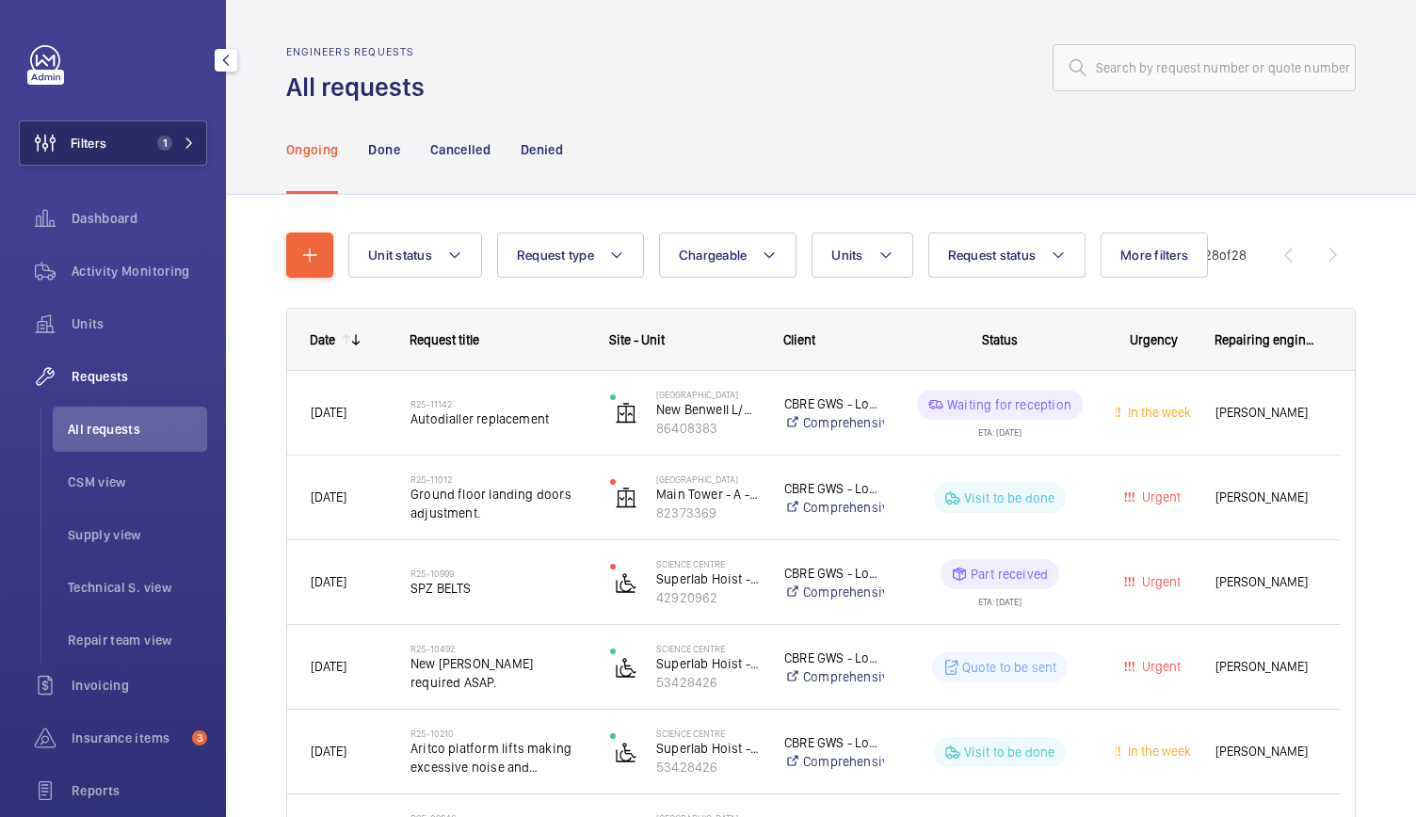
click at [196, 126] on button "Filters 1" at bounding box center [113, 142] width 188 height 45
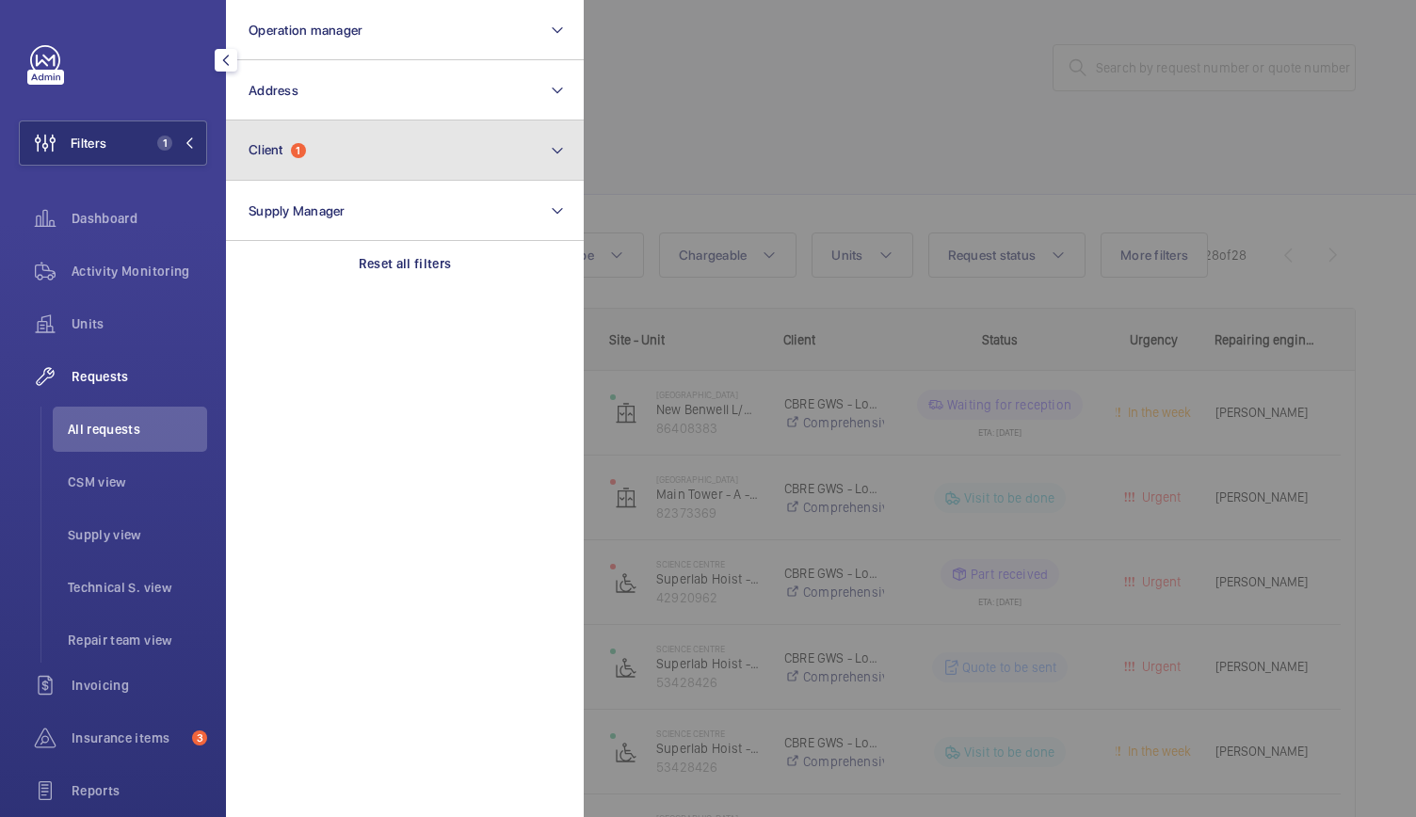
click at [262, 168] on button "Client 1" at bounding box center [405, 150] width 358 height 60
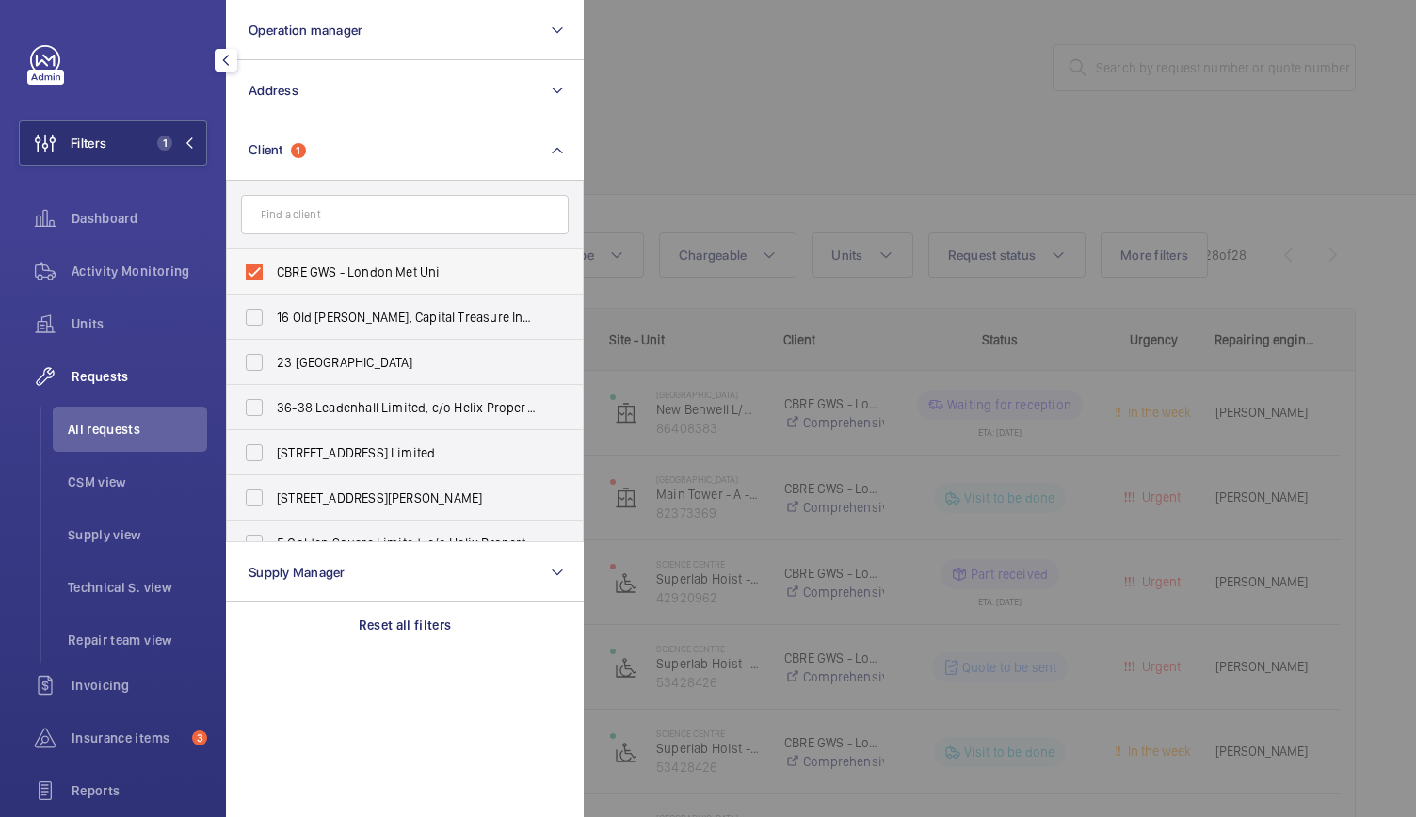
click at [254, 277] on label "CBRE GWS - London Met Uni" at bounding box center [391, 271] width 328 height 45
click at [254, 277] on input "CBRE GWS - London Met Uni" at bounding box center [254, 272] width 38 height 38
checkbox input "false"
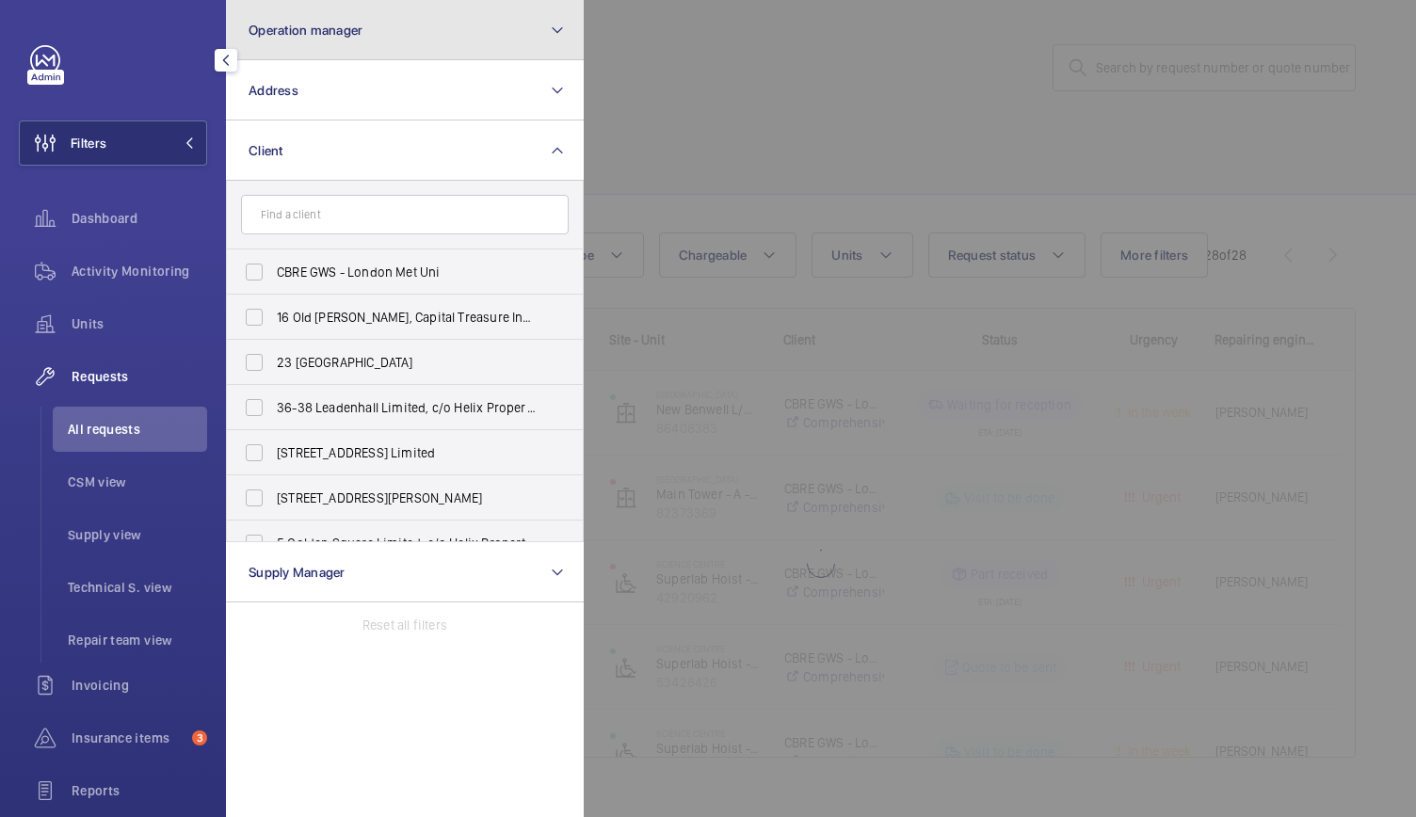
click at [344, 40] on button "Operation manager" at bounding box center [405, 30] width 358 height 60
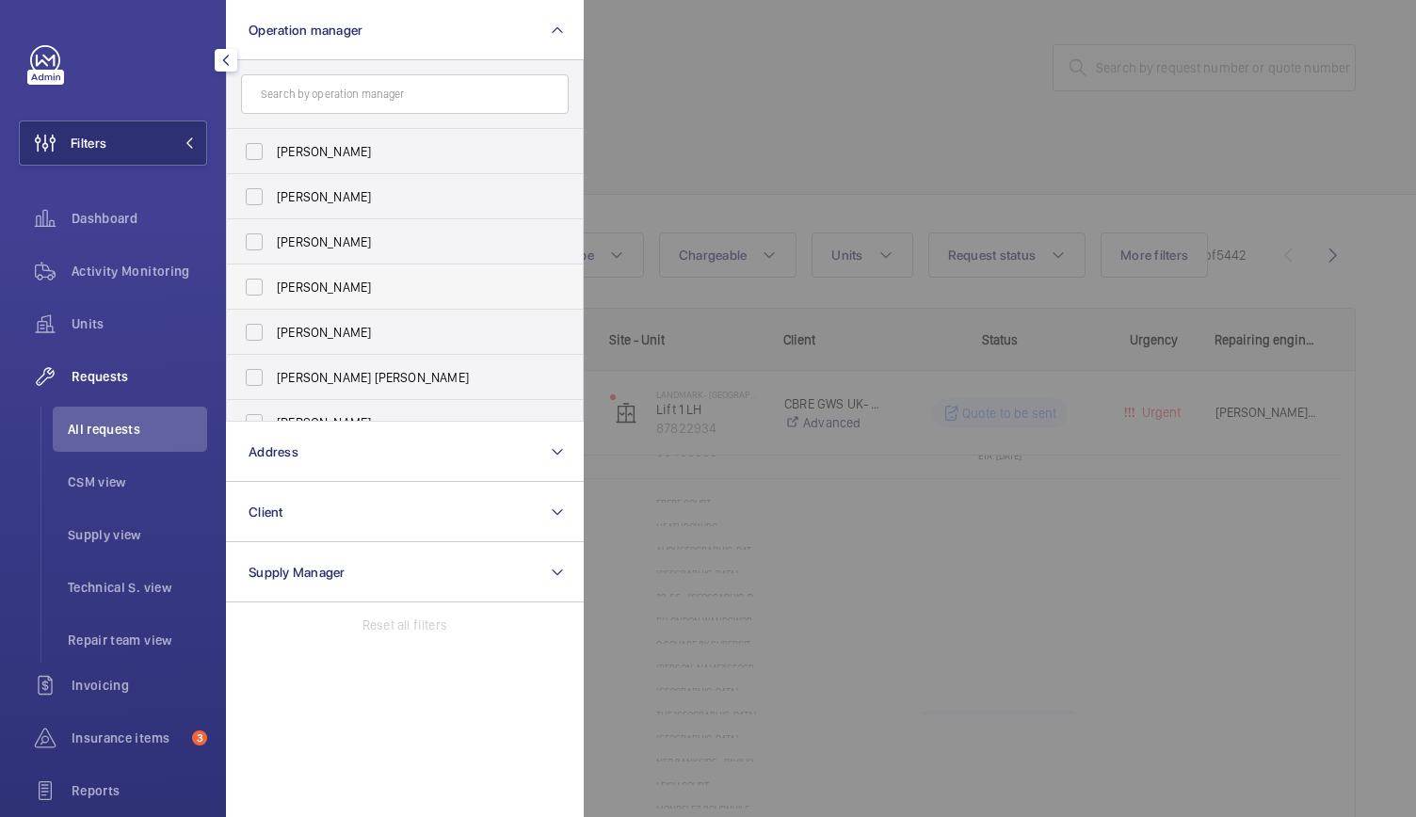
scroll to position [115, 0]
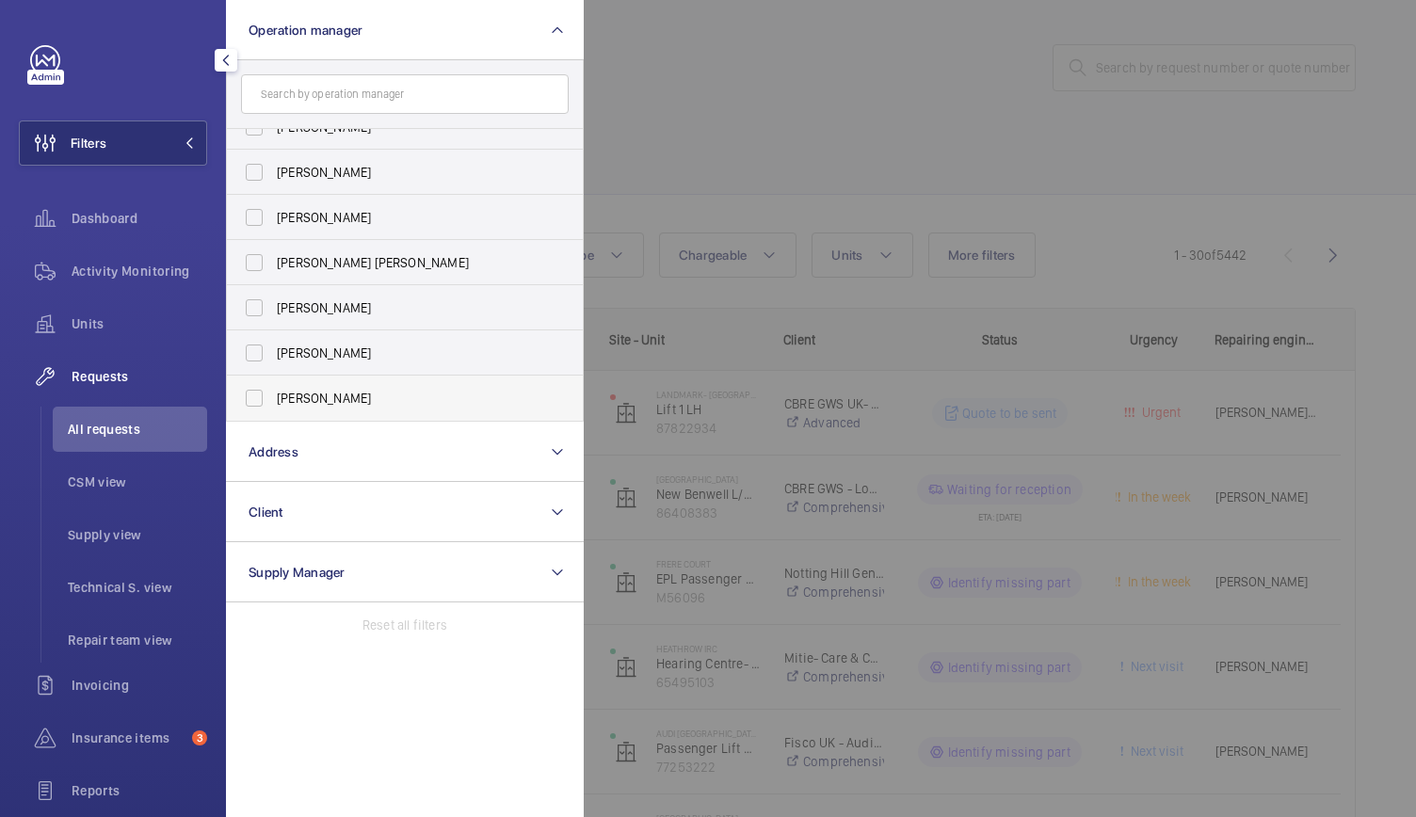
click at [260, 394] on label "[PERSON_NAME]" at bounding box center [391, 398] width 328 height 45
click at [260, 394] on input "[PERSON_NAME]" at bounding box center [254, 398] width 38 height 38
checkbox input "true"
click at [691, 163] on div at bounding box center [1292, 408] width 1416 height 817
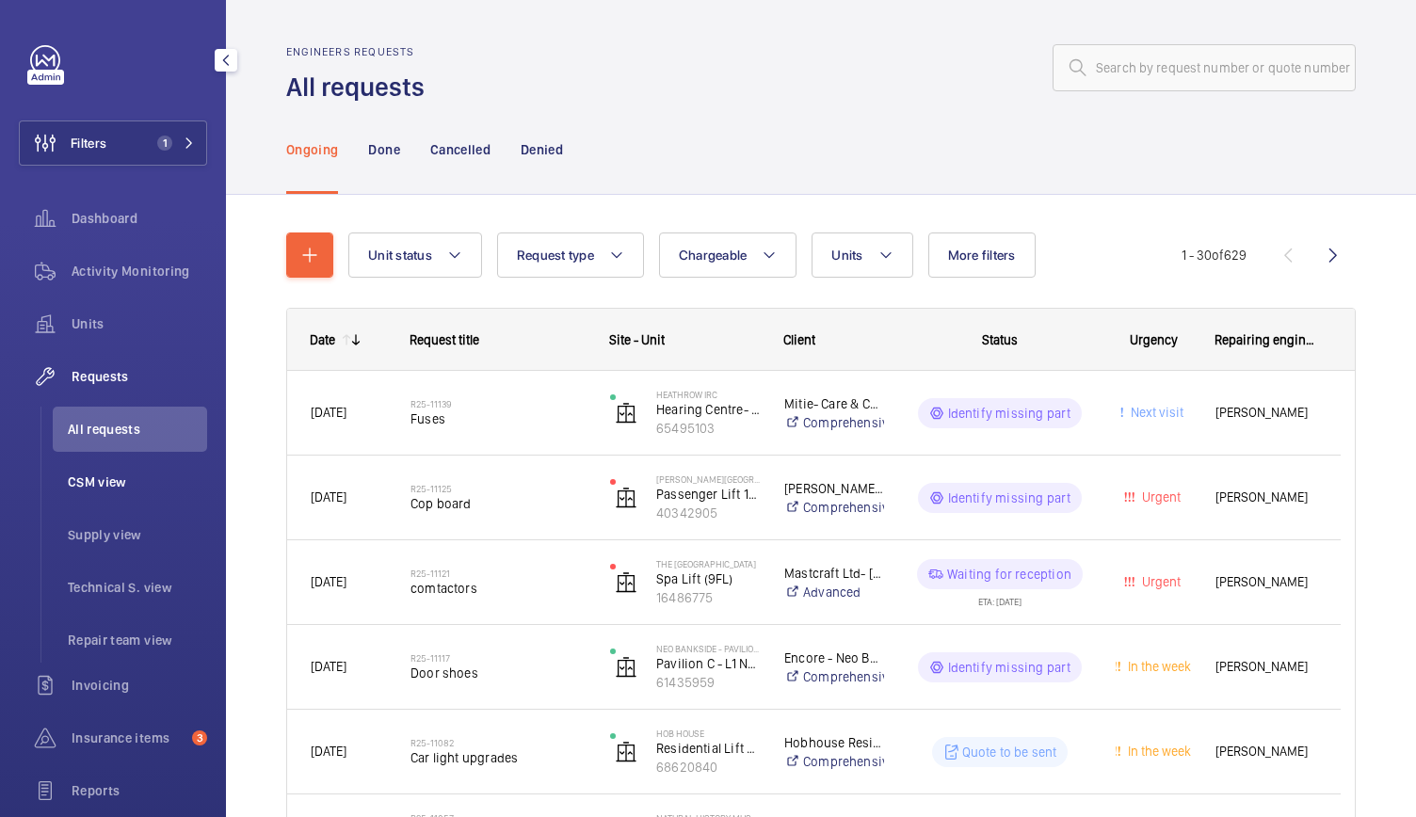
click at [108, 490] on span "CSM view" at bounding box center [137, 482] width 139 height 19
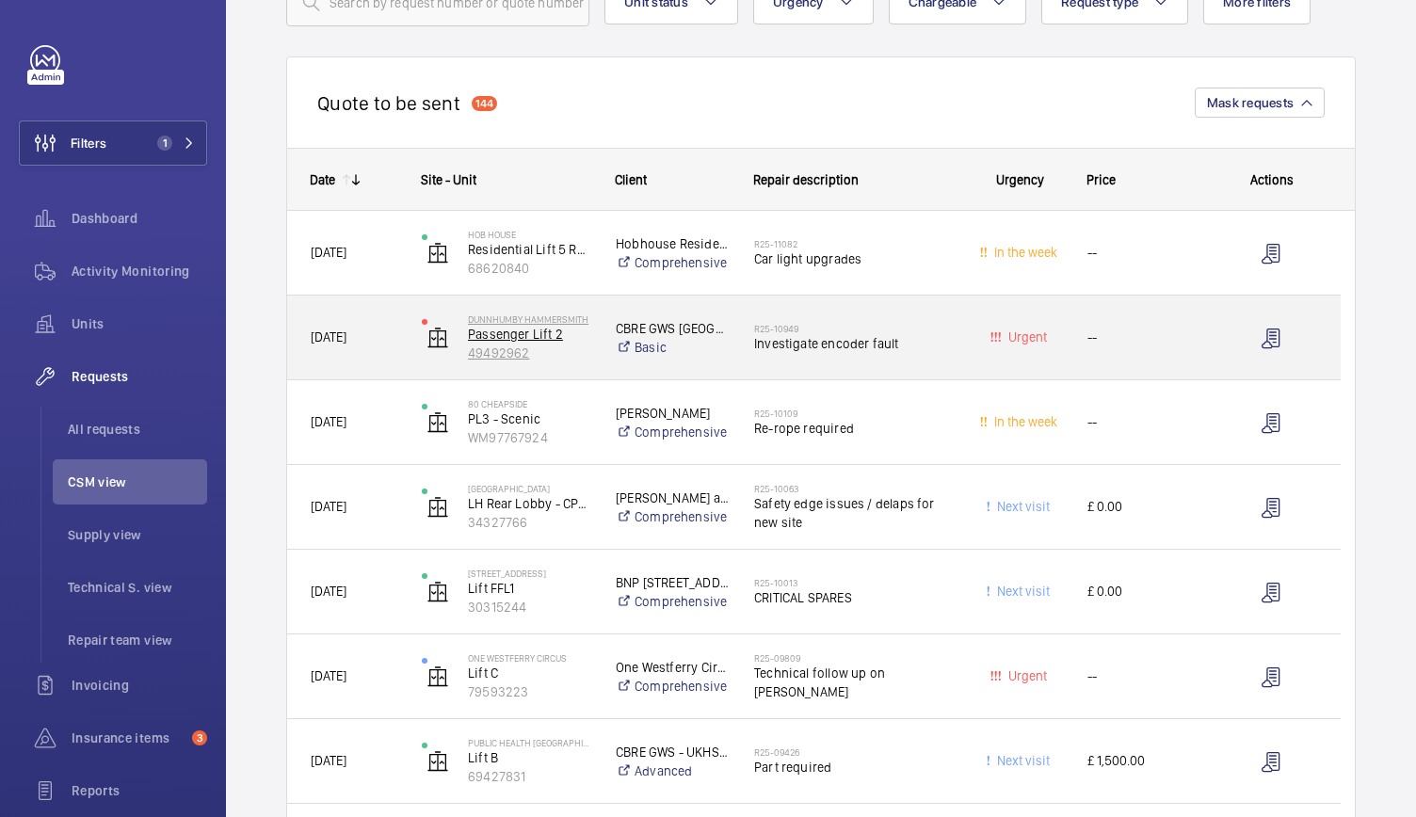
scroll to position [166, 0]
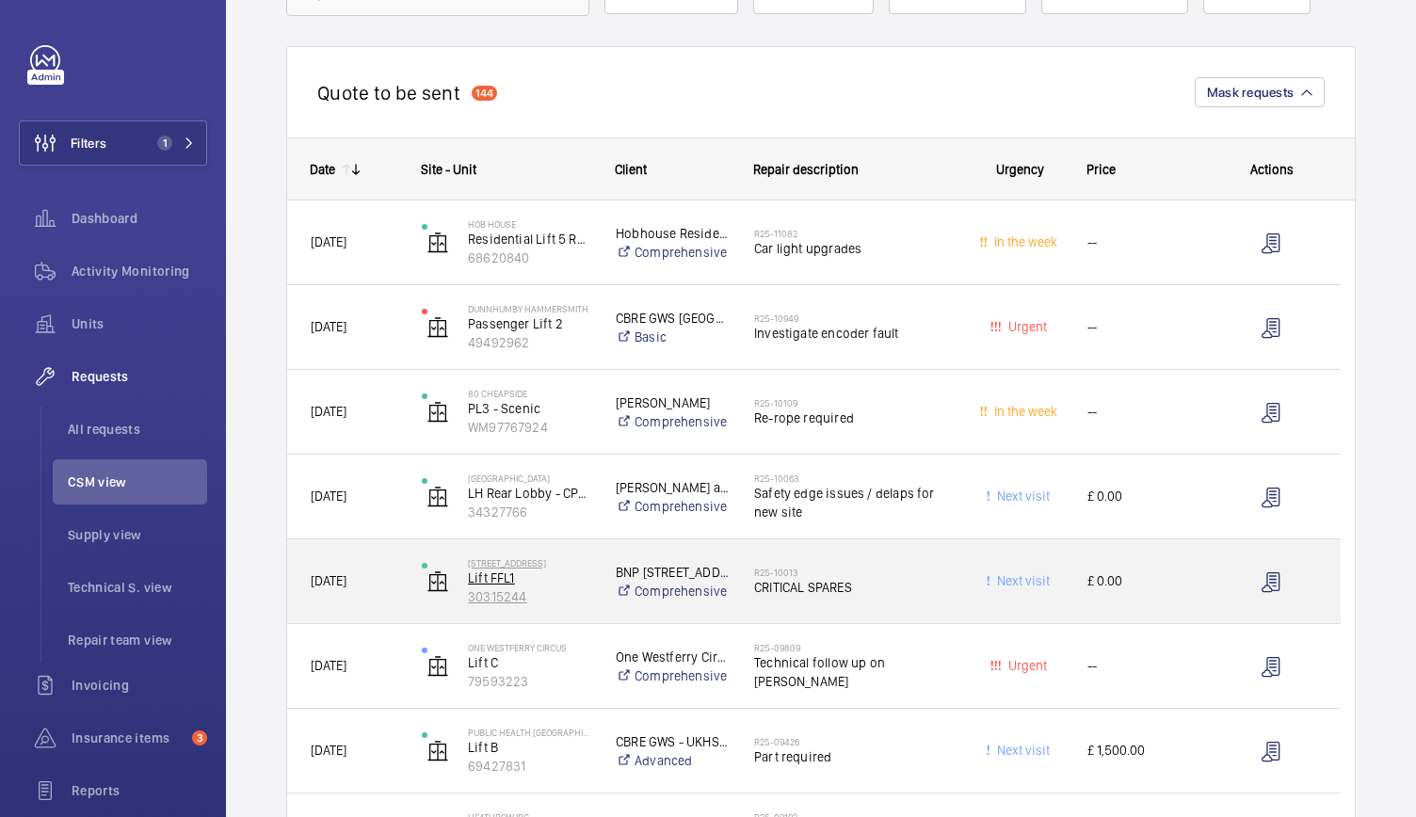
click at [578, 585] on p "Lift FFL1" at bounding box center [529, 578] width 123 height 19
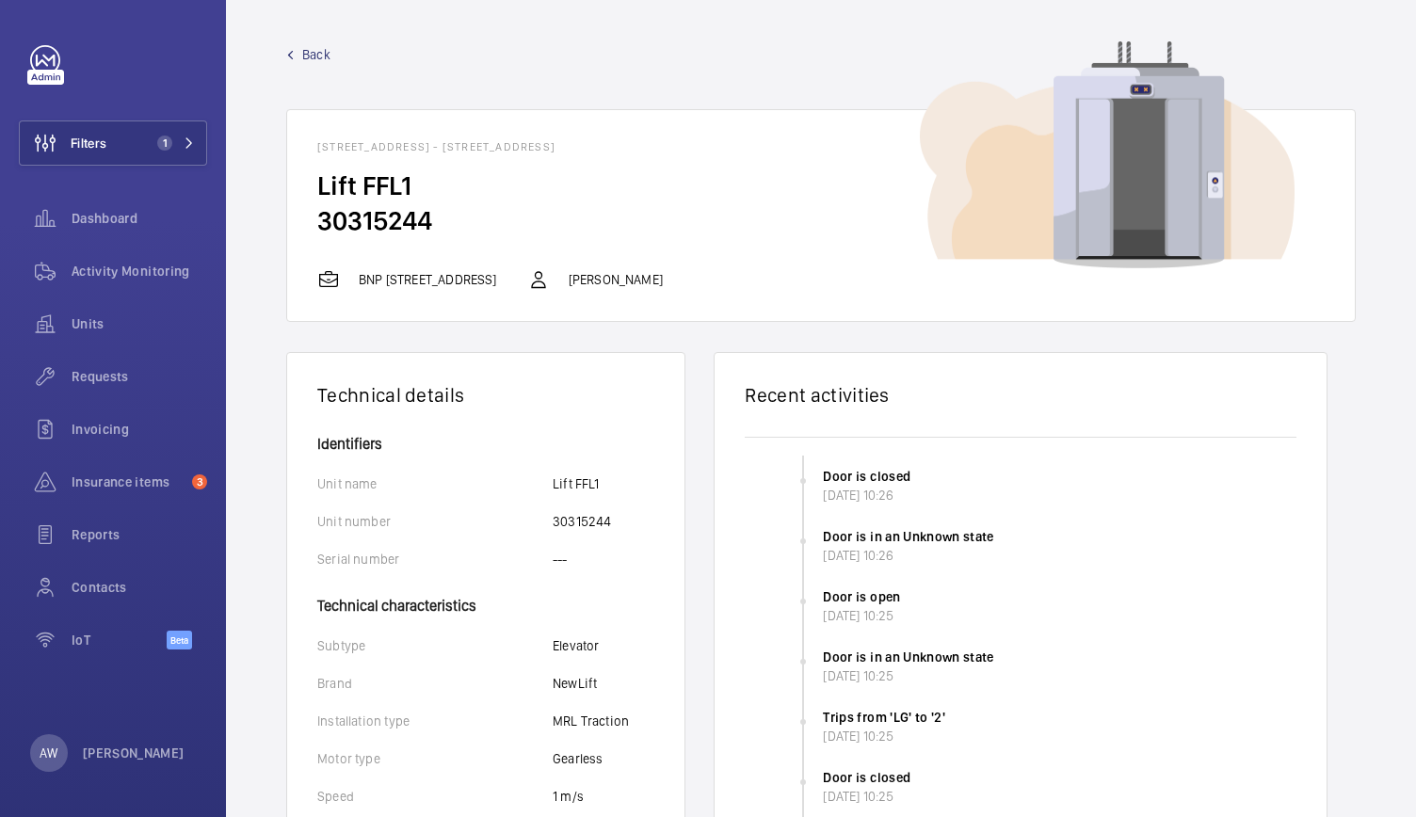
click at [313, 58] on span "Back" at bounding box center [316, 54] width 28 height 19
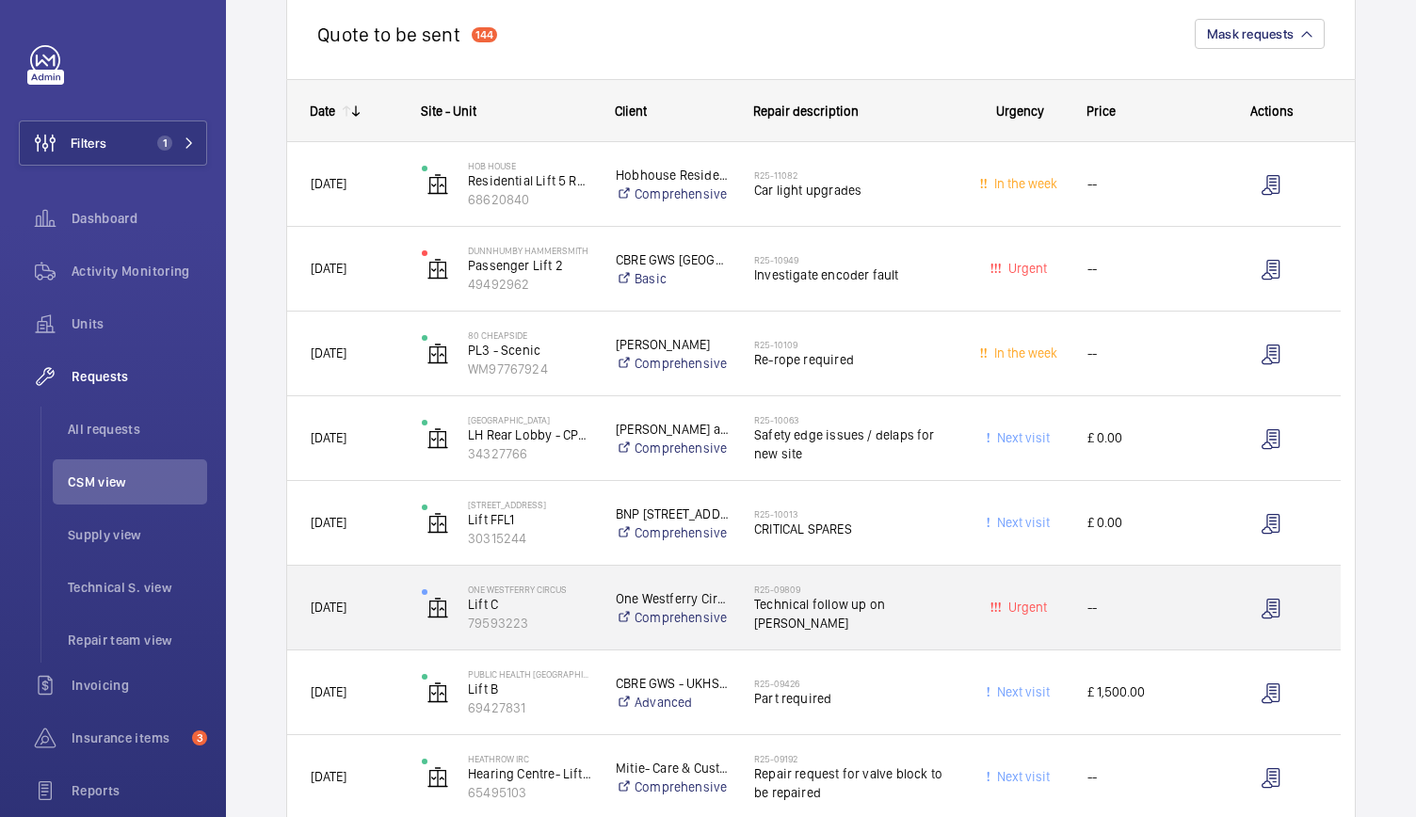
scroll to position [265, 0]
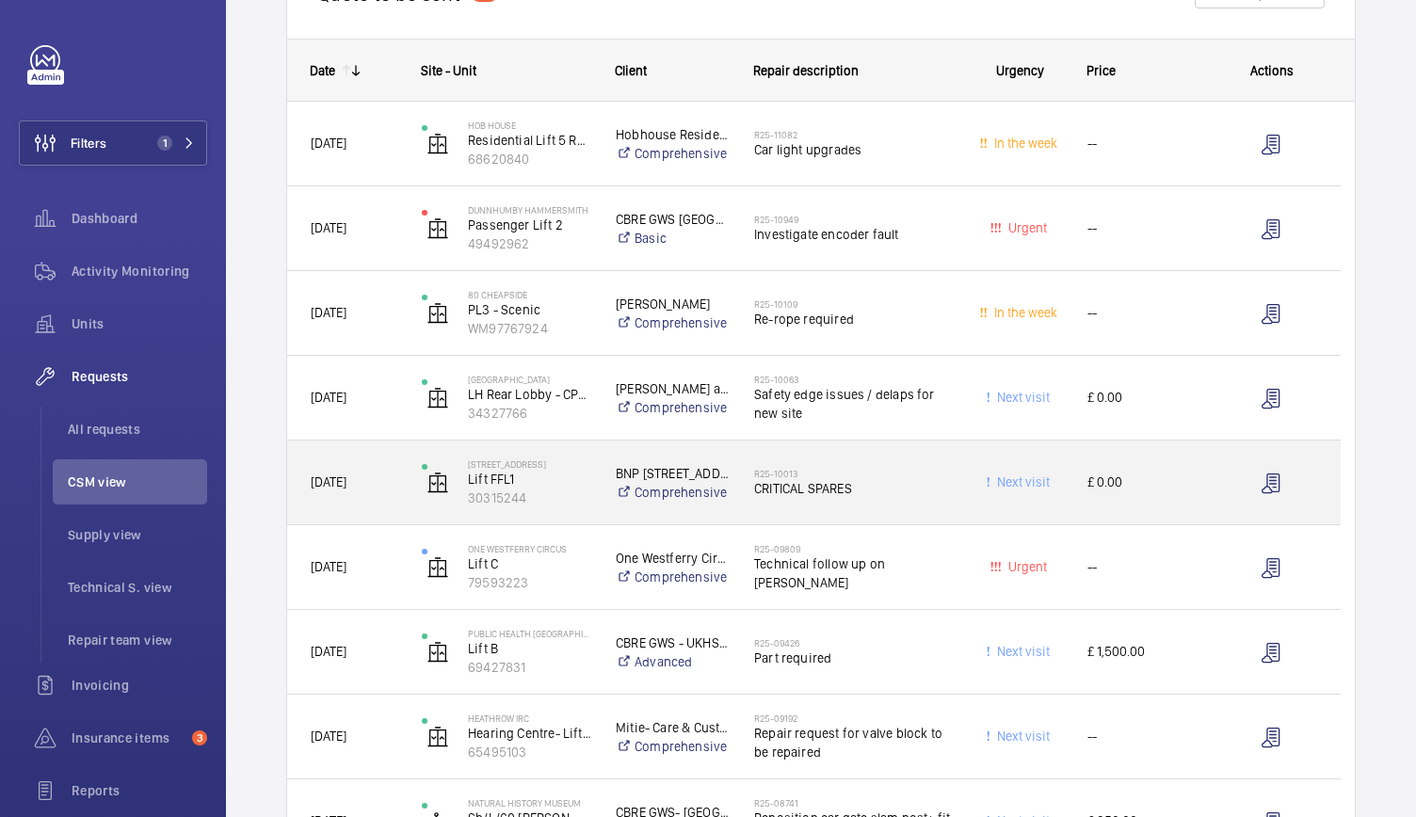
click at [579, 506] on div "160 Queen Victoria Street Lift FFL1 30315244" at bounding box center [495, 482] width 192 height 77
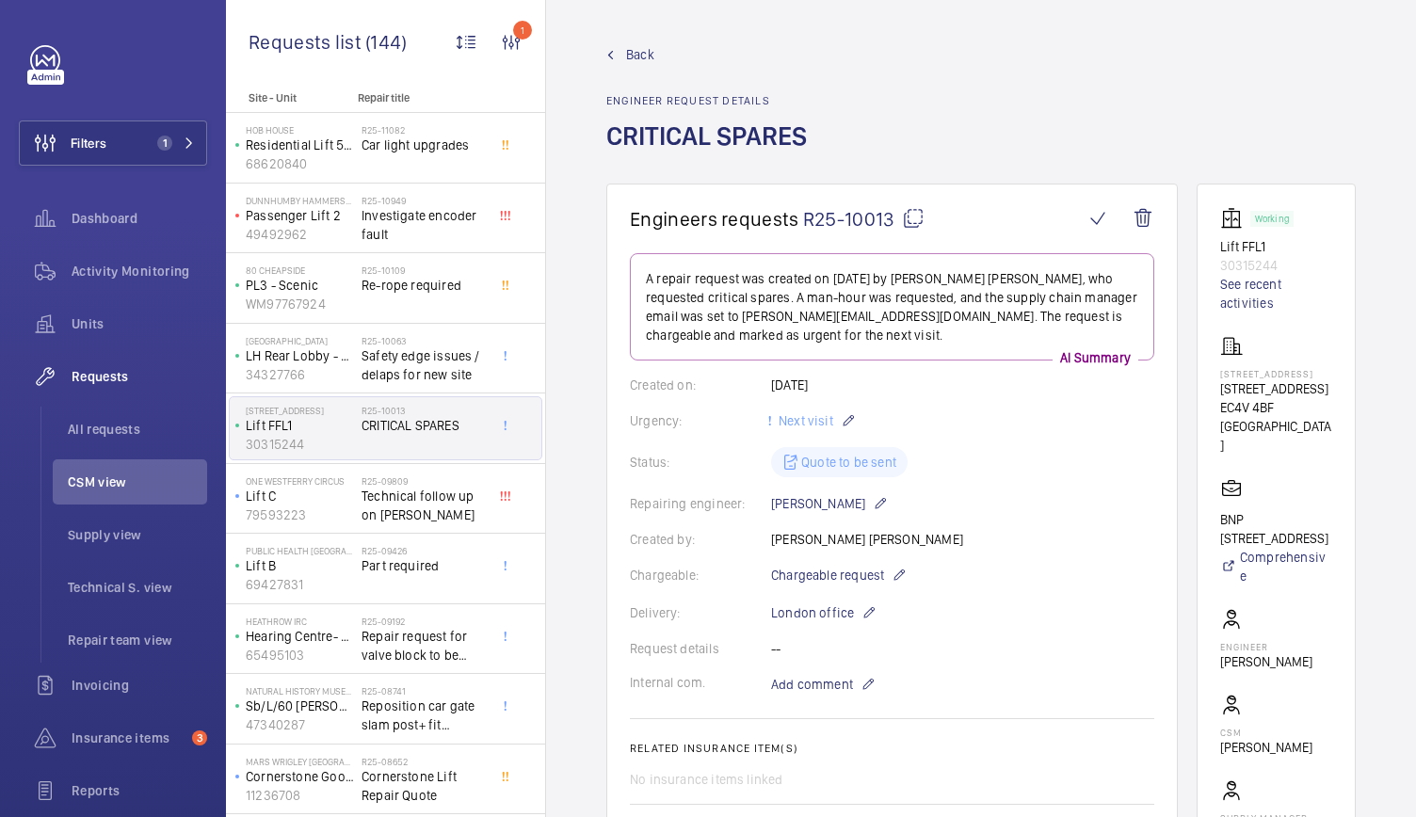
click at [627, 45] on span "Back" at bounding box center [640, 54] width 28 height 19
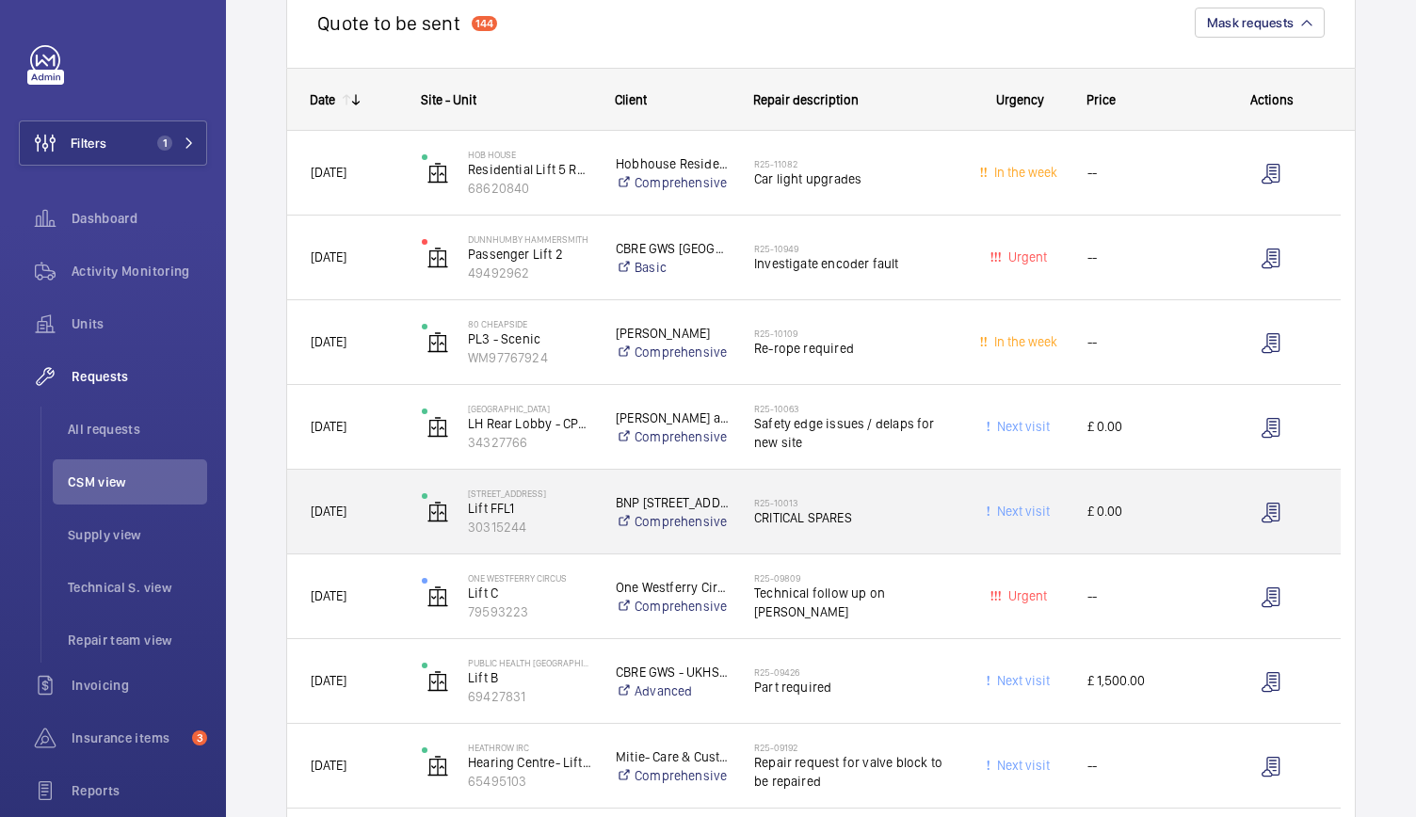
scroll to position [236, 0]
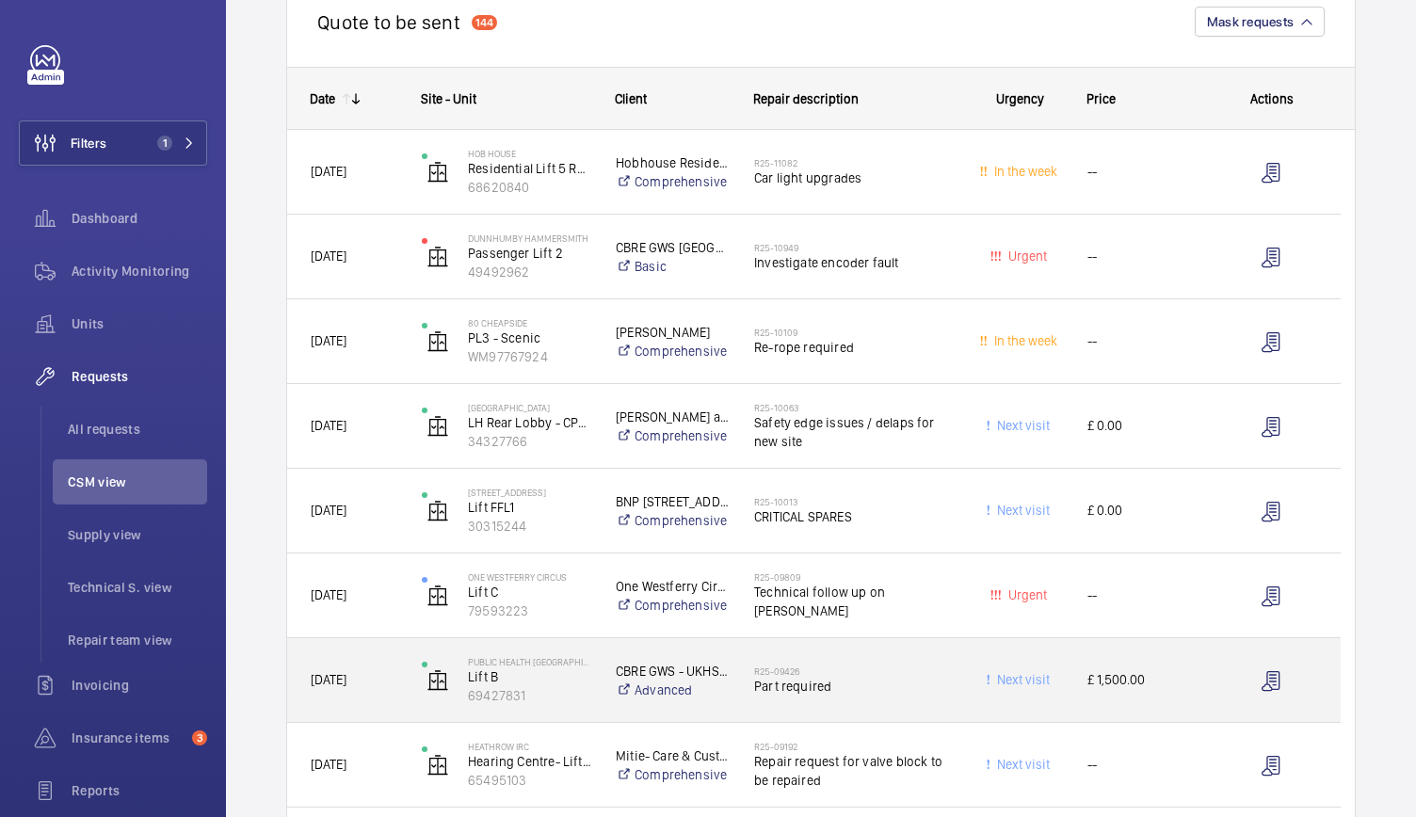
click at [594, 700] on div "CBRE GWS - UKHSA (Public Health England) Colindale Advanced" at bounding box center [661, 680] width 137 height 75
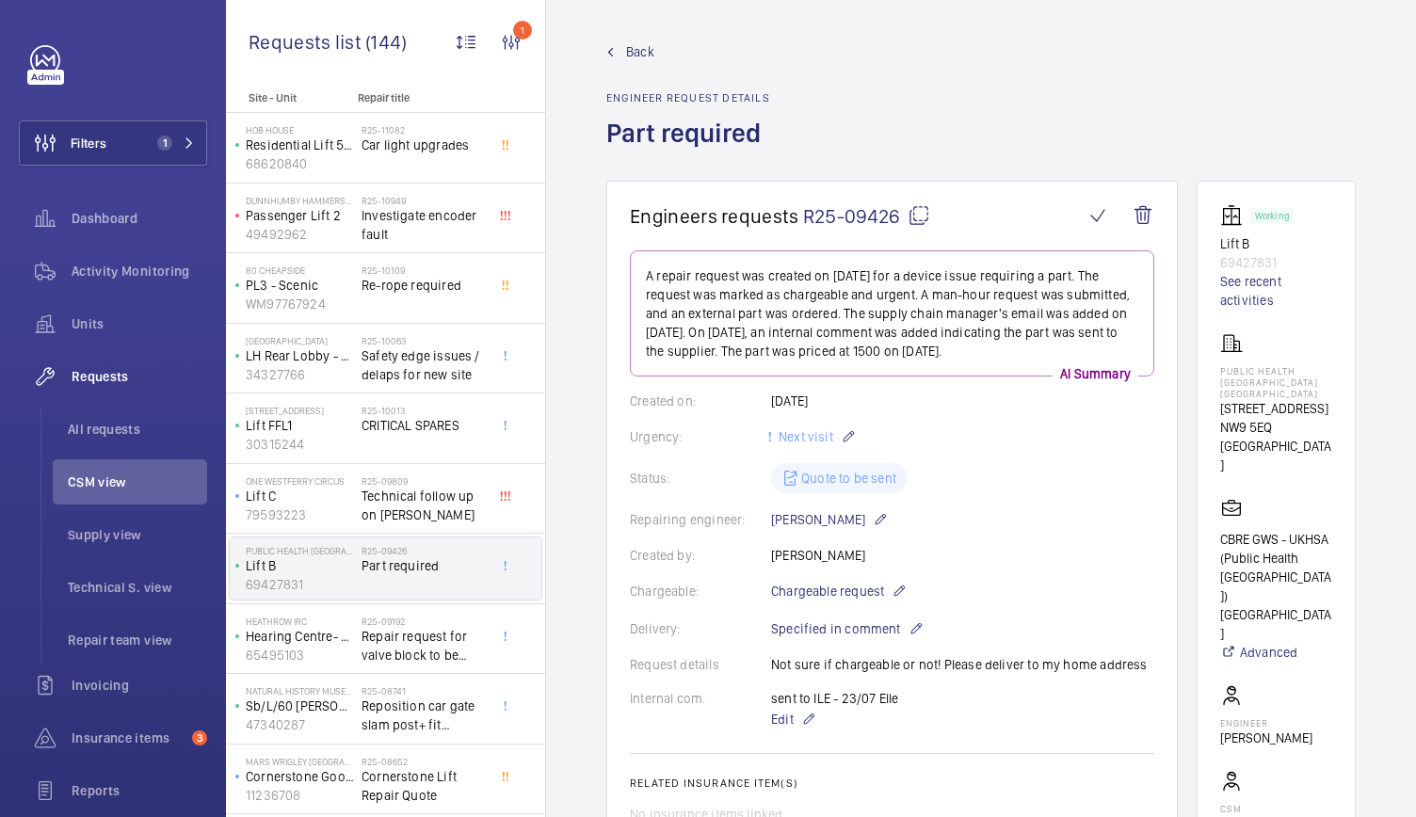
scroll to position [2, 0]
click at [645, 40] on wm-front-admin-header "Back Engineer request details Part required" at bounding box center [981, 90] width 870 height 184
click at [635, 58] on span "Back" at bounding box center [640, 52] width 28 height 19
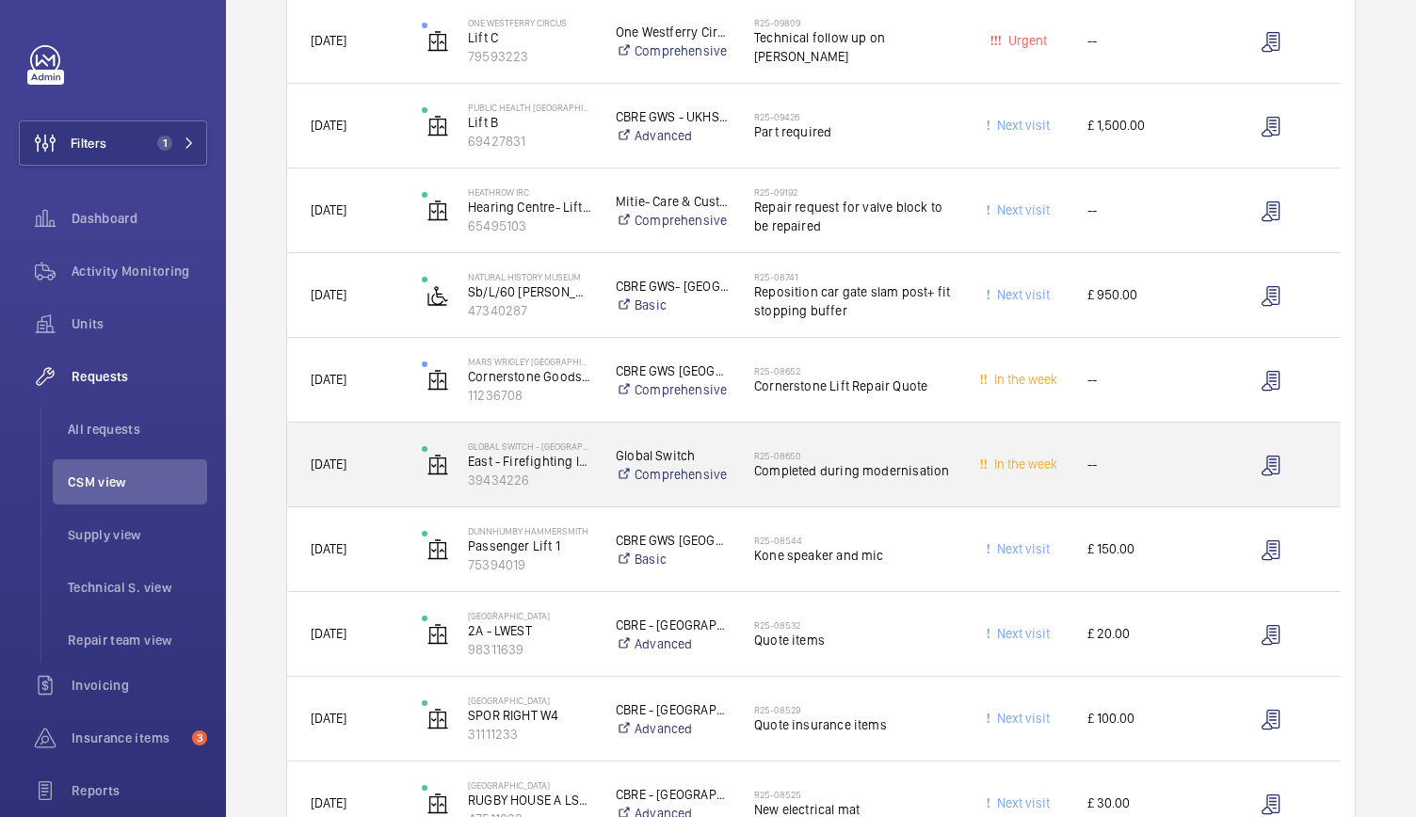
scroll to position [792, 0]
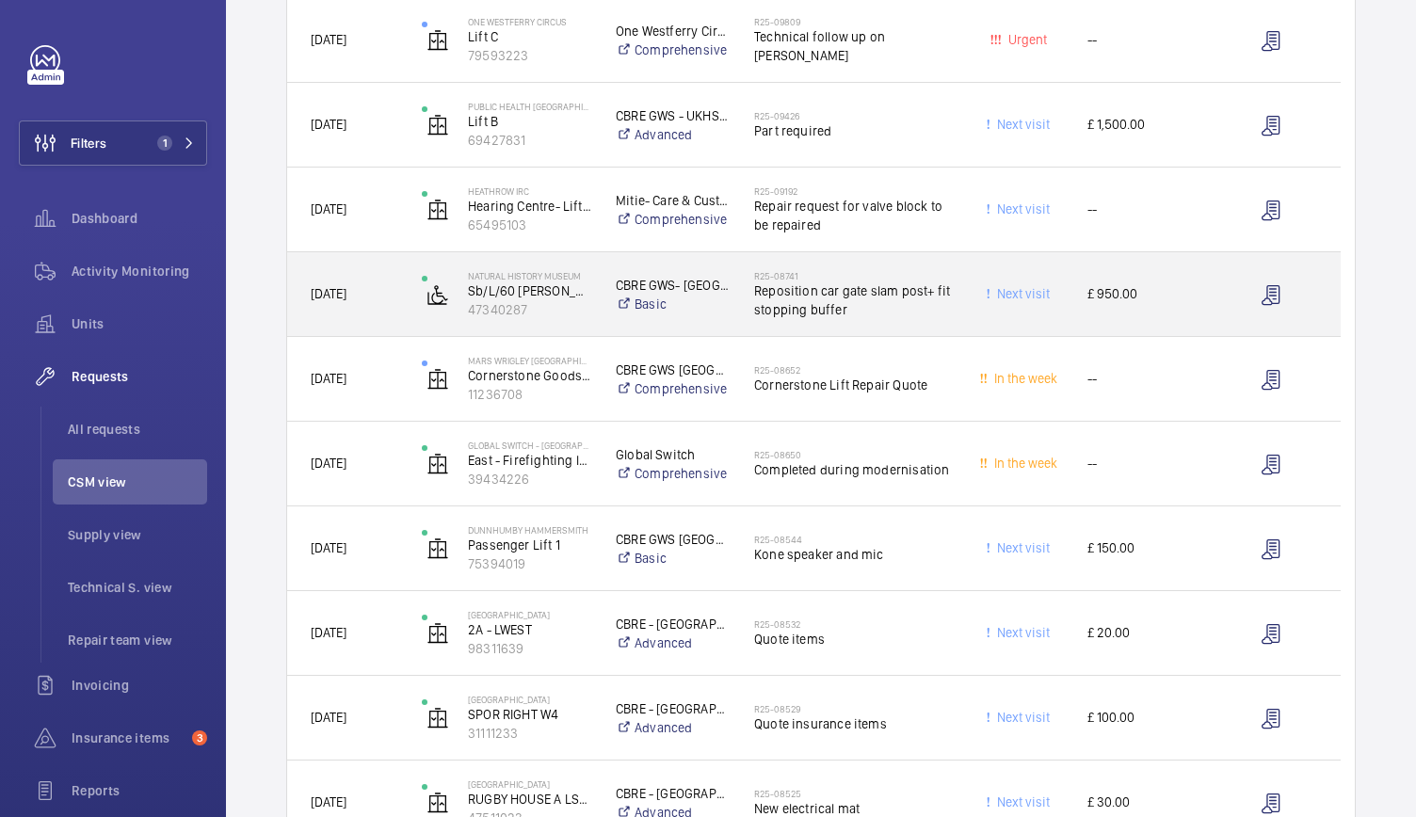
click at [588, 334] on div "Natural History Museum Sb/L/60 Flett Theatre Landing Wheel Chair 47340287" at bounding box center [495, 294] width 194 height 84
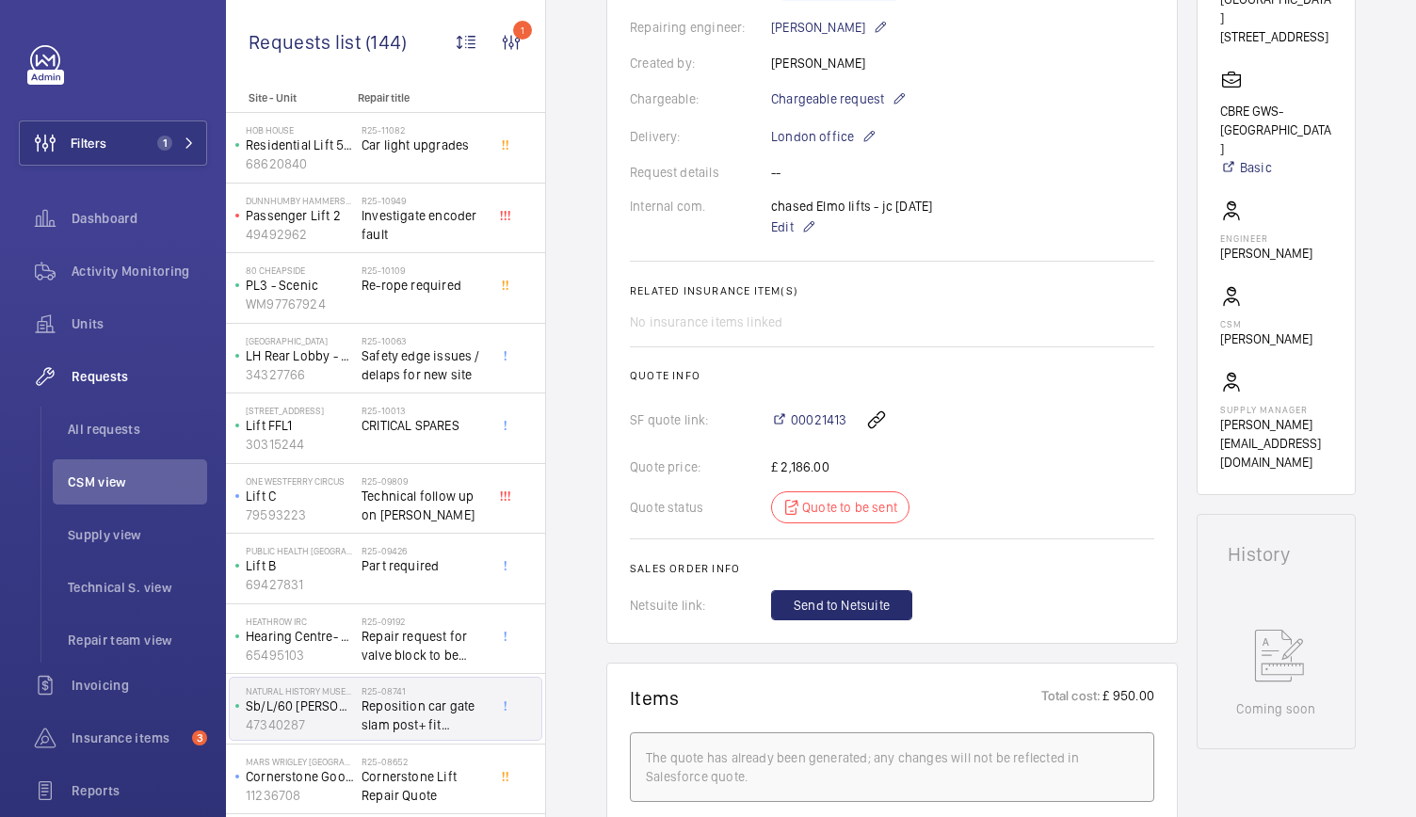
scroll to position [477, 0]
click at [819, 419] on span "00021413" at bounding box center [819, 419] width 56 height 19
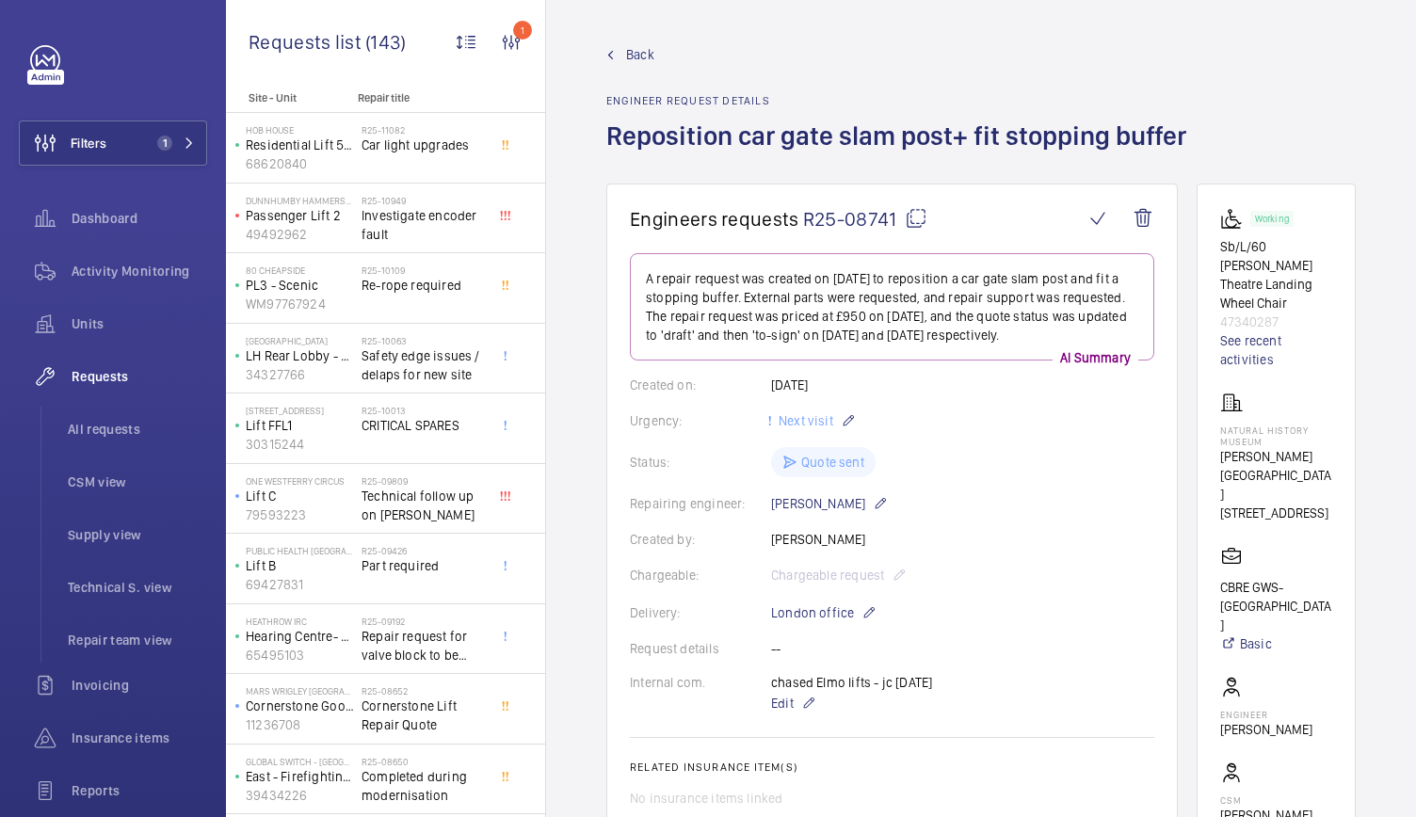
click at [616, 50] on link "Back" at bounding box center [901, 54] width 591 height 19
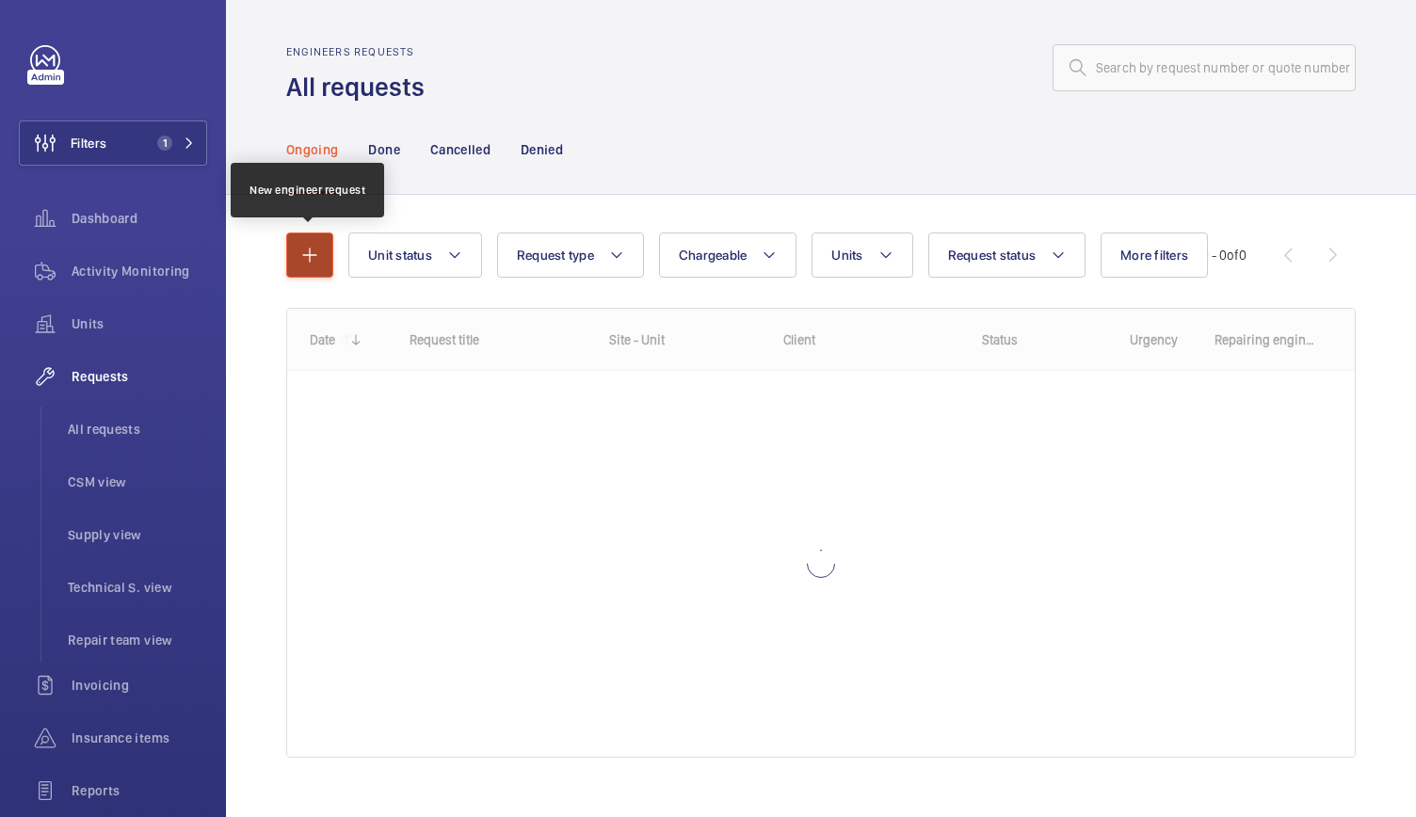
click at [301, 247] on mat-icon "button" at bounding box center [309, 255] width 23 height 23
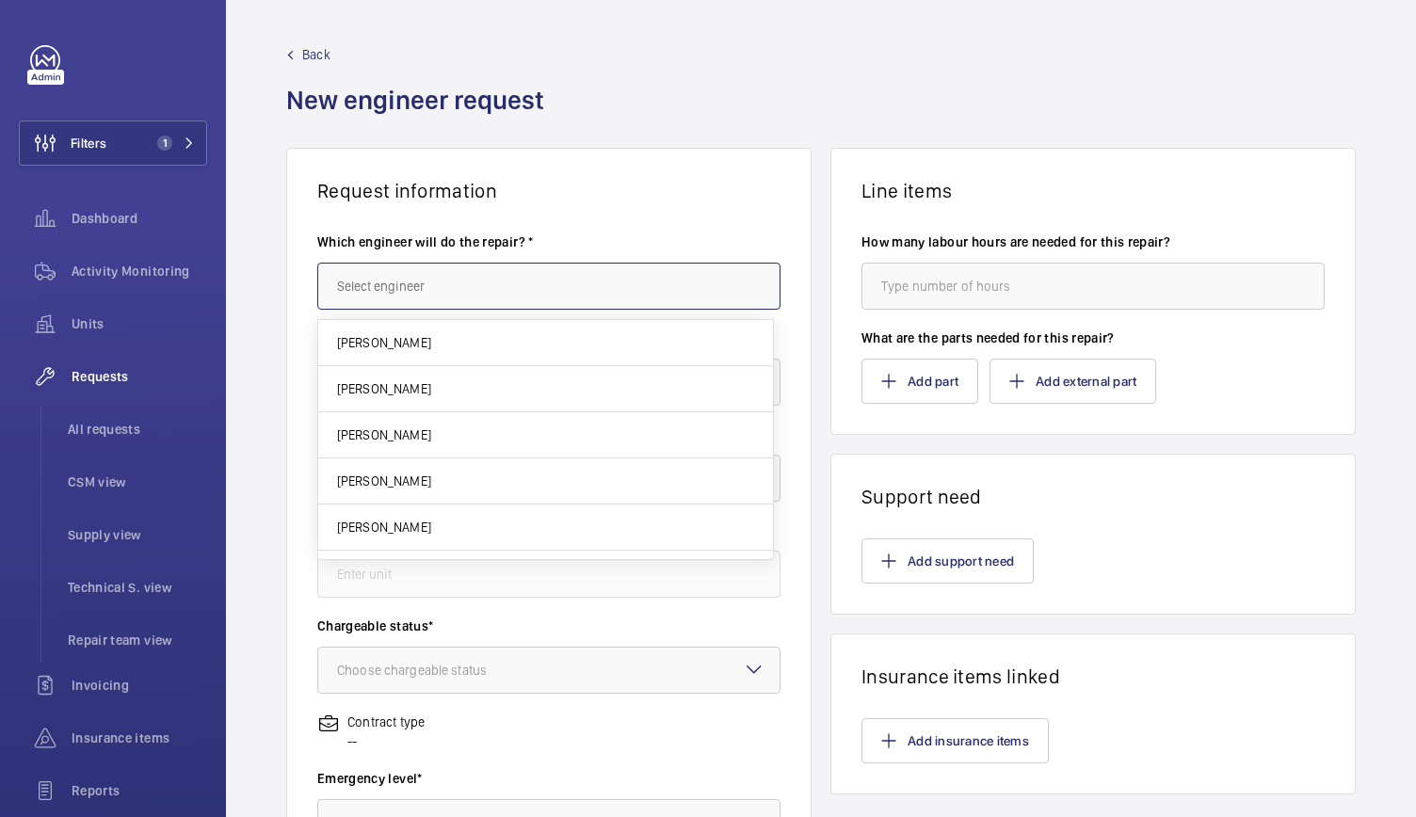
click at [407, 289] on input "text" at bounding box center [548, 286] width 463 height 47
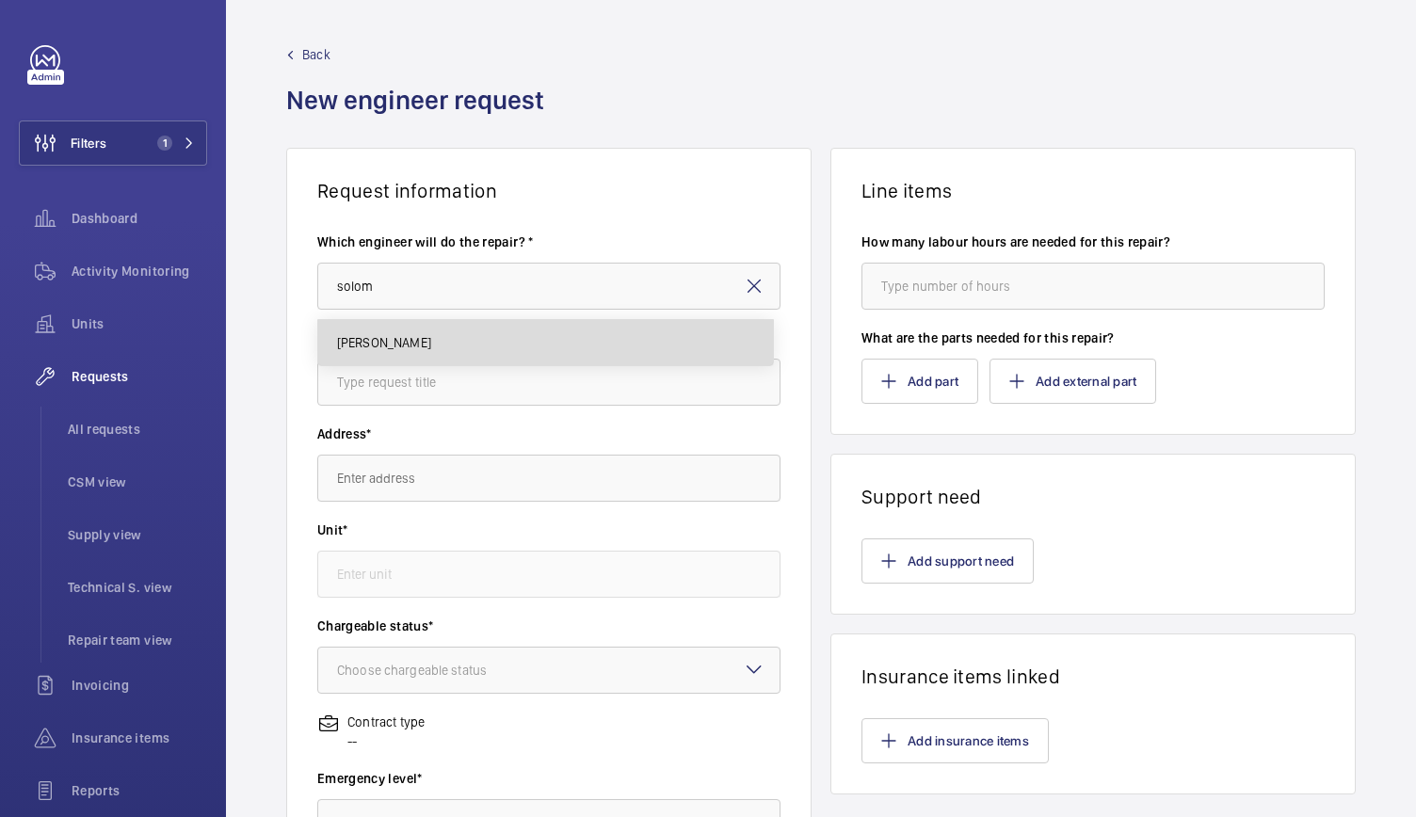
click at [394, 327] on mat-option "Solomon Francis" at bounding box center [545, 342] width 455 height 45
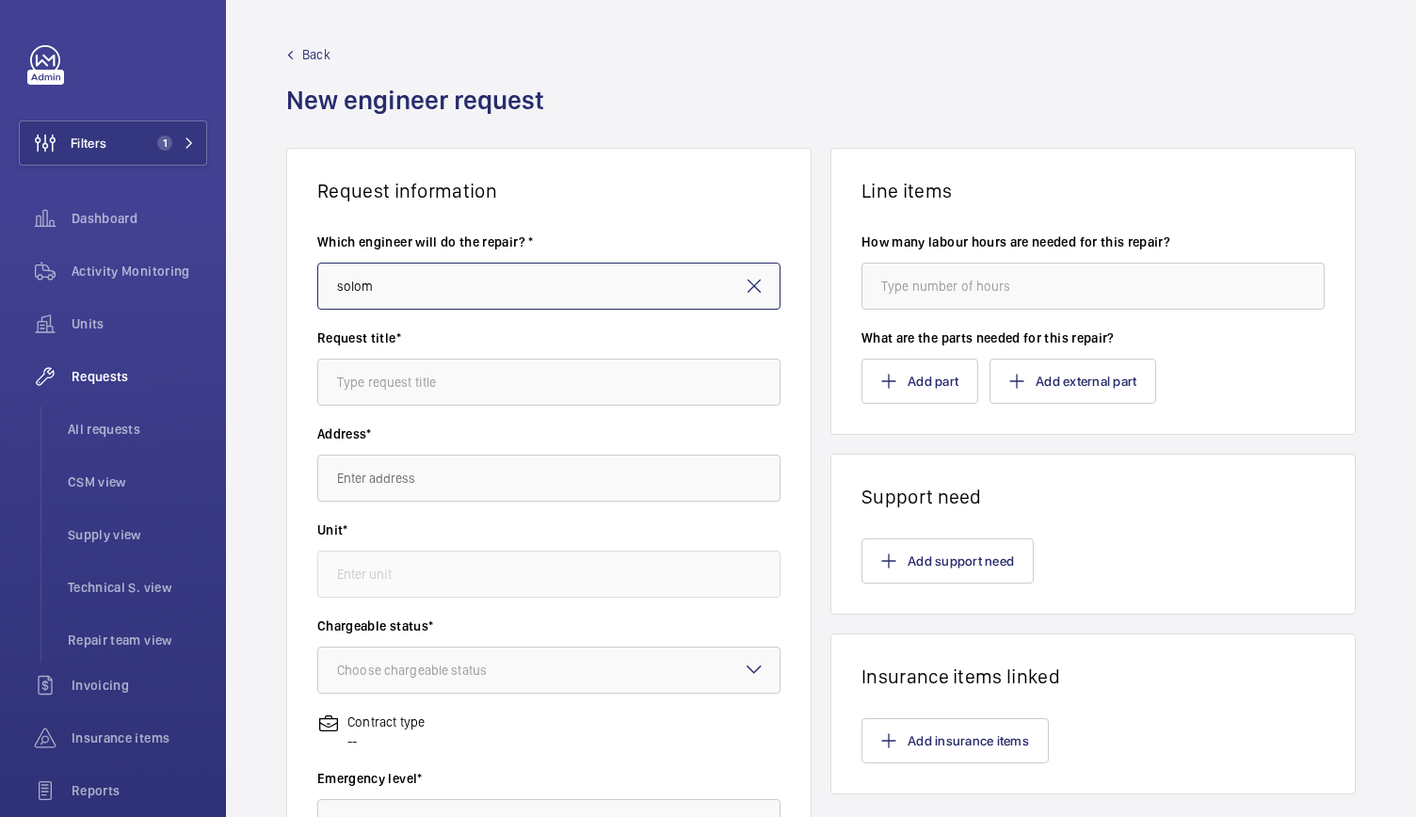
type input "Solomon Francis"
click at [380, 379] on input "text" at bounding box center [548, 382] width 463 height 47
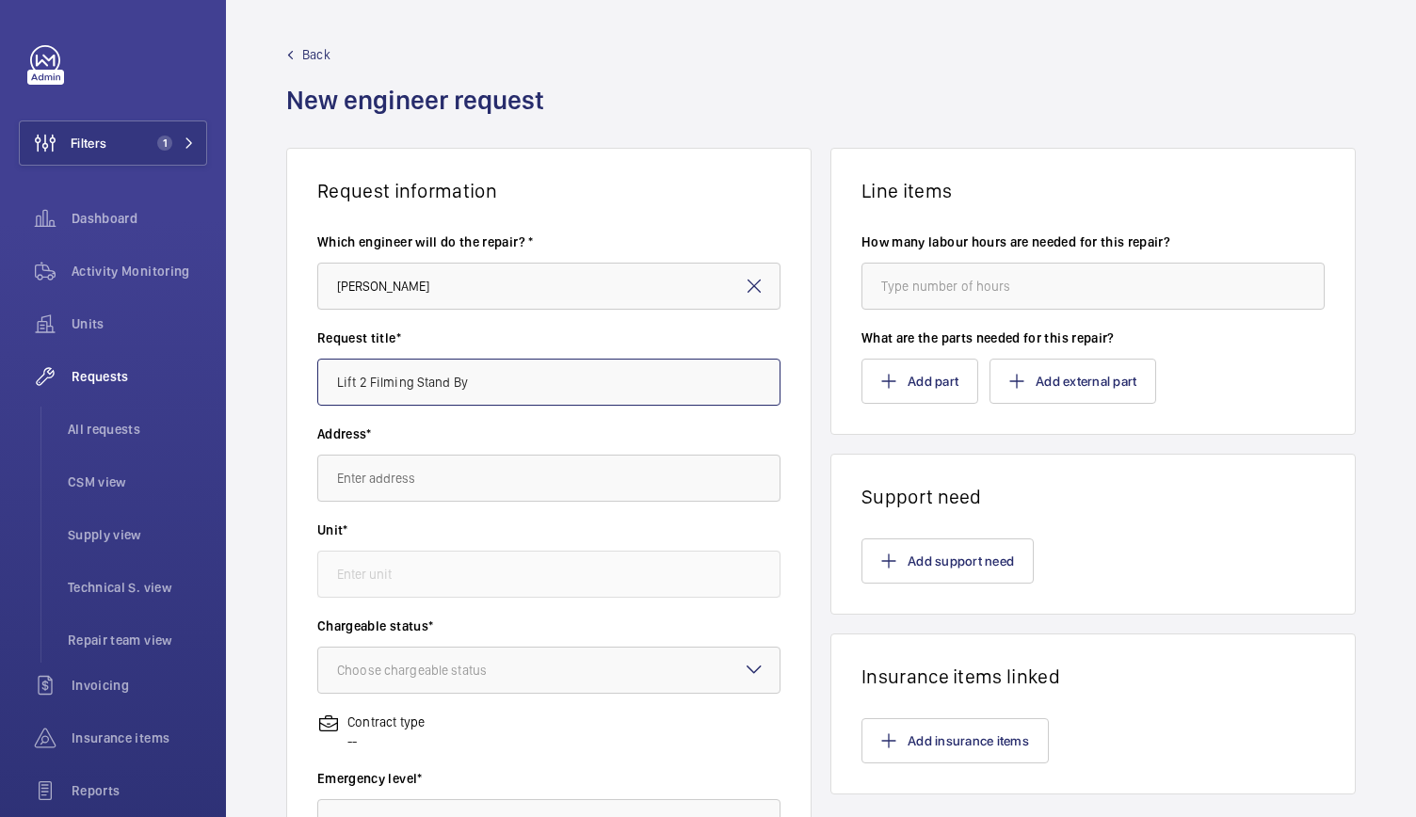
type input "Lift 2 Filming Stand By"
click at [348, 481] on input "text" at bounding box center [548, 478] width 463 height 47
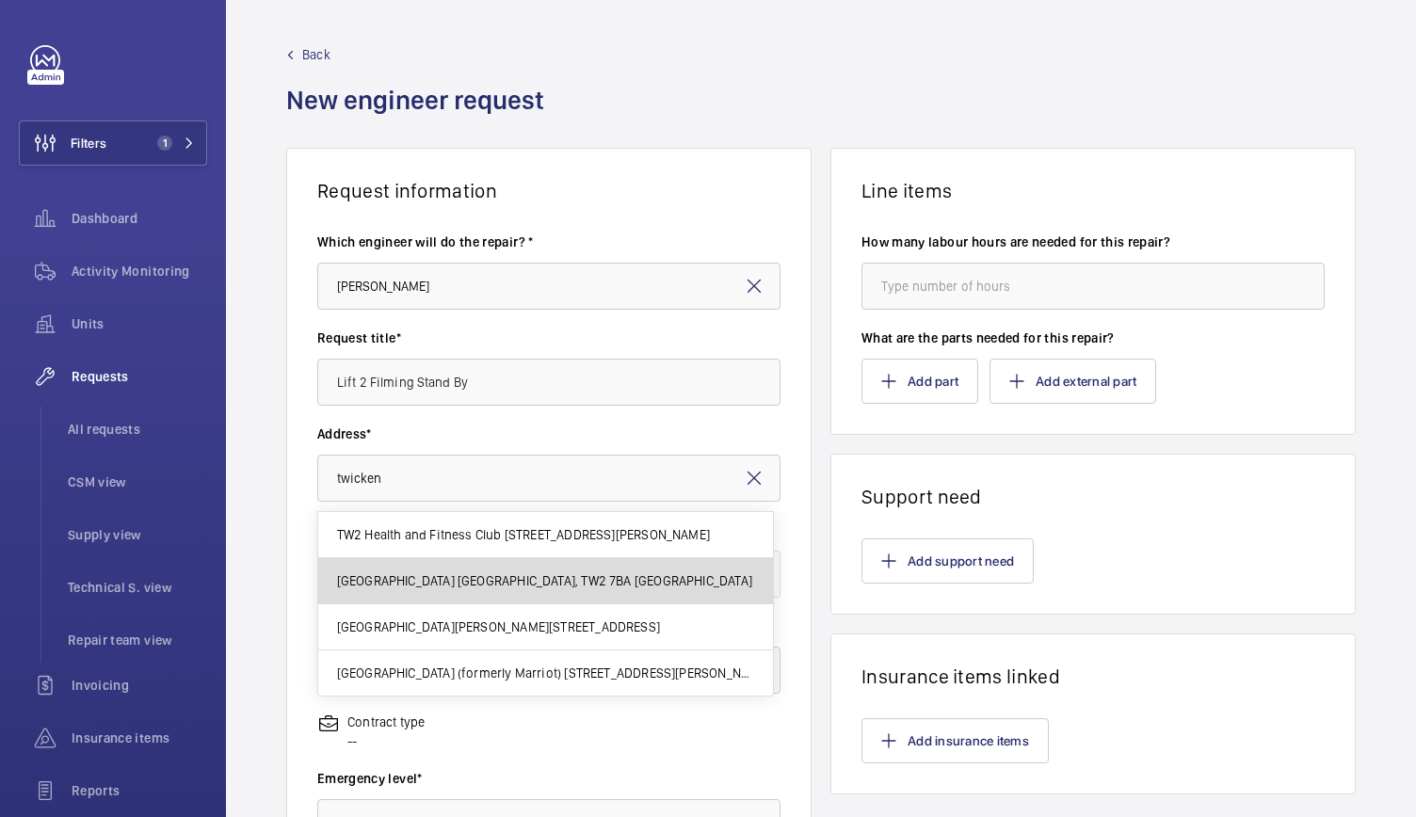
click at [397, 579] on span "Twickenham Stadium Twickenham Stadium, TW2 7BA TWICKENHAM" at bounding box center [544, 580] width 415 height 19
type input "Twickenham Stadium Twickenham Stadium, TW2 7BA TWICKENHAM"
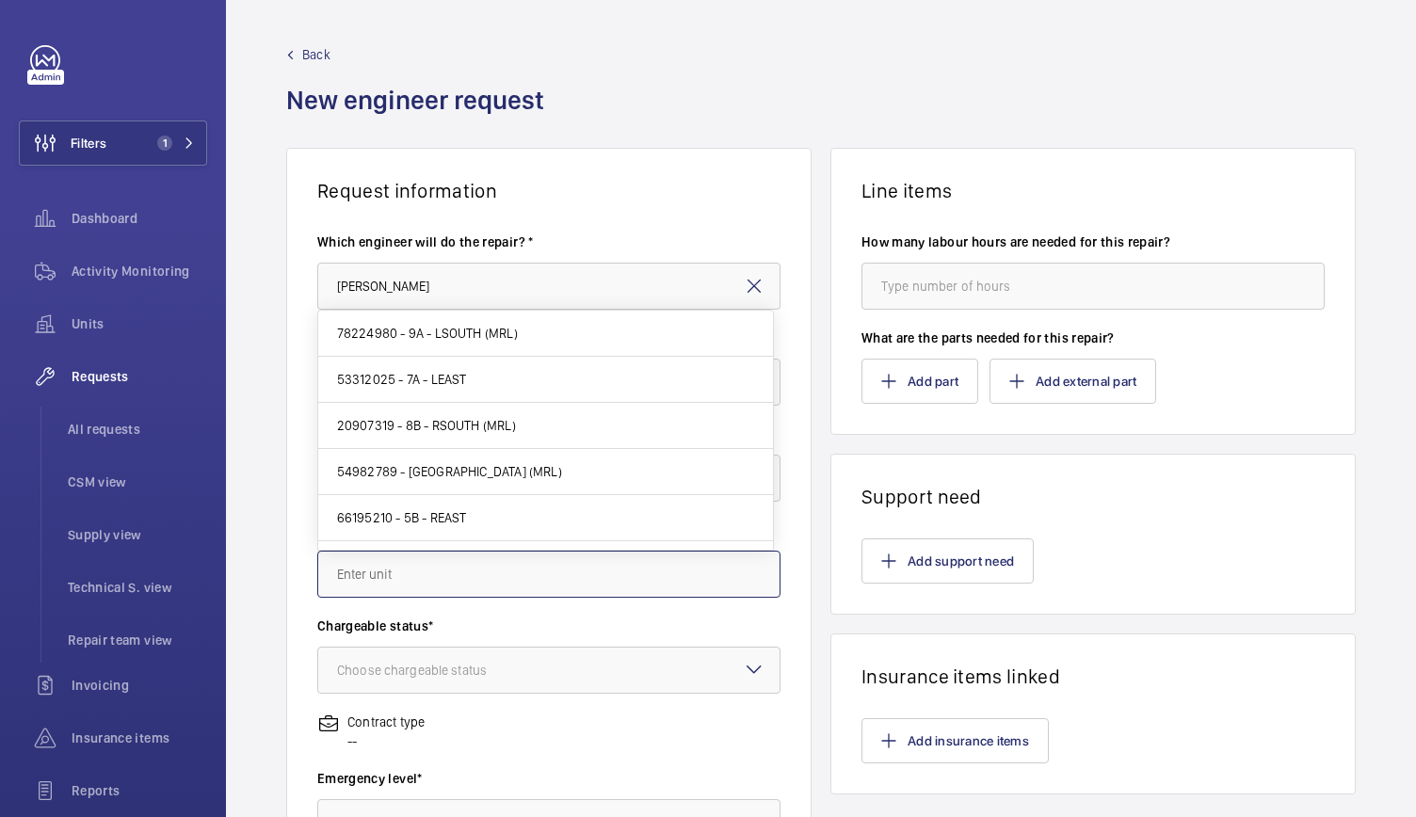
click at [397, 572] on input "text" at bounding box center [548, 574] width 463 height 47
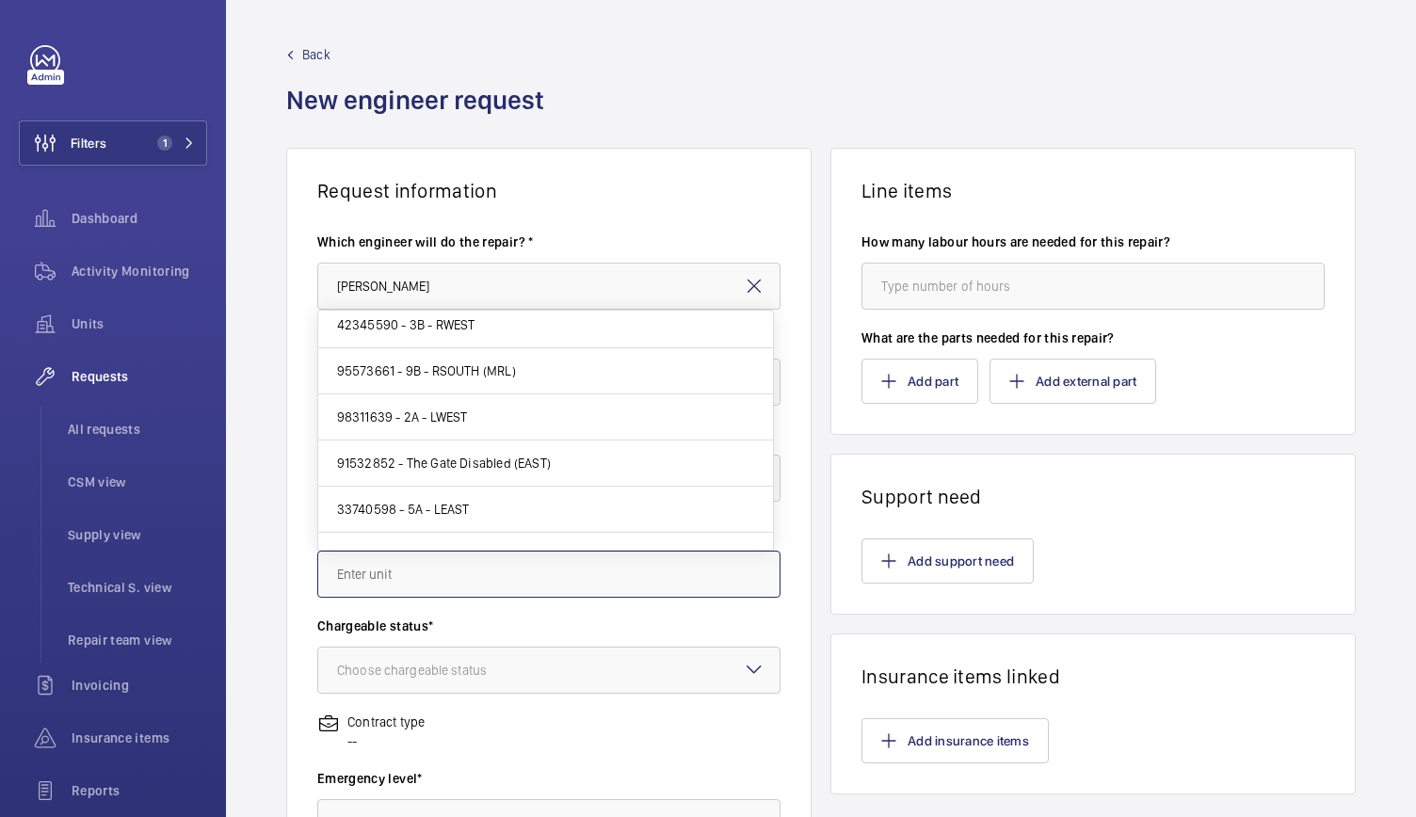
scroll to position [1011, 0]
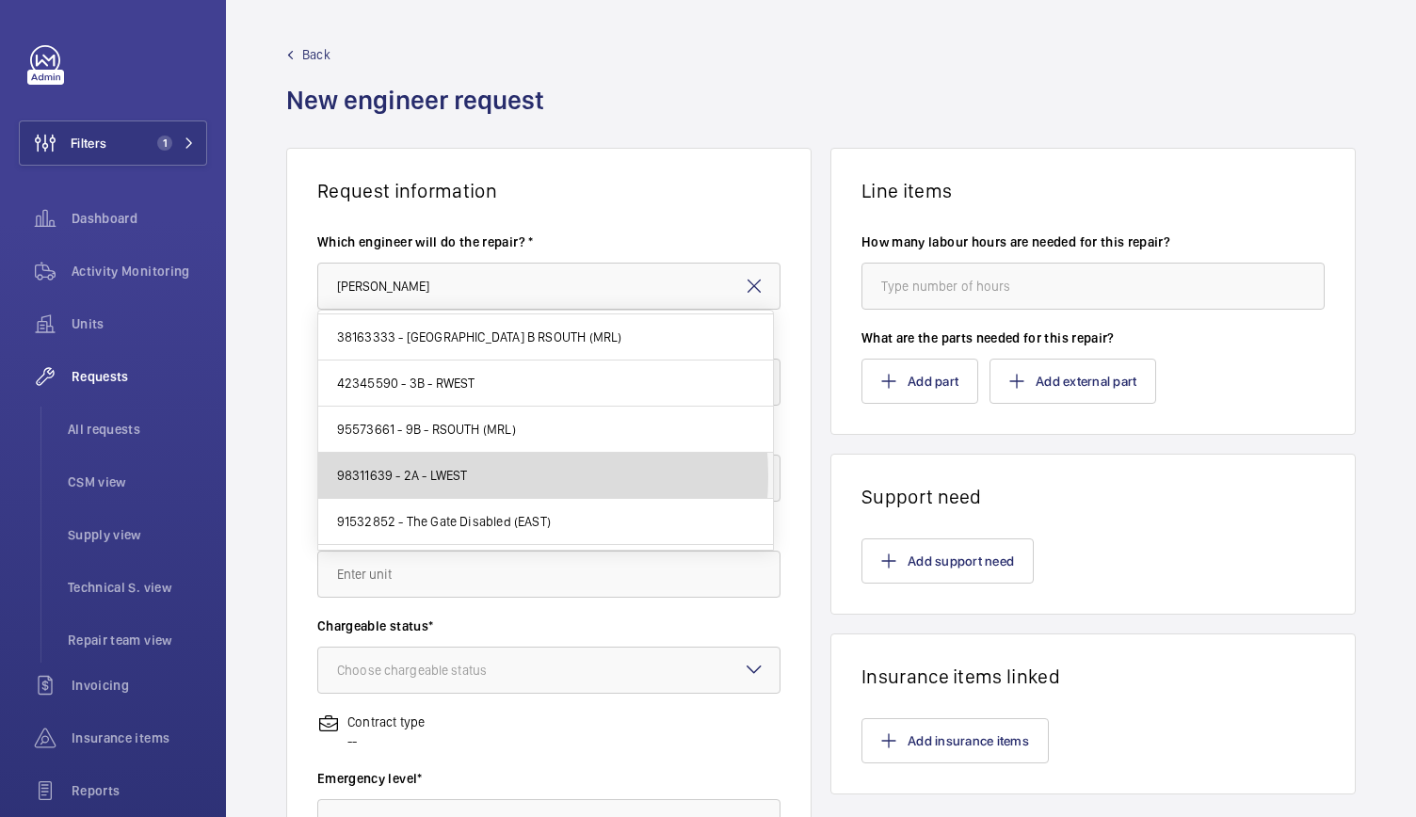
click at [453, 468] on span "98311639 - 2A - LWEST" at bounding box center [402, 475] width 131 height 19
type input "98311639 - 2A - LWEST"
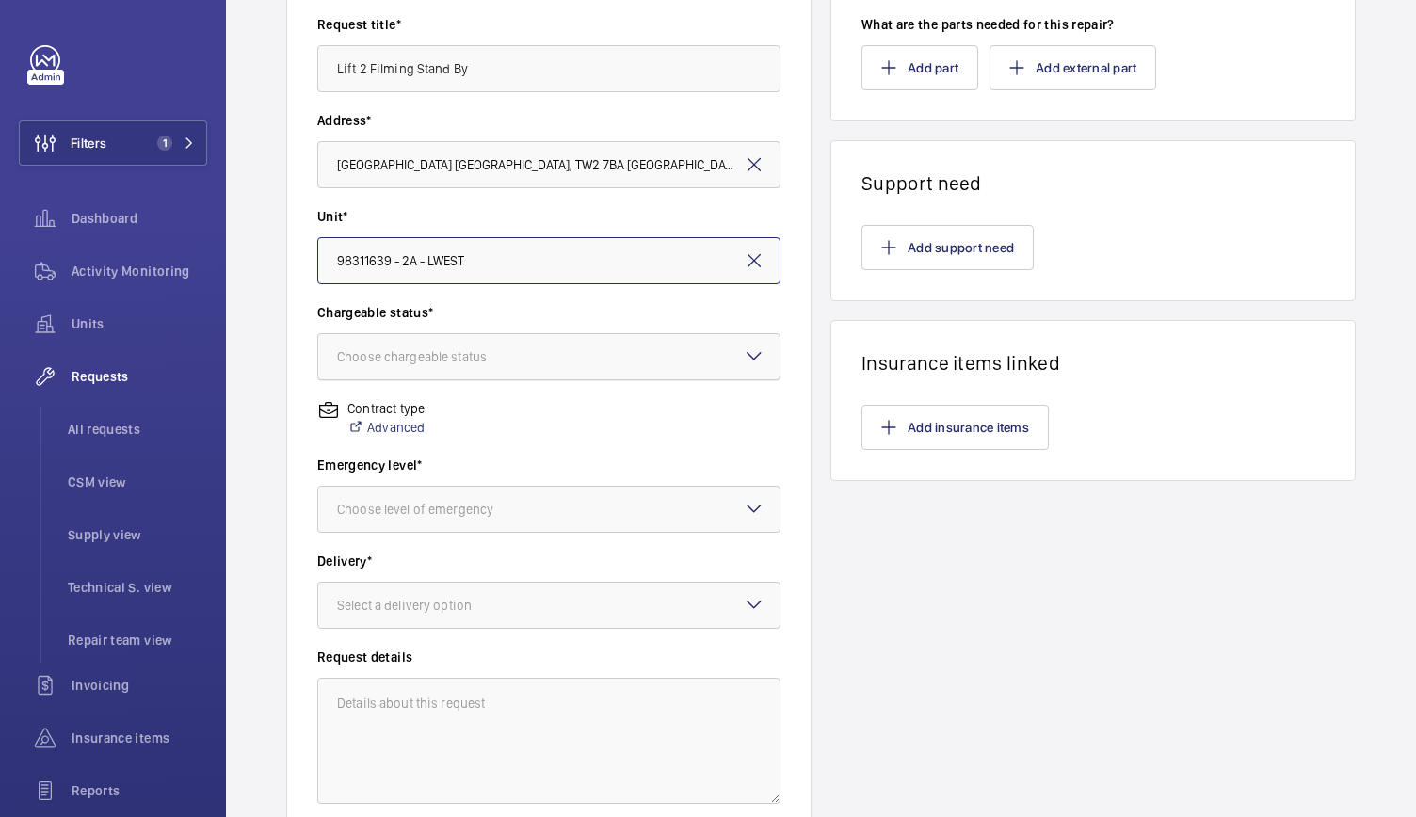
scroll to position [347, 0]
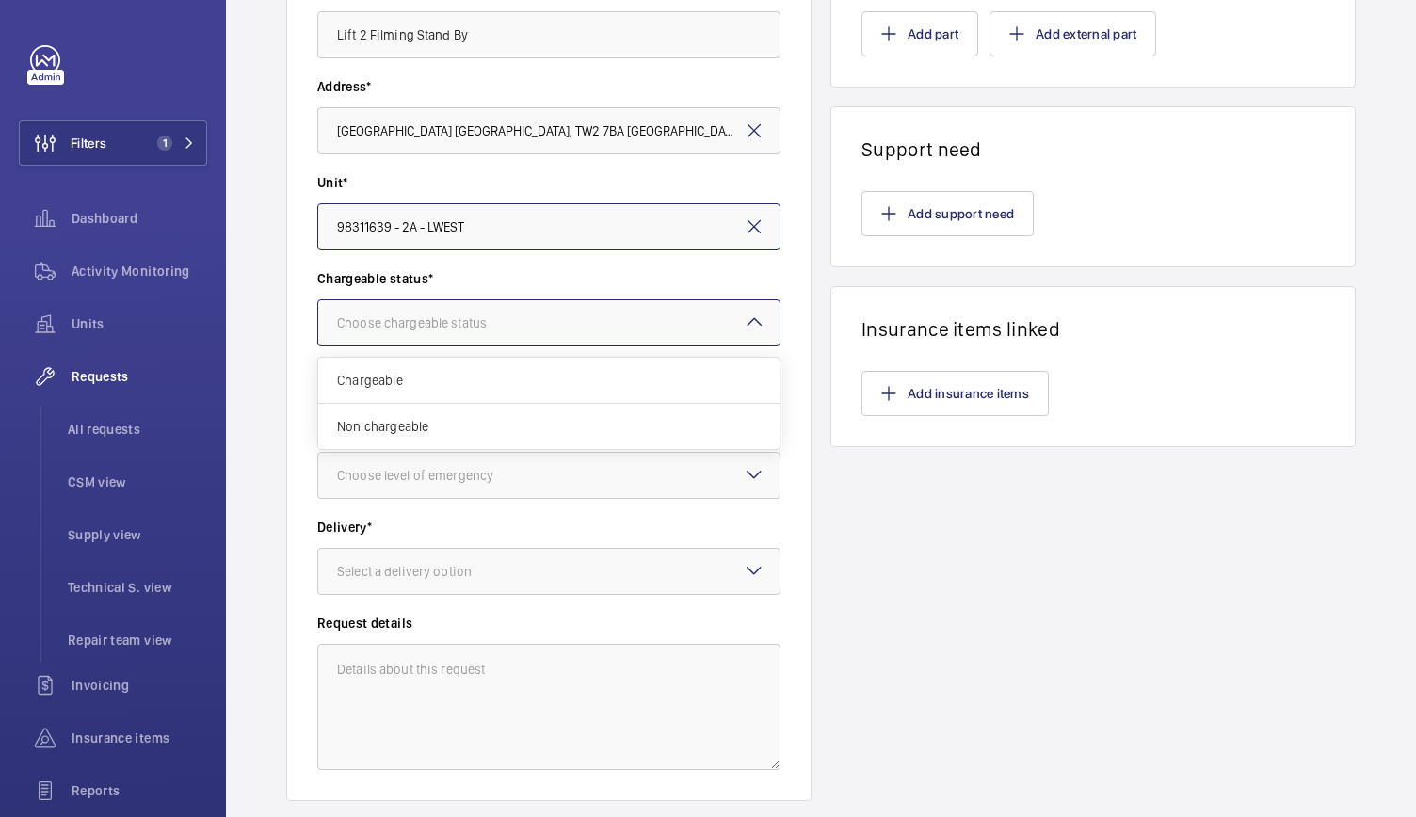
click at [491, 313] on div "Choose chargeable status" at bounding box center [435, 322] width 197 height 19
click at [427, 361] on div "Chargeable" at bounding box center [548, 381] width 461 height 46
click at [372, 498] on div "Choose level of emergency" at bounding box center [548, 475] width 463 height 47
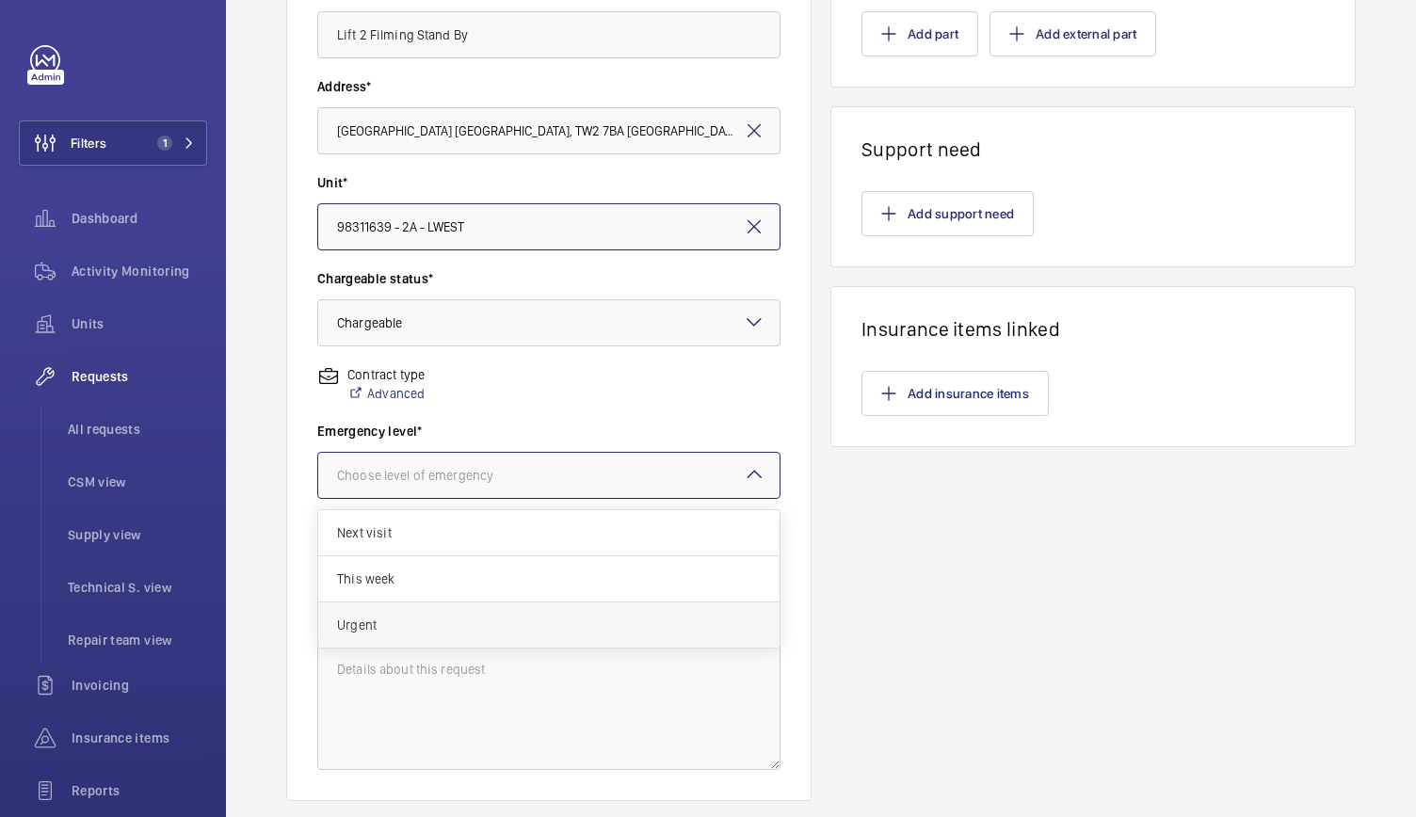
click at [346, 637] on div "Urgent" at bounding box center [548, 624] width 461 height 45
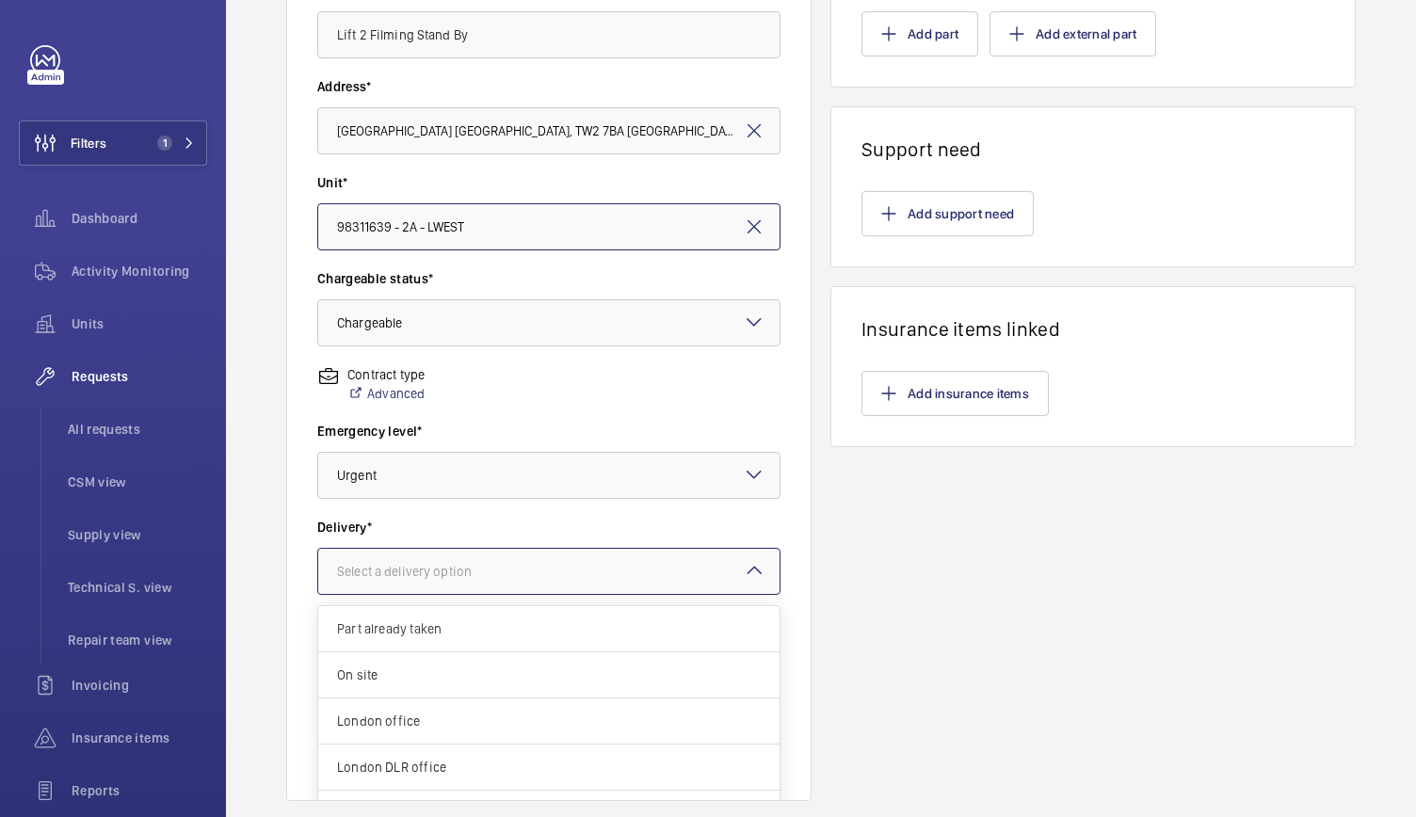
click at [426, 576] on div "Select a delivery option" at bounding box center [428, 571] width 182 height 19
click at [392, 691] on div "On site" at bounding box center [548, 675] width 461 height 46
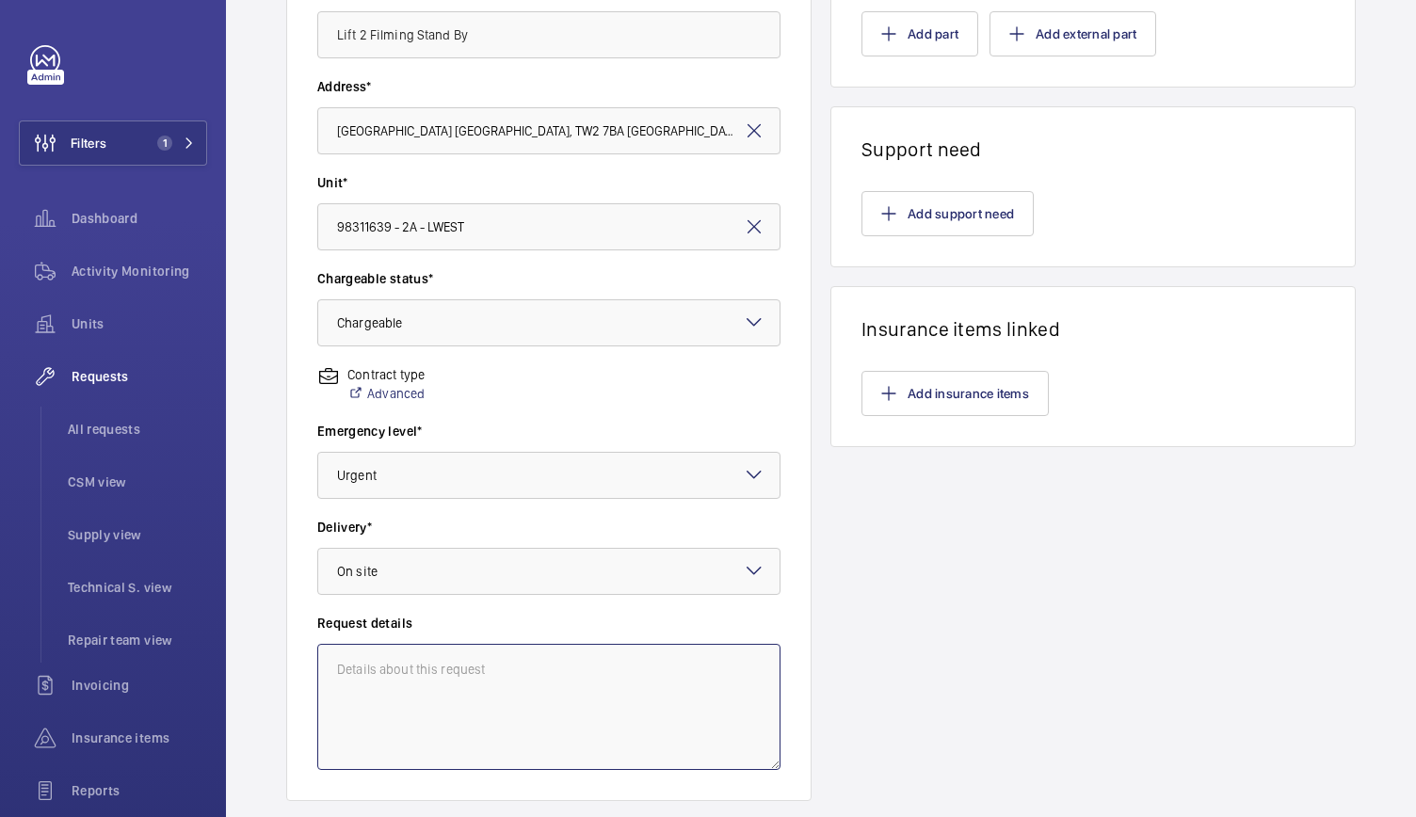
click at [392, 691] on textarea at bounding box center [548, 707] width 463 height 126
click at [491, 666] on textarea "Stand By for filming" at bounding box center [548, 707] width 463 height 126
paste textarea "Tuesday 26th August from 06:00 – 20:00hrs"
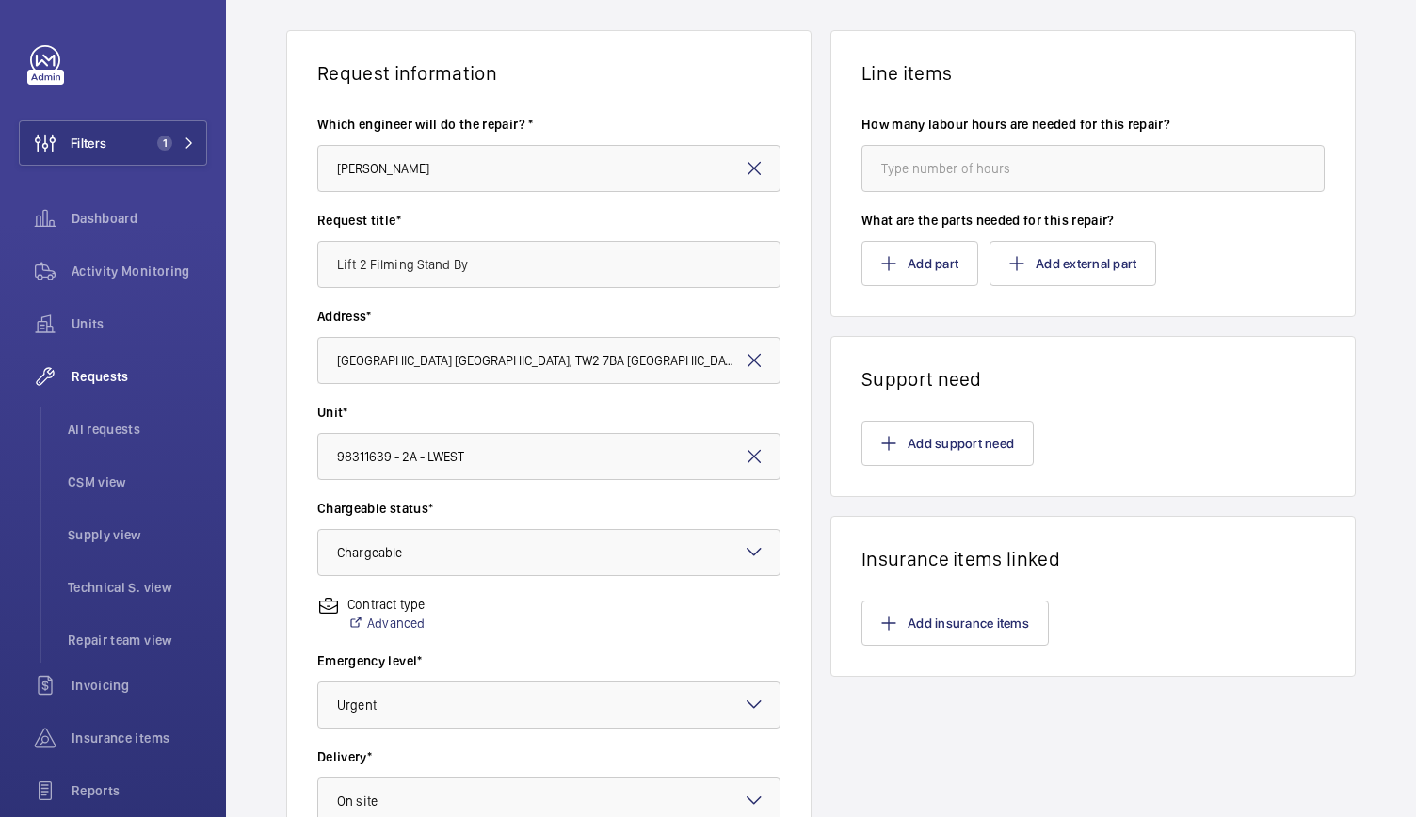
scroll to position [120, 0]
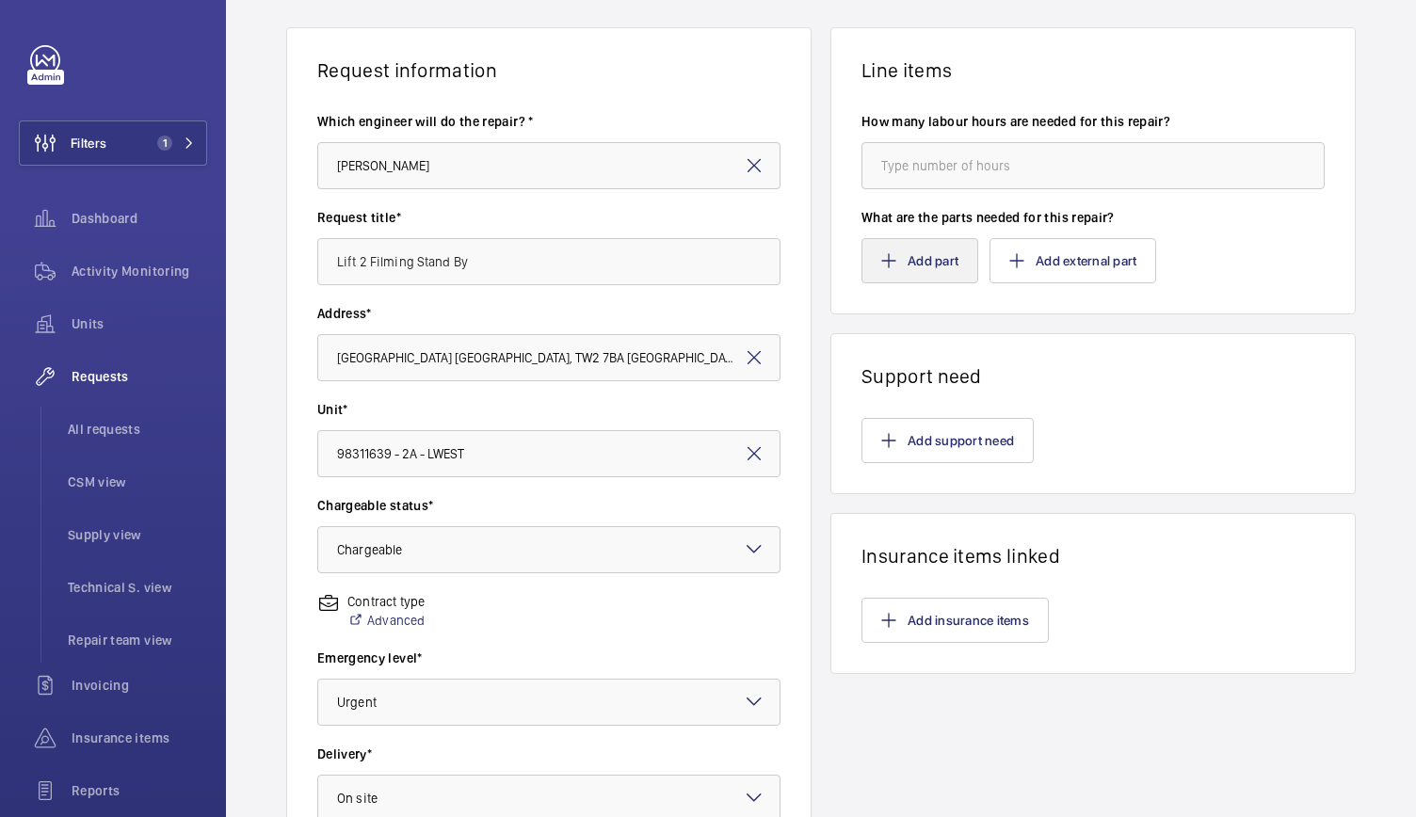
type textarea "Stand By for filming Tuesday 26th August from 06:00 – 20:00hrs"
click at [924, 270] on button "Add part" at bounding box center [919, 260] width 117 height 45
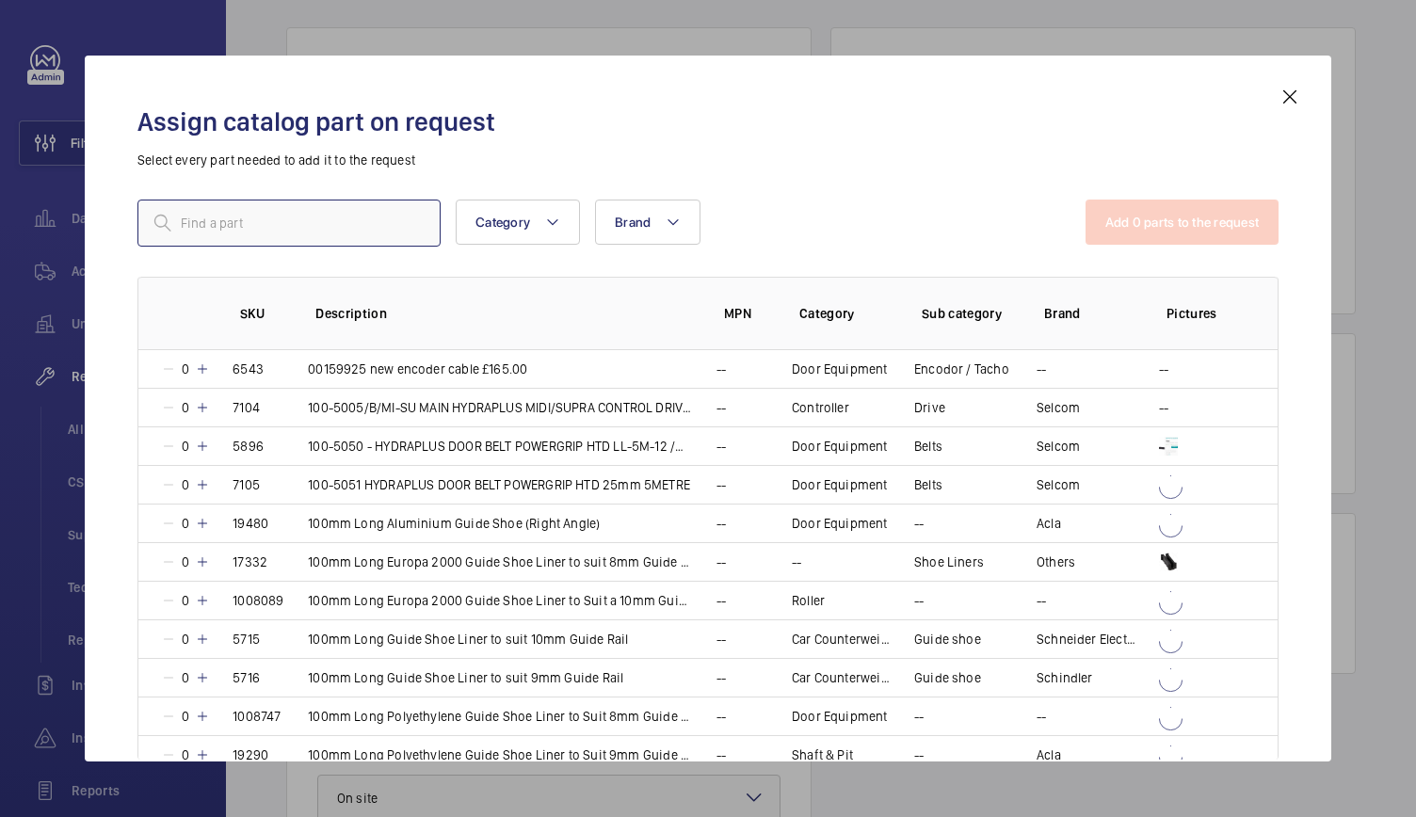
click at [307, 216] on input "text" at bounding box center [288, 223] width 303 height 47
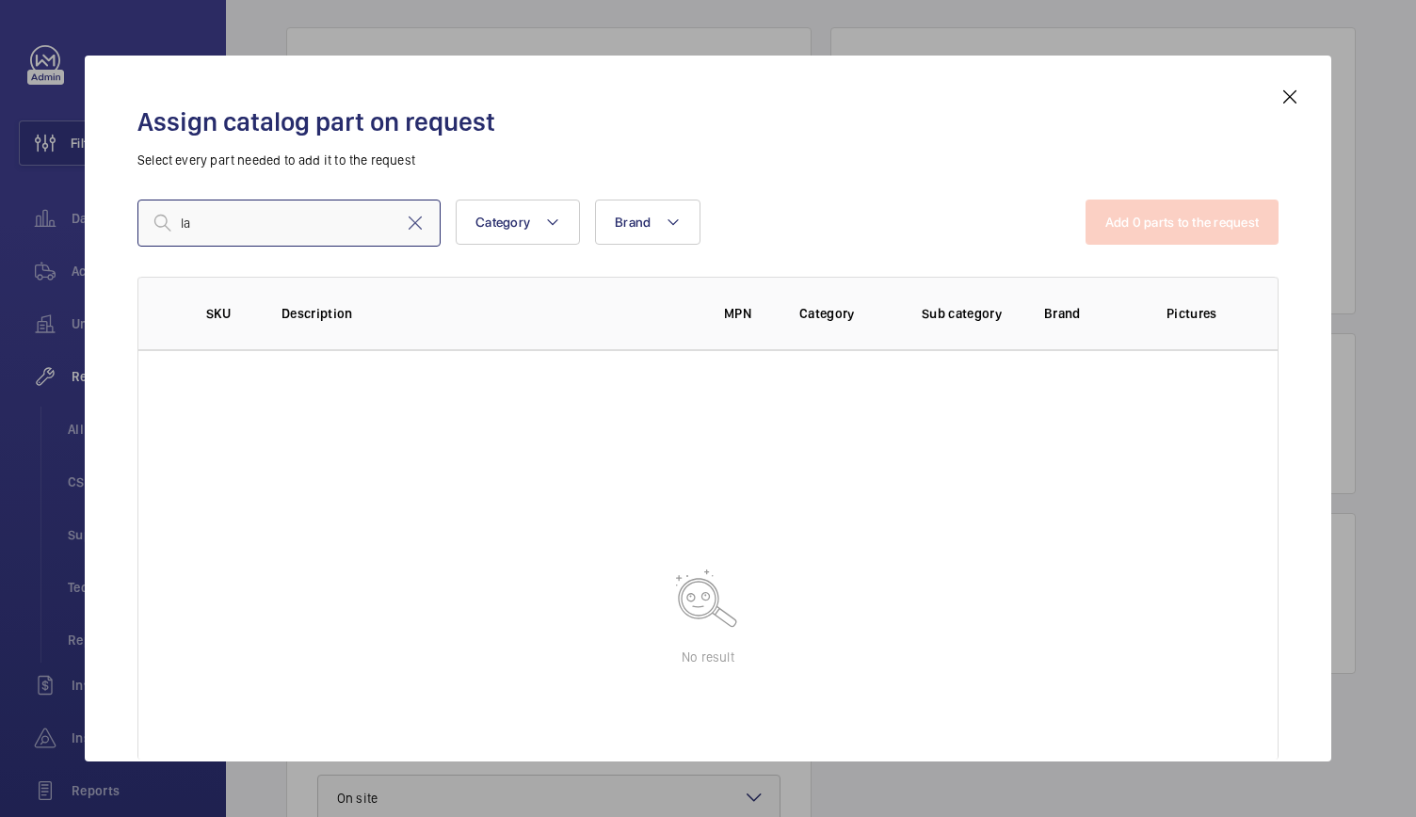
type input "l"
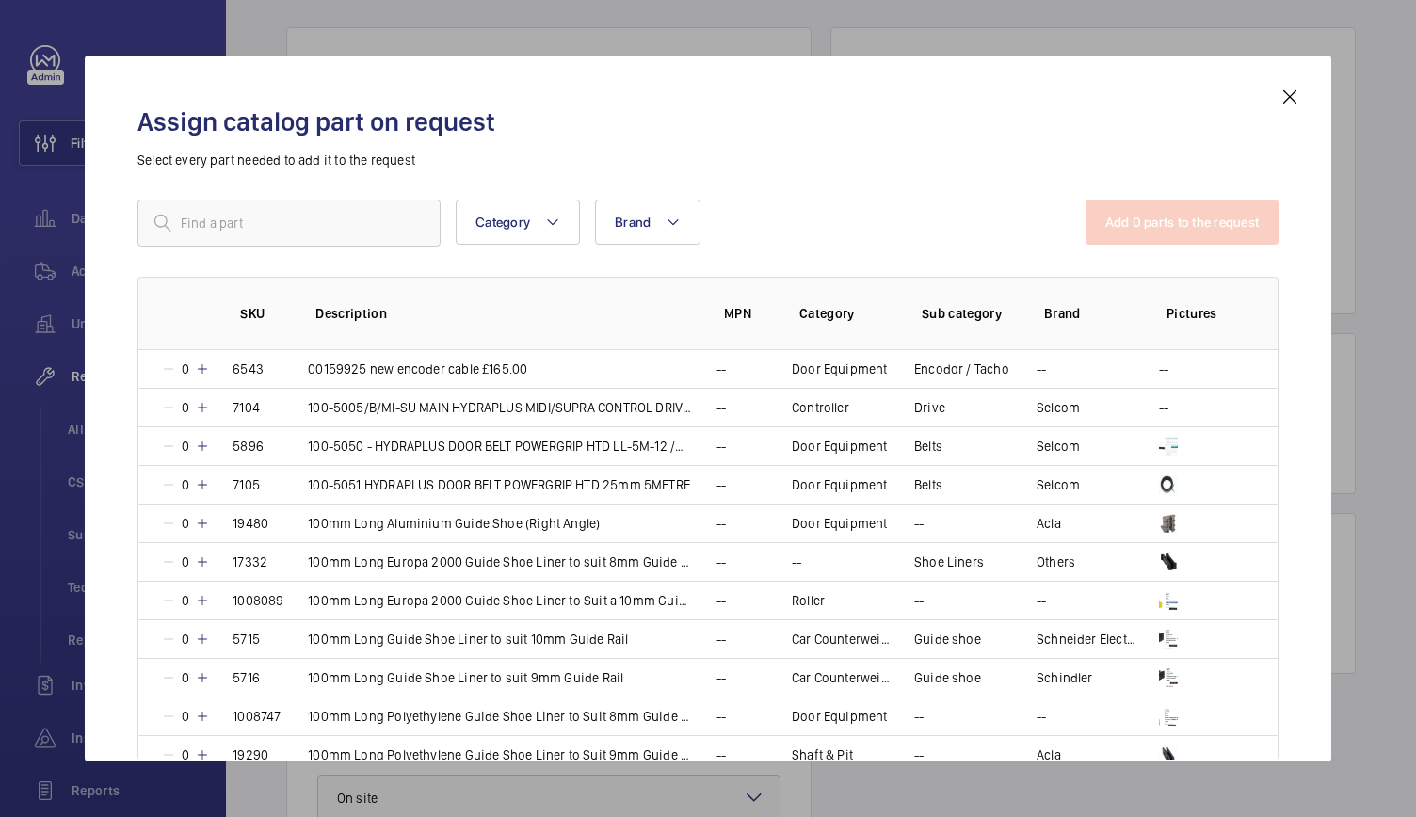
click at [1290, 97] on mat-icon at bounding box center [1289, 97] width 23 height 23
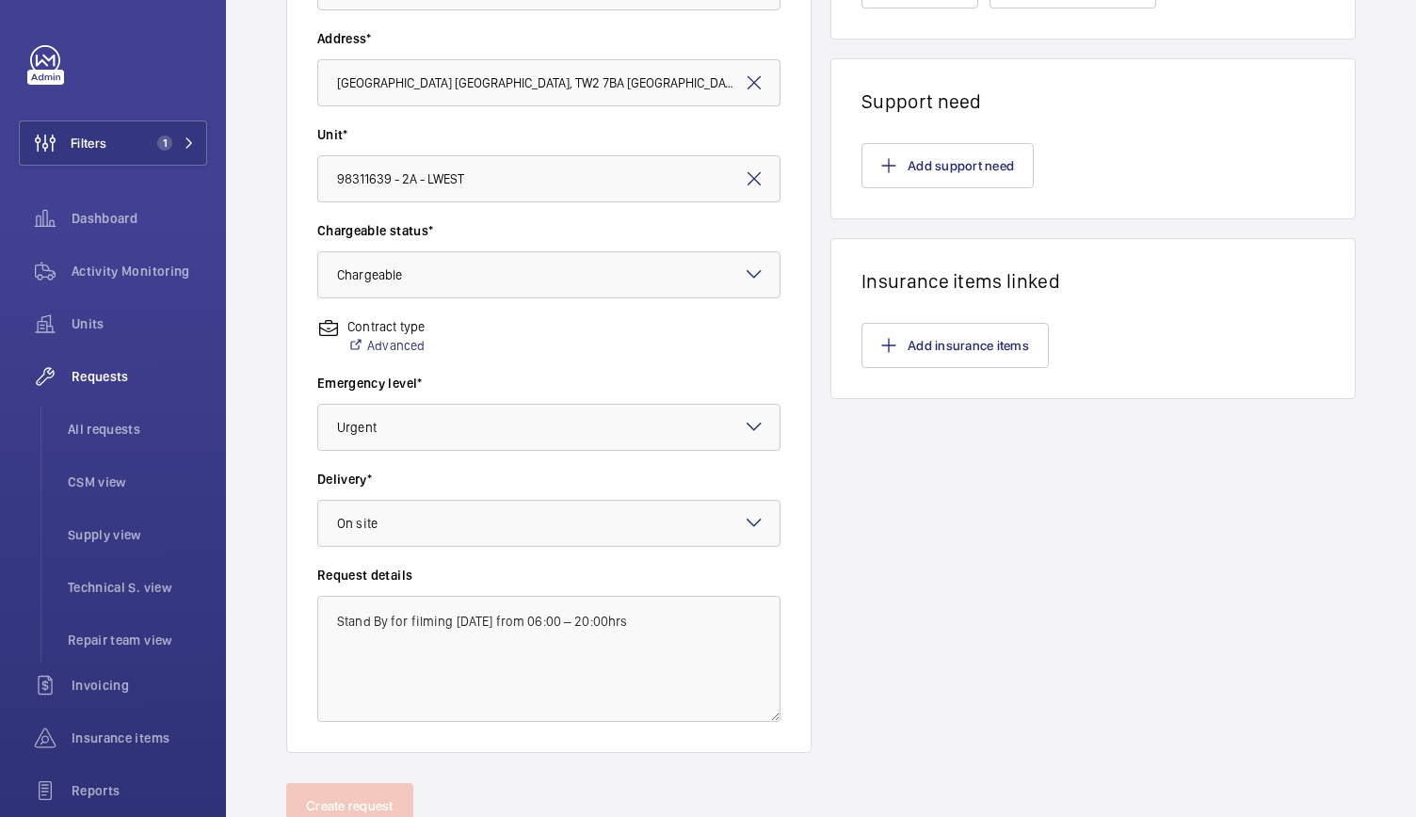
scroll to position [466, 0]
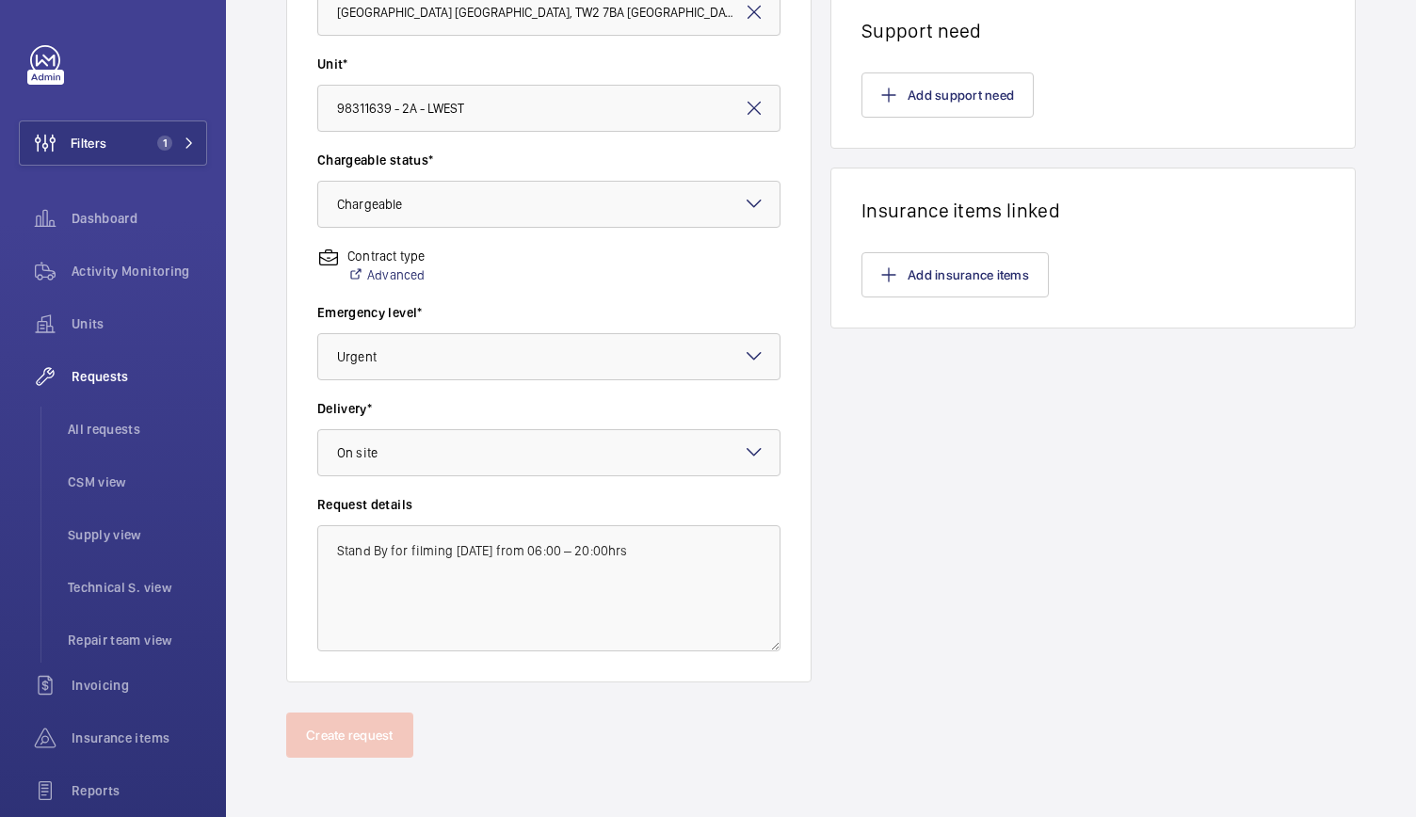
click at [802, 442] on wm-front-card-body "Which engineer will do the repair? * Solomon Francis Request title* Lift 2 Film…" at bounding box center [548, 208] width 523 height 945
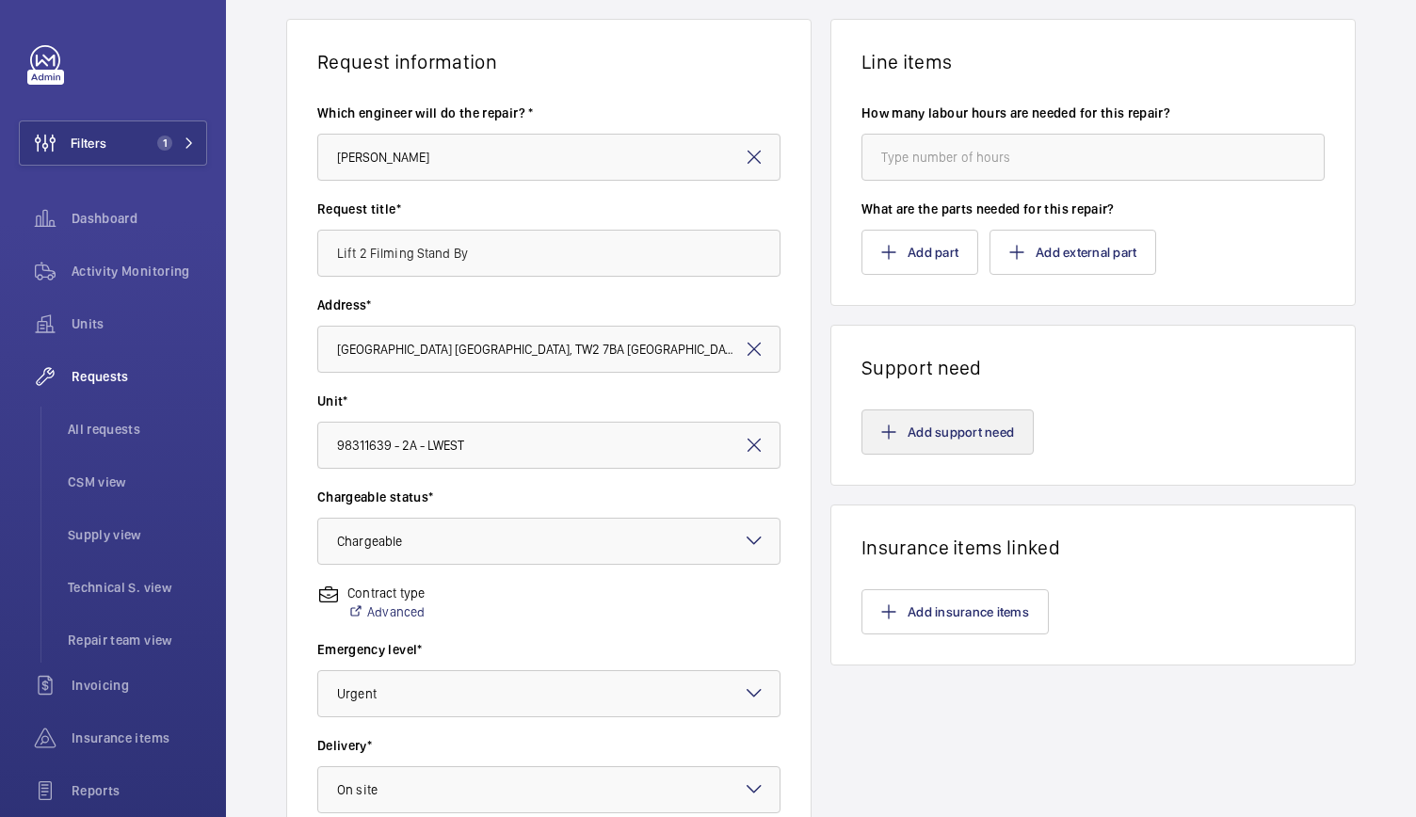
scroll to position [127, 0]
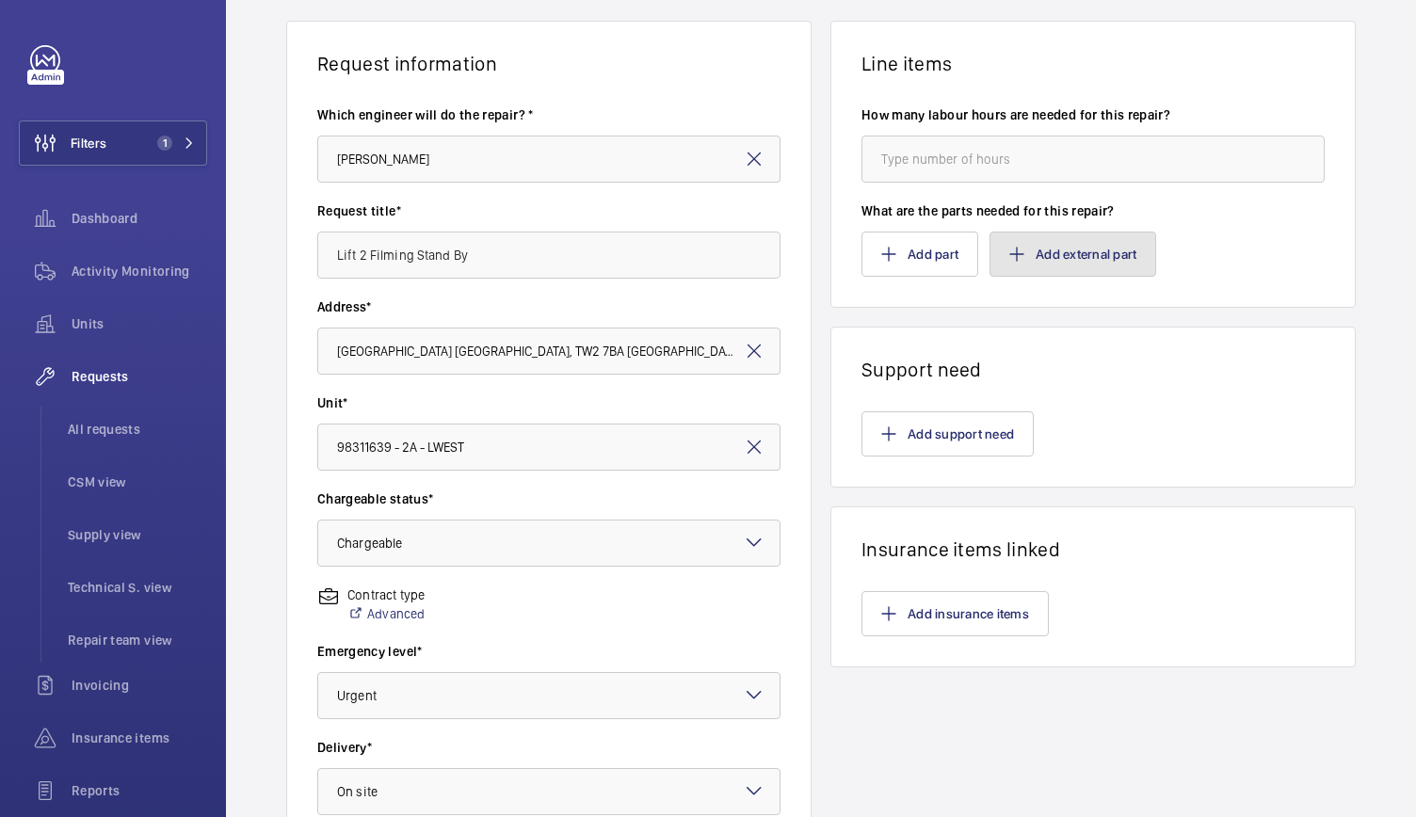
click at [1036, 233] on button "Add external part" at bounding box center [1072, 254] width 167 height 45
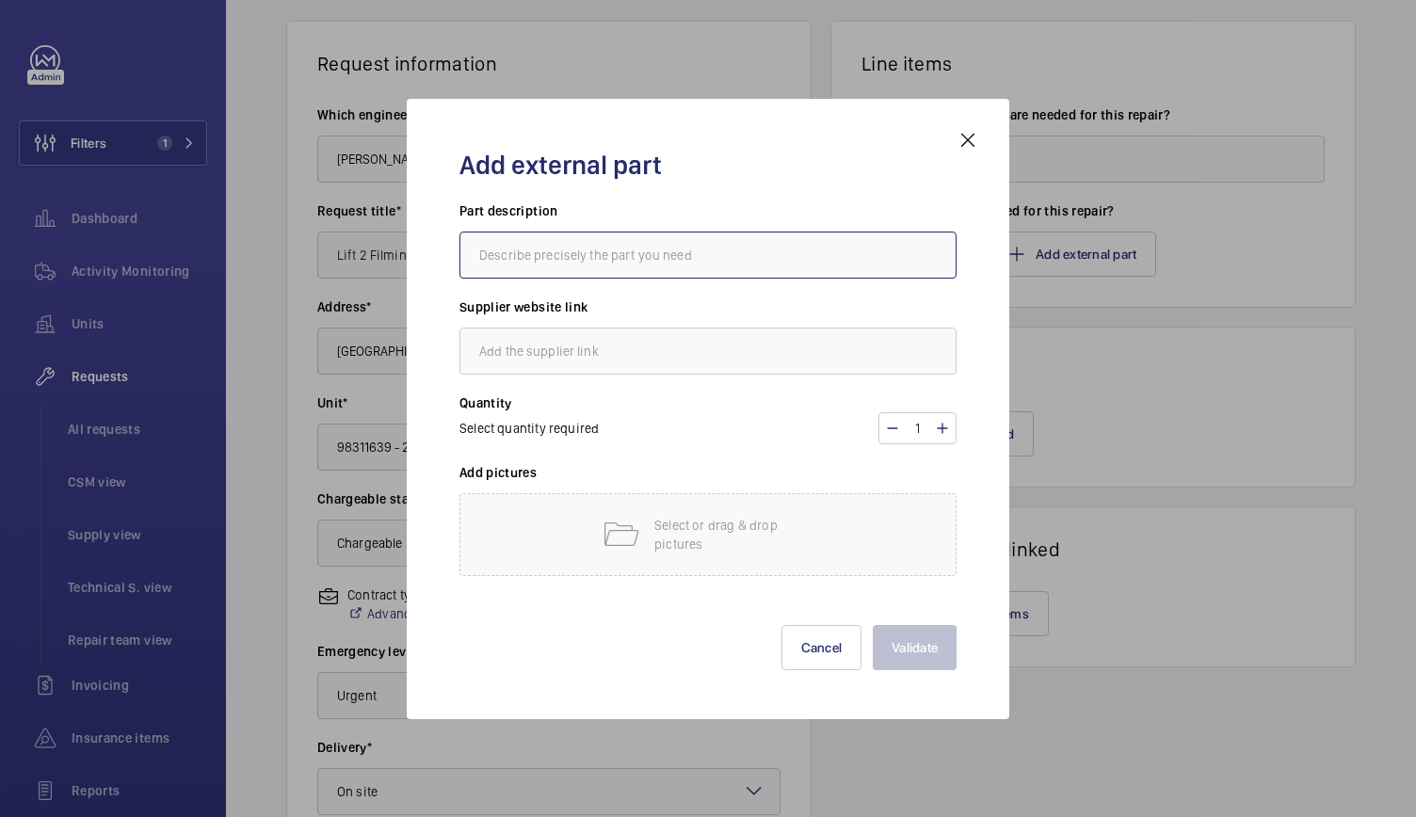
click at [661, 248] on input "text" at bounding box center [707, 255] width 497 height 47
type input "l"
type input "s"
type input "Stand By Labour"
click at [648, 347] on input "text" at bounding box center [707, 351] width 497 height 47
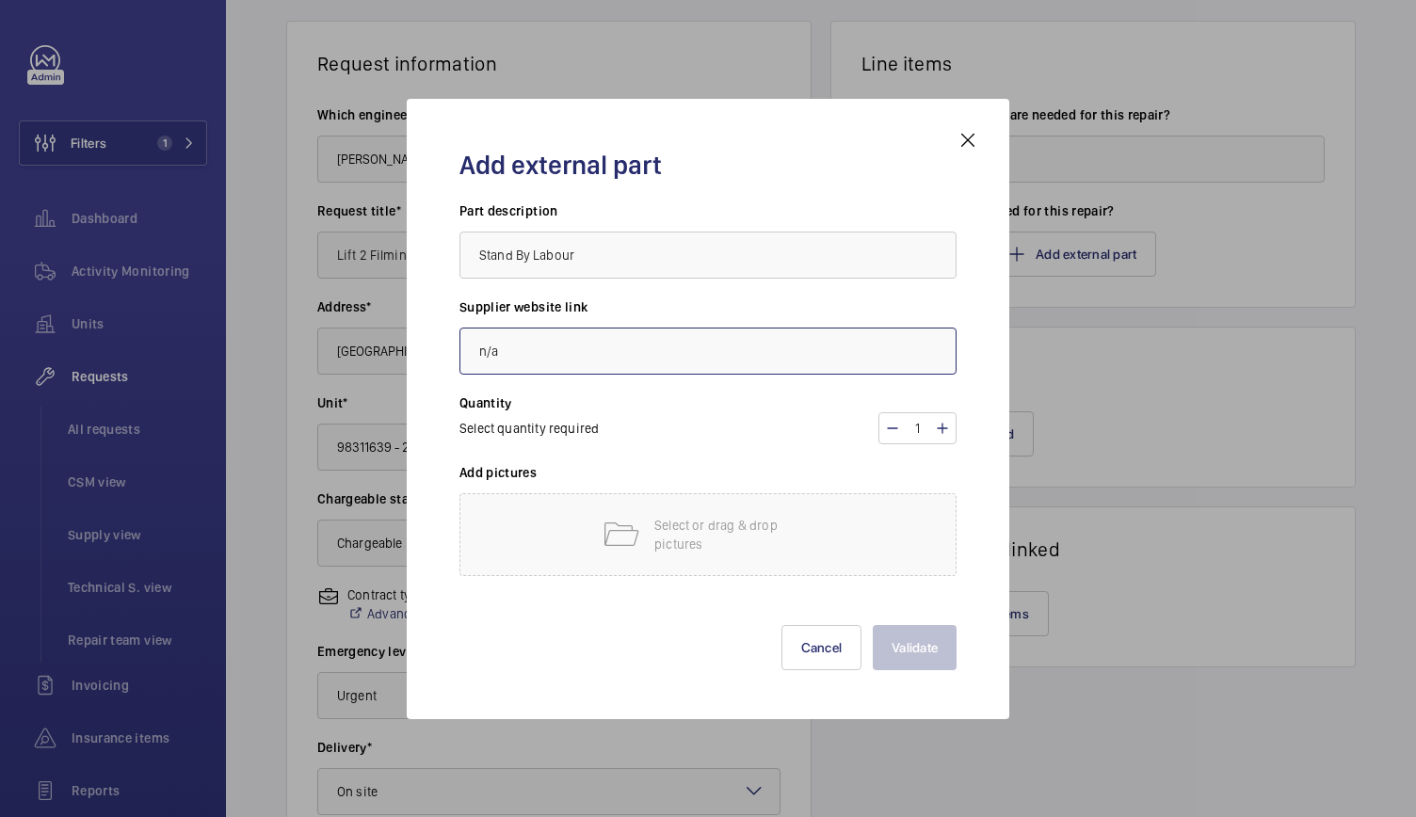
type input "n/a"
click at [629, 484] on h3 "Add pictures" at bounding box center [707, 478] width 497 height 30
click at [802, 559] on div "Select or drag & drop pictures" at bounding box center [707, 534] width 497 height 83
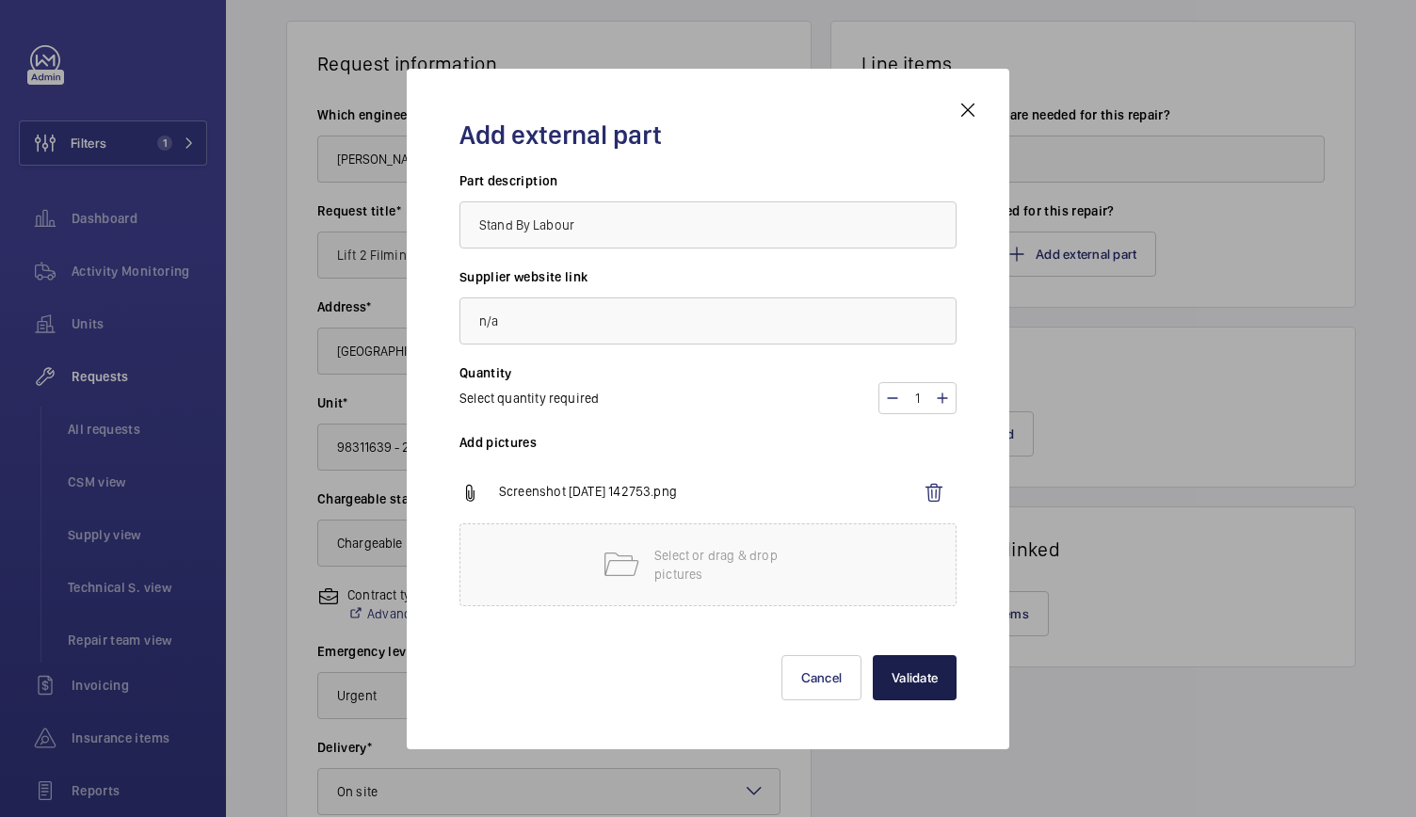
click at [926, 676] on button "Validate" at bounding box center [915, 677] width 84 height 45
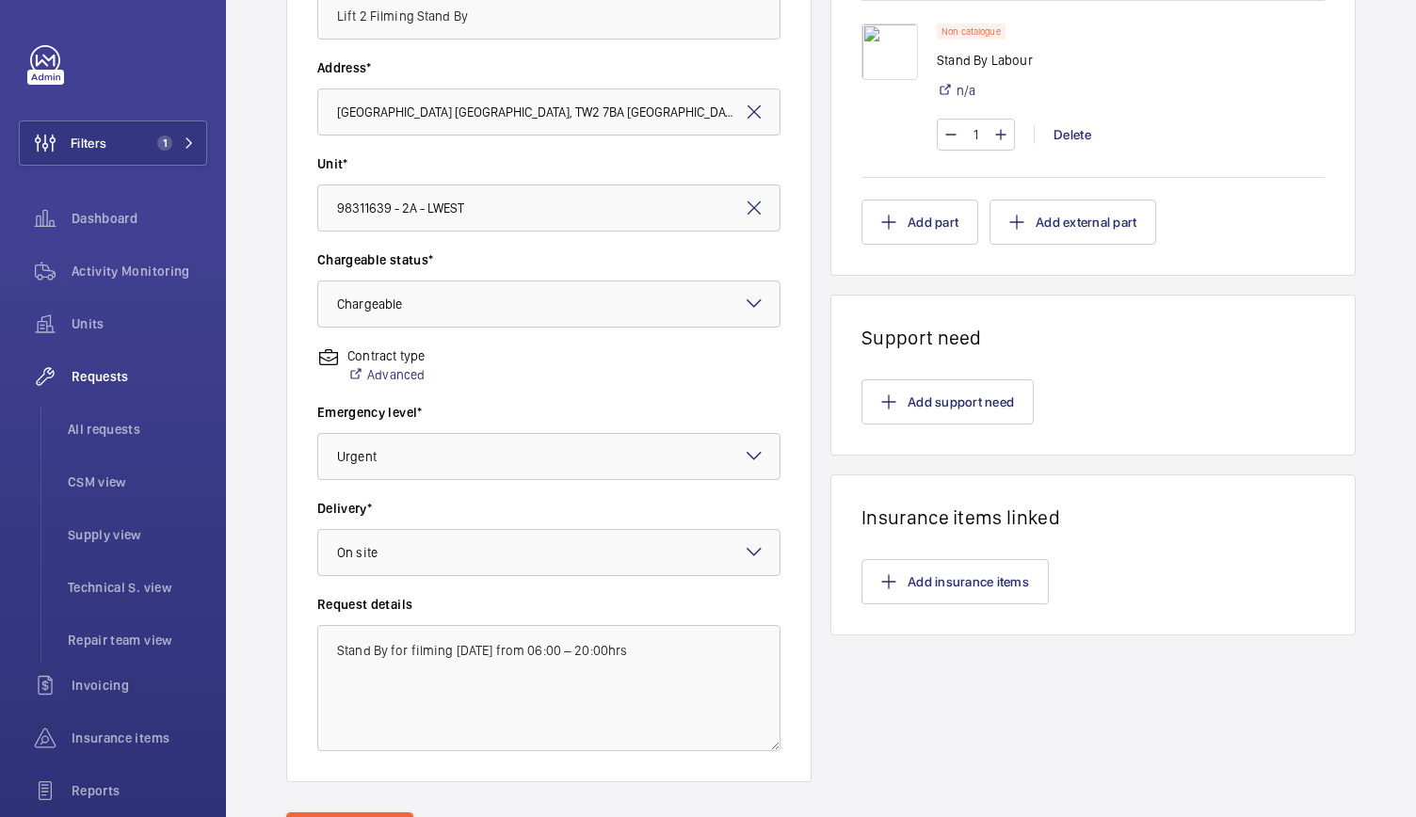
scroll to position [406, 0]
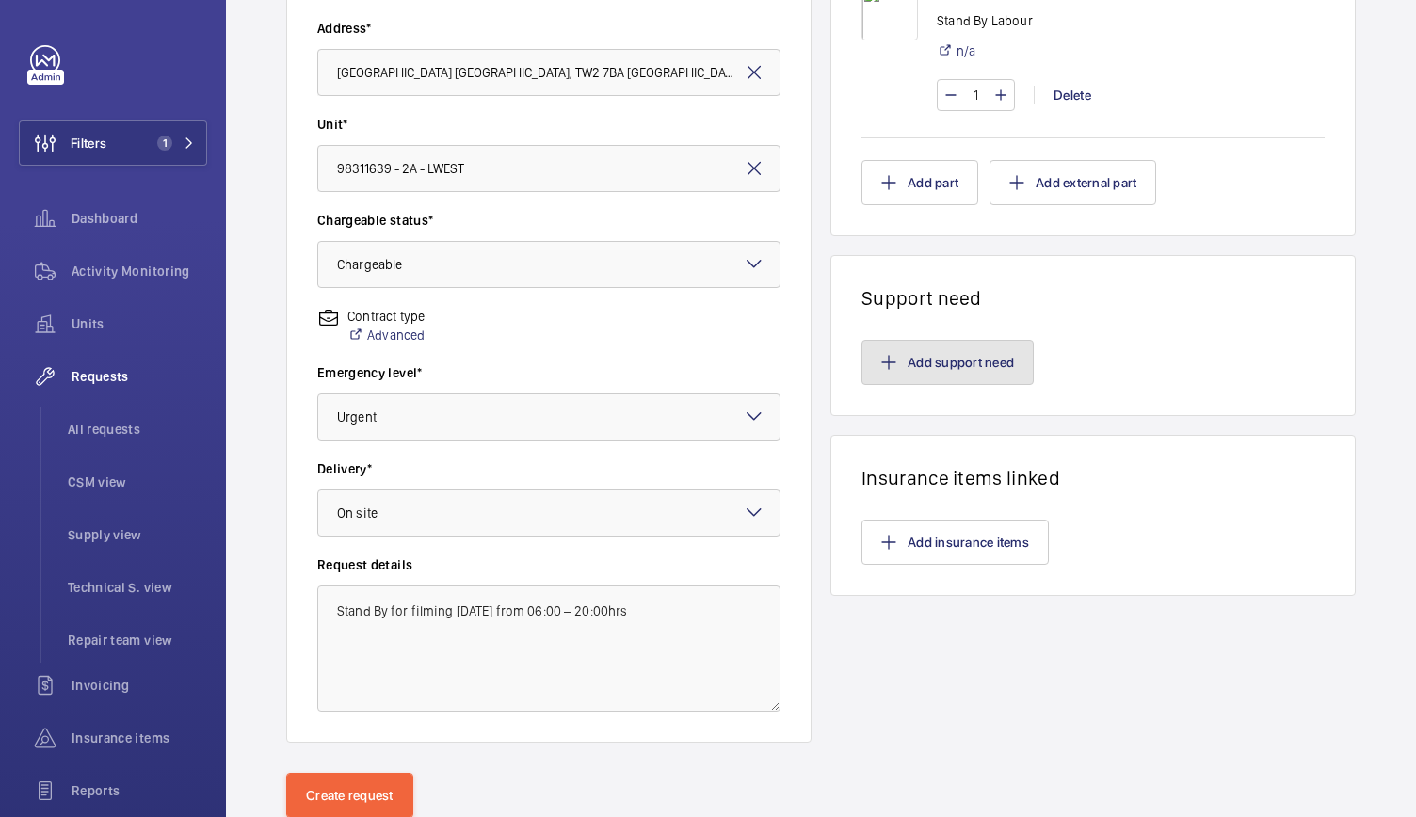
click at [896, 361] on button "Add support need" at bounding box center [947, 362] width 172 height 45
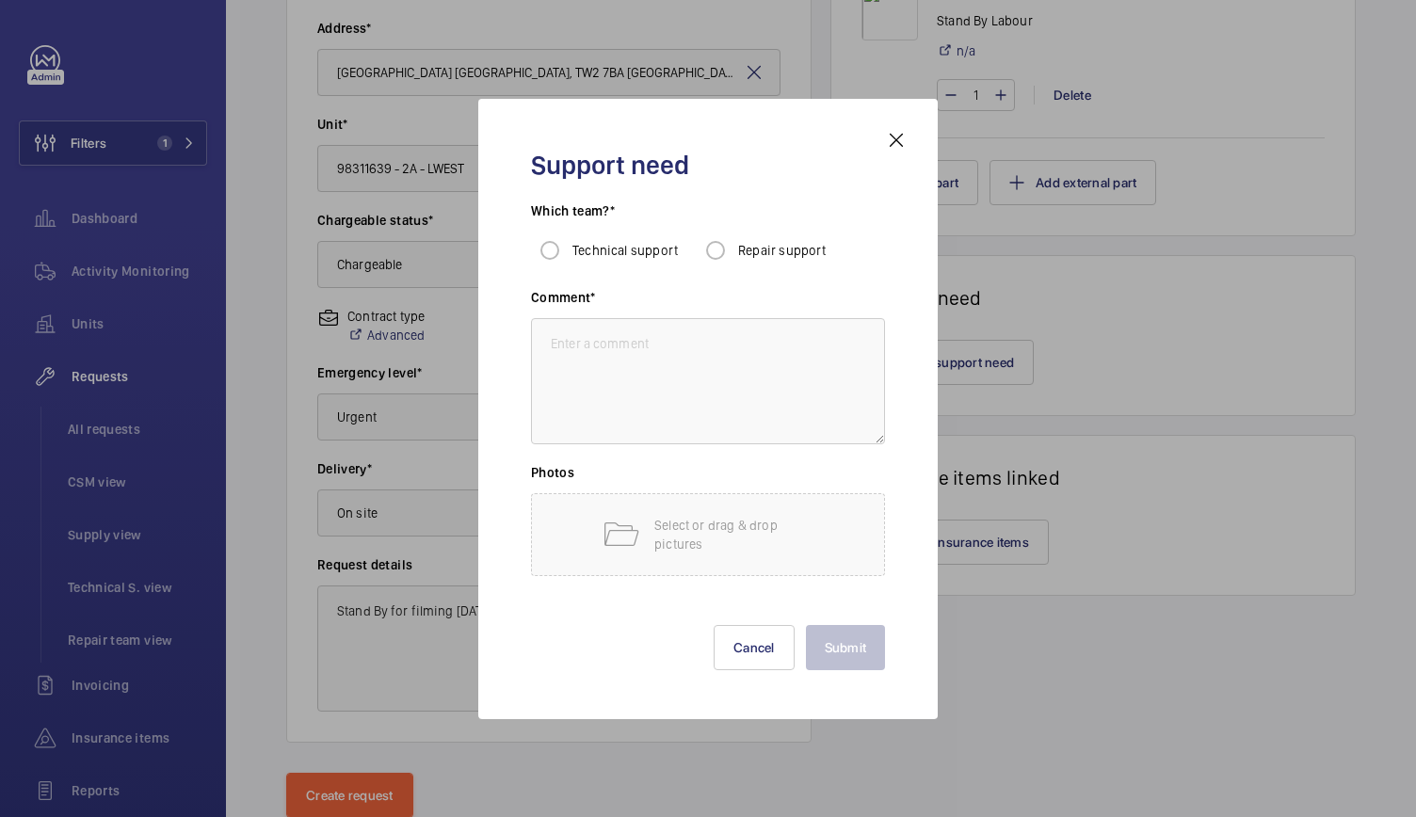
click at [891, 140] on mat-icon at bounding box center [896, 140] width 23 height 23
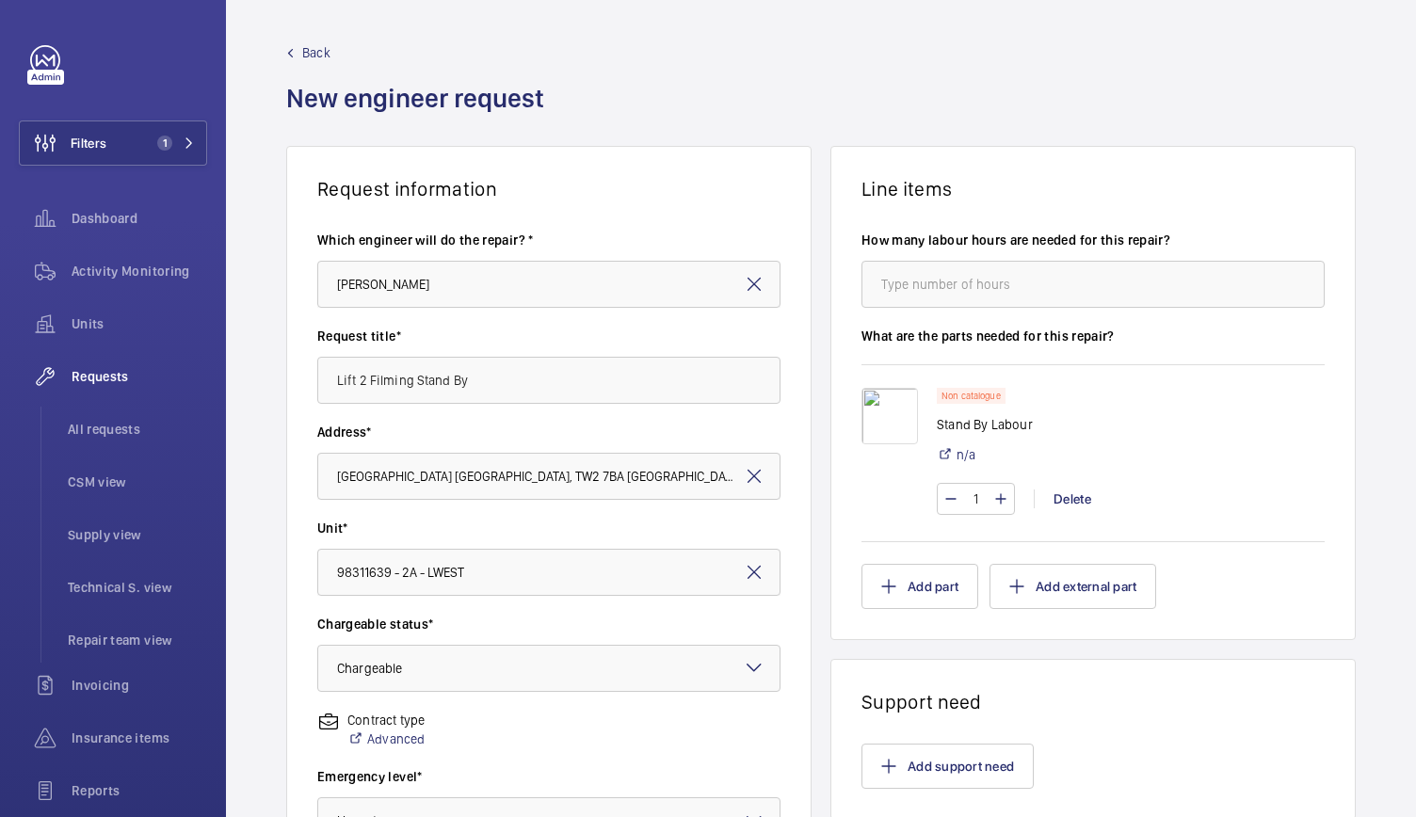
scroll to position [1, 0]
click at [973, 278] on input "number" at bounding box center [1092, 285] width 463 height 47
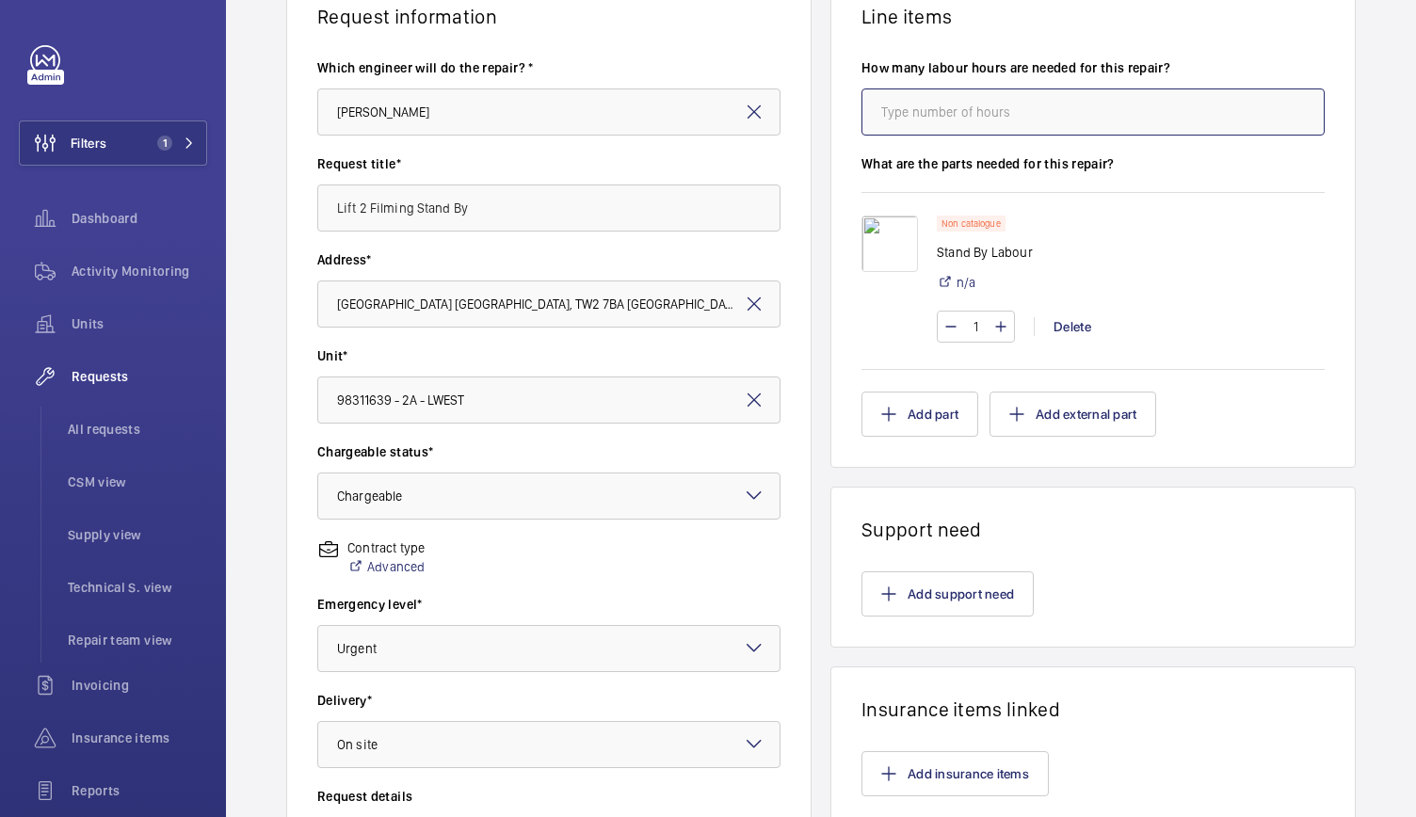
scroll to position [173, 0]
click at [964, 127] on input "number" at bounding box center [1092, 112] width 463 height 47
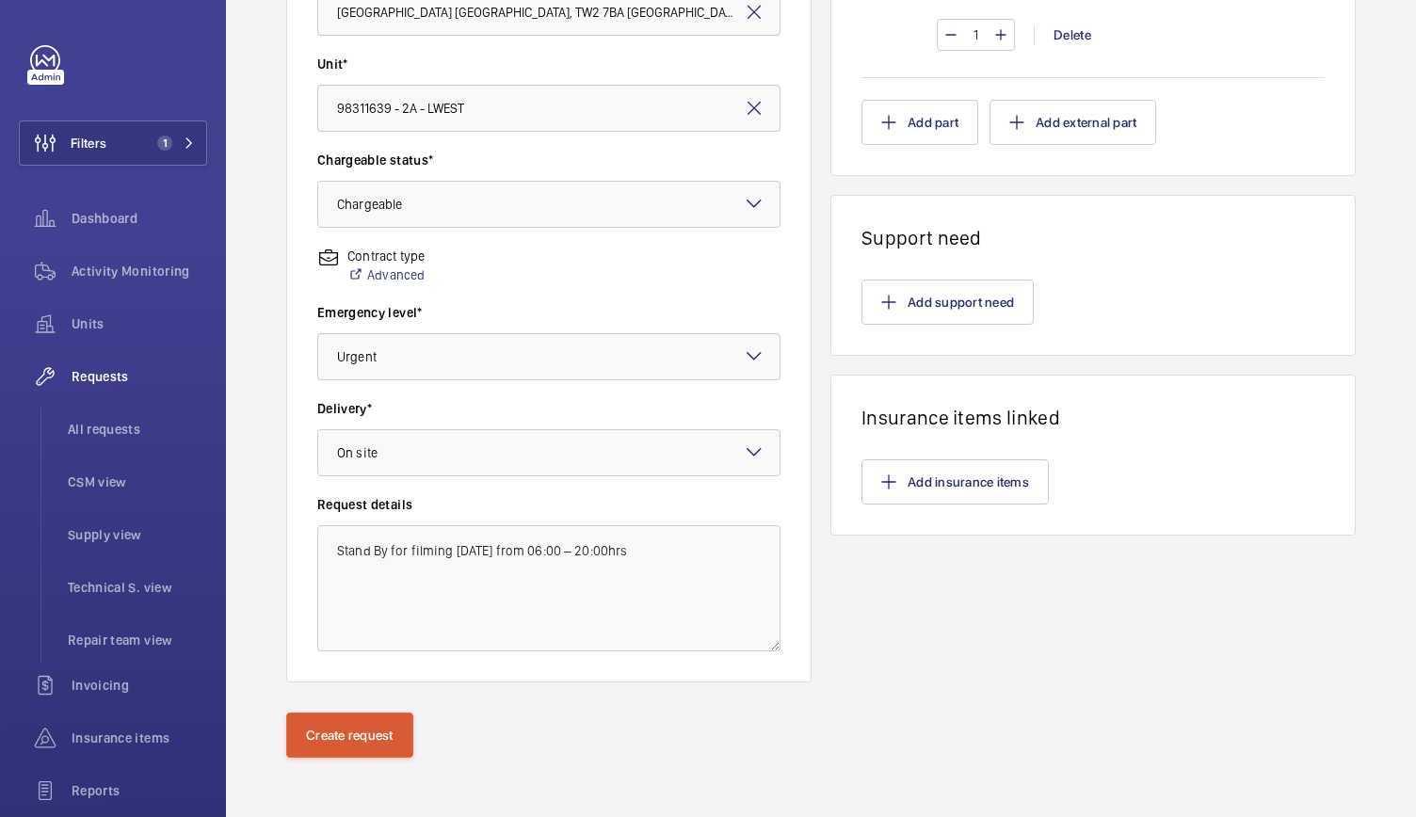
type input "14"
click at [380, 731] on button "Create request" at bounding box center [349, 735] width 127 height 45
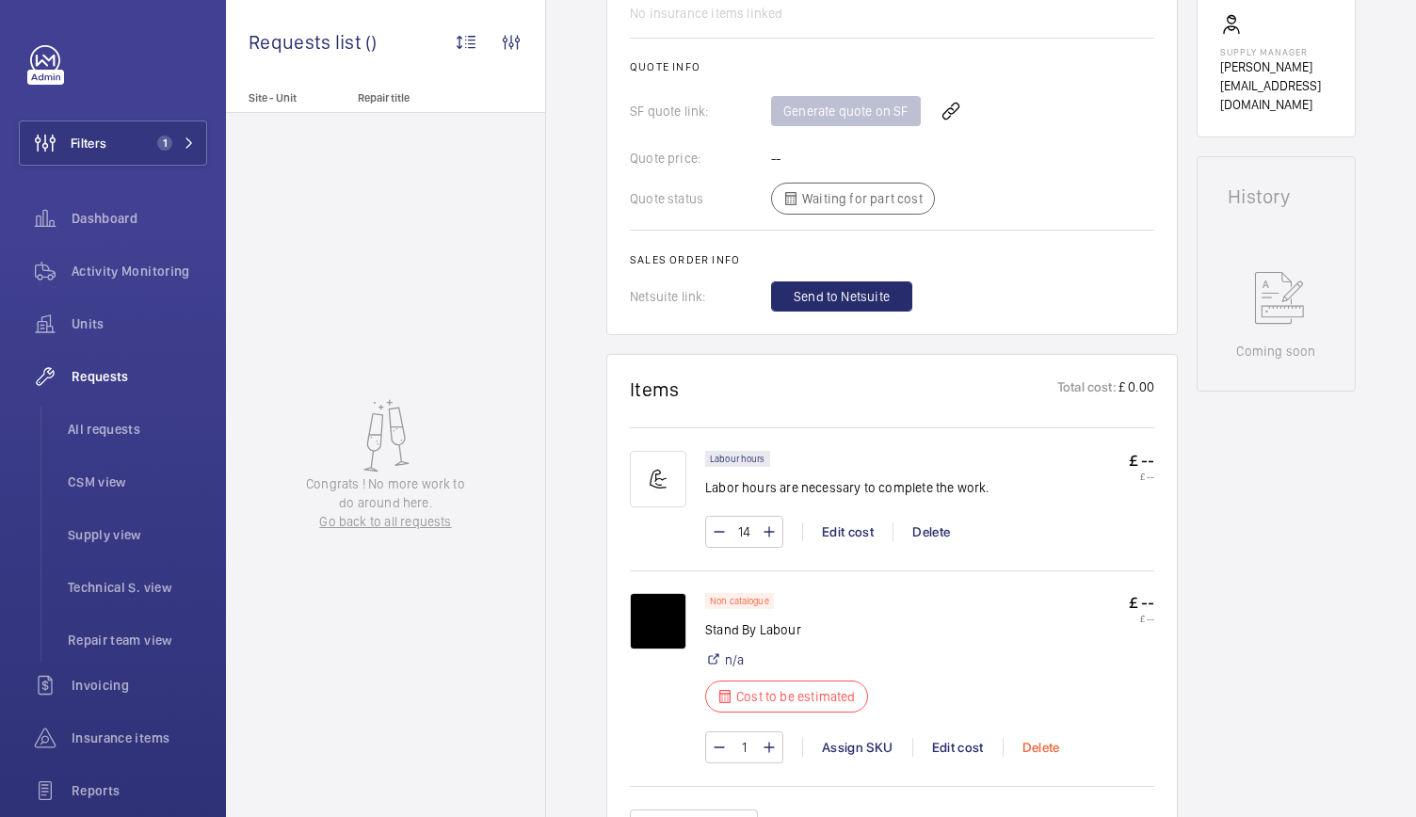
scroll to position [875, 0]
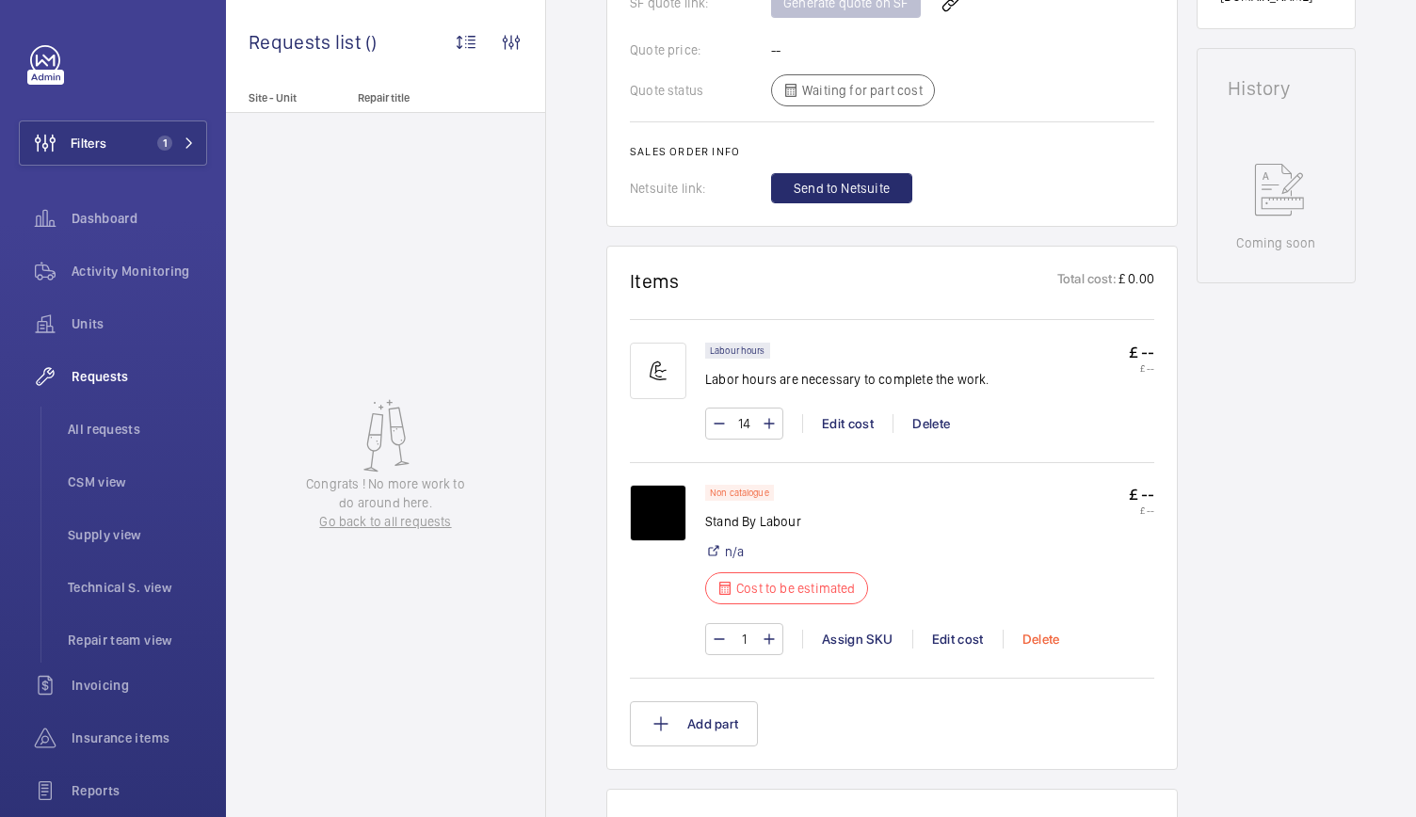
click at [1036, 637] on div "Delete" at bounding box center [1041, 639] width 76 height 19
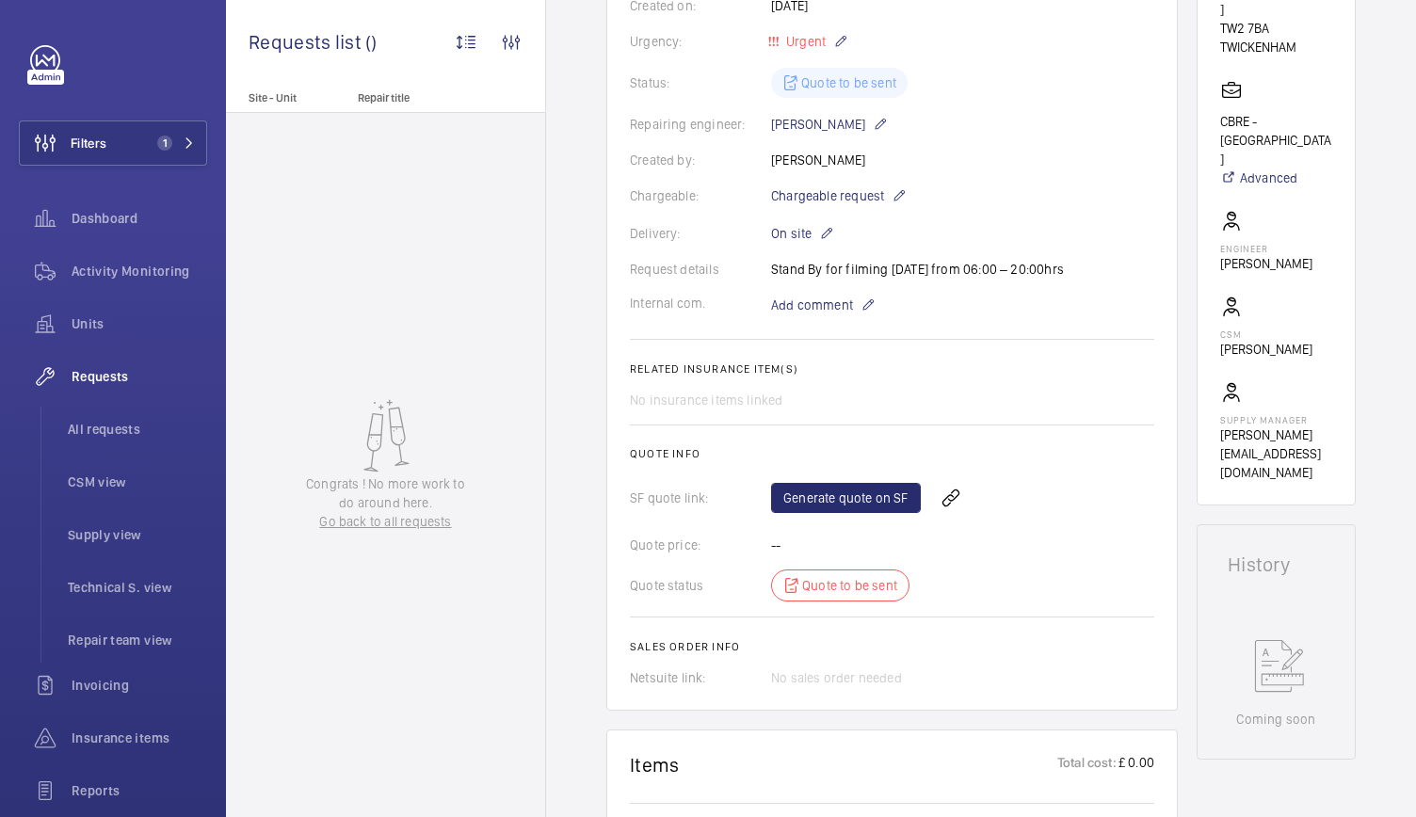
scroll to position [399, 0]
click at [877, 482] on link "Generate quote on SF" at bounding box center [846, 497] width 150 height 30
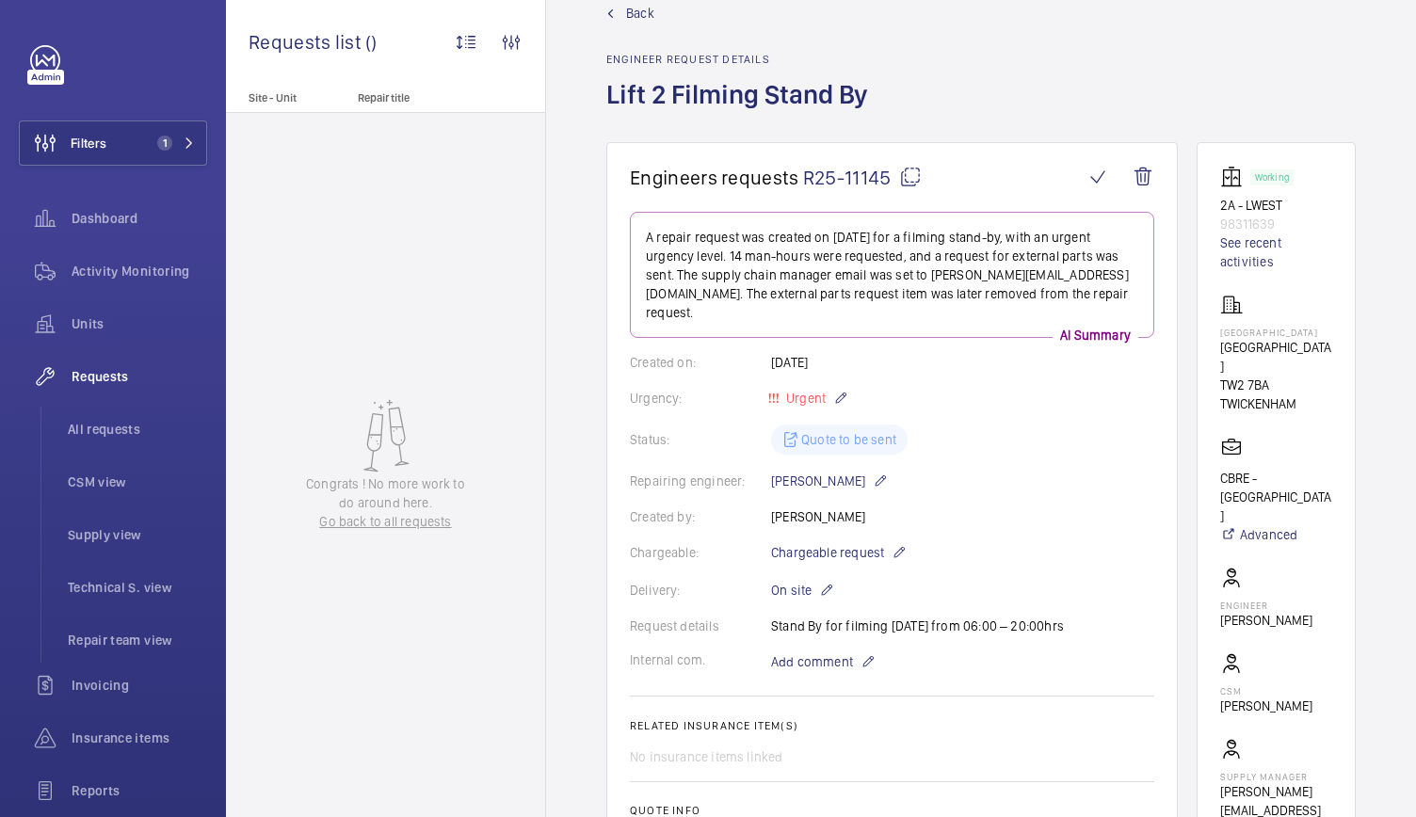
scroll to position [31, 0]
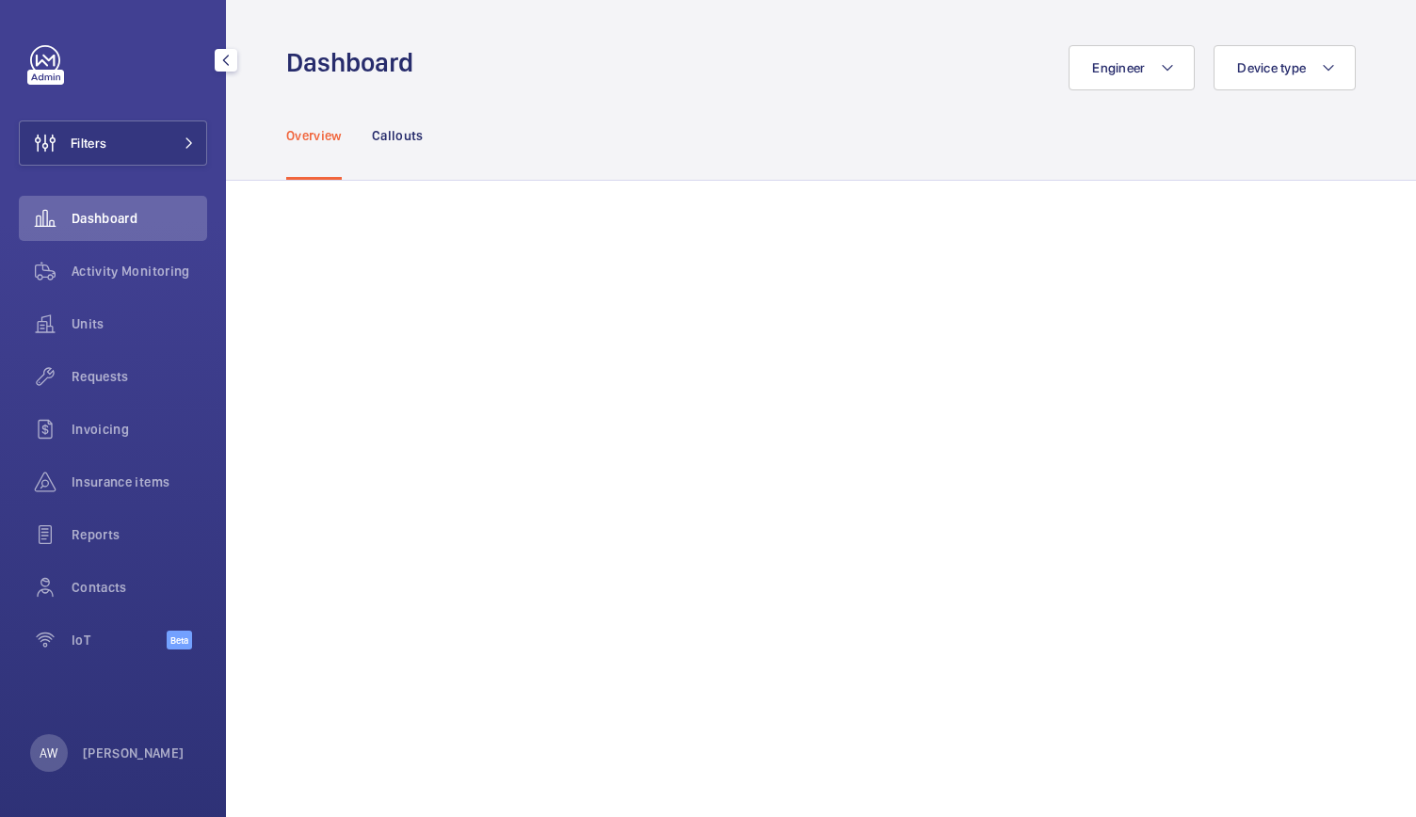
click at [113, 148] on button "Filters" at bounding box center [113, 142] width 188 height 45
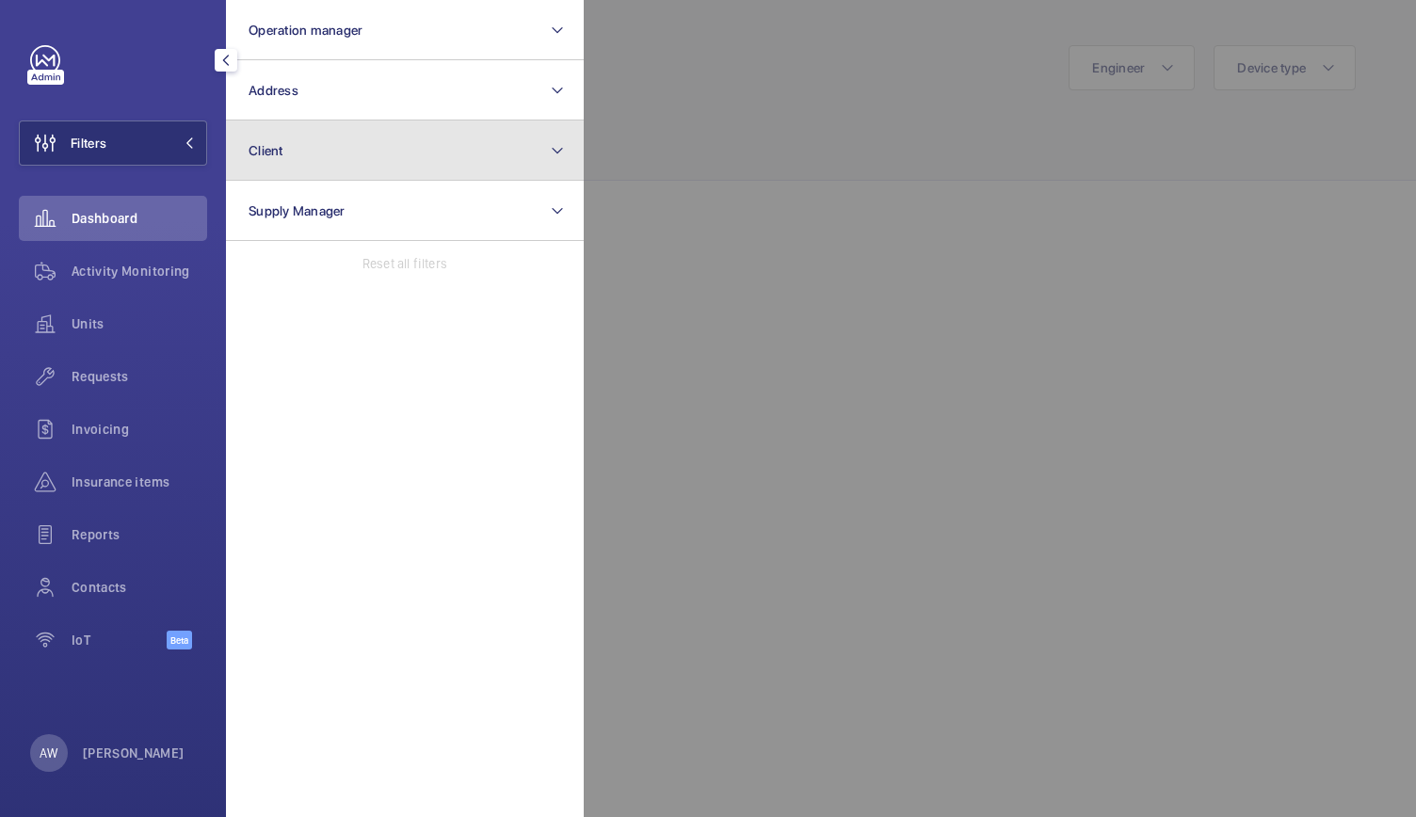
click at [337, 169] on button "Client" at bounding box center [405, 150] width 358 height 60
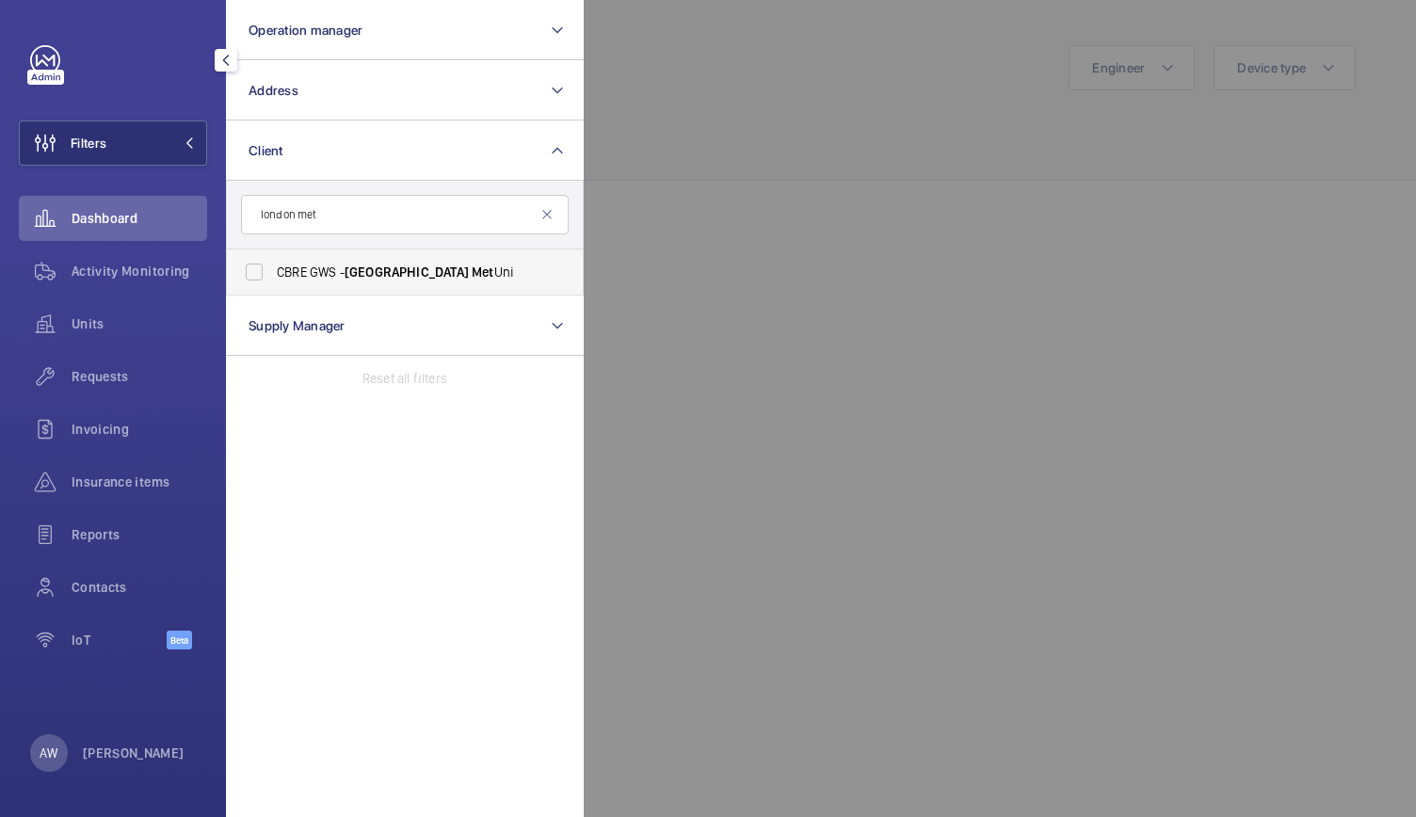
type input "london met"
click at [334, 273] on span "CBRE GWS - London Met Uni" at bounding box center [406, 272] width 259 height 19
click at [273, 273] on input "CBRE GWS - London Met Uni" at bounding box center [254, 272] width 38 height 38
checkbox input "true"
click at [752, 236] on div at bounding box center [1292, 408] width 1416 height 817
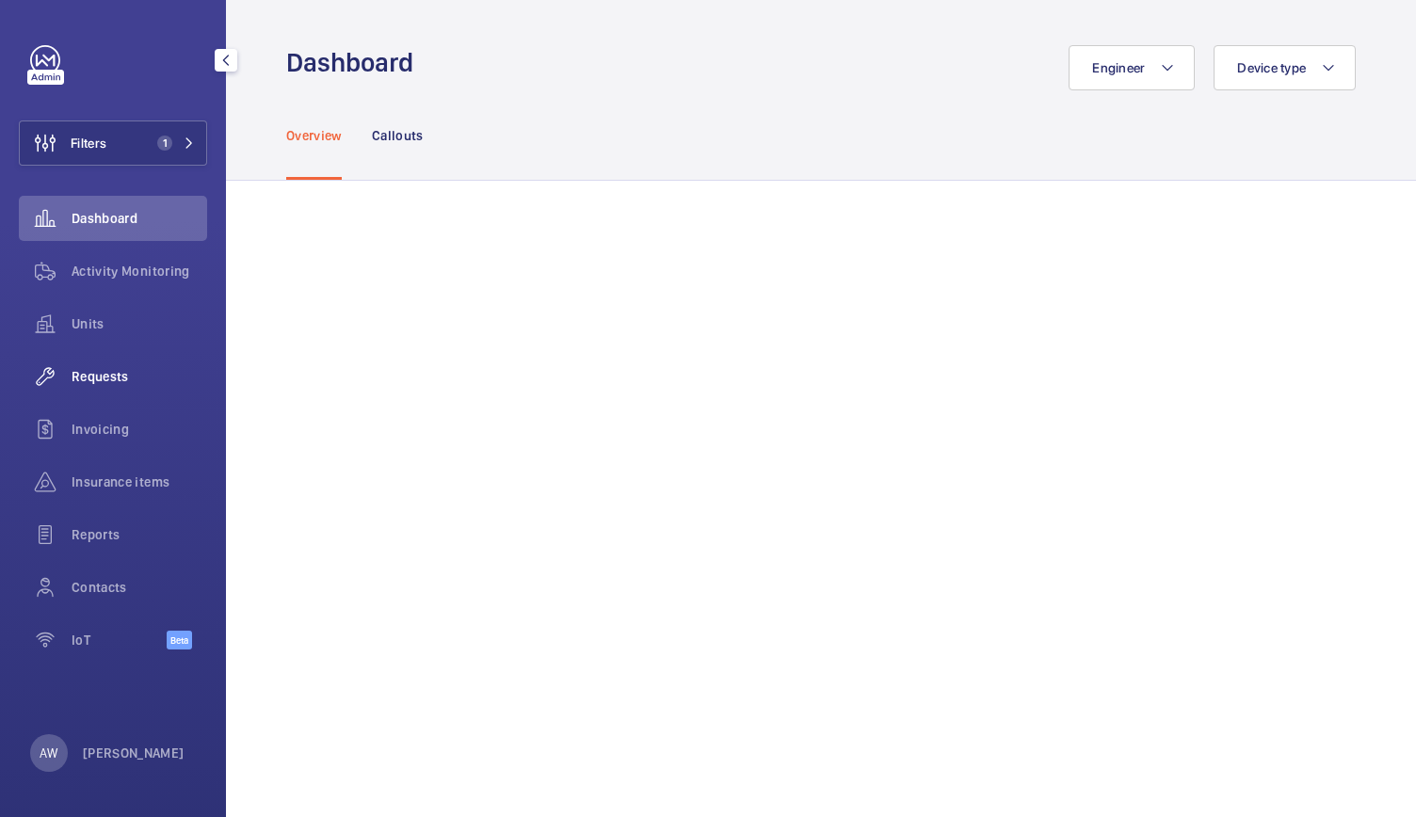
click at [114, 390] on div "Requests" at bounding box center [113, 376] width 188 height 45
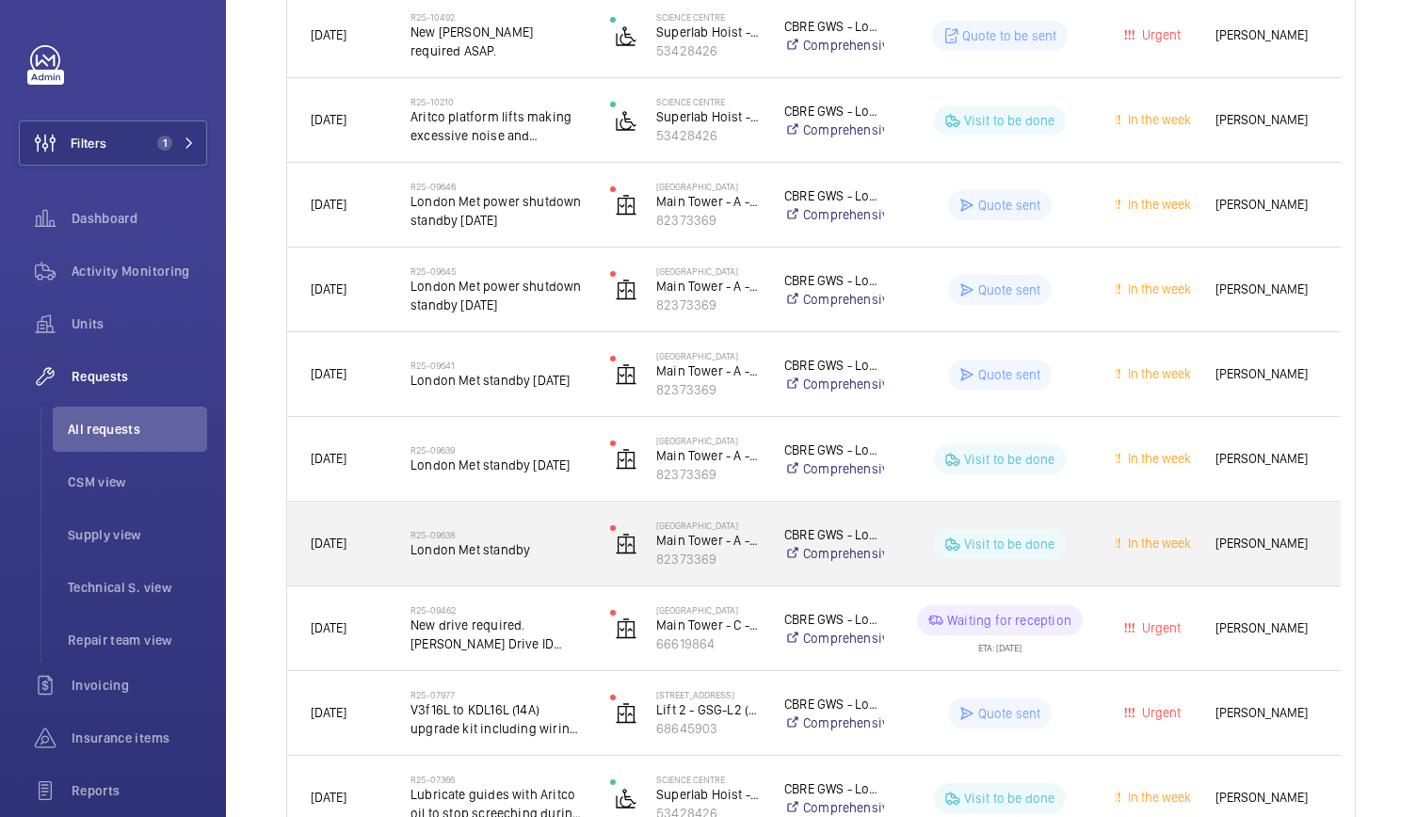
scroll to position [691, 0]
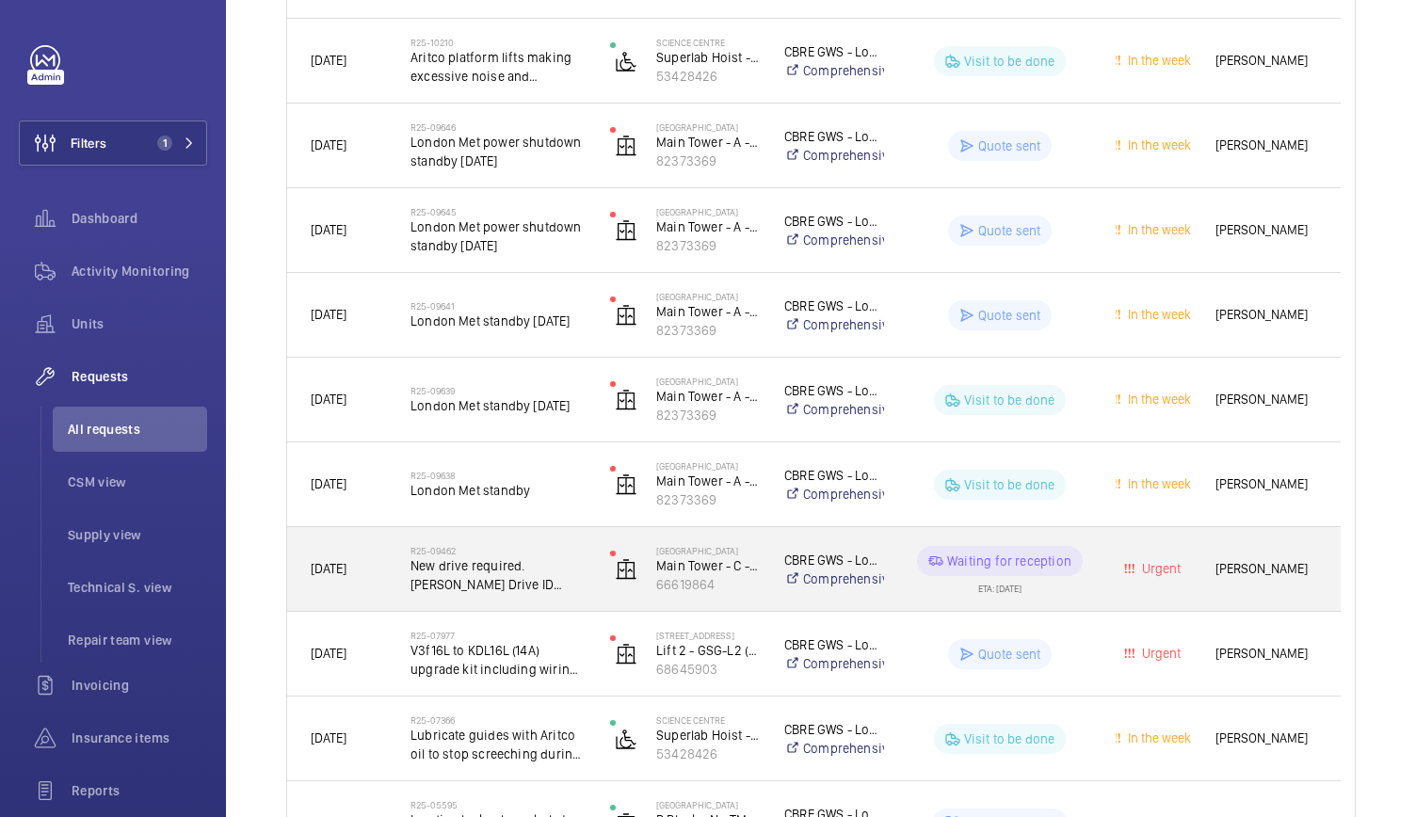
click at [564, 586] on span "New drive required. [PERSON_NAME] Drive ID 59410966" at bounding box center [497, 575] width 175 height 38
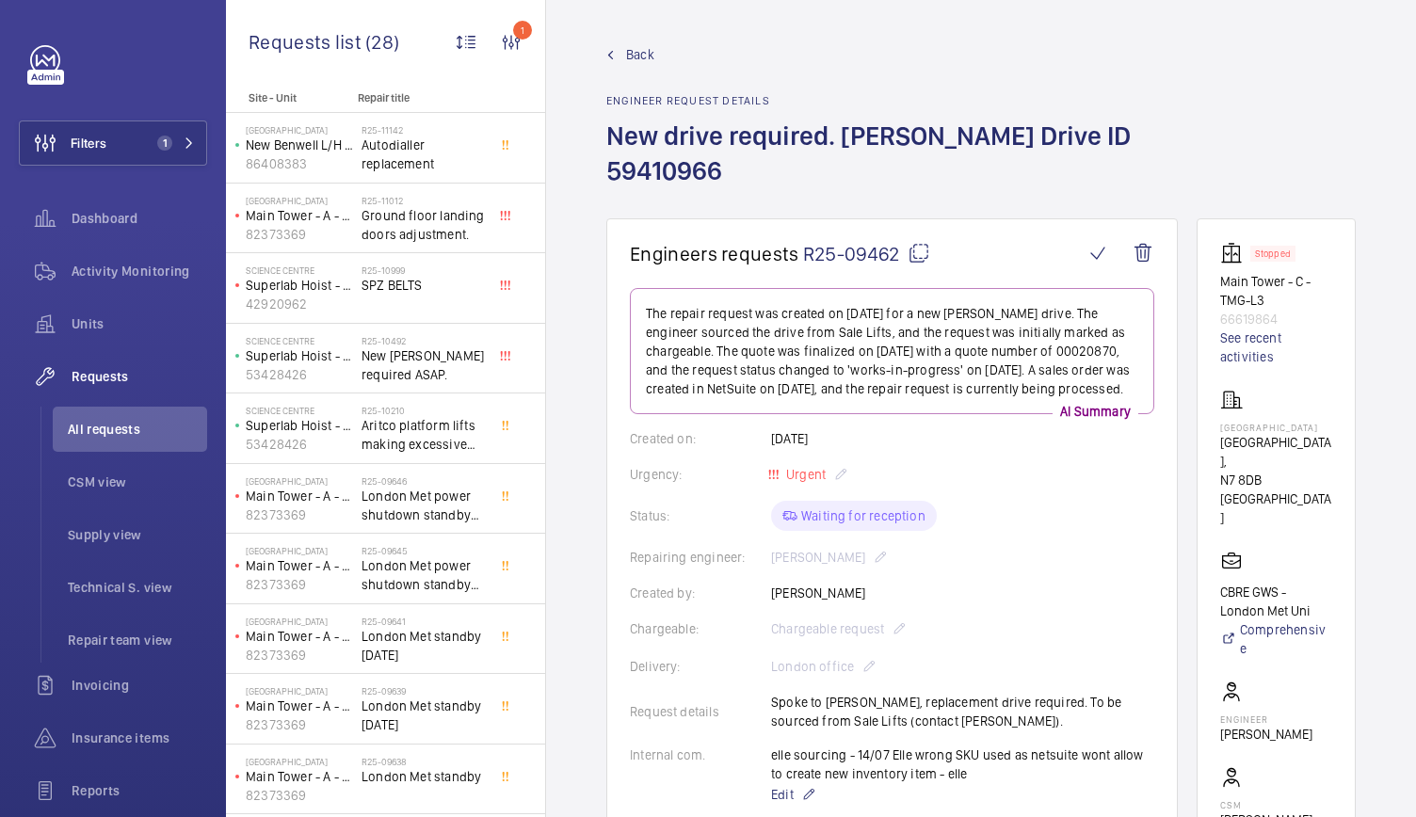
click at [636, 51] on span "Back" at bounding box center [640, 54] width 28 height 19
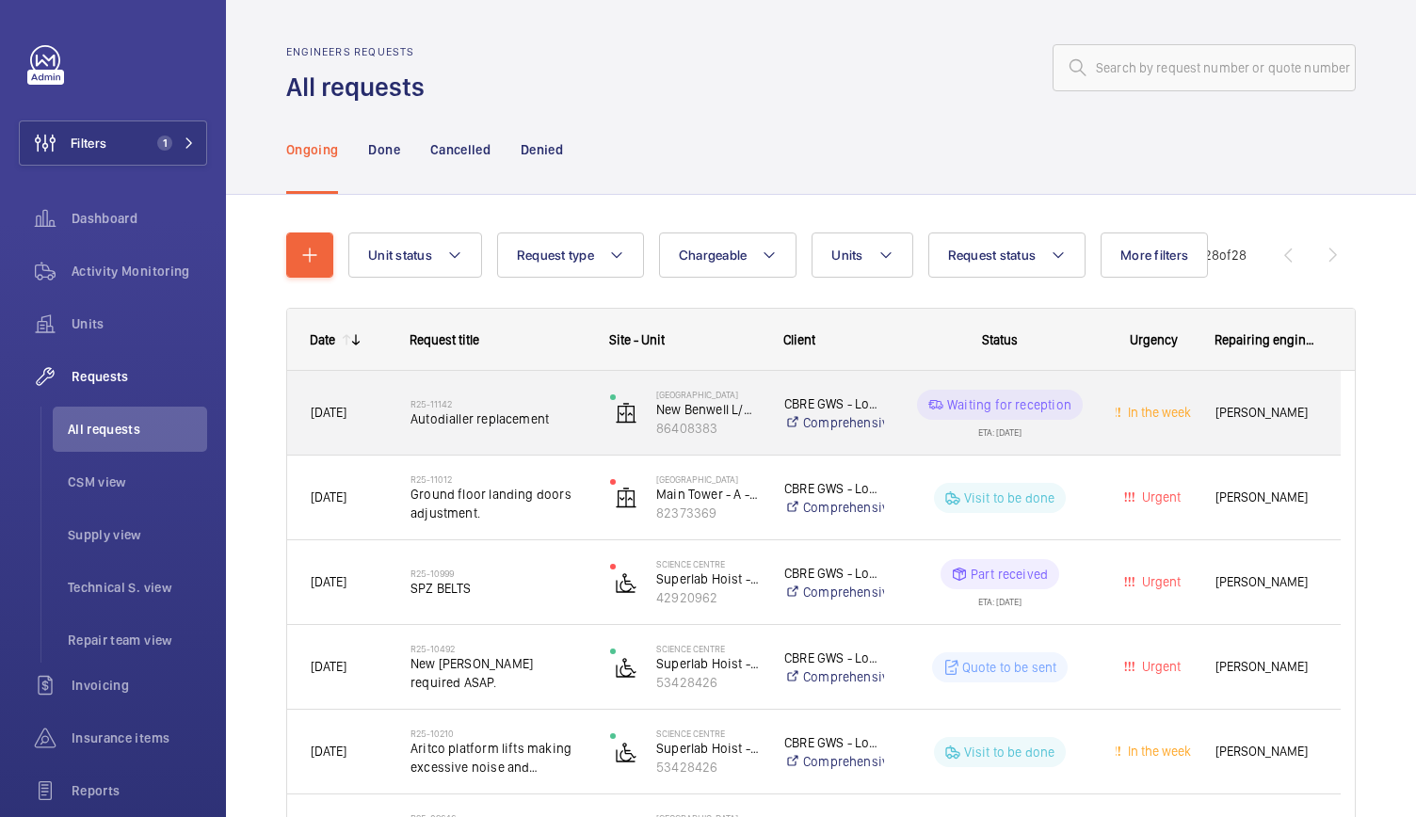
click at [940, 432] on wm-front-pills-cell "Waiting for reception ETA: 22/08/2025" at bounding box center [999, 413] width 183 height 47
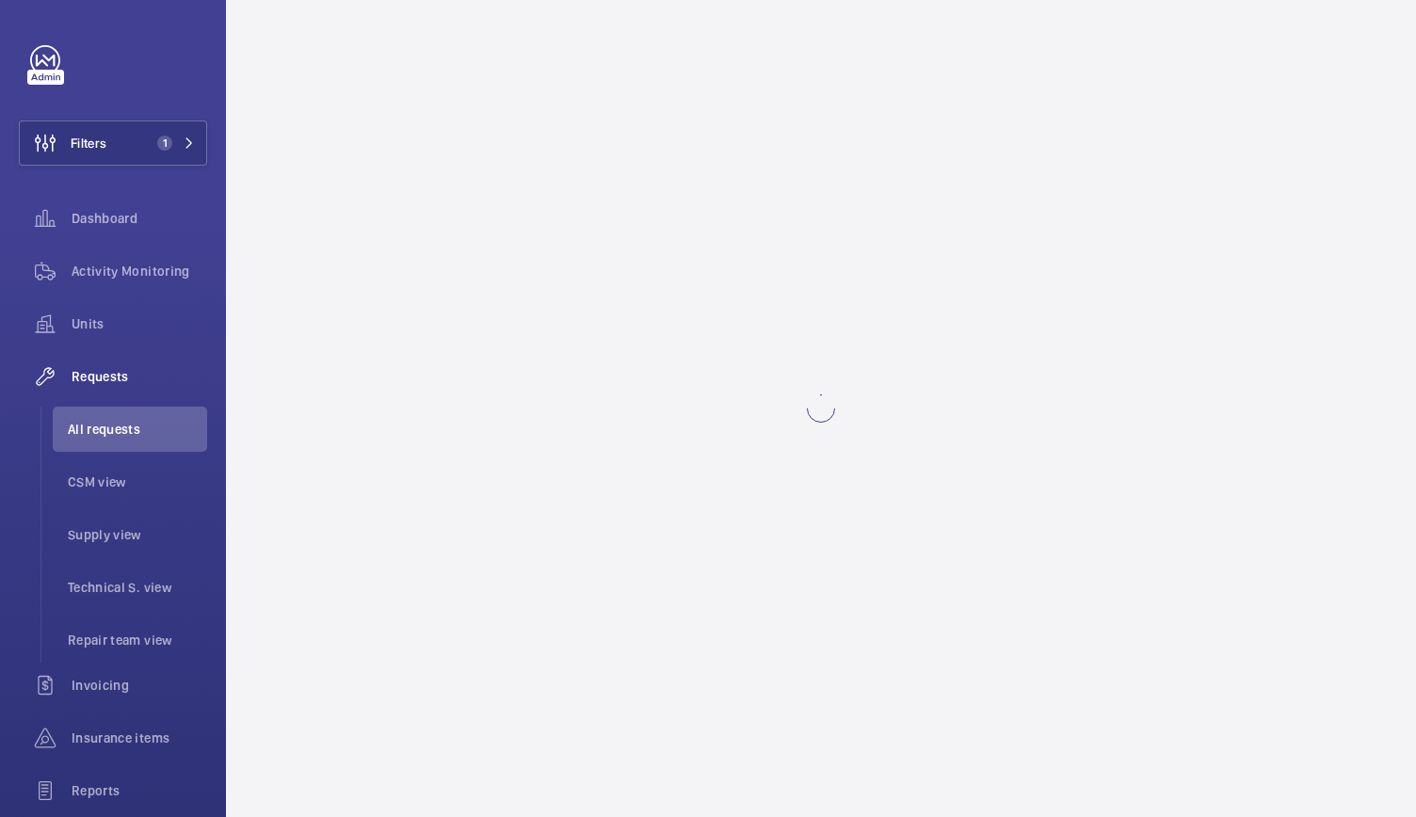
click at [827, 307] on wm-front-async-data-loader at bounding box center [821, 408] width 1190 height 817
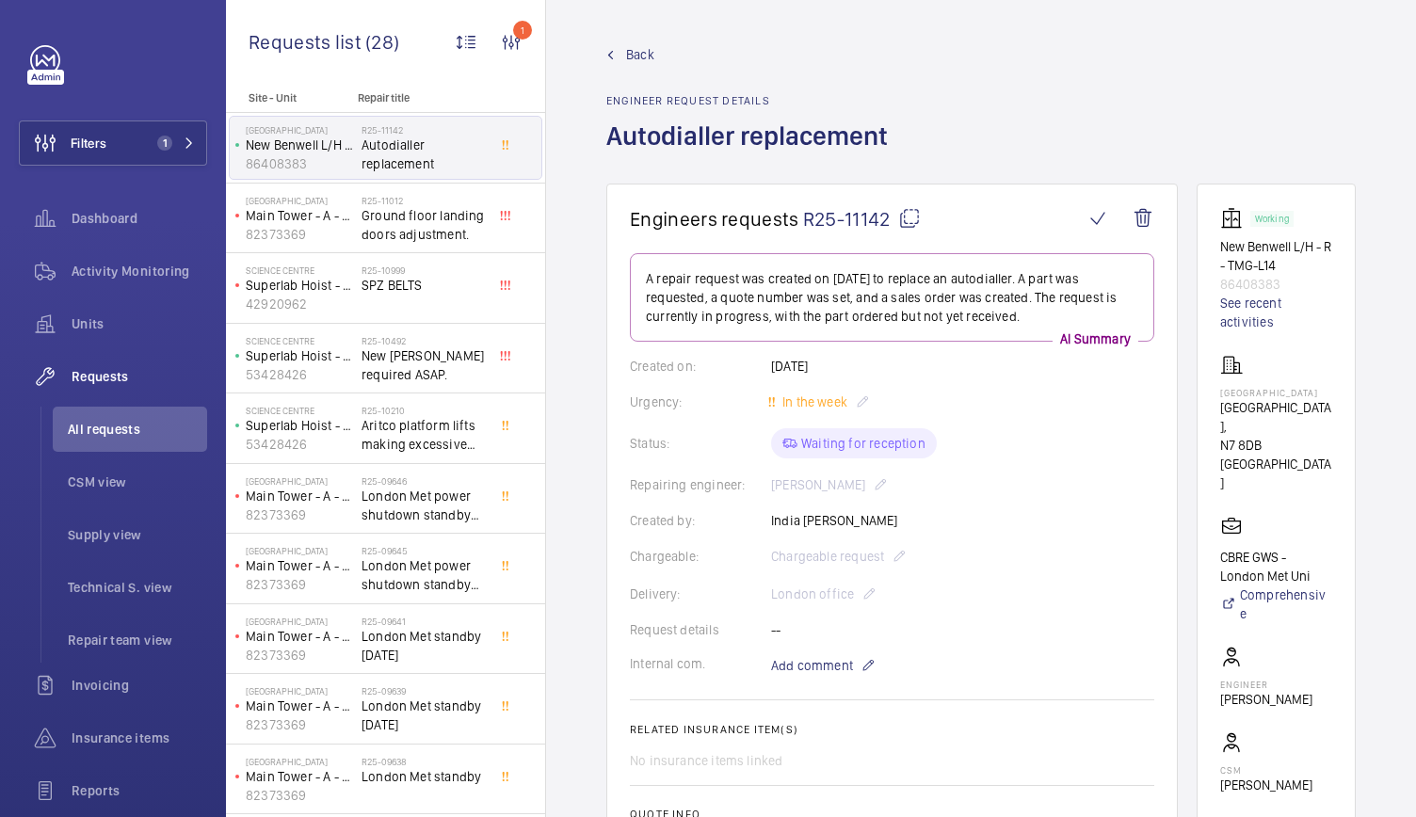
click at [642, 44] on wm-front-admin-header "Back Engineer request details Autodialler replacement" at bounding box center [981, 92] width 870 height 184
drag, startPoint x: 641, startPoint y: 66, endPoint x: 649, endPoint y: 50, distance: 17.7
click at [649, 50] on div "Back Engineer request details Autodialler replacement" at bounding box center [752, 114] width 293 height 138
click at [649, 50] on span "Back" at bounding box center [640, 54] width 28 height 19
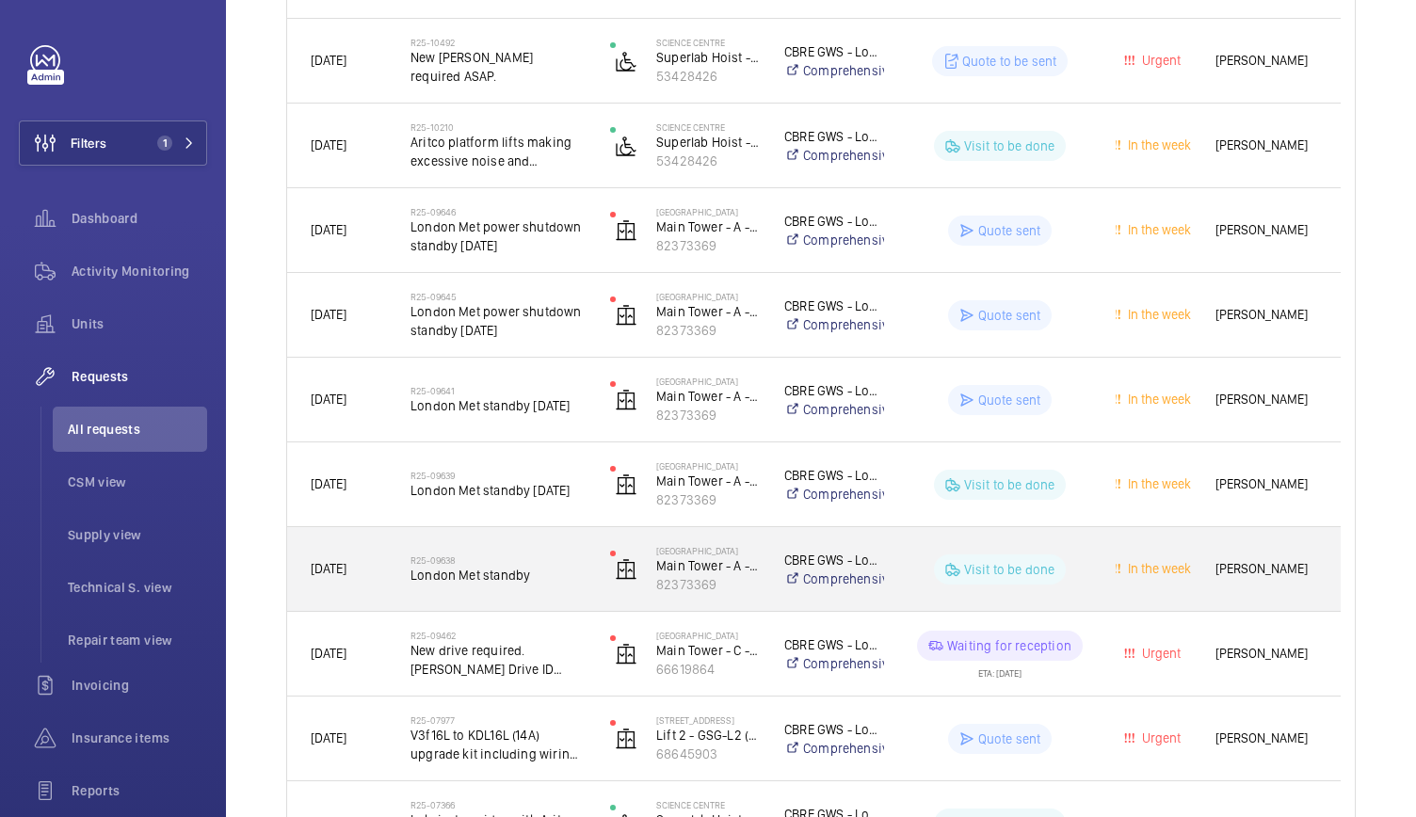
scroll to position [607, 0]
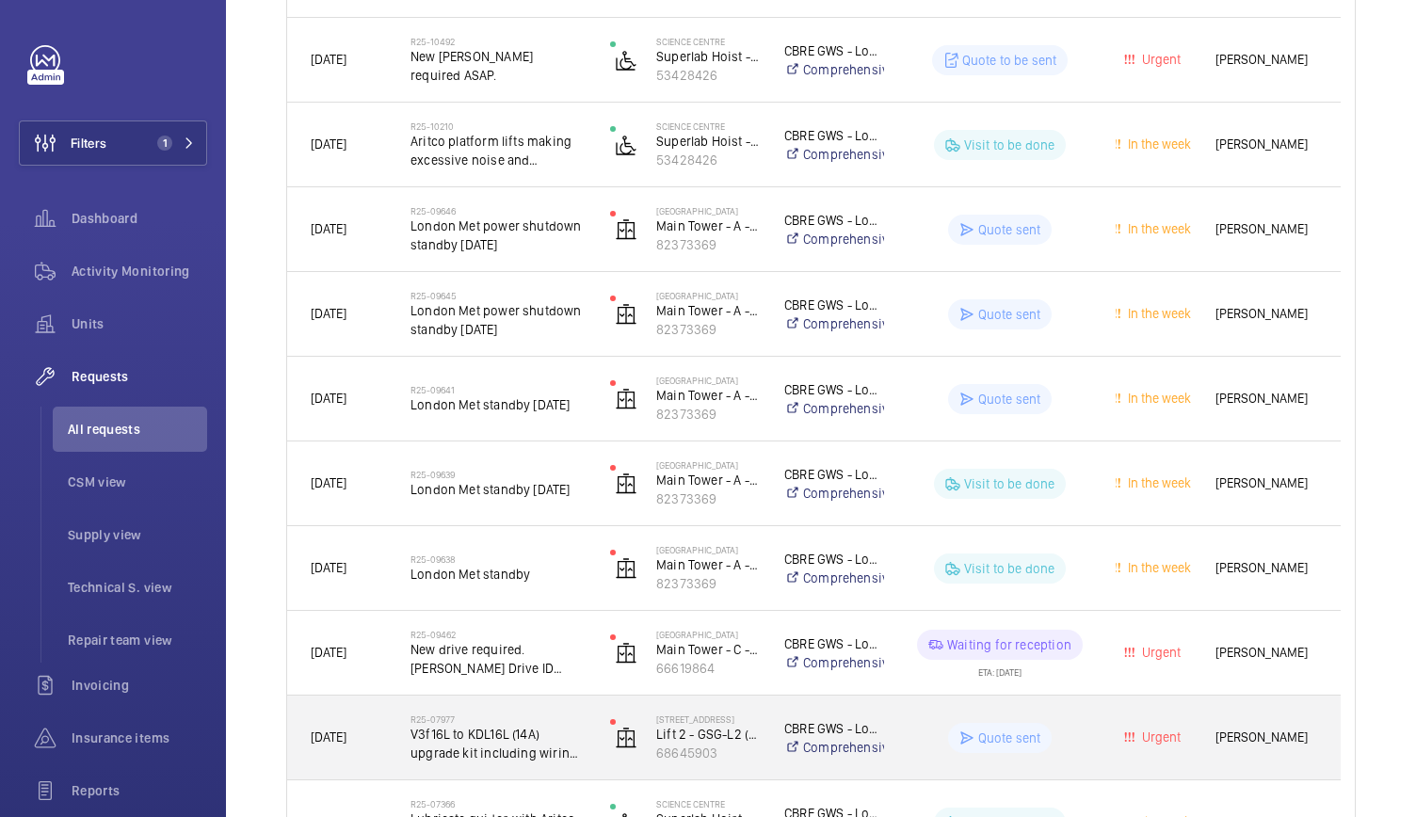
click at [913, 705] on div "Quote sent" at bounding box center [988, 738] width 205 height 68
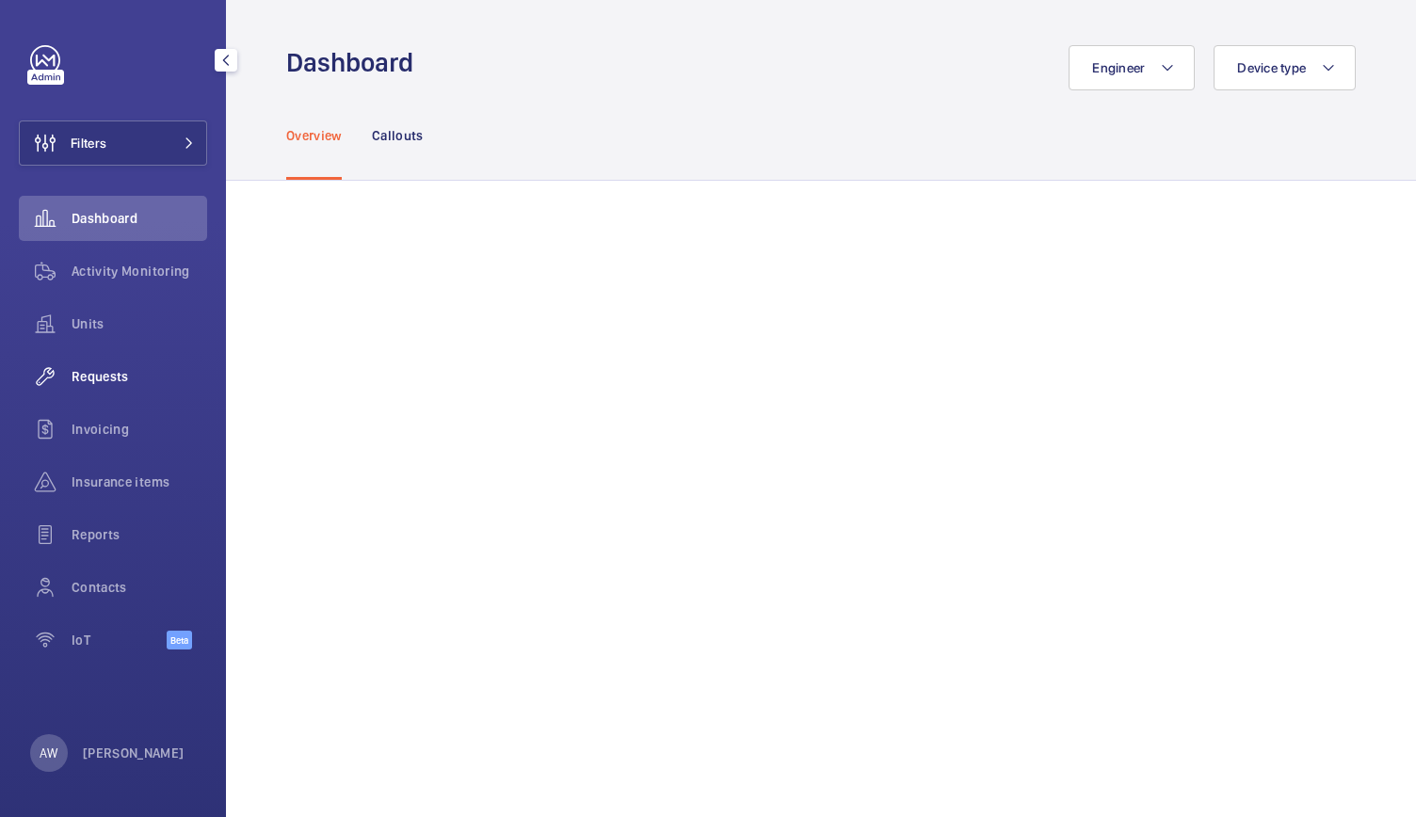
click at [132, 374] on span "Requests" at bounding box center [140, 376] width 136 height 19
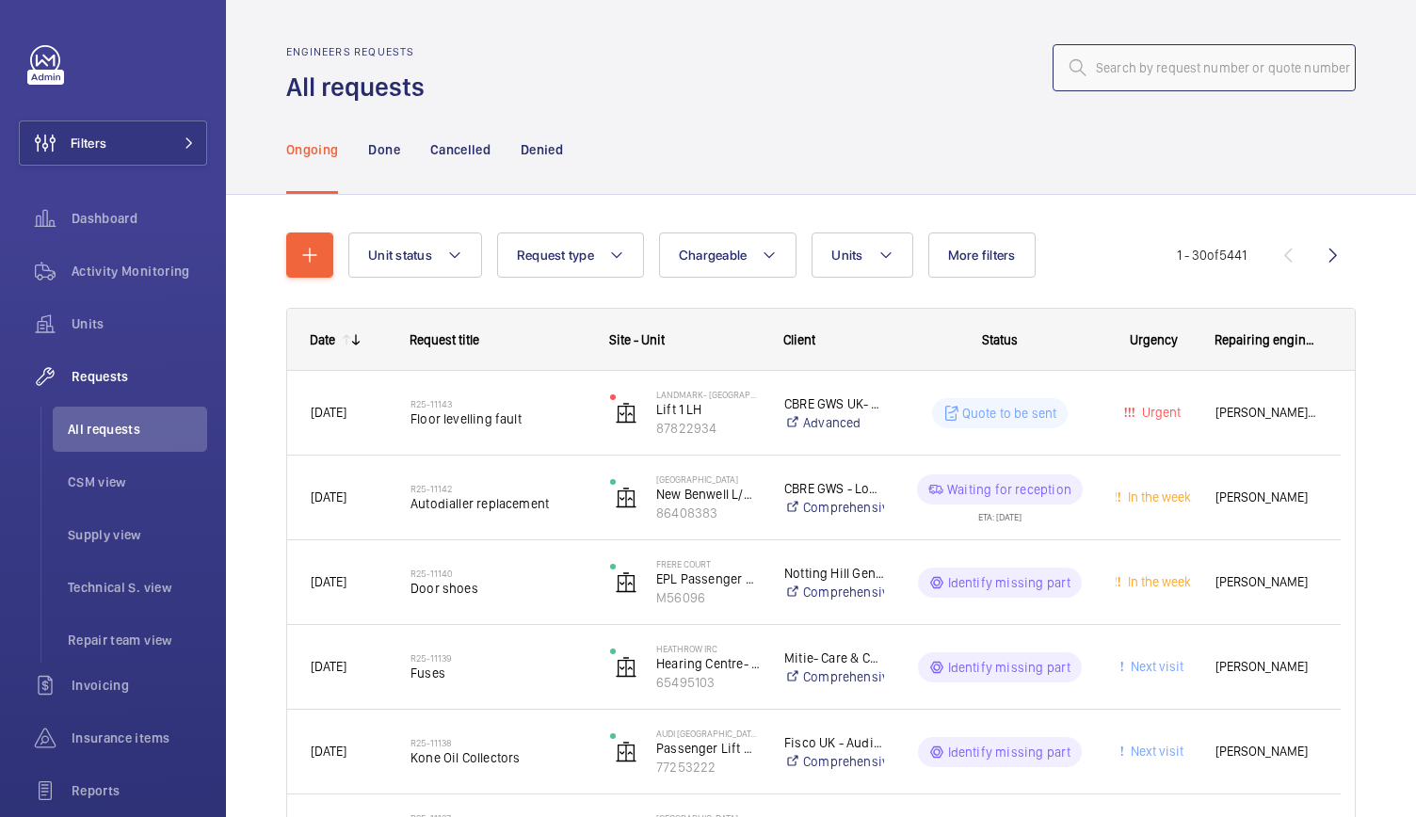
click at [1077, 77] on input "text" at bounding box center [1203, 67] width 303 height 47
paste input "R25-10919"
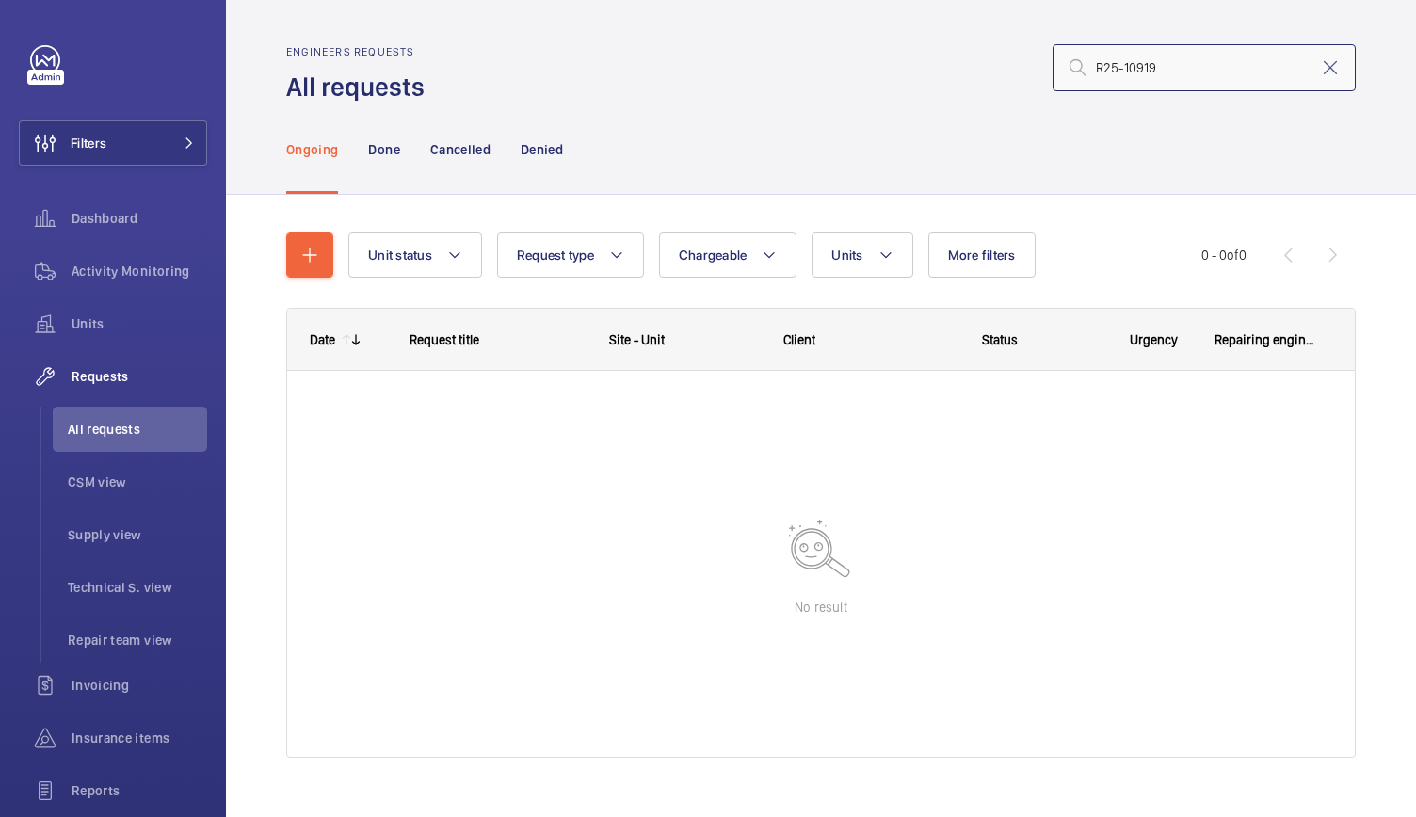
click at [1085, 69] on input "R25-10919" at bounding box center [1203, 67] width 303 height 47
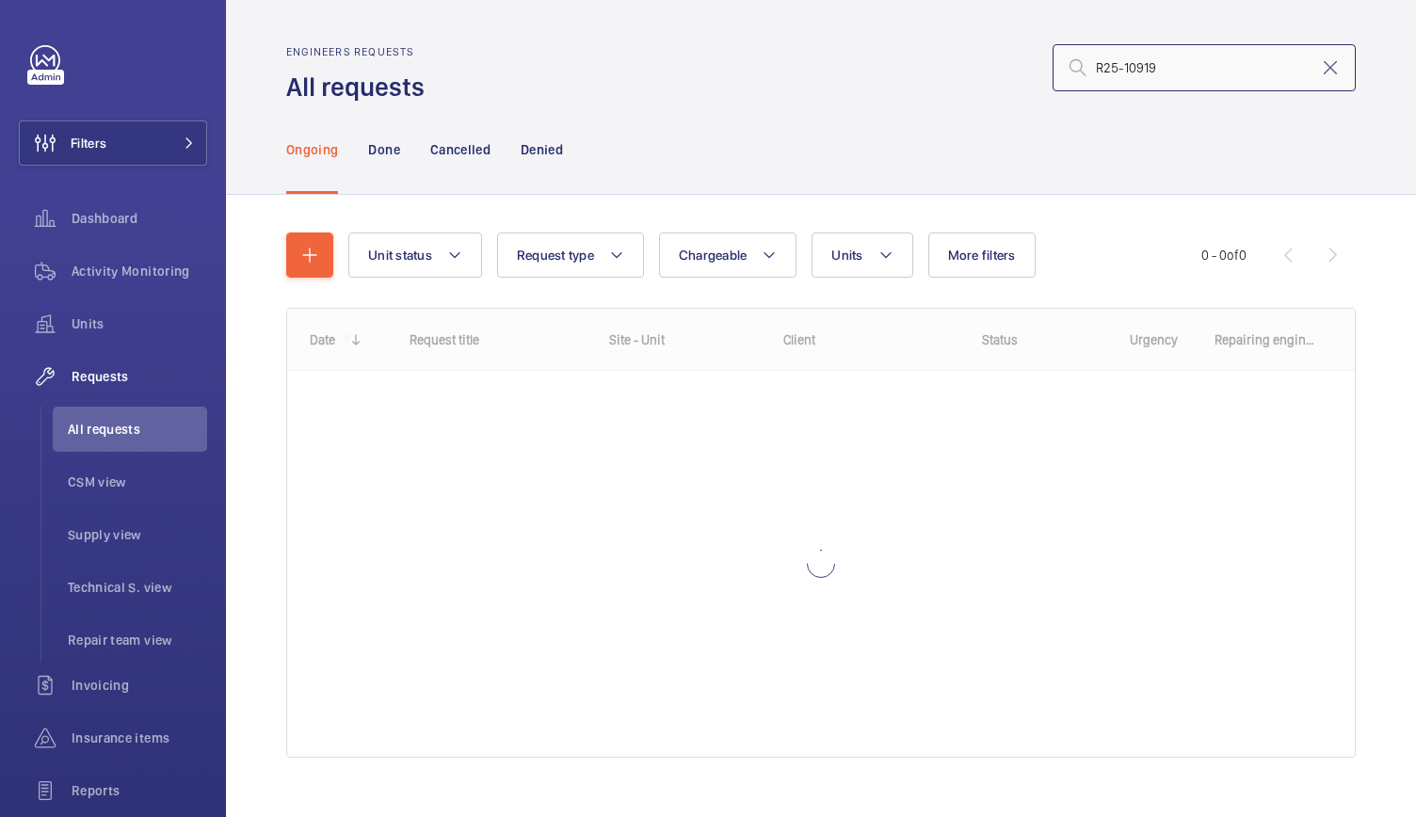
type input "R25-10919"
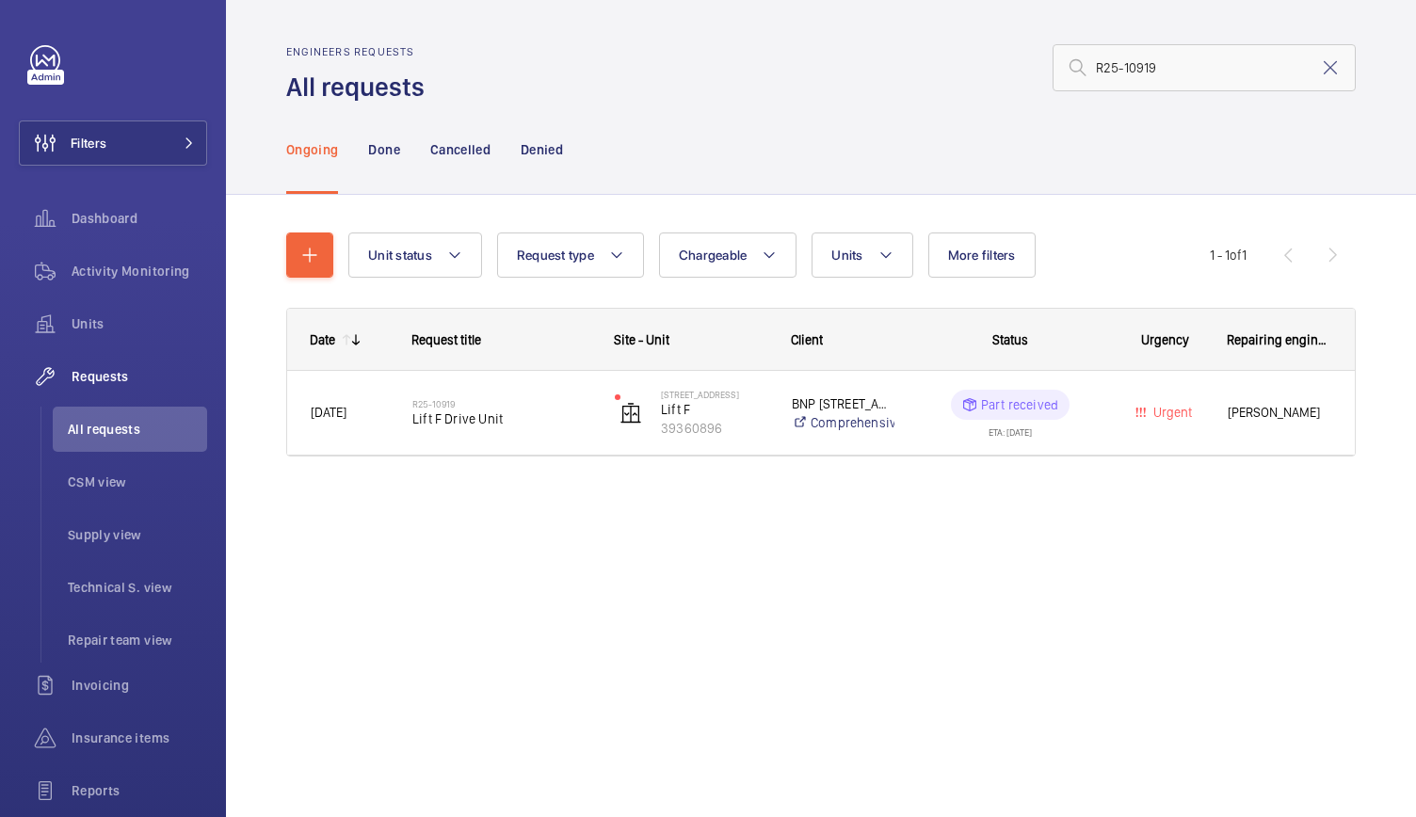
click at [1243, 170] on div "Ongoing Done Cancelled Denied" at bounding box center [820, 148] width 1069 height 89
click at [1333, 62] on mat-icon at bounding box center [1330, 67] width 23 height 23
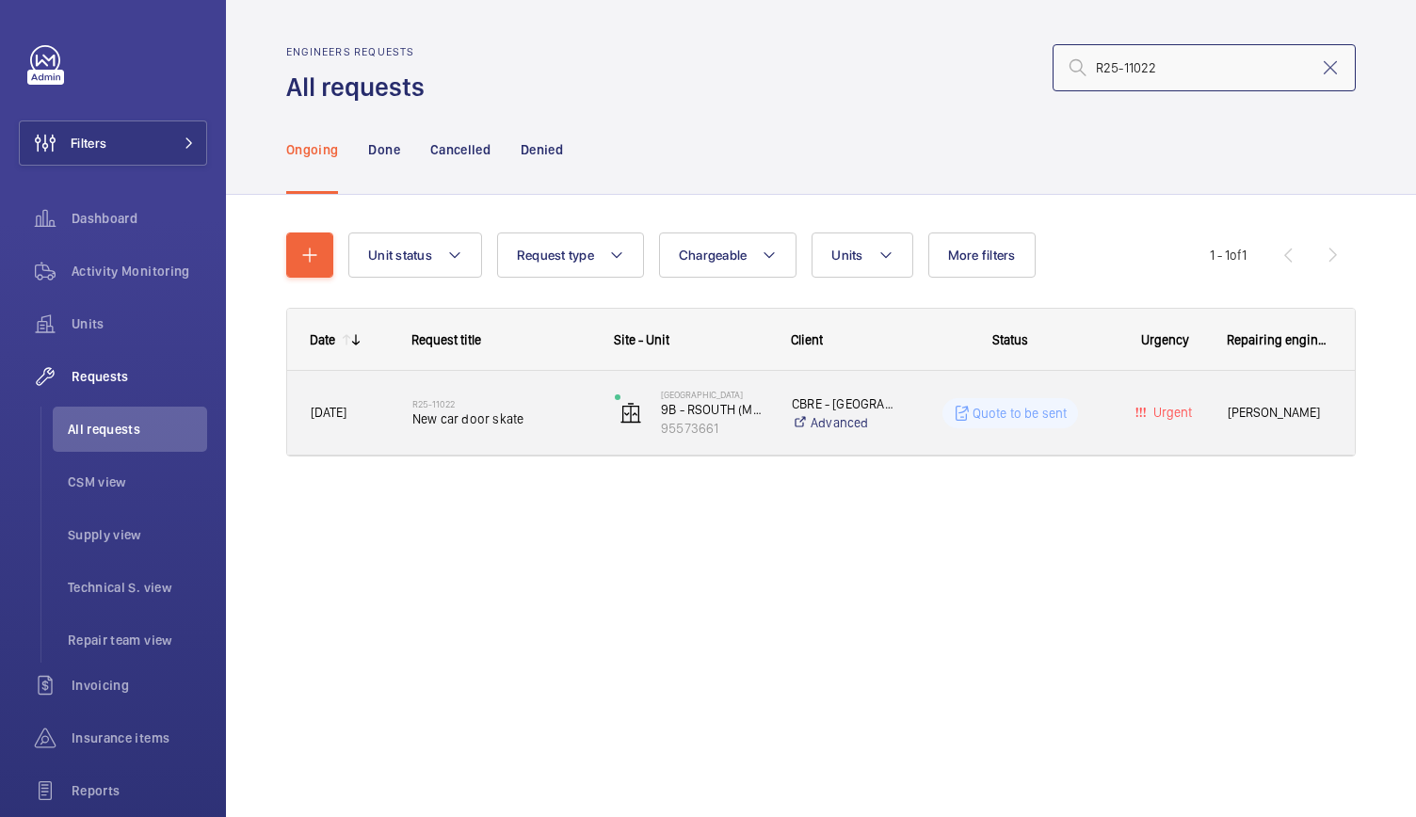
type input "R25-11022"
click at [616, 447] on div "[GEOGRAPHIC_DATA] 9B - [GEOGRAPHIC_DATA] (MRL) 95573661" at bounding box center [679, 413] width 175 height 77
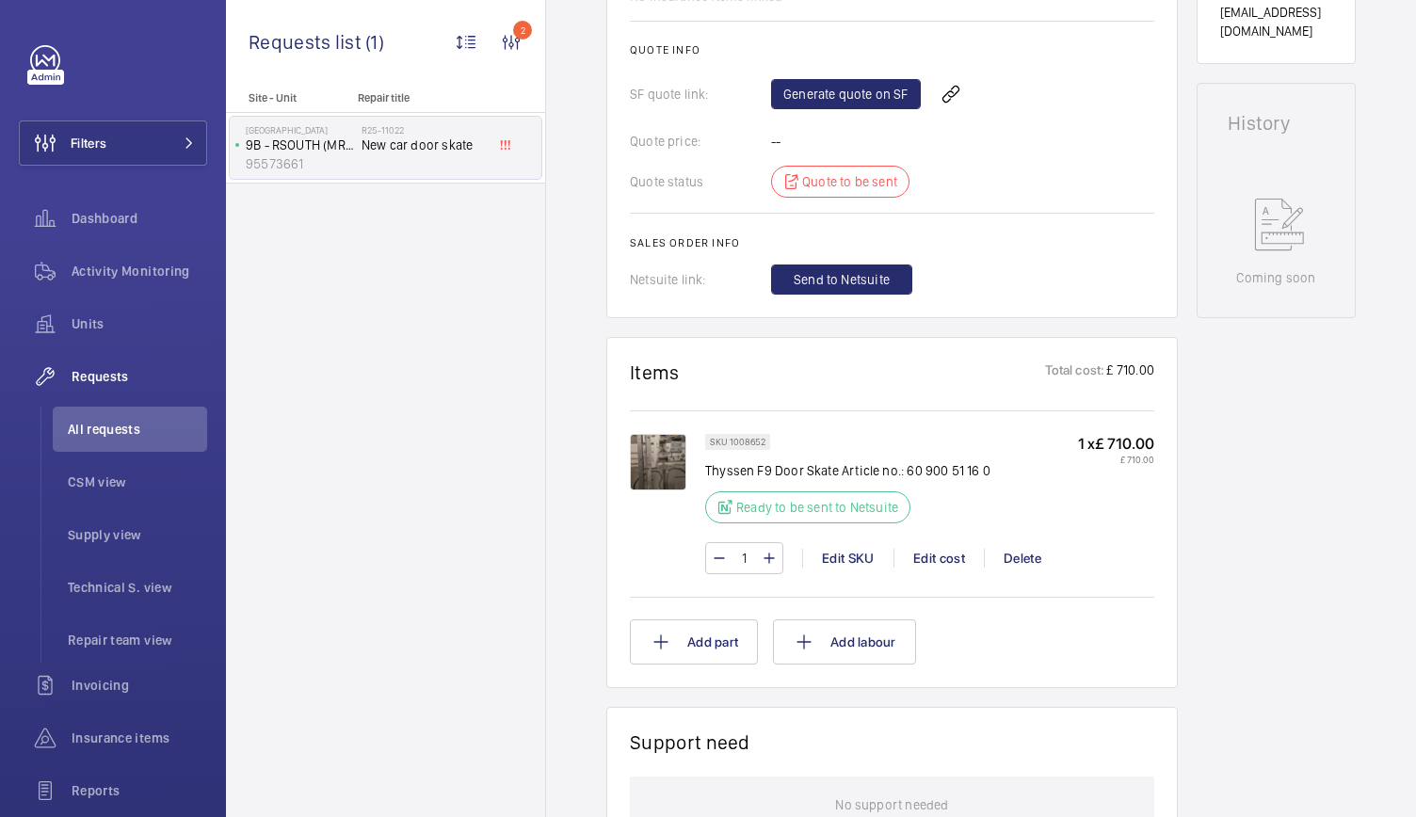
scroll to position [841, 0]
click at [879, 92] on link "Generate quote on SF" at bounding box center [846, 93] width 150 height 30
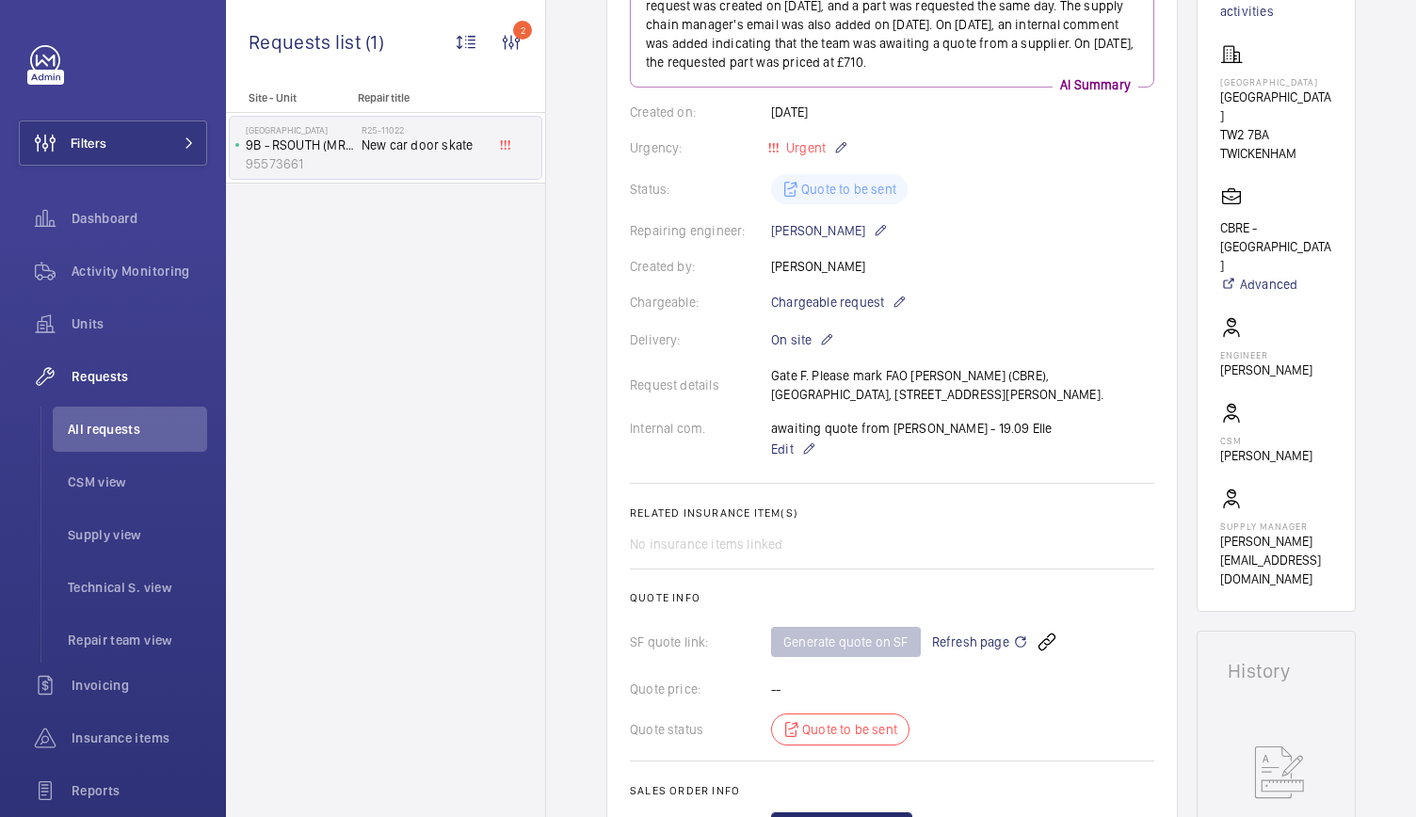
scroll to position [0, 0]
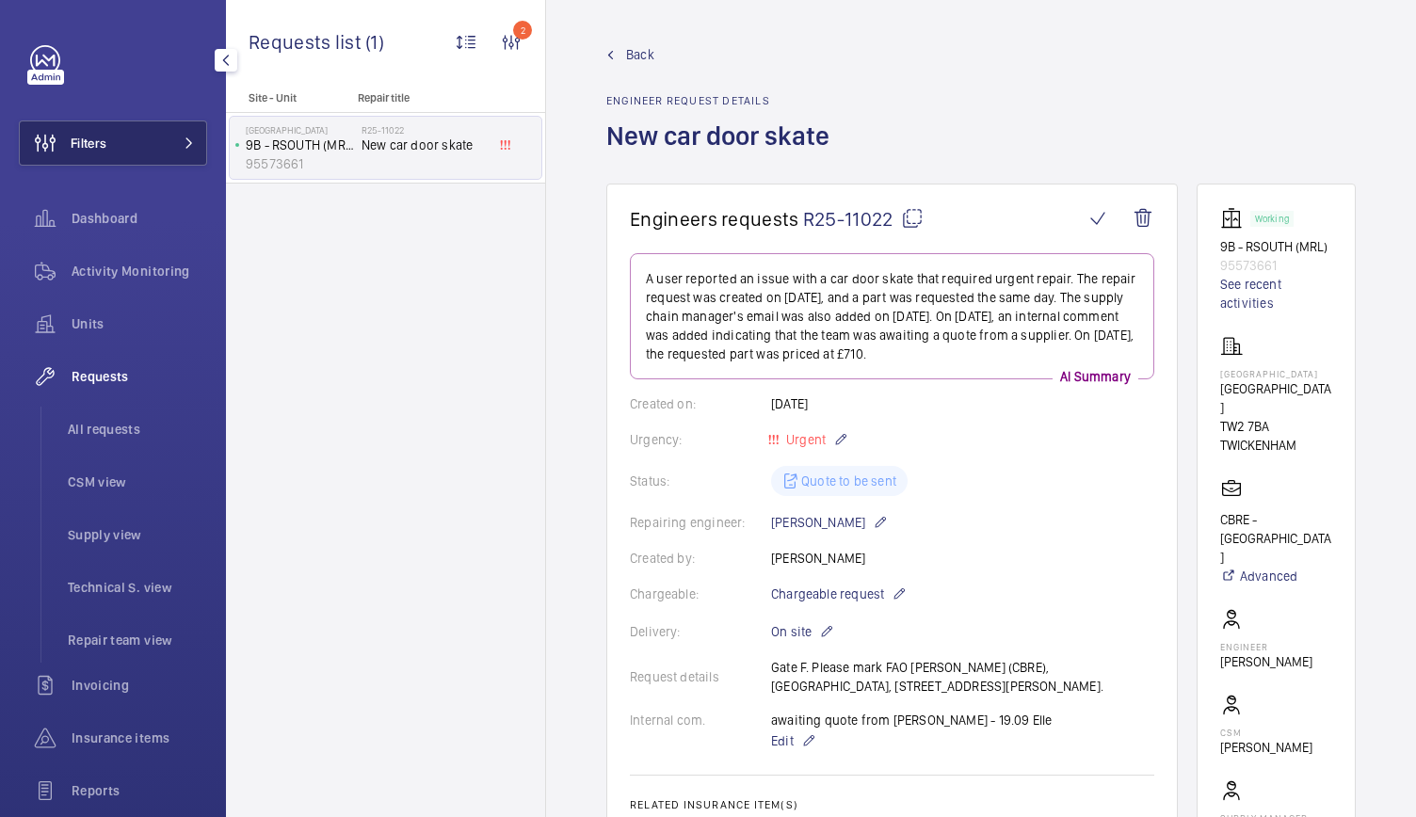
click at [136, 136] on button "Filters" at bounding box center [113, 142] width 188 height 45
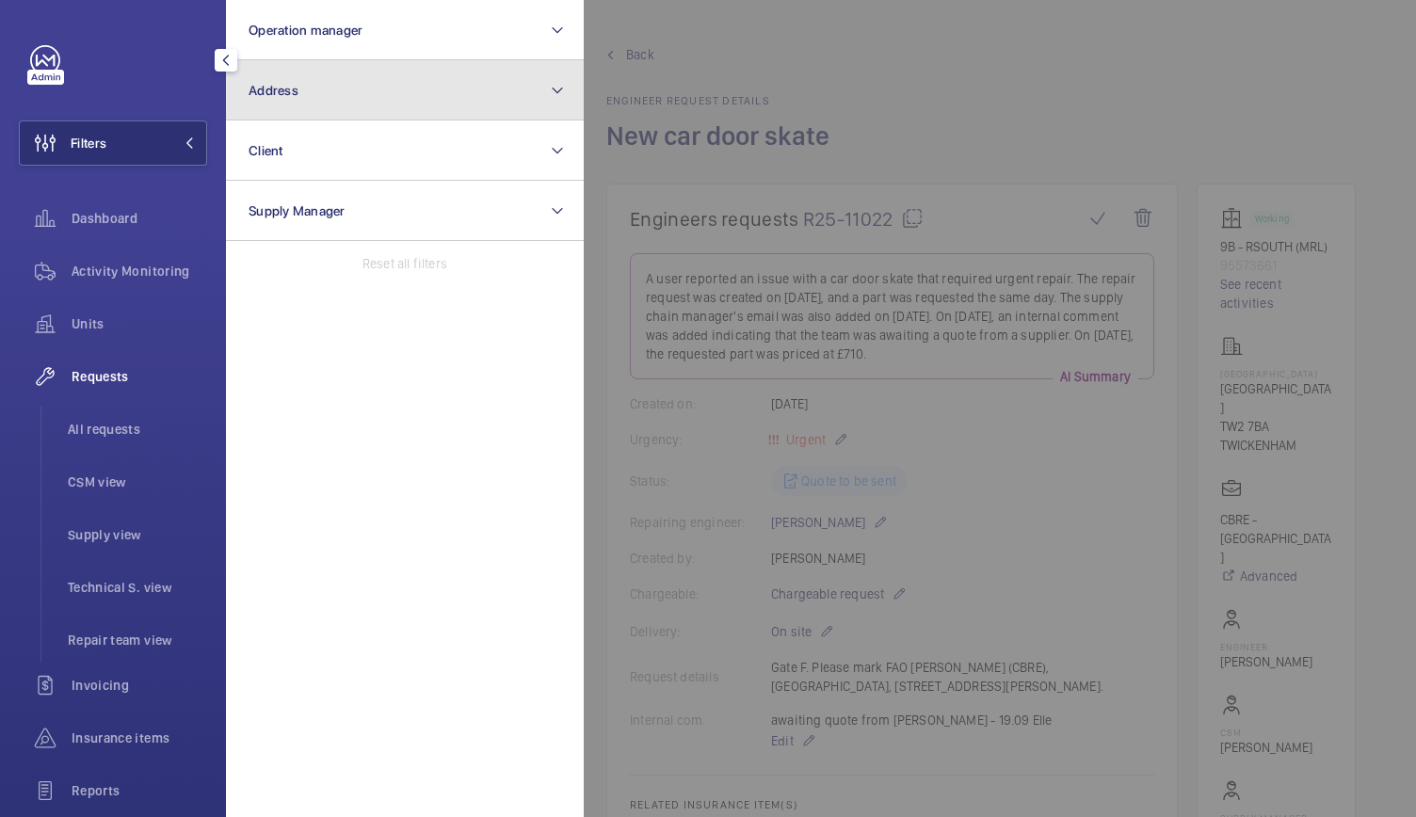
click at [316, 97] on button "Address" at bounding box center [405, 90] width 358 height 60
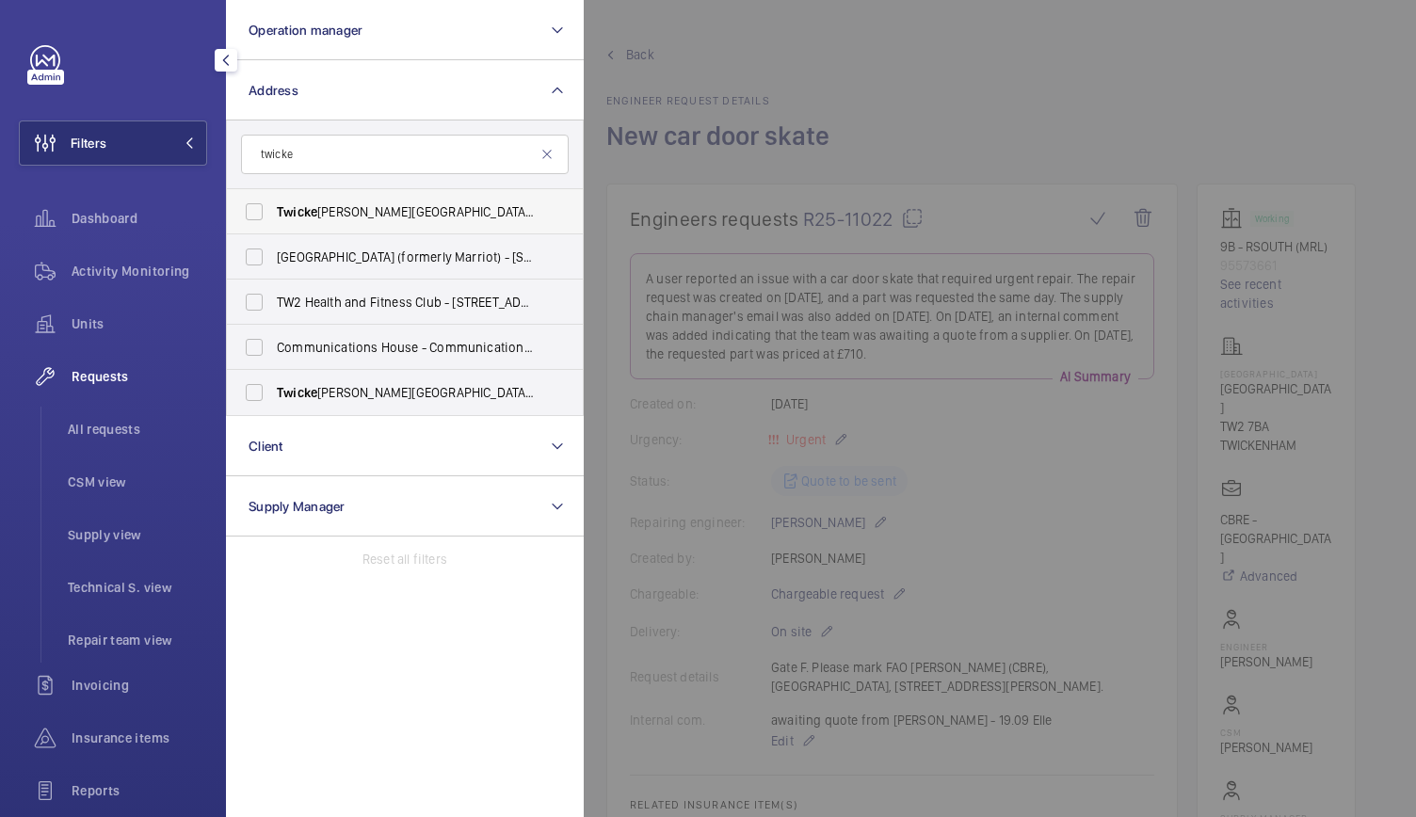
type input "twicke"
click at [330, 216] on span "[GEOGRAPHIC_DATA][PERSON_NAME] - [GEOGRAPHIC_DATA][PERSON_NAME], [GEOGRAPHIC_DA…" at bounding box center [406, 211] width 259 height 19
click at [273, 216] on input "[GEOGRAPHIC_DATA][PERSON_NAME] - [GEOGRAPHIC_DATA][PERSON_NAME], [GEOGRAPHIC_DA…" at bounding box center [254, 212] width 38 height 38
checkbox input "true"
click at [139, 280] on span "Activity Monitoring" at bounding box center [140, 271] width 136 height 19
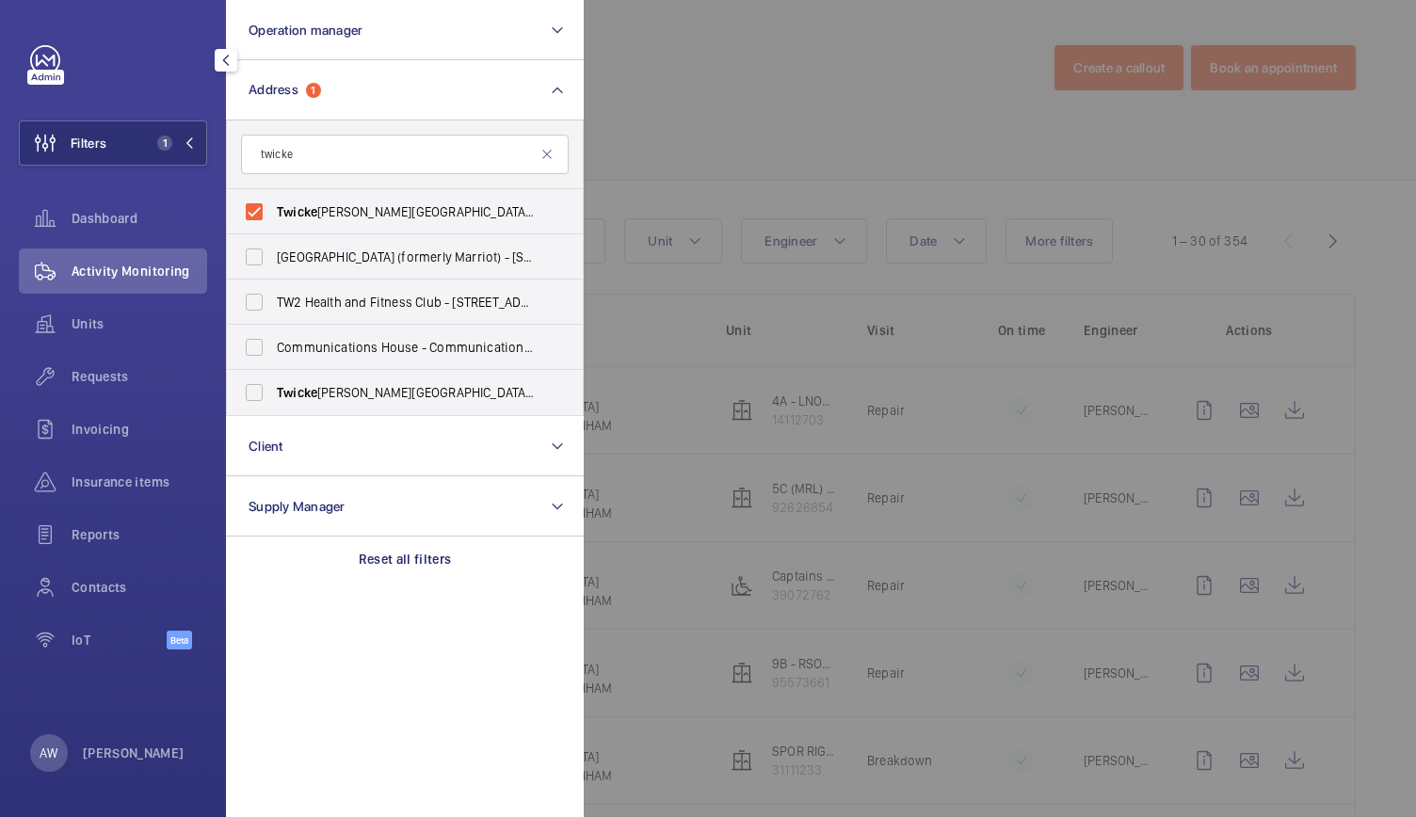
click at [699, 236] on div at bounding box center [1292, 408] width 1416 height 817
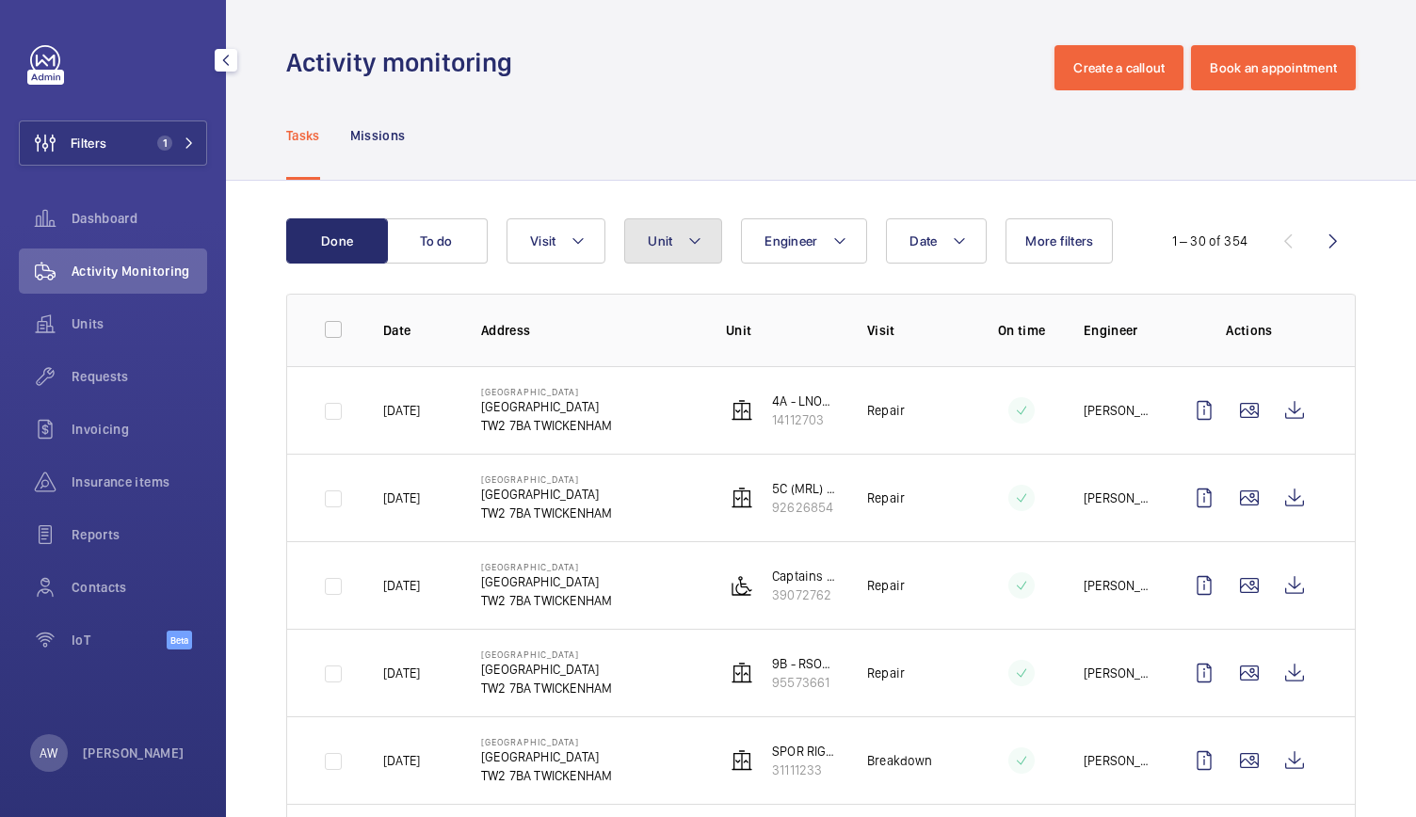
click at [699, 236] on mat-icon at bounding box center [694, 241] width 15 height 23
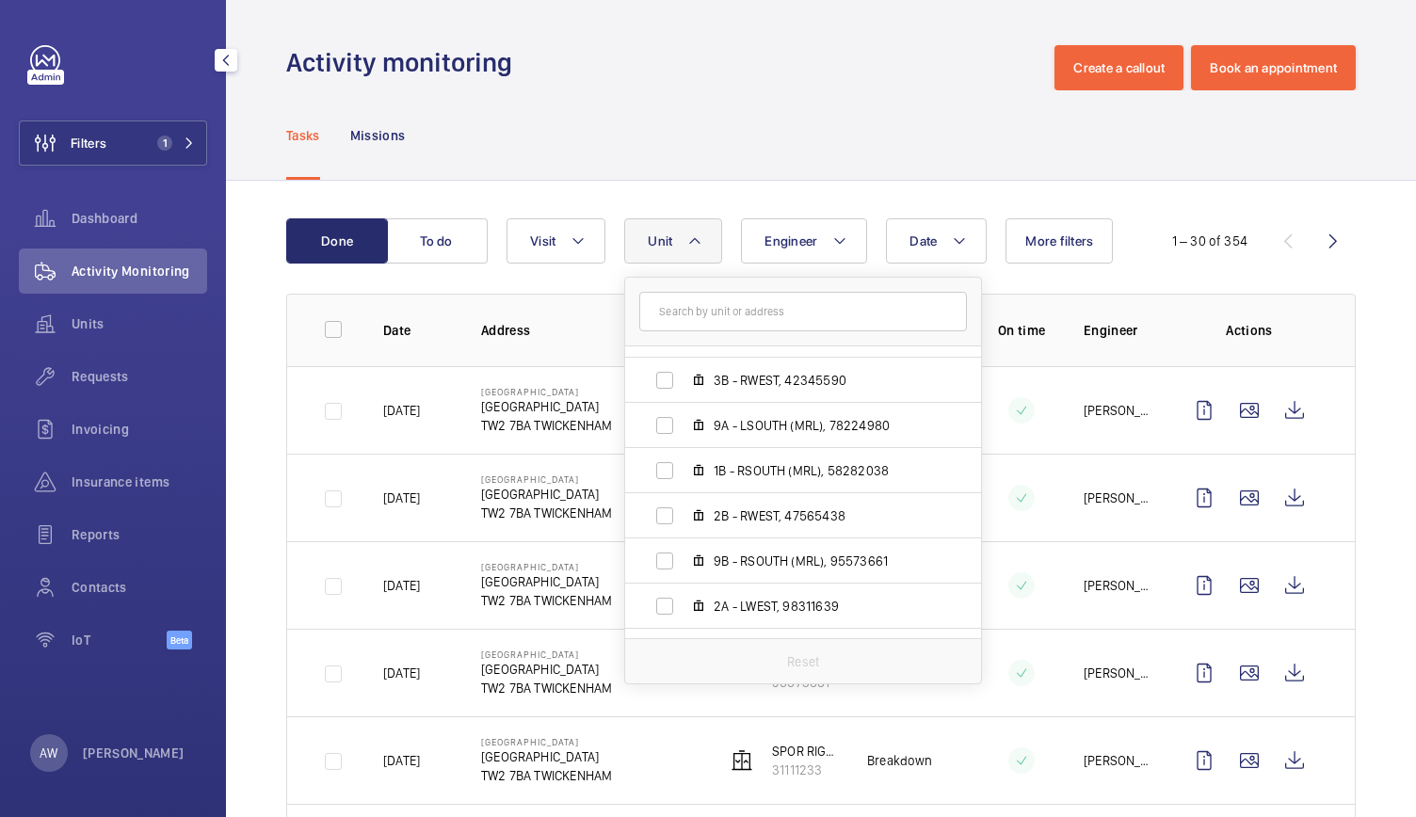
scroll to position [1526, 0]
